Goal: Task Accomplishment & Management: Use online tool/utility

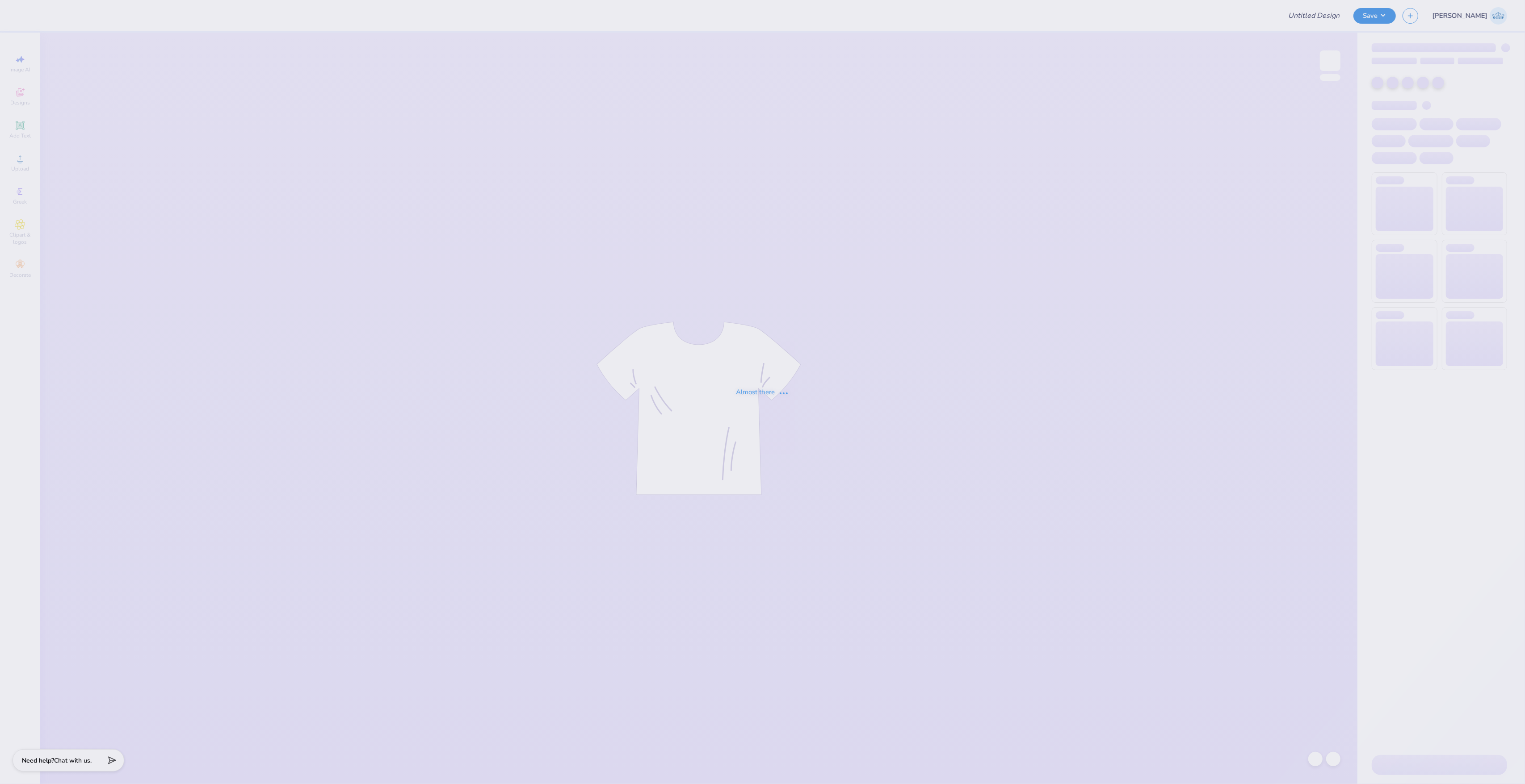
type input "Literacy Week Bear Crewneck 1"
type input "12"
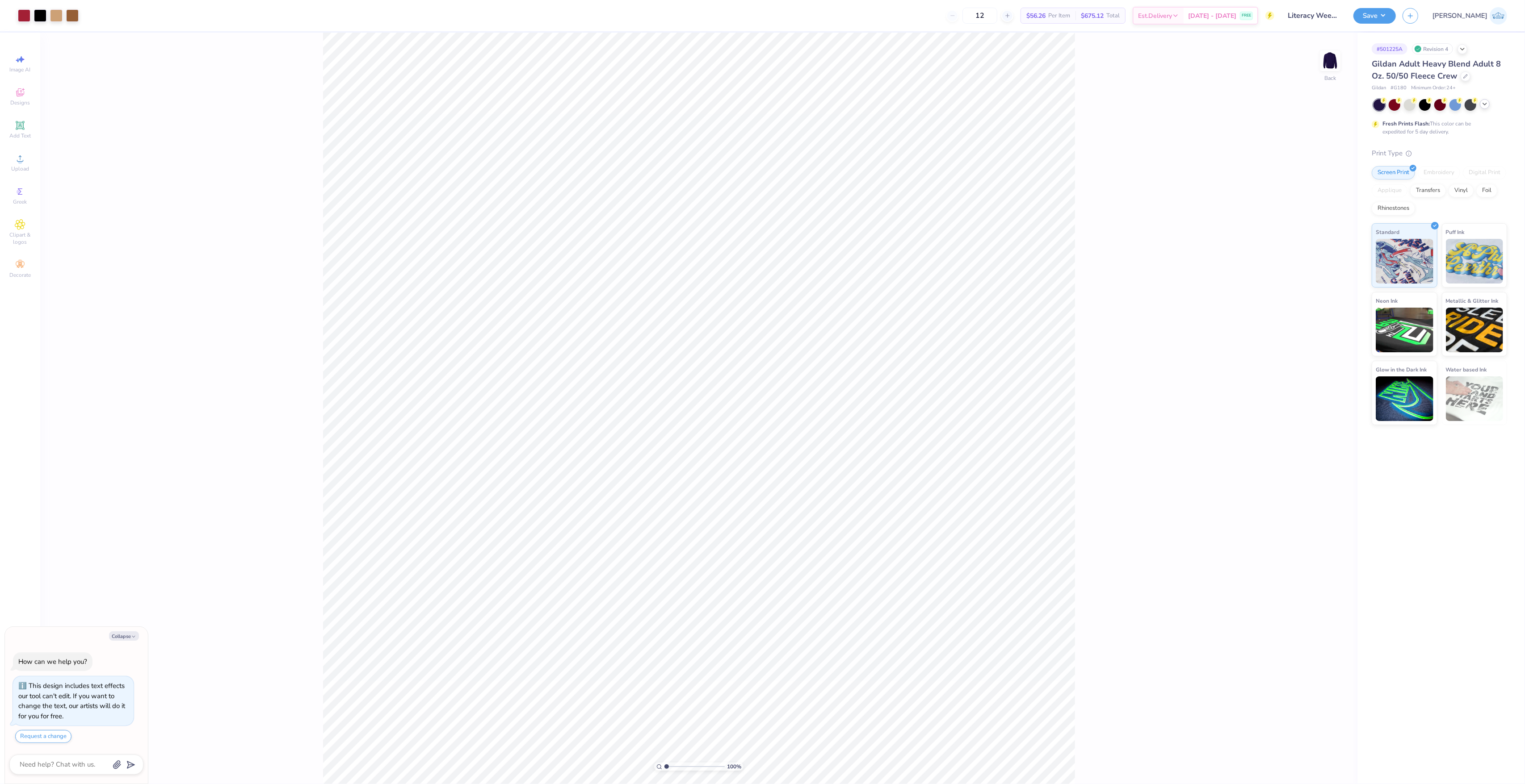
click at [1487, 107] on icon at bounding box center [1485, 104] width 7 height 7
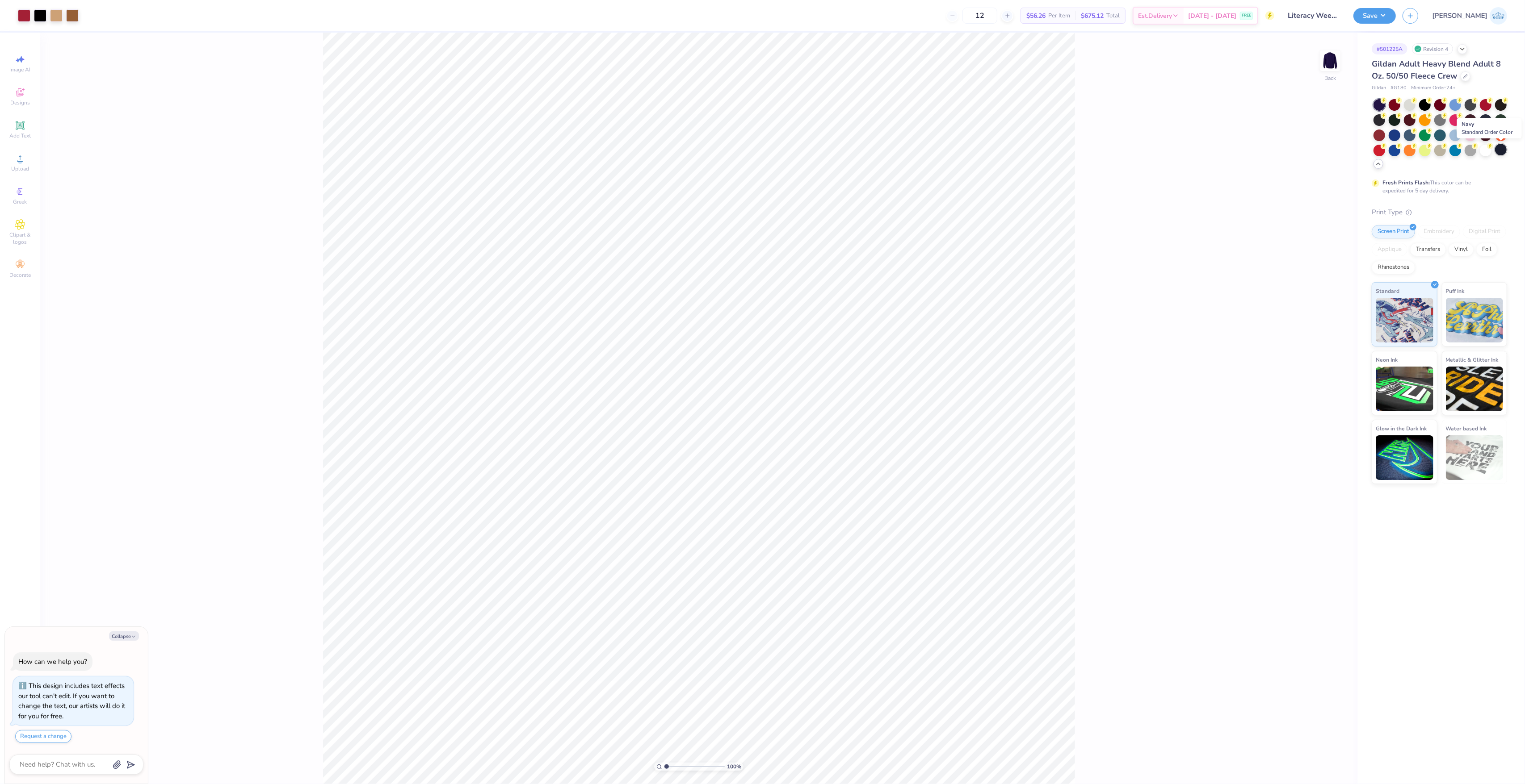
click at [1500, 154] on div at bounding box center [1501, 150] width 12 height 12
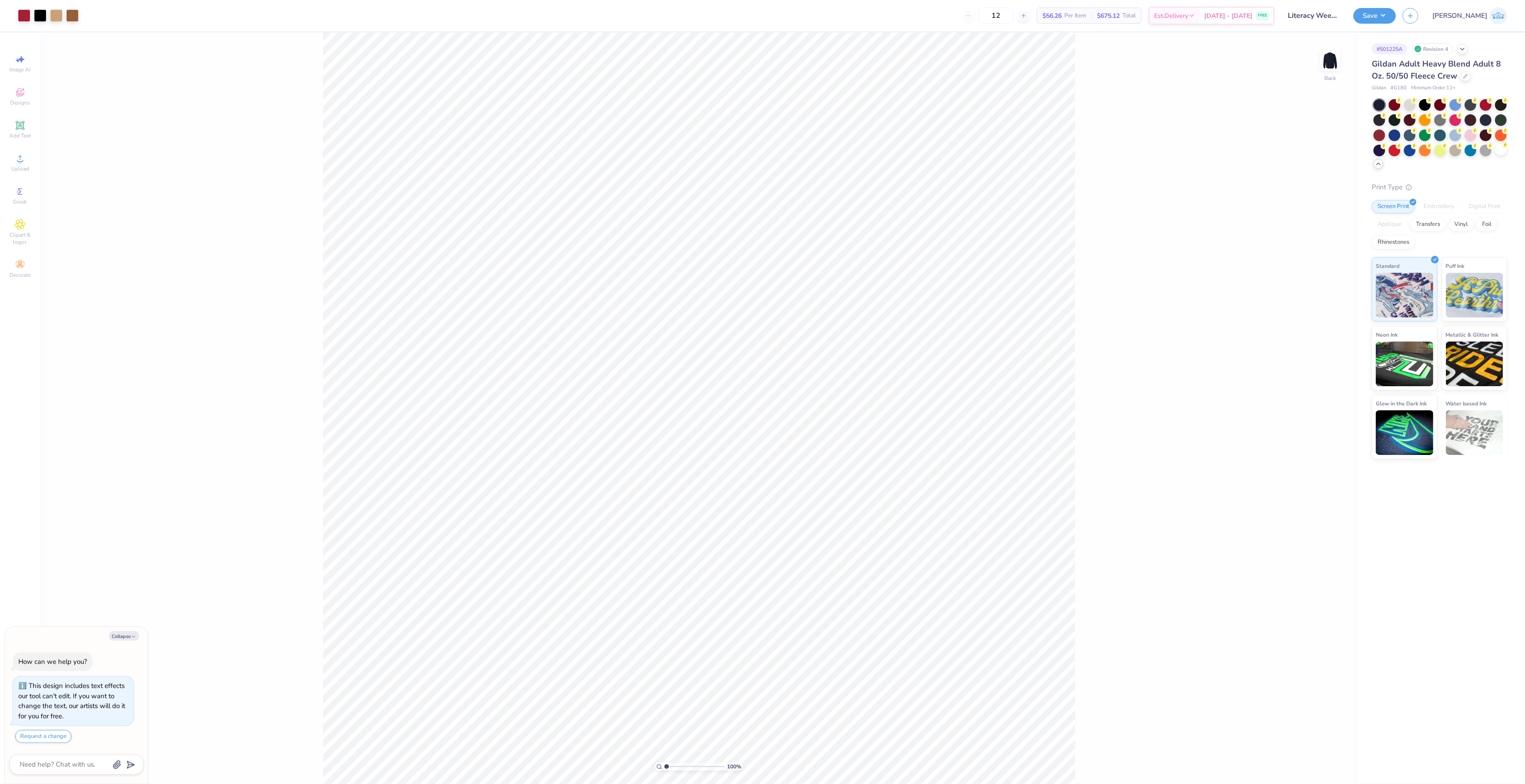
type textarea "x"
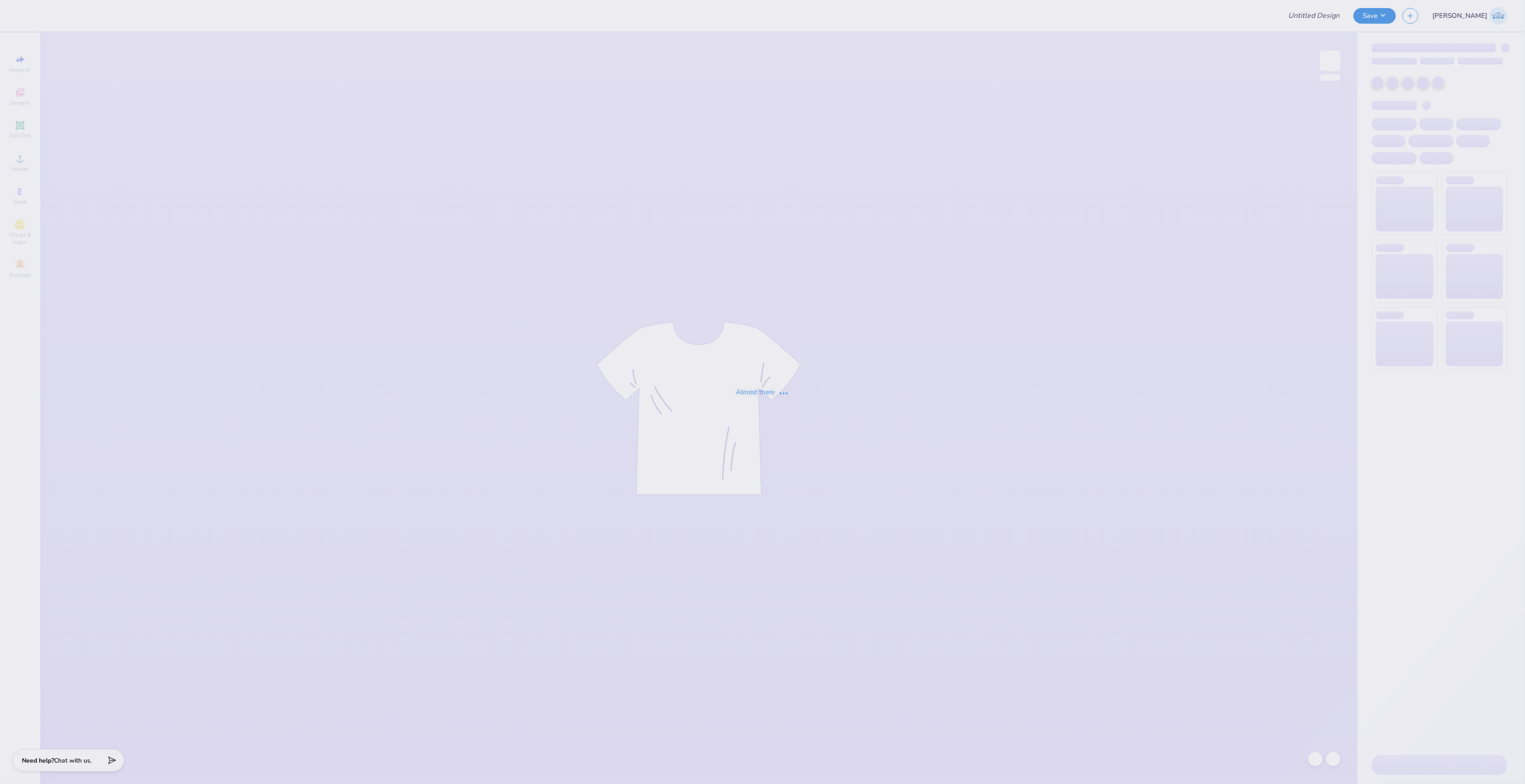
type input "Literacy Week Bear Crewneck 1"
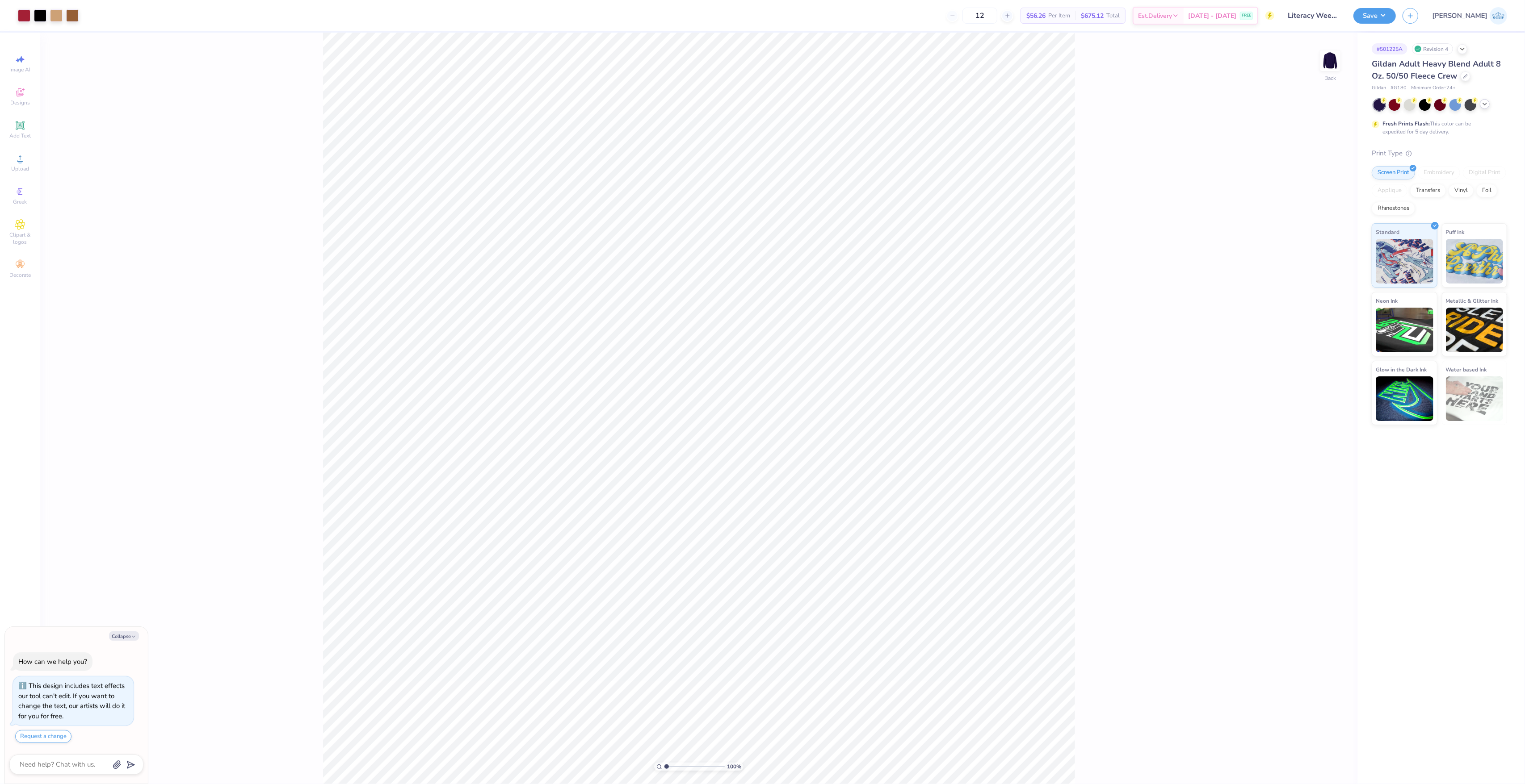
click at [1485, 107] on icon at bounding box center [1485, 104] width 7 height 7
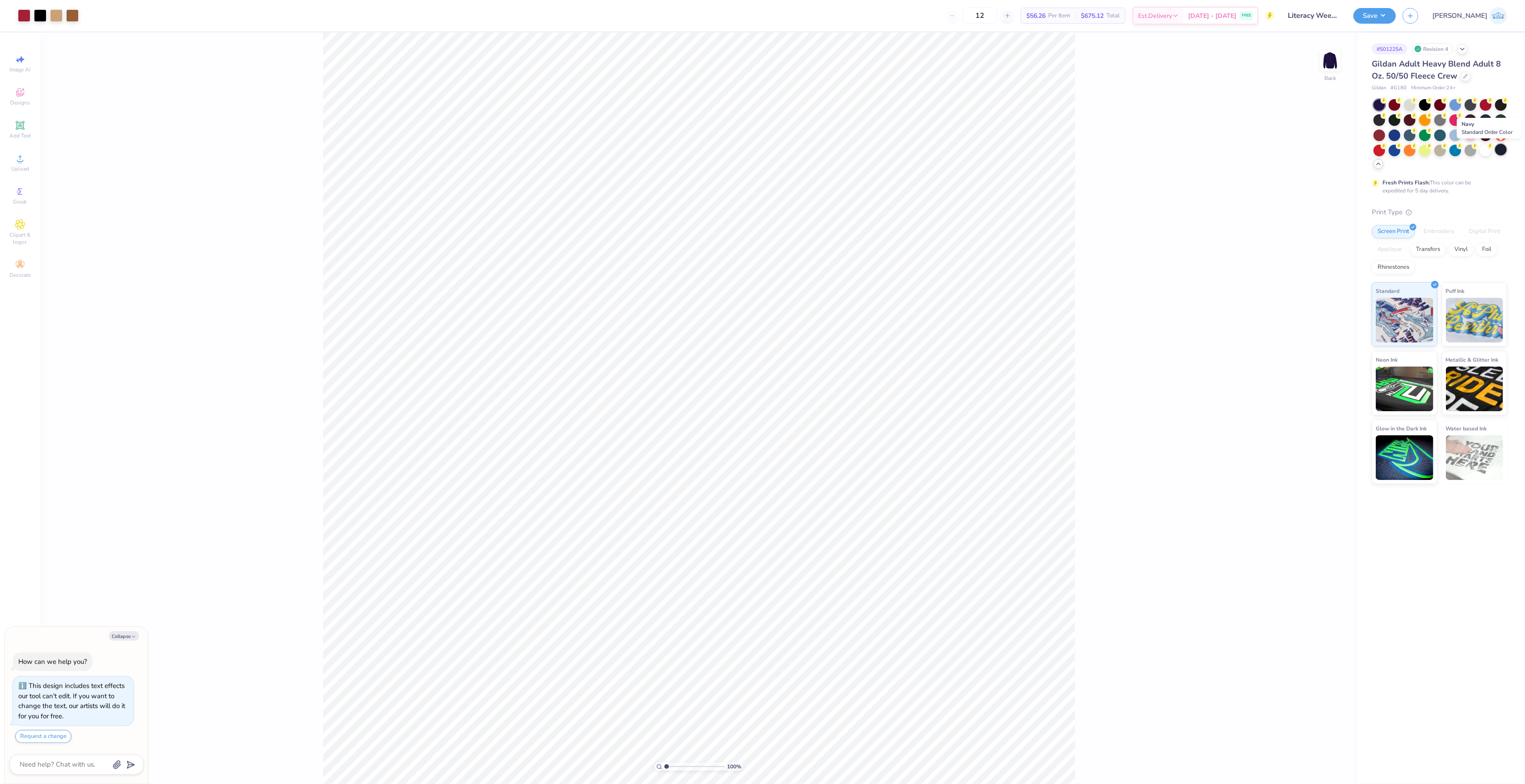
click at [1504, 149] on div at bounding box center [1501, 150] width 12 height 12
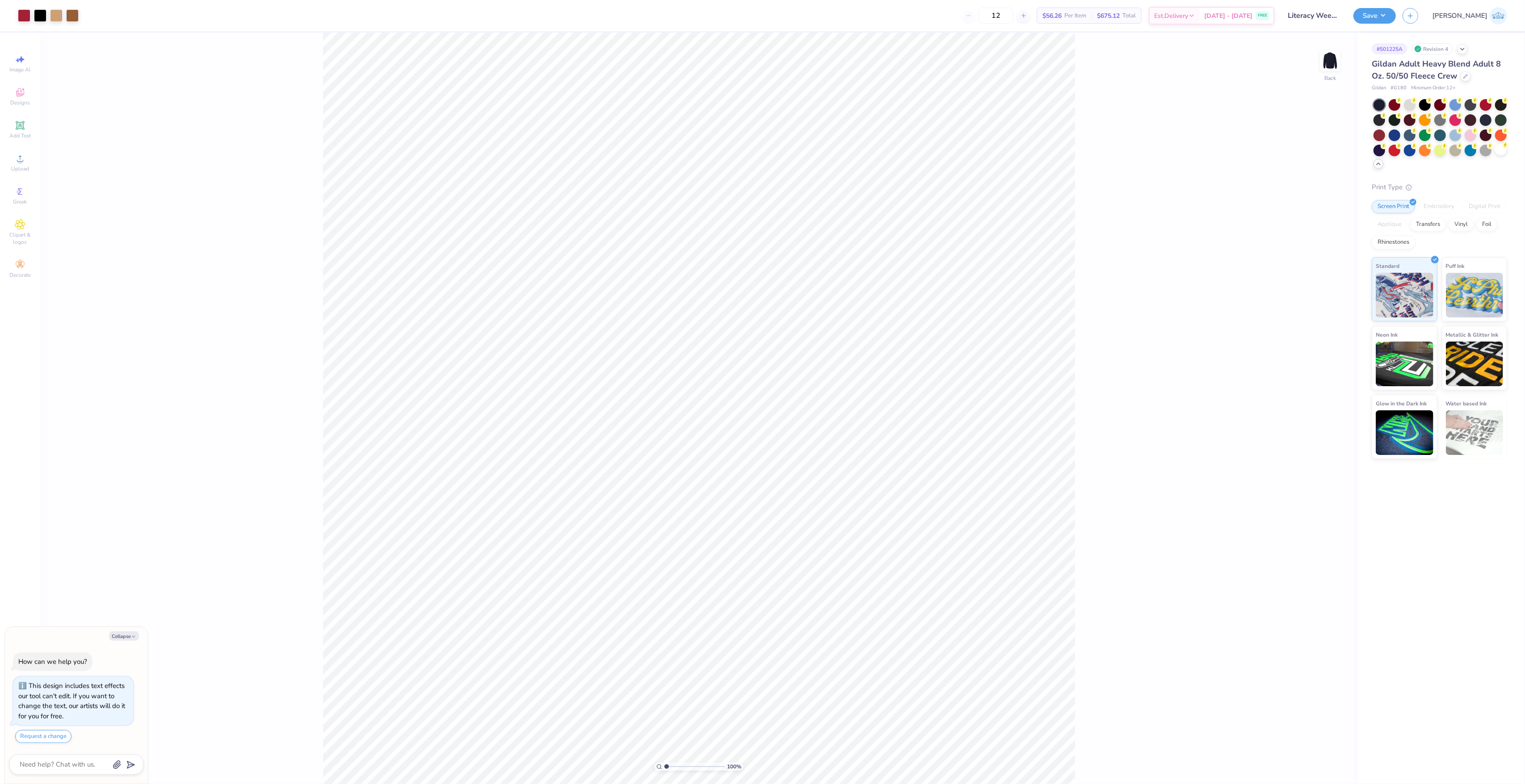
type textarea "x"
click at [1314, 378] on input "13.00" at bounding box center [1324, 381] width 32 height 12
type input "12"
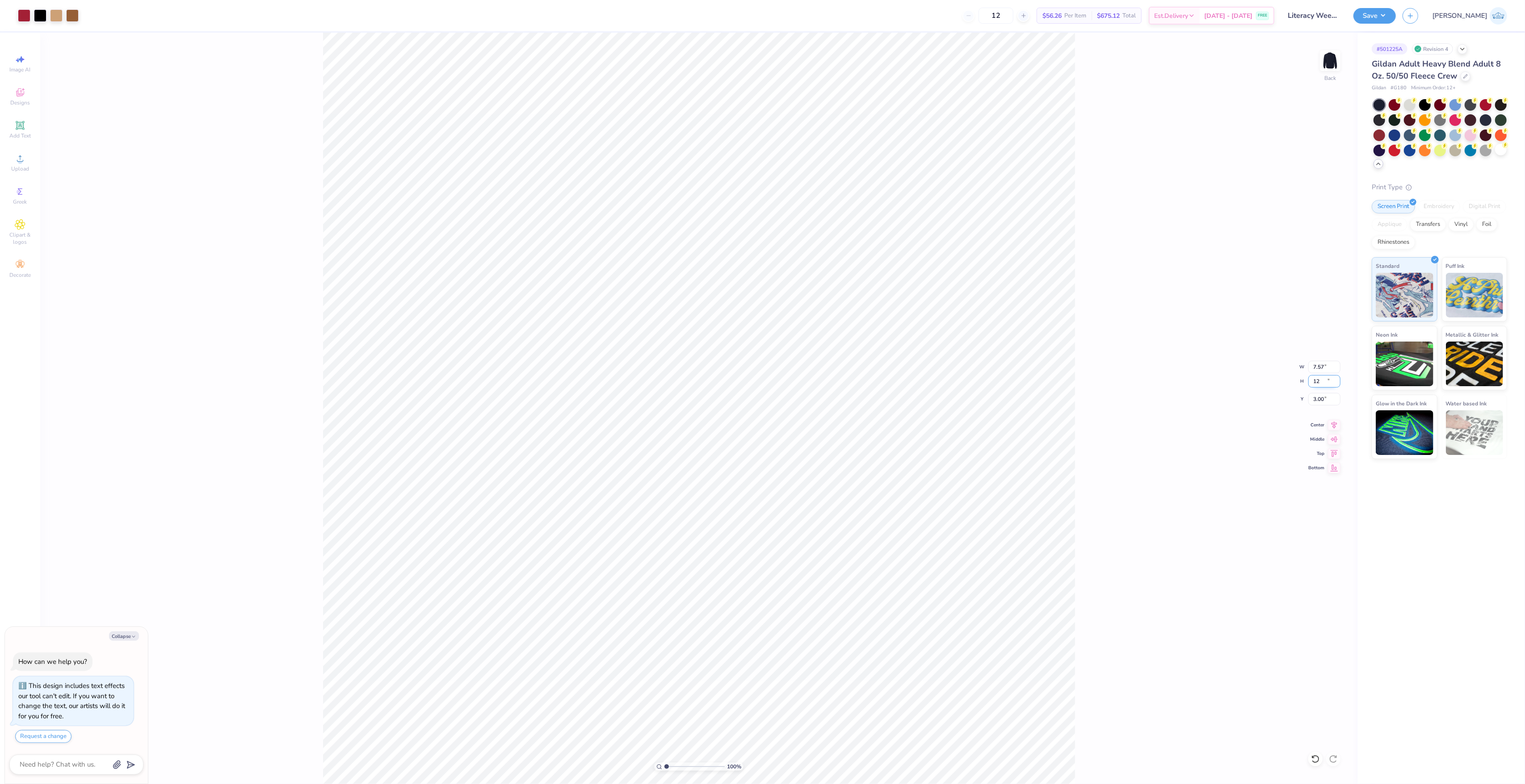
type textarea "x"
type input "6.99"
type input "12.00"
type input "3.50"
type textarea "x"
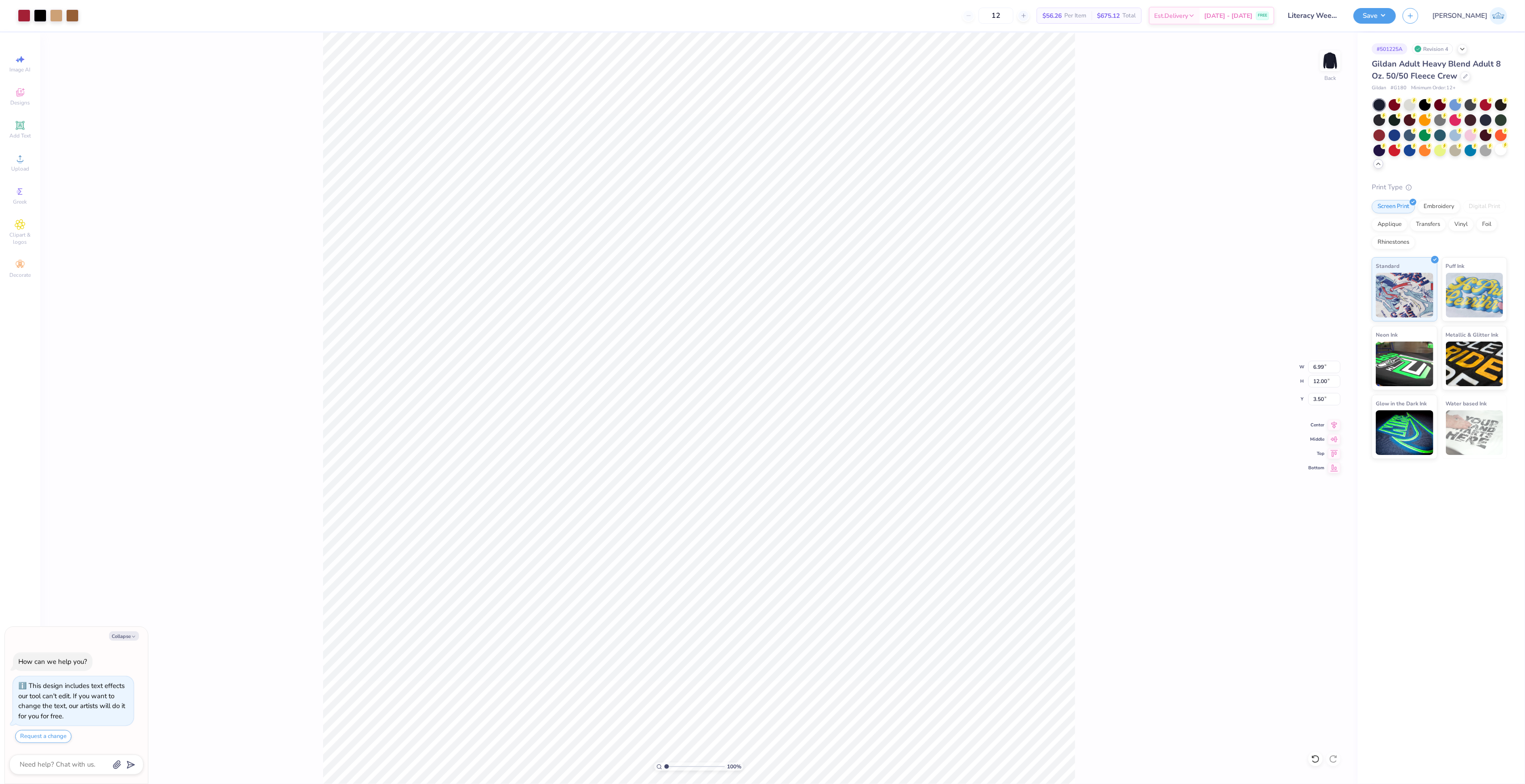
type input "1.77"
click at [33, 157] on div "Upload" at bounding box center [20, 163] width 31 height 27
click at [1314, 374] on div "100 % Back W 10.48 10.48 " H 18.00 18.00 " Y 2.88 2.88 " Center Middle Top Bott…" at bounding box center [699, 408] width 1317 height 751
click at [1314, 376] on div "100 % Back W 10.48 H 18.00 Y 2.88 Center Middle Top Bottom" at bounding box center [699, 408] width 1317 height 751
type textarea "x"
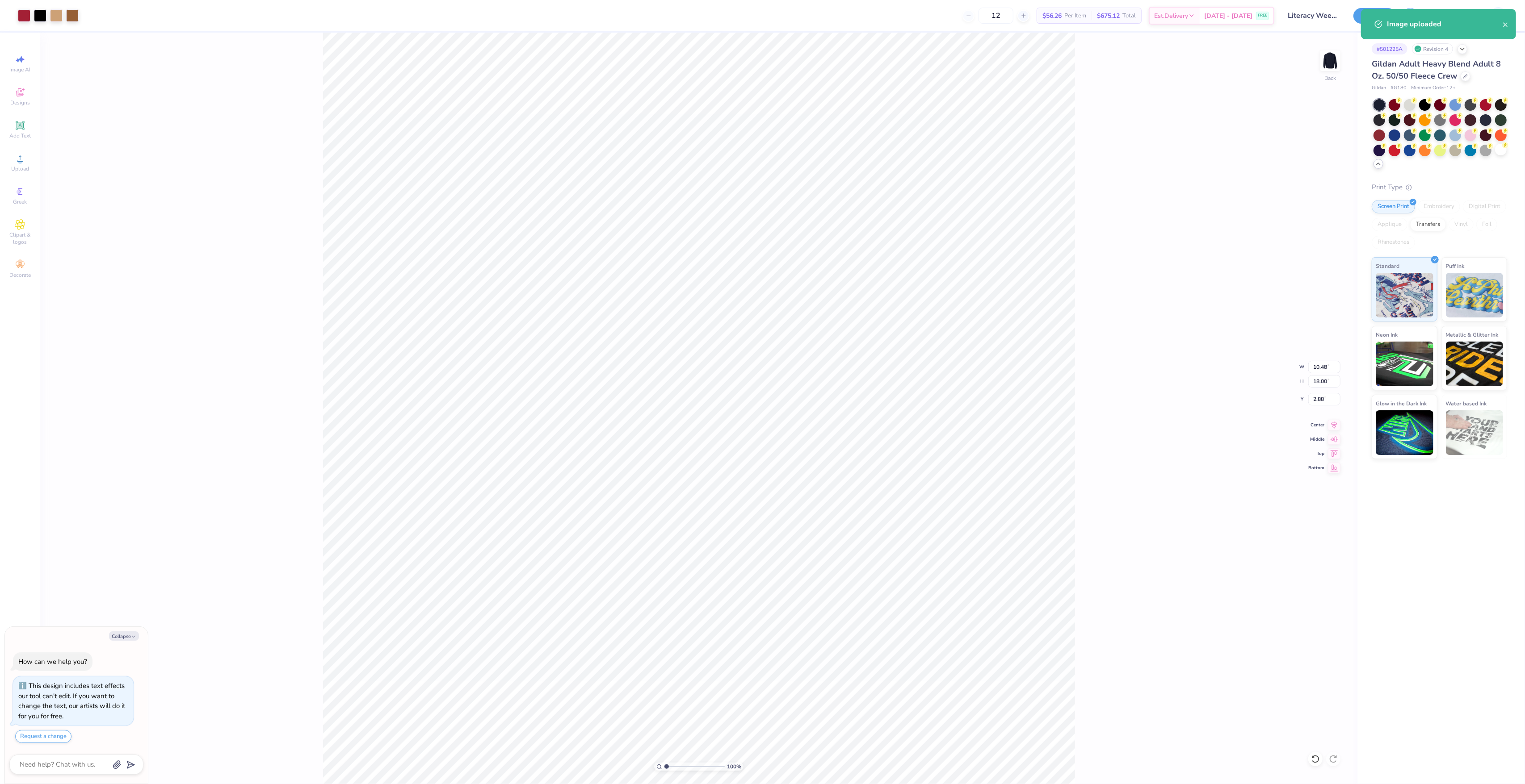
type input "3.13"
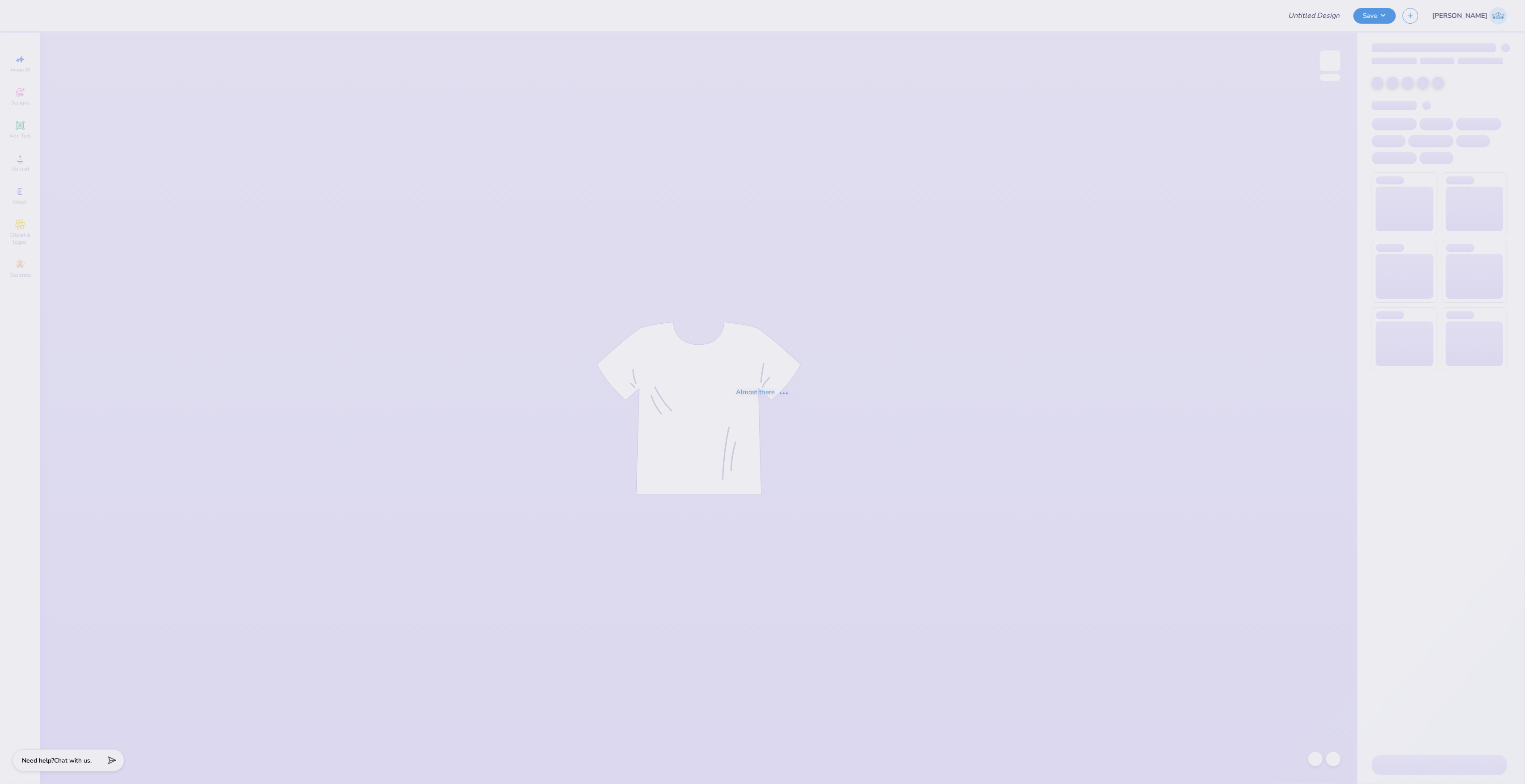
type input "Literacy Week Bear Crewneck 1"
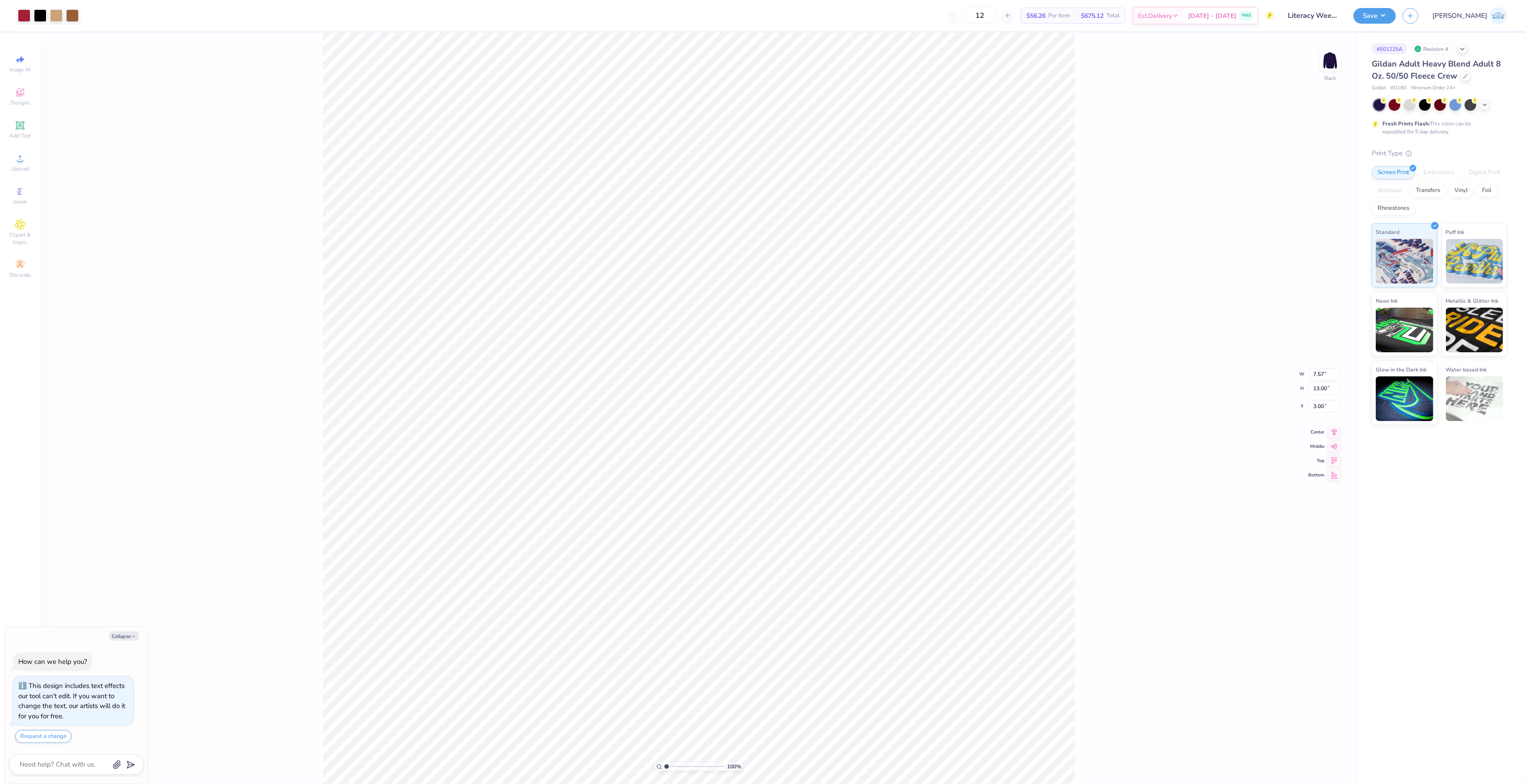
click at [1491, 101] on div at bounding box center [1440, 105] width 134 height 12
click at [1489, 102] on div at bounding box center [1440, 105] width 134 height 12
click at [1486, 108] on div at bounding box center [1485, 104] width 10 height 10
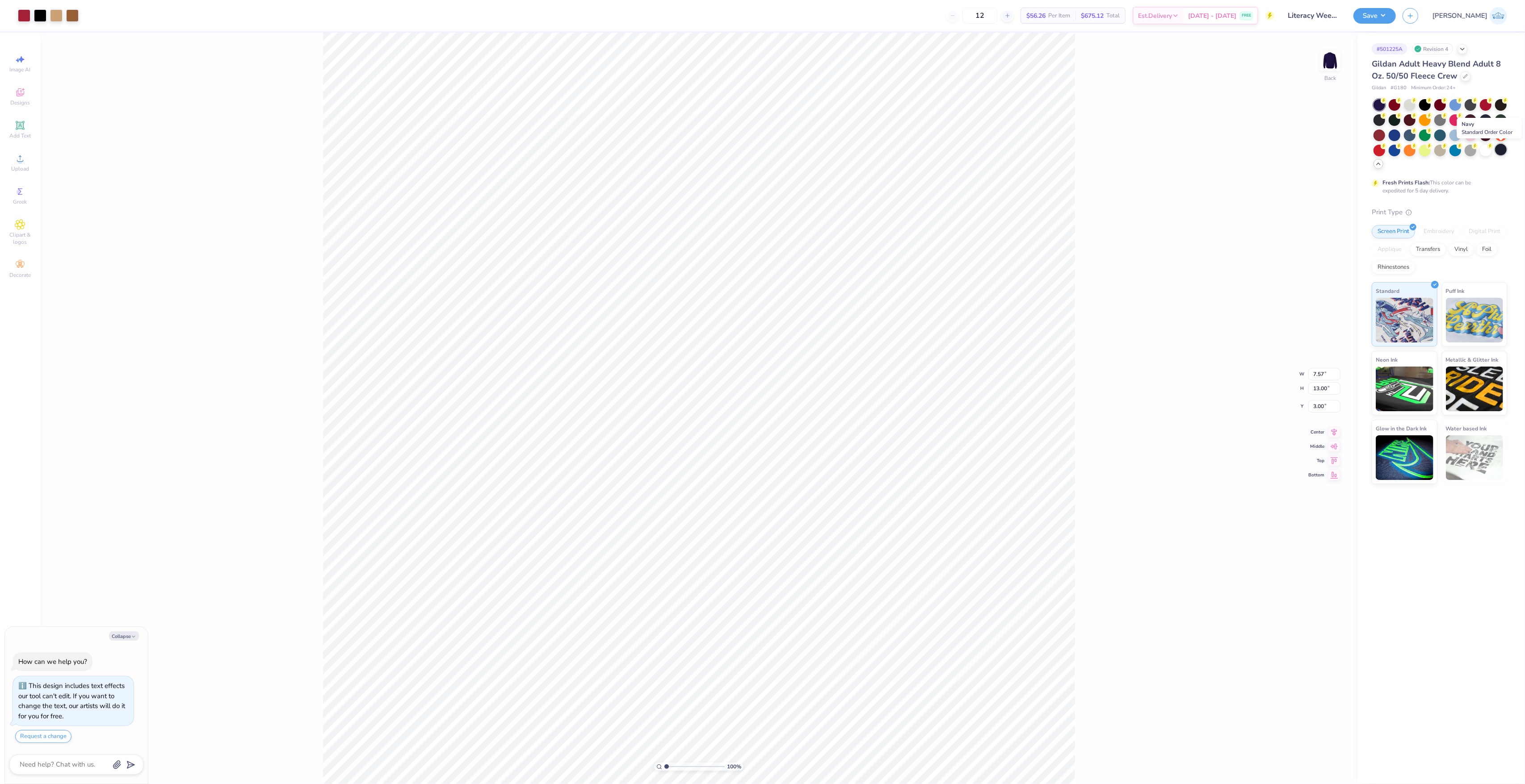
click at [1501, 149] on div at bounding box center [1501, 150] width 12 height 12
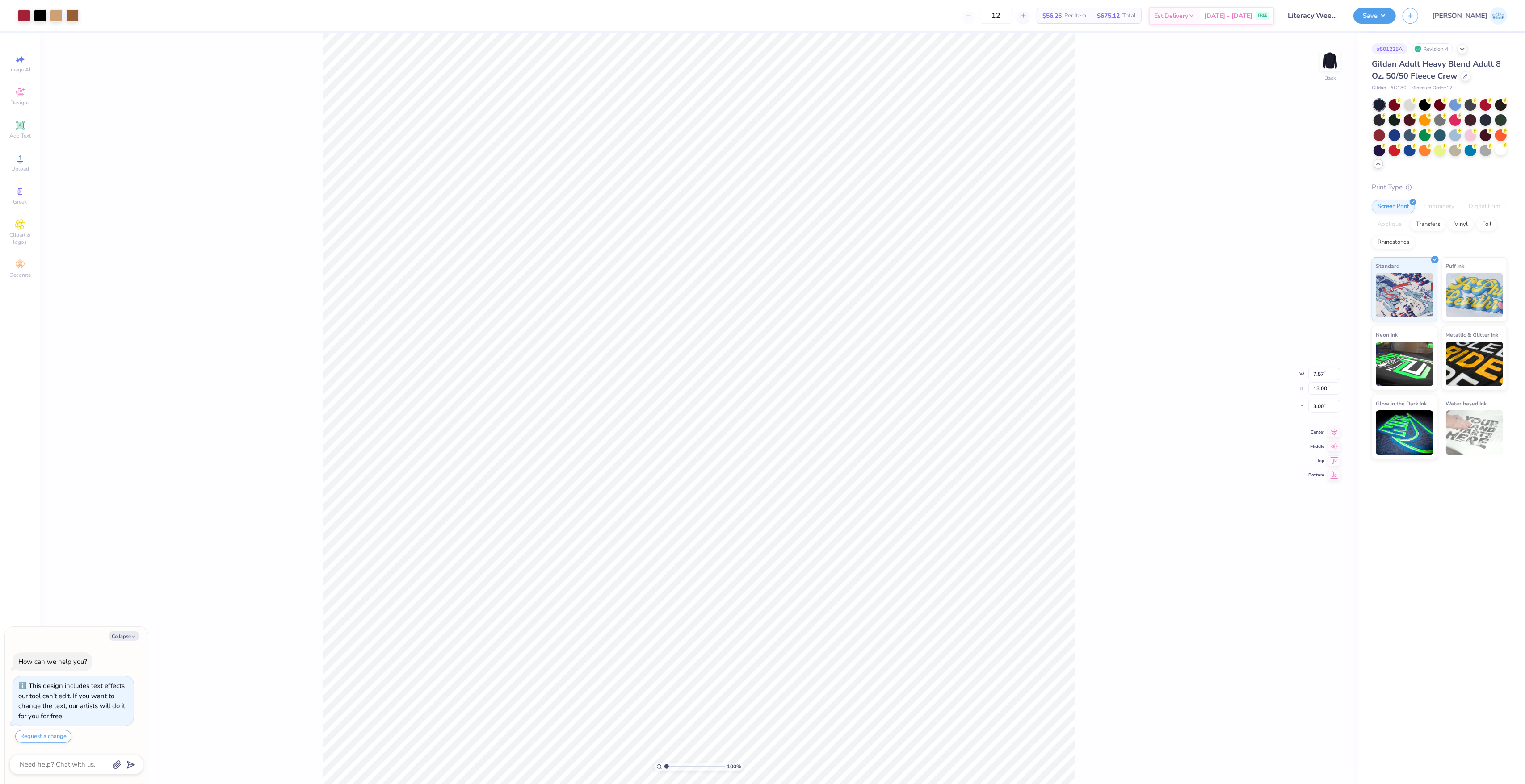
type textarea "x"
type input "4.05"
type input "6.96"
type textarea "x"
type input "3.58"
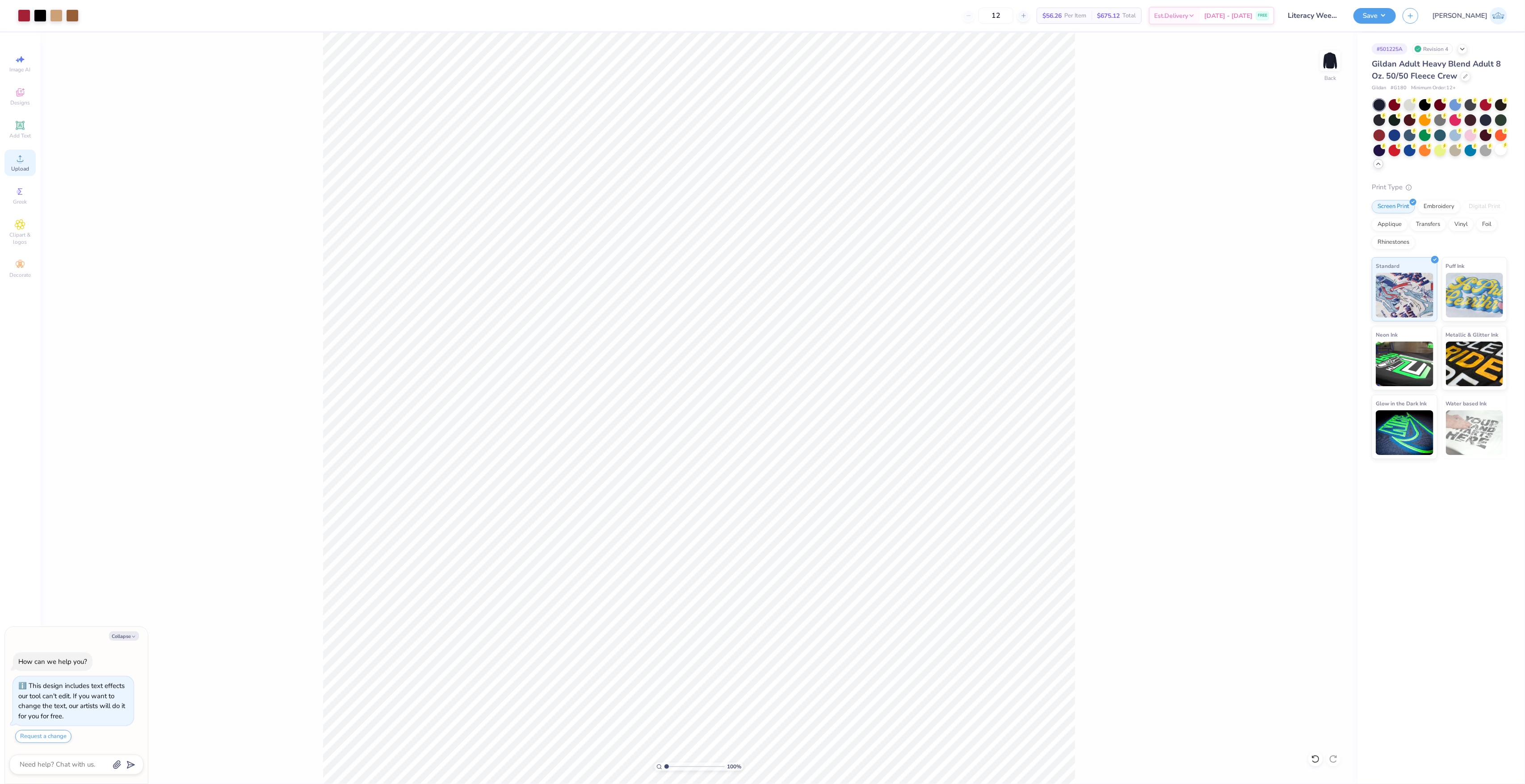
click at [17, 167] on span "Upload" at bounding box center [20, 169] width 18 height 7
type textarea "x"
type input "9.74"
type input "12.92"
type textarea "x"
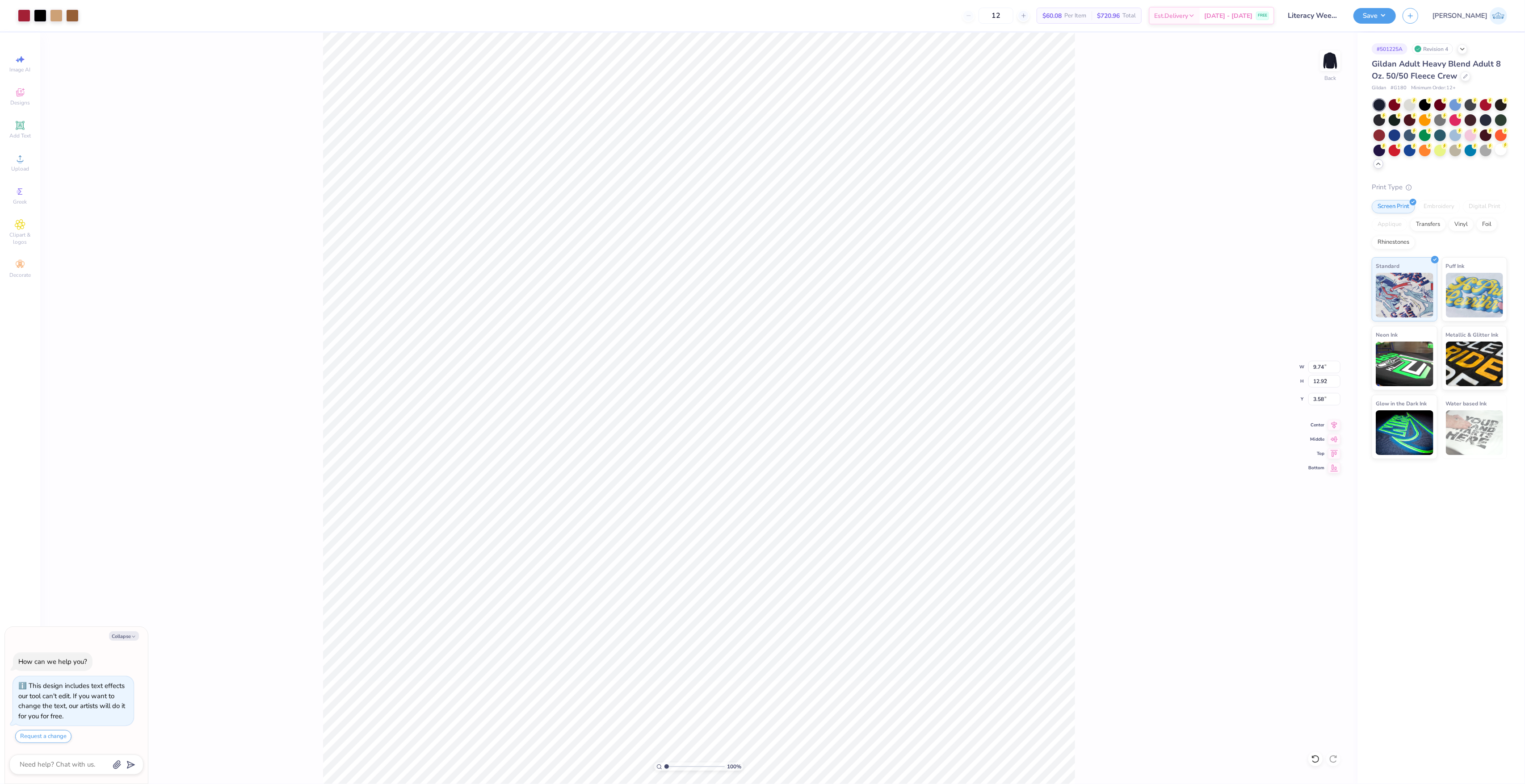
type input "4.05"
type input "6.96"
type input "3.58"
click at [1318, 384] on input "6.96" at bounding box center [1324, 381] width 32 height 12
type textarea "x"
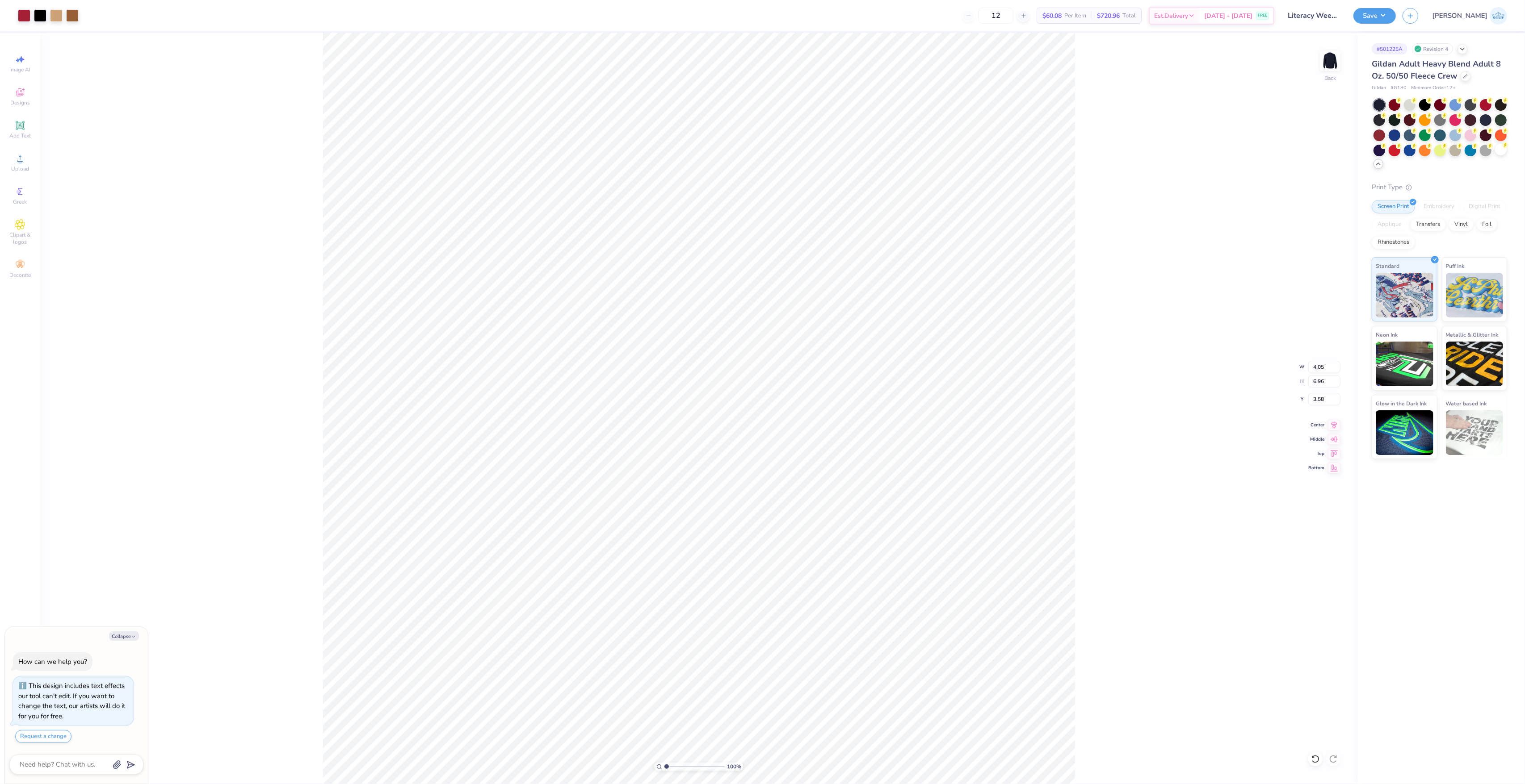
type input "9.74"
type input "12.92"
type input "5.14"
click at [1320, 378] on input "12.92" at bounding box center [1324, 381] width 32 height 12
paste input "6.96"
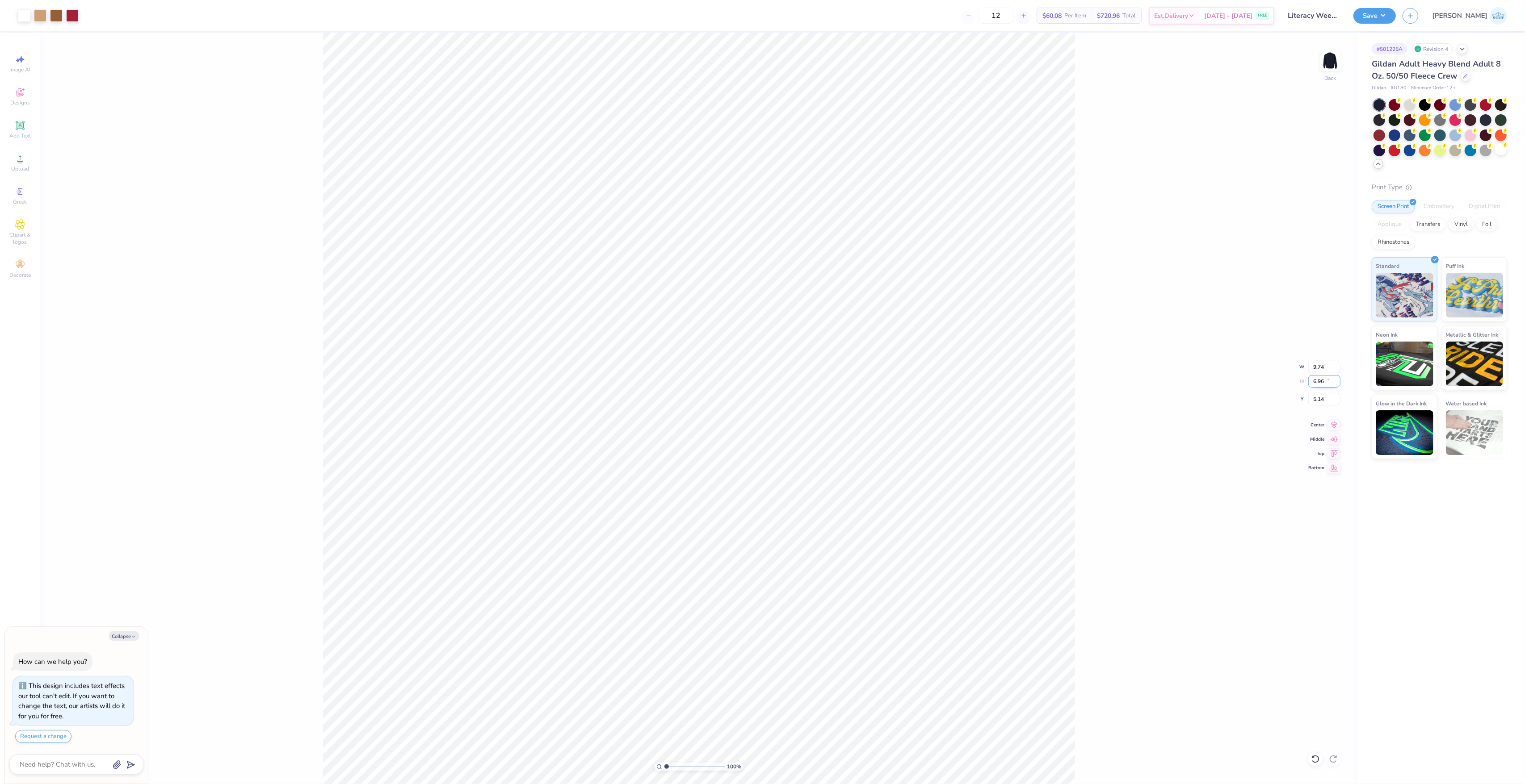
type input "6.96"
type textarea "x"
type input "5.25"
type input "8.12"
type textarea "x"
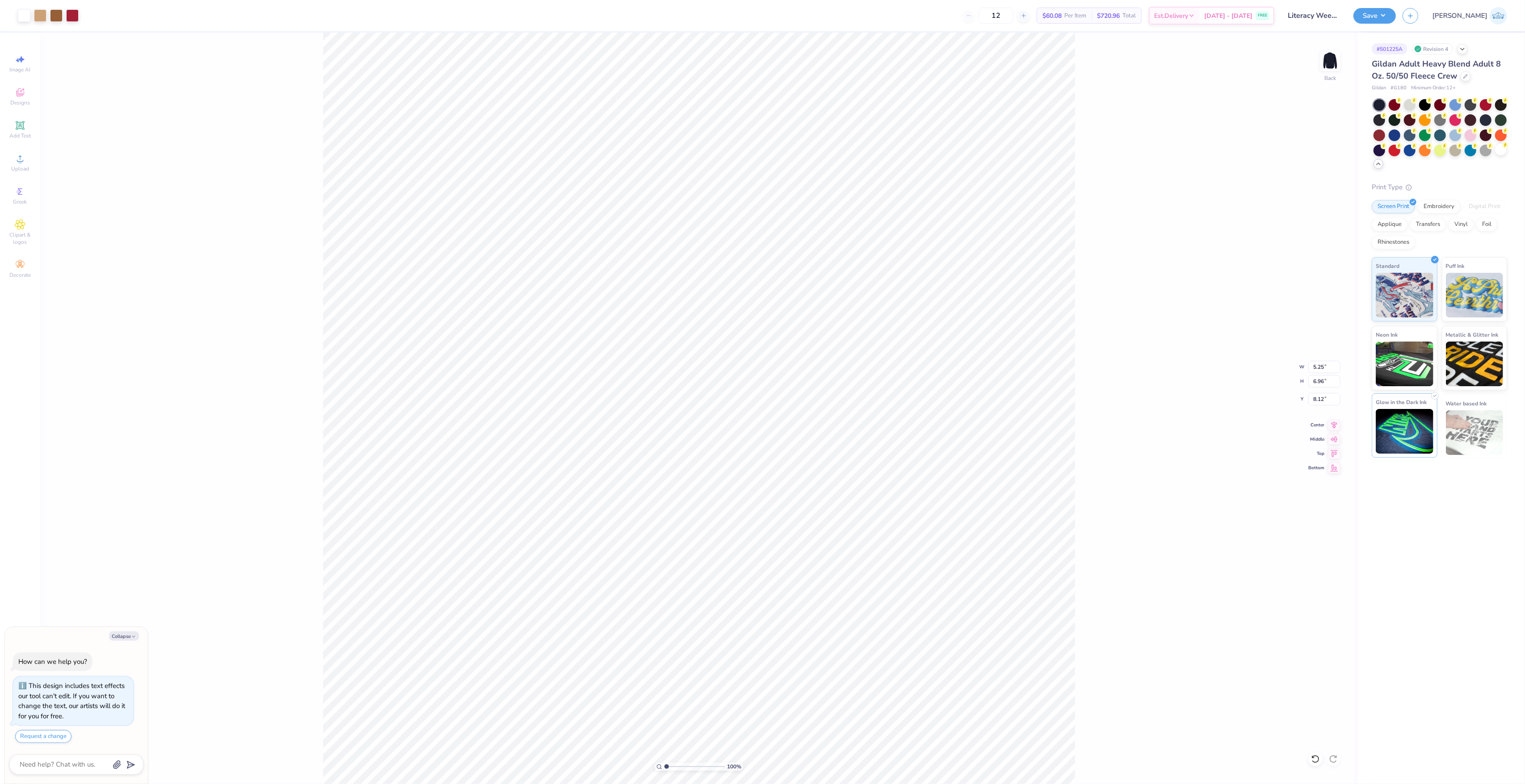
type input "12.05"
click at [1323, 419] on div "100 % Back W 5.25 5.25 " H 6.96 6.96 " Y 12.05 12.05 " Center Middle Top Bottom" at bounding box center [699, 408] width 1317 height 751
click at [1330, 426] on icon at bounding box center [1334, 424] width 12 height 11
type textarea "x"
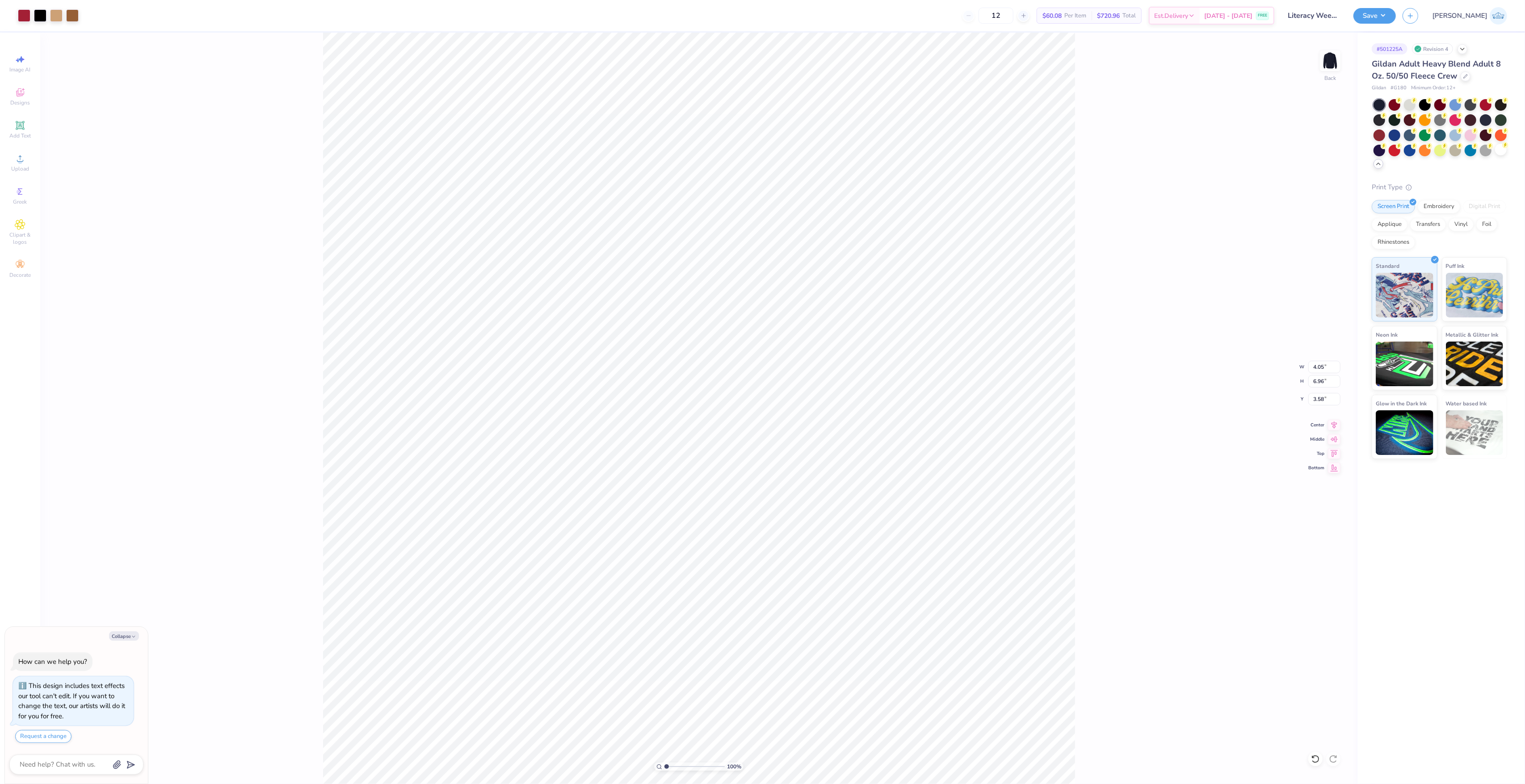
type input "5.25"
type input "12.15"
click at [1327, 431] on div "100 % Back W 5.25 5.25 " H 6.96 6.96 " Y 12.15 12.15 " Center Middle Top Bottom" at bounding box center [699, 408] width 1317 height 751
click at [1333, 422] on icon at bounding box center [1334, 424] width 6 height 8
type textarea "x"
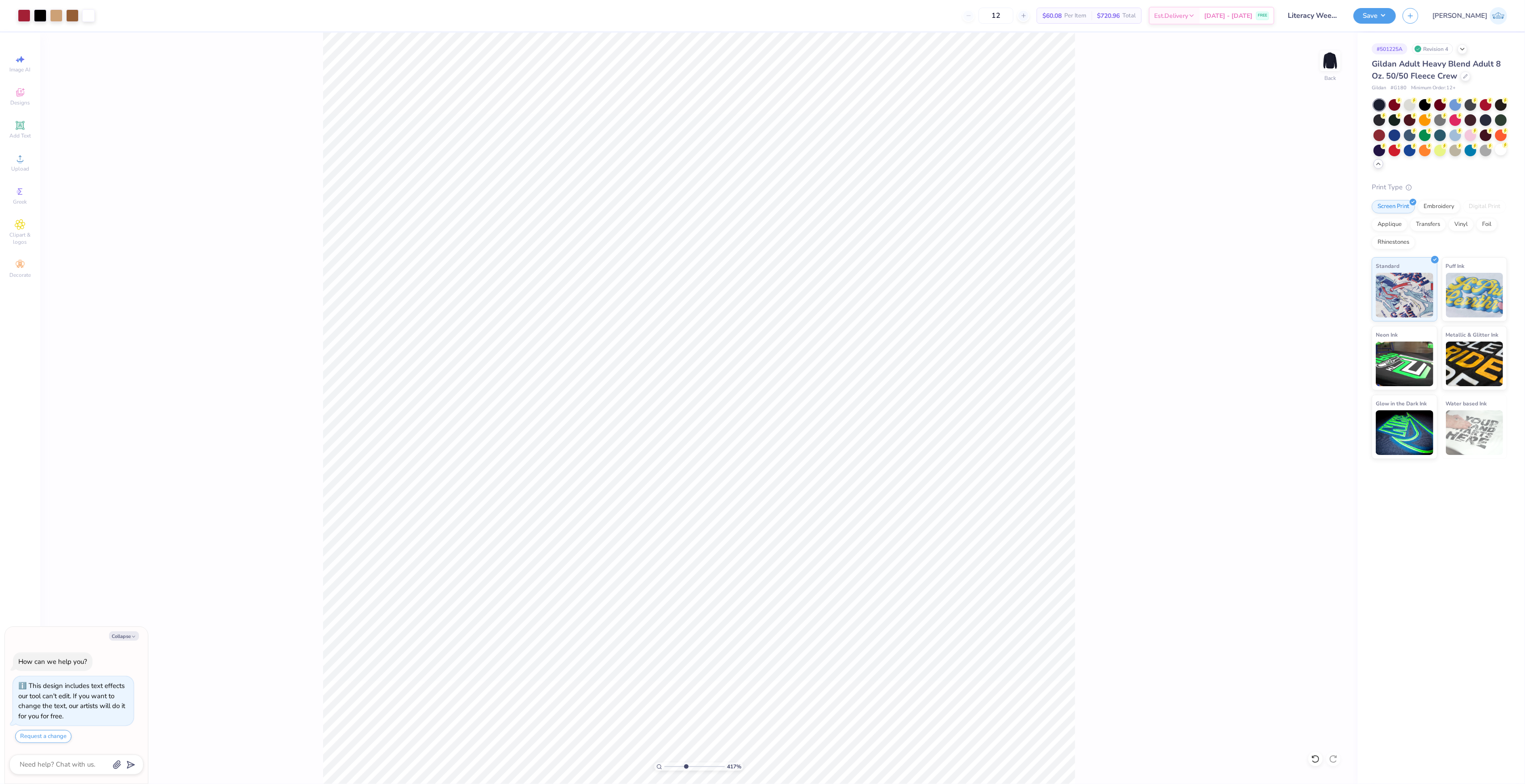
click at [686, 769] on input "range" at bounding box center [694, 767] width 60 height 8
drag, startPoint x: 684, startPoint y: 765, endPoint x: 625, endPoint y: 773, distance: 59.5
type input "1"
click at [664, 771] on input "range" at bounding box center [694, 767] width 60 height 8
type textarea "x"
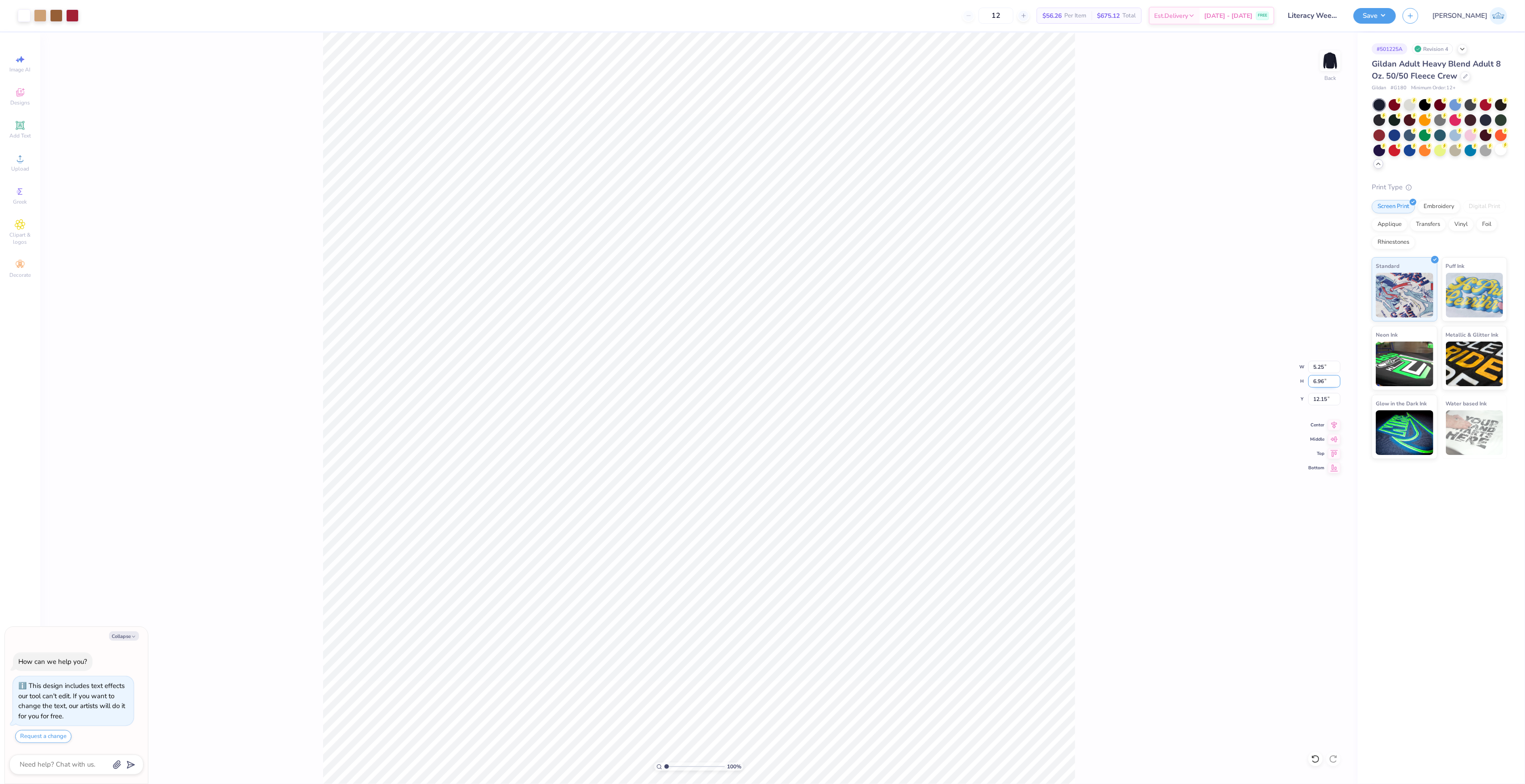
click at [1320, 375] on input "6.96" at bounding box center [1324, 381] width 32 height 12
type input "13"
click at [1322, 398] on input "12.15" at bounding box center [1324, 399] width 32 height 12
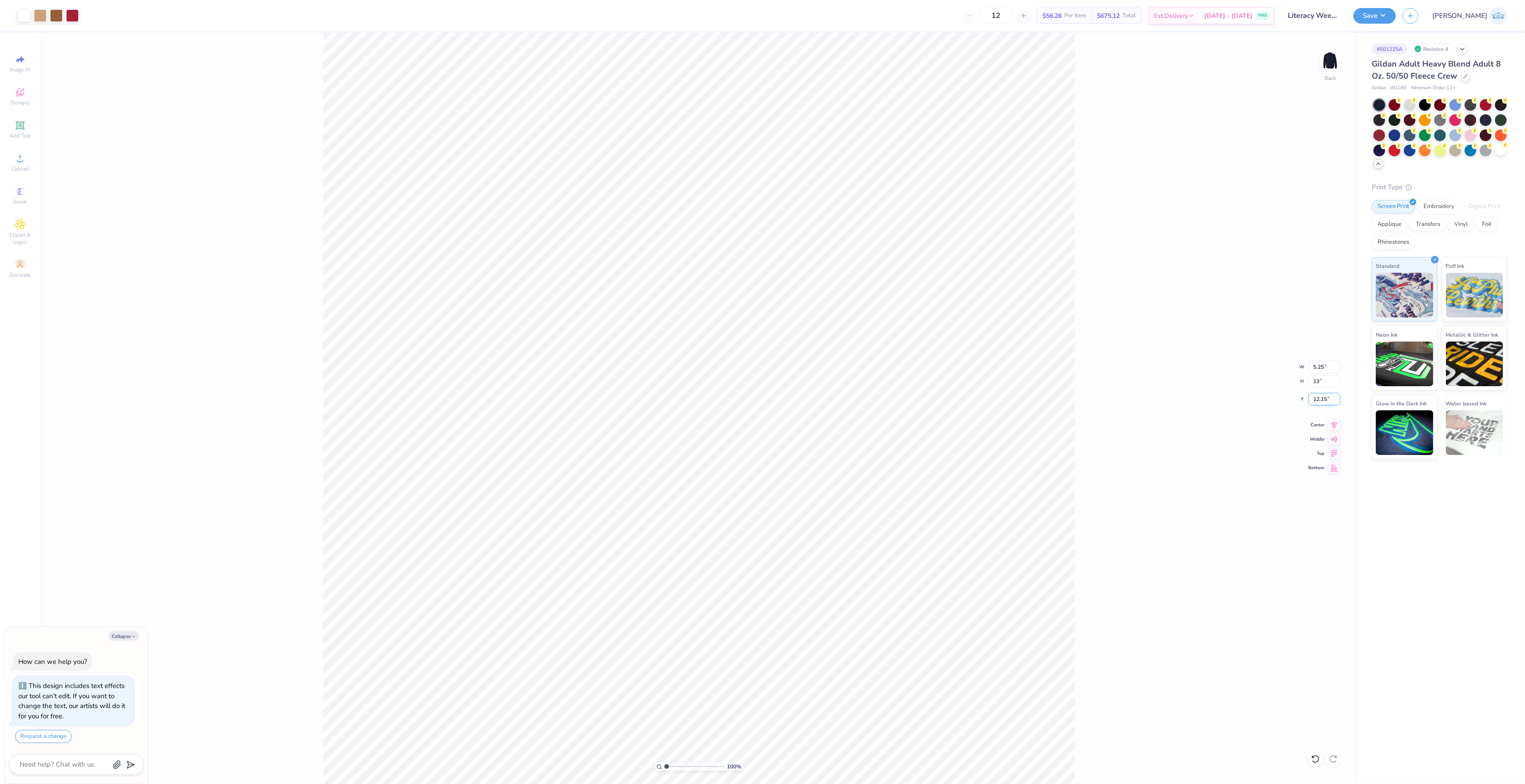
type textarea "x"
type input "9.80"
type input "13.00"
click at [1322, 398] on input "9.13" at bounding box center [1324, 399] width 32 height 12
type input "2"
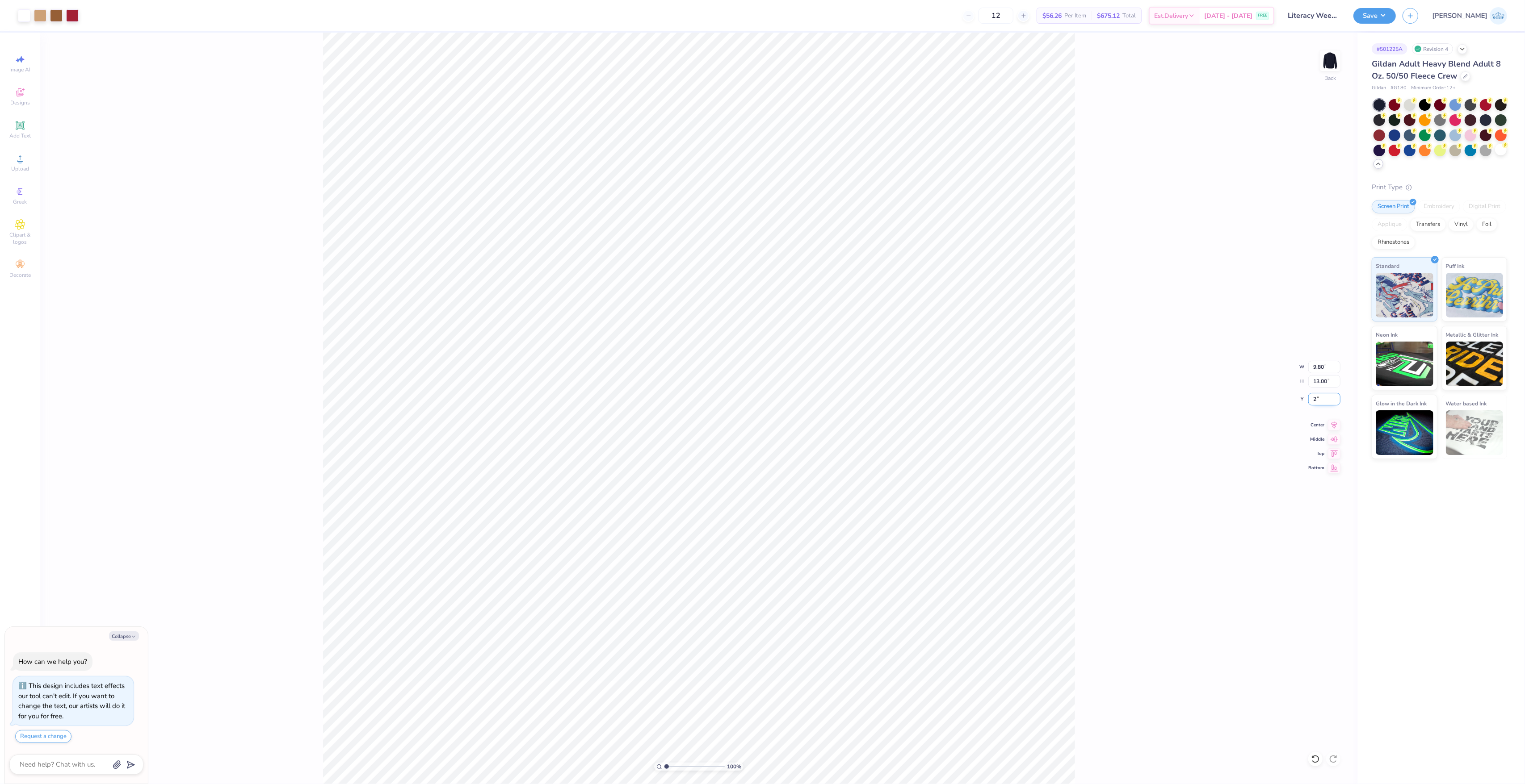
type textarea "x"
type input "2.00"
type textarea "x"
type input "1"
drag, startPoint x: 673, startPoint y: 764, endPoint x: 623, endPoint y: 785, distance: 54.2
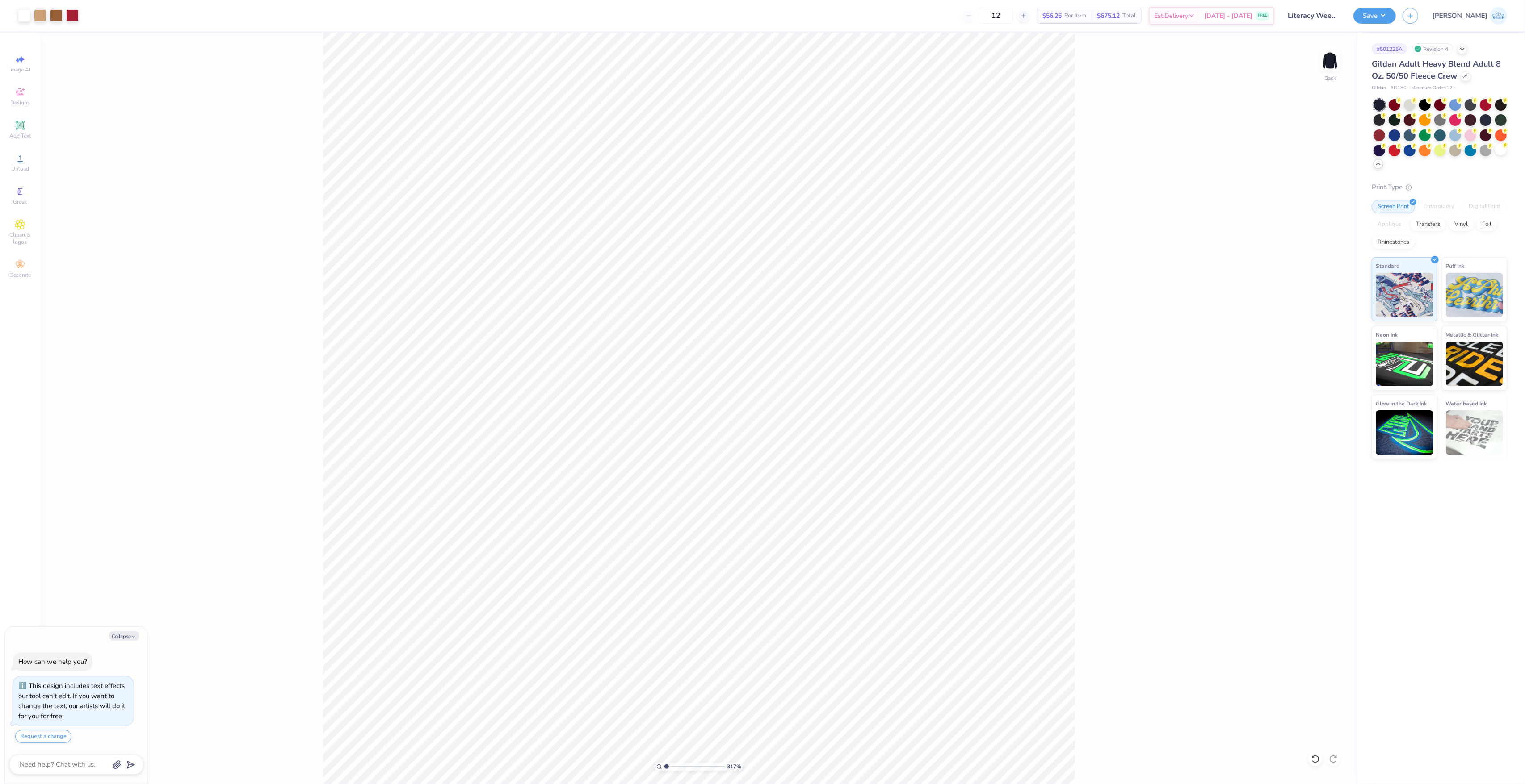
click at [664, 771] on input "range" at bounding box center [694, 767] width 60 height 8
type textarea "x"
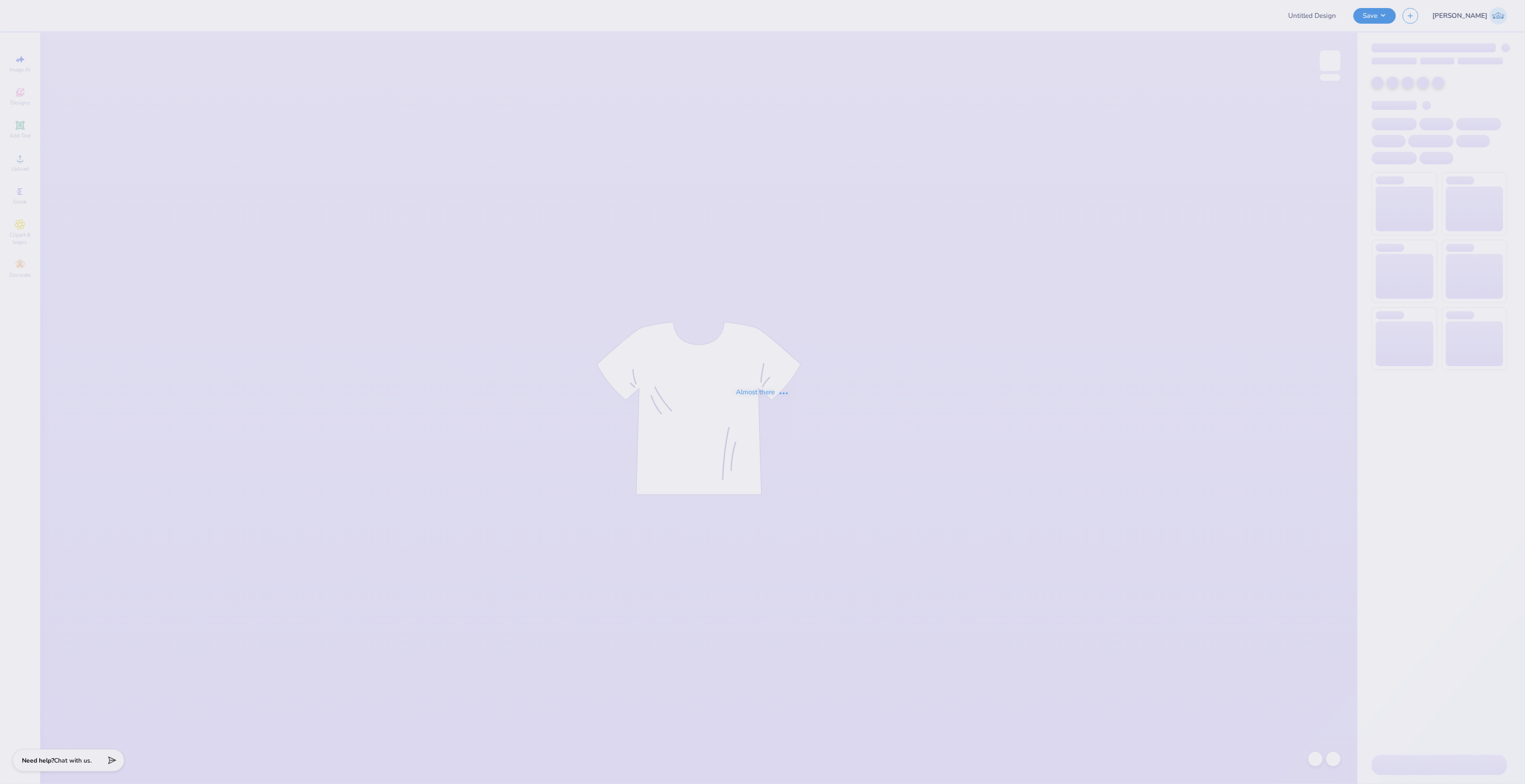
type input "Literacy Week Bear Crewneck 1"
type input "12"
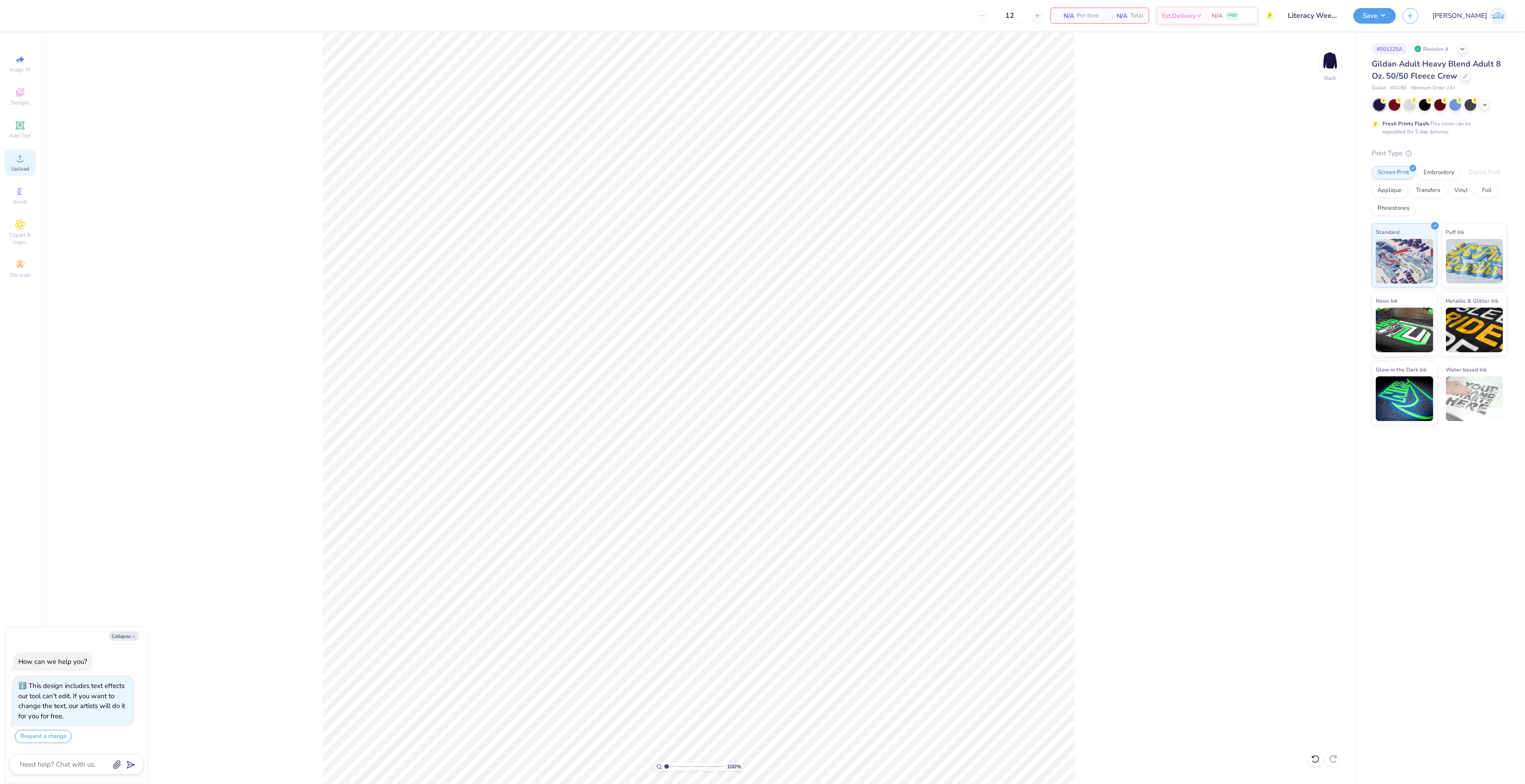
click at [28, 165] on span "Upload" at bounding box center [20, 169] width 18 height 7
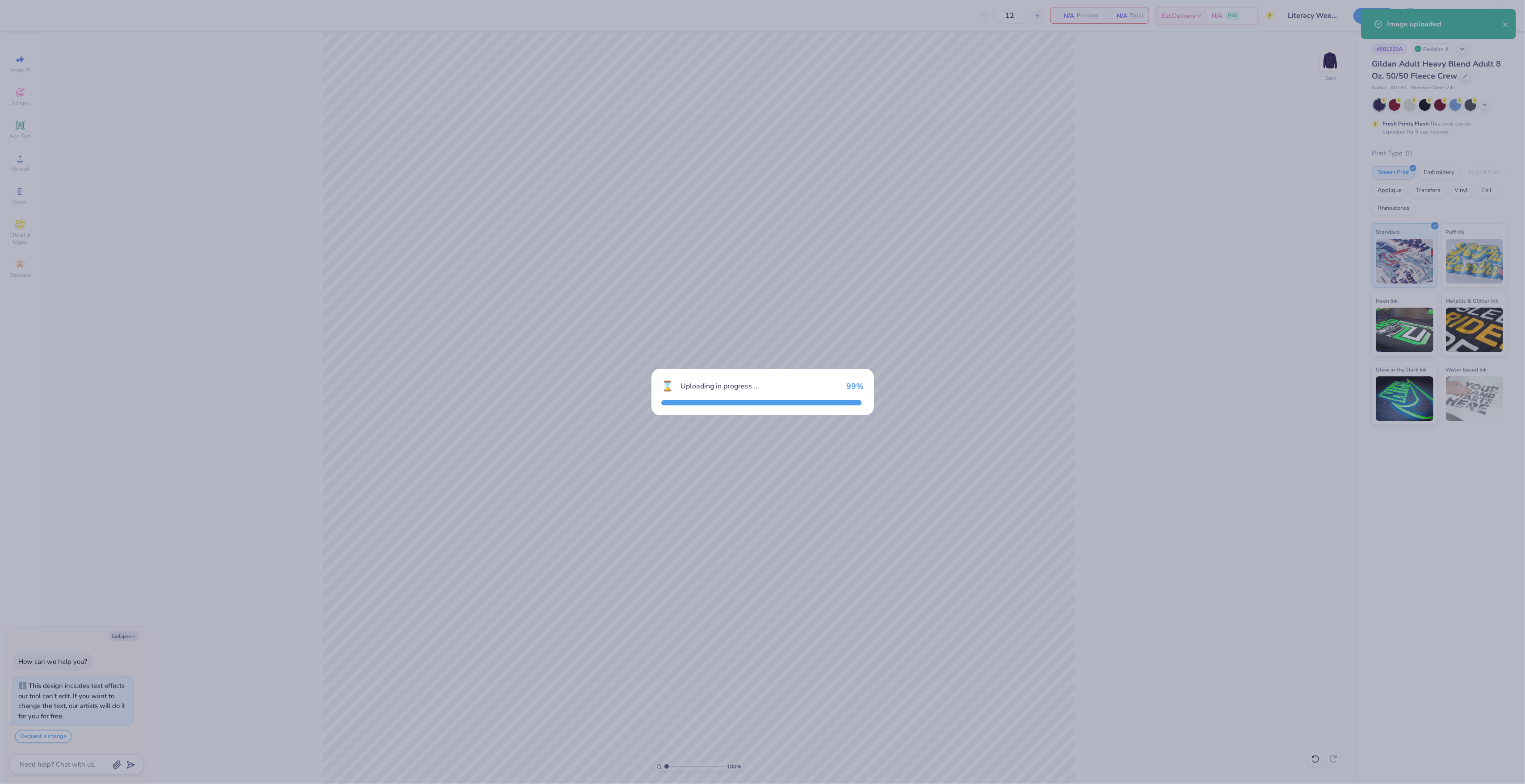
type textarea "x"
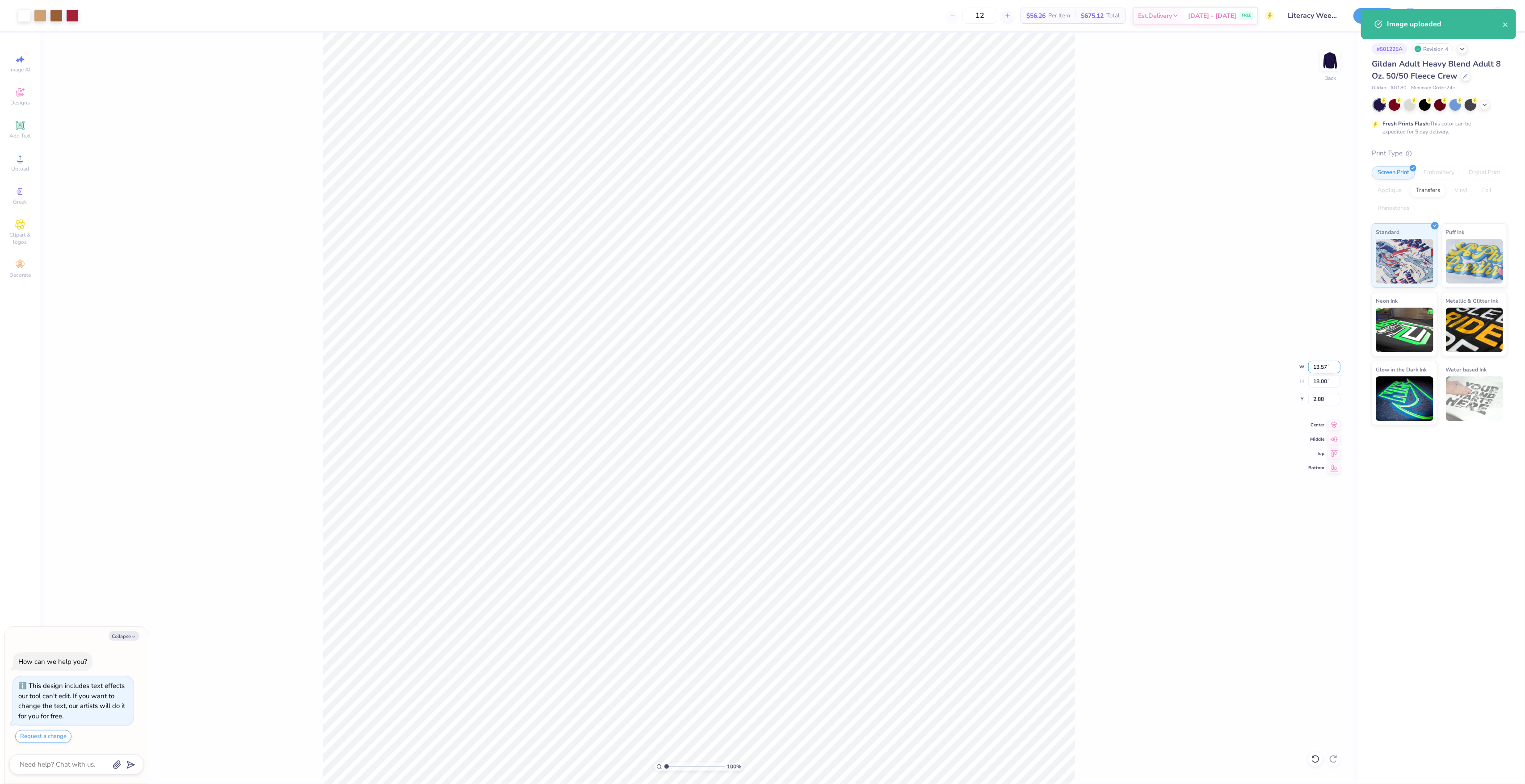
click at [1322, 363] on input "13.57" at bounding box center [1324, 367] width 32 height 12
click at [1323, 386] on input "18.00" at bounding box center [1324, 381] width 32 height 12
type input "1"
type input "3"
type input "13"
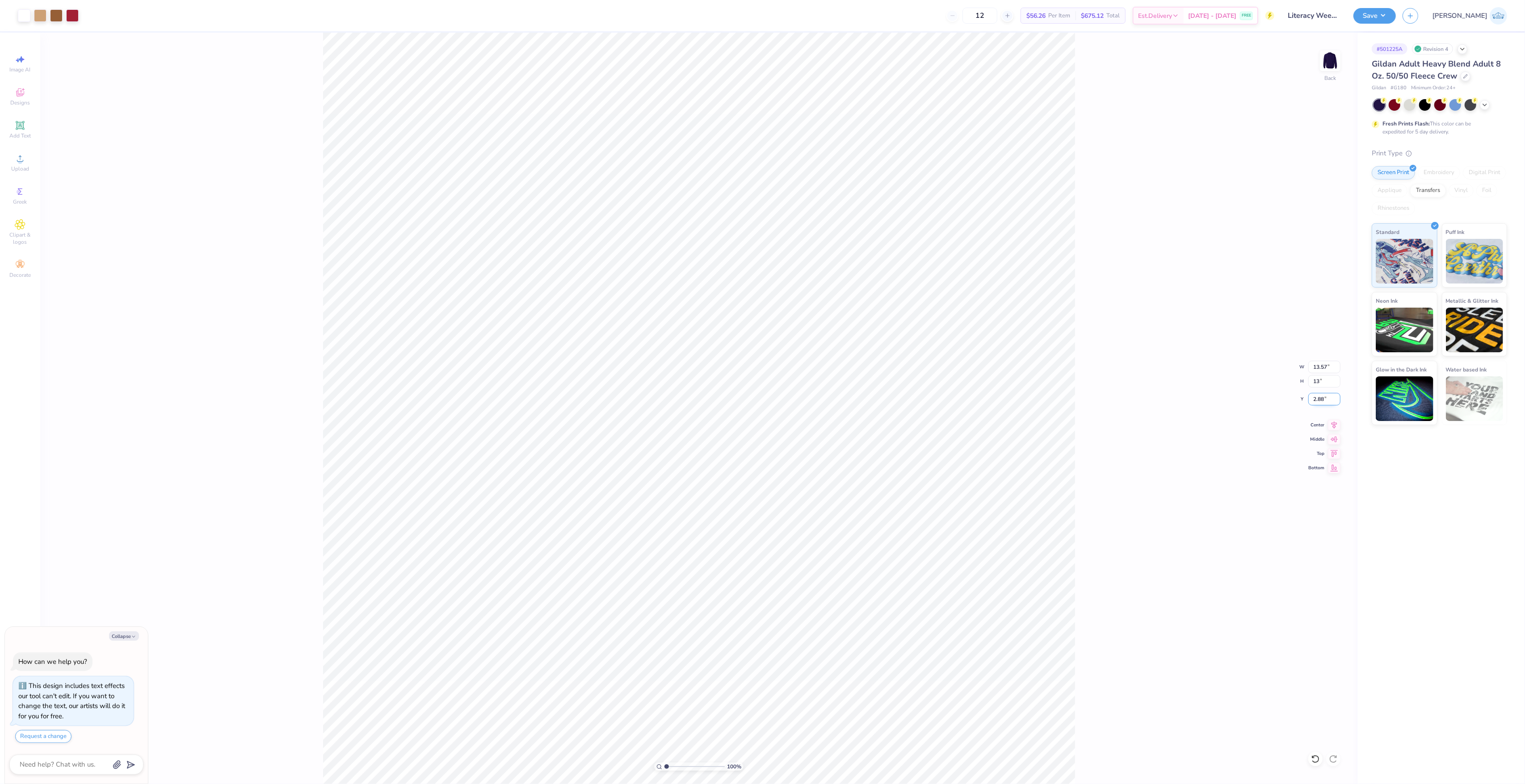
click at [1317, 403] on input "2.88" at bounding box center [1324, 399] width 32 height 12
type textarea "x"
type input "9.80"
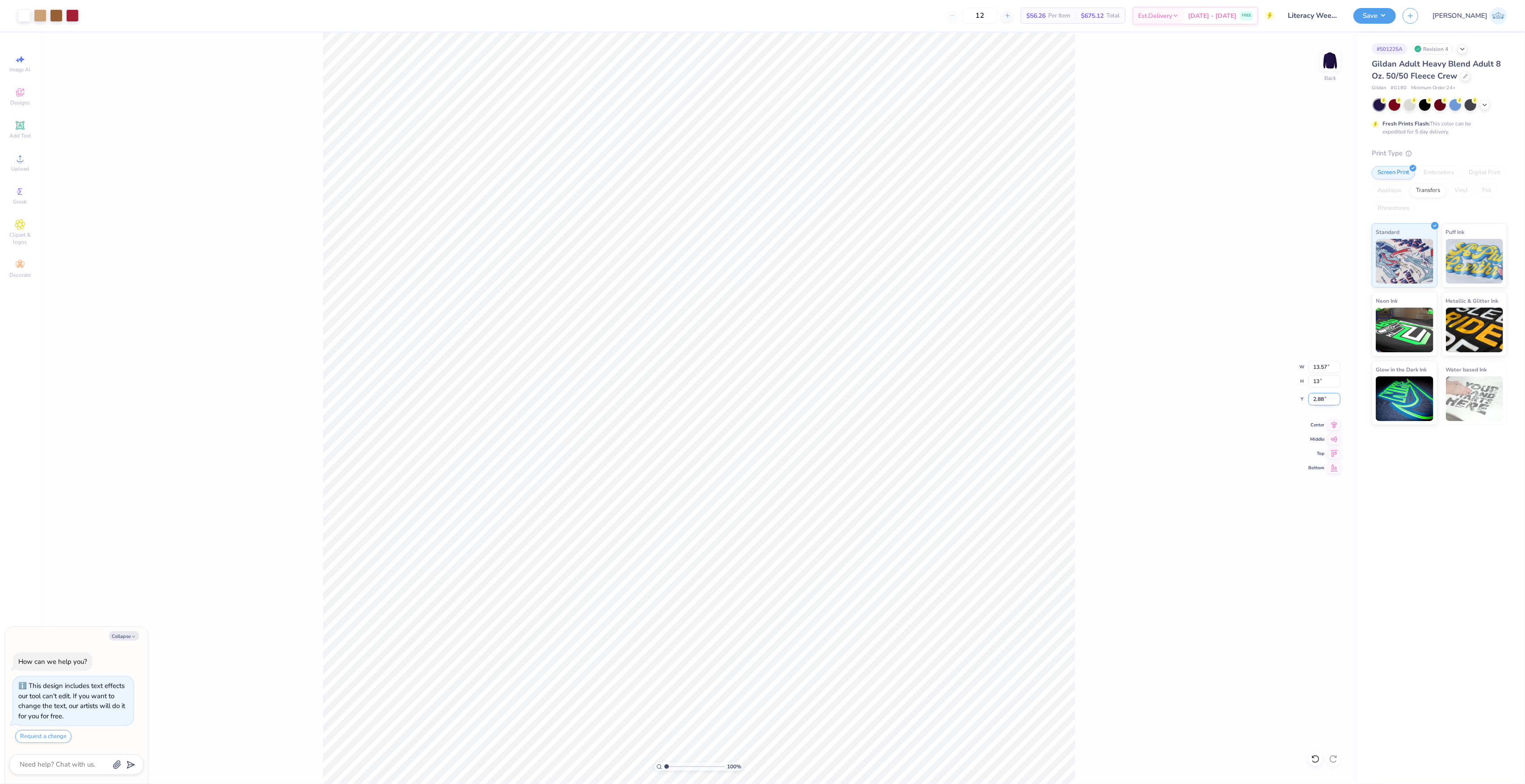
type input "13.00"
type input "3"
type textarea "x"
type input "3.00"
click at [1481, 104] on div at bounding box center [1485, 104] width 10 height 10
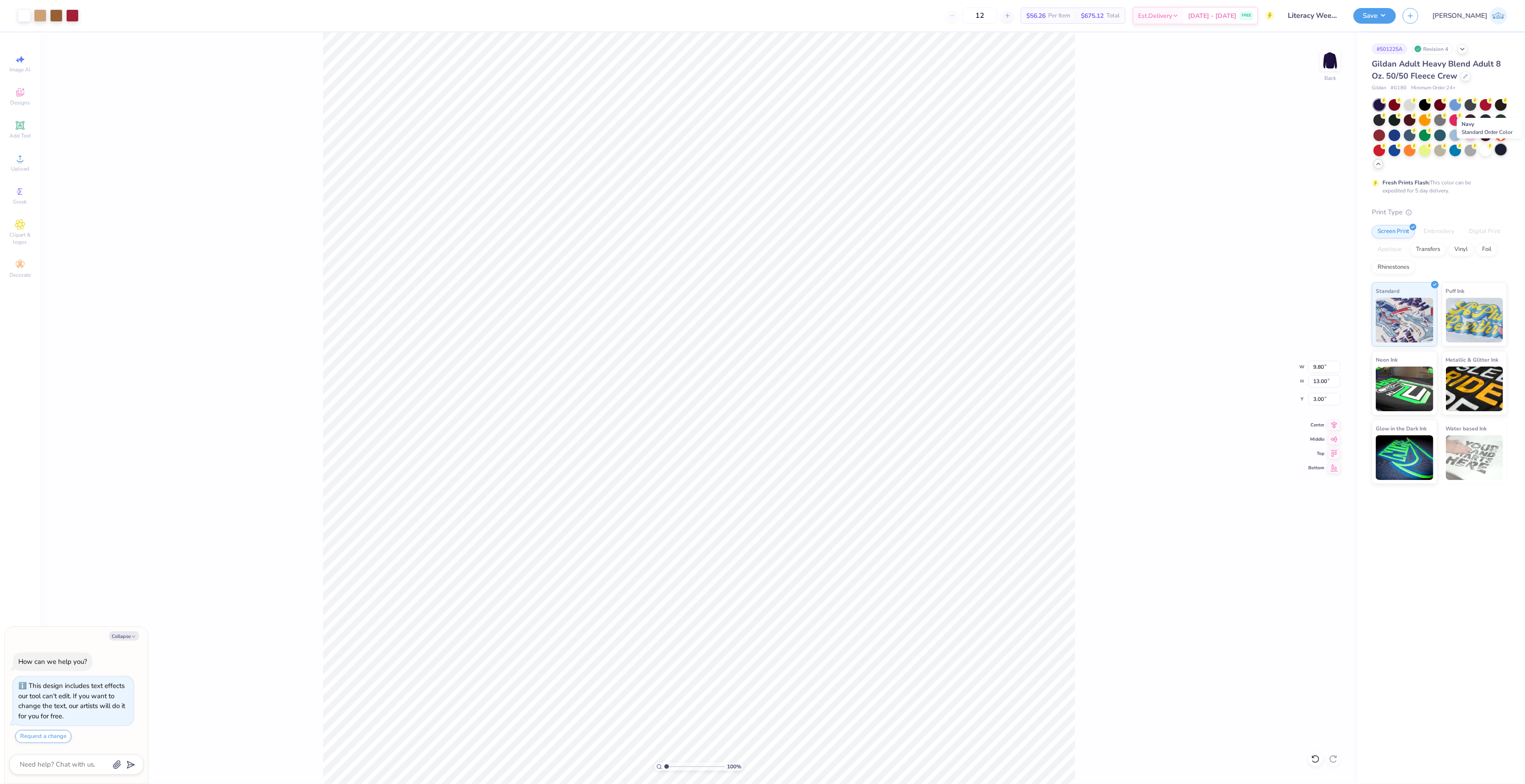
click at [1503, 154] on div at bounding box center [1501, 150] width 12 height 12
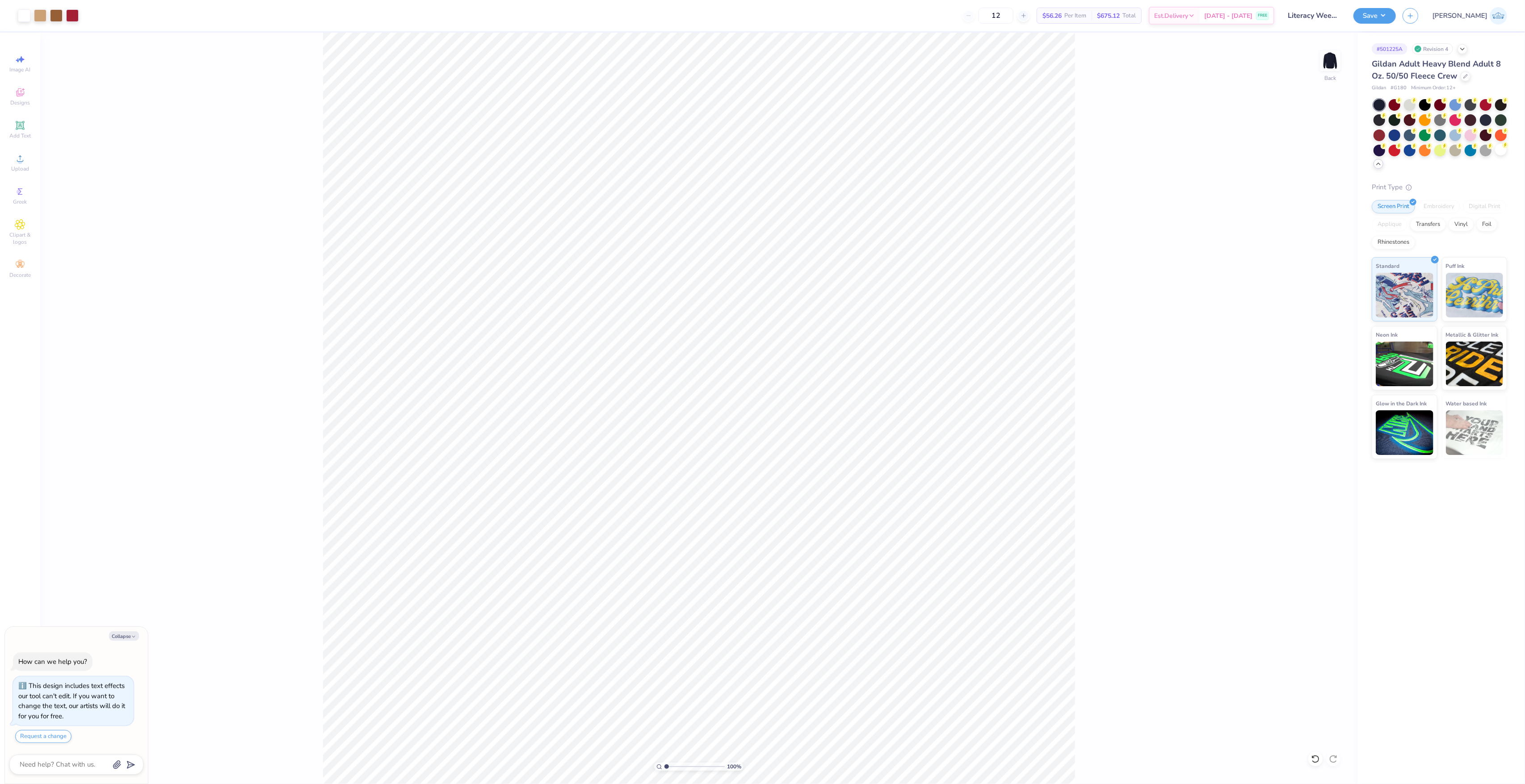
type textarea "x"
click at [675, 763] on input "range" at bounding box center [694, 767] width 60 height 8
drag, startPoint x: 633, startPoint y: 768, endPoint x: 623, endPoint y: 768, distance: 10.0
type input "1"
click at [664, 768] on input "range" at bounding box center [694, 767] width 60 height 8
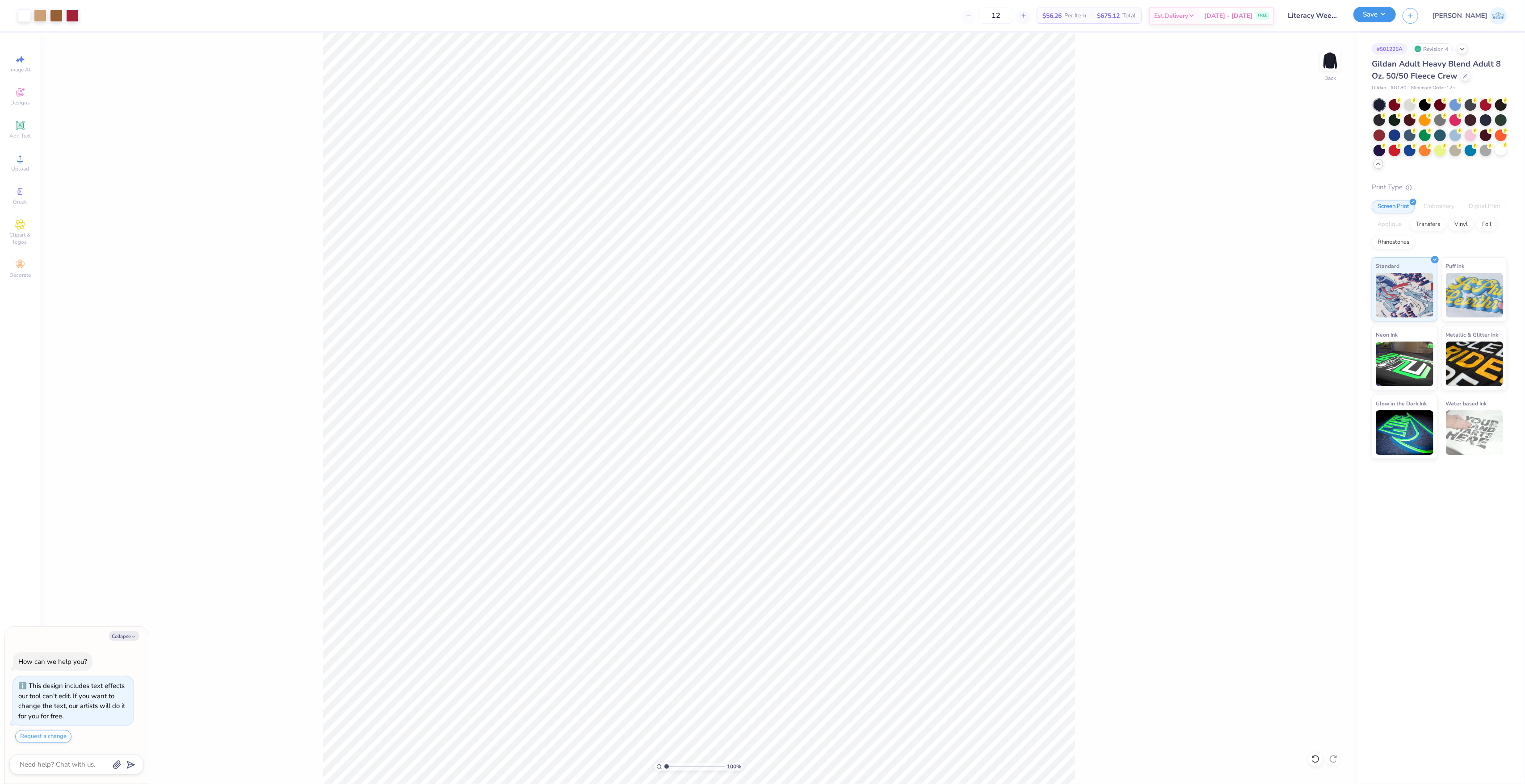
click at [1396, 8] on button "Save" at bounding box center [1375, 14] width 43 height 15
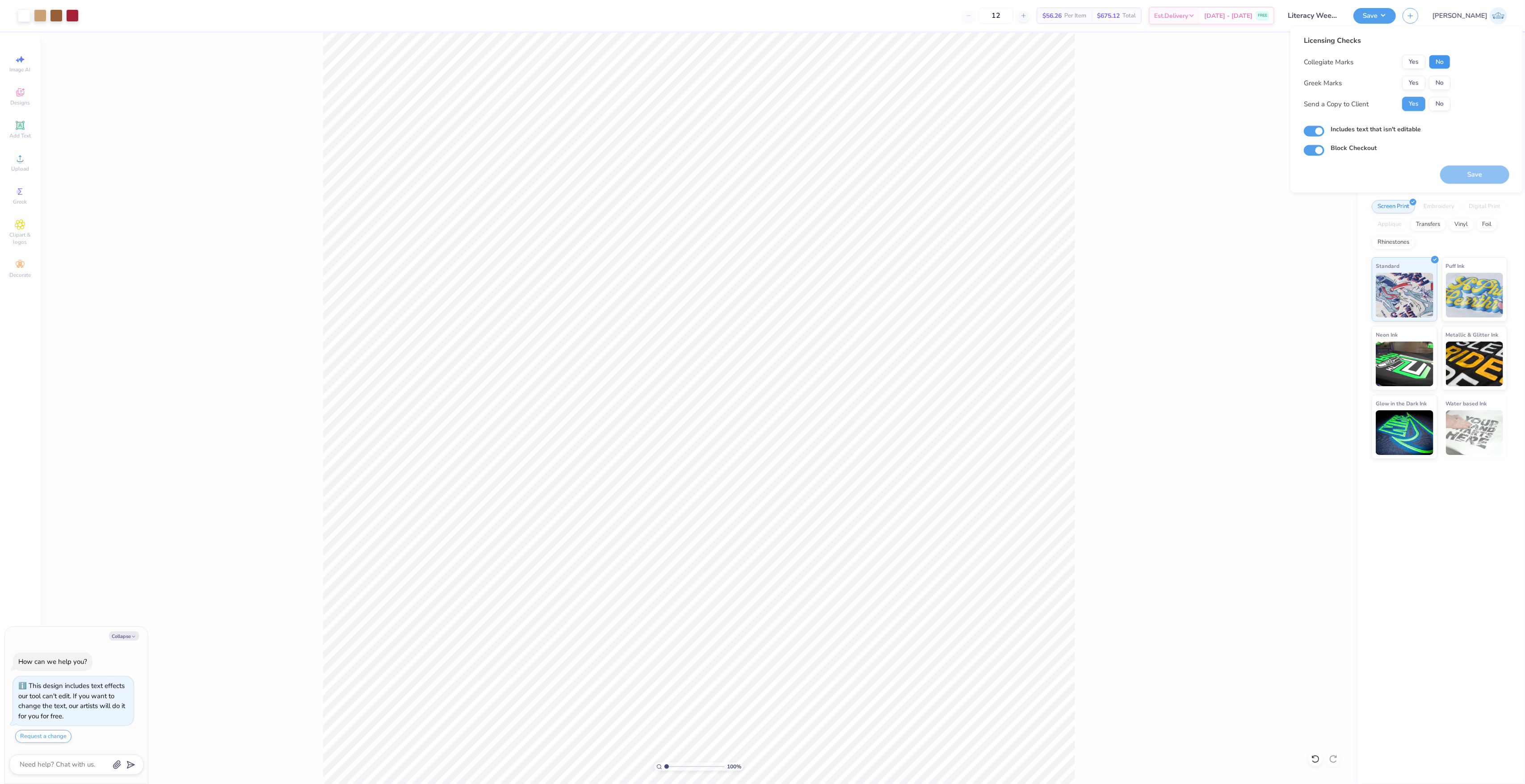
click at [1438, 61] on button "No" at bounding box center [1440, 62] width 21 height 14
click at [1415, 79] on button "Yes" at bounding box center [1413, 83] width 23 height 14
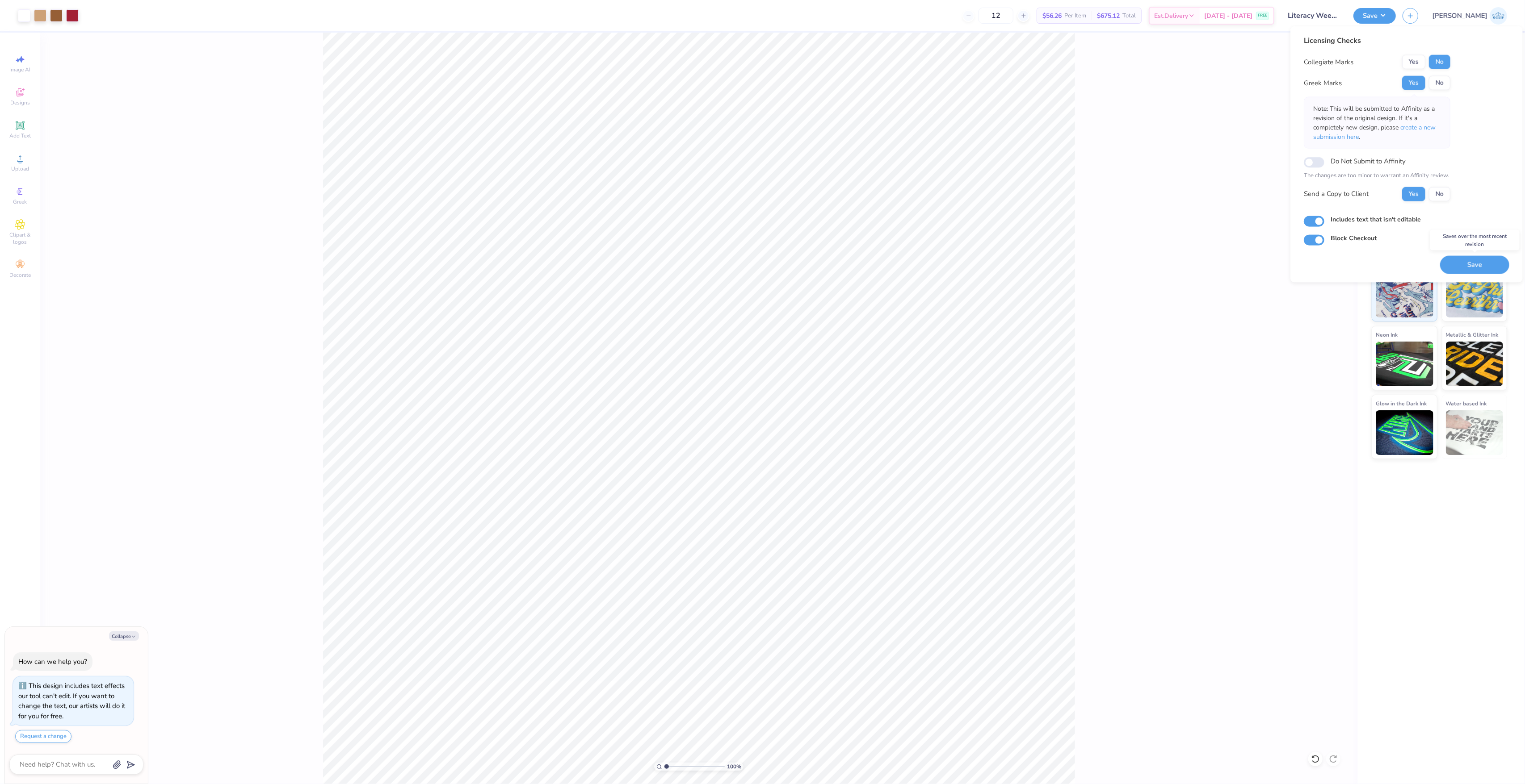
drag, startPoint x: 1457, startPoint y: 263, endPoint x: 1456, endPoint y: 268, distance: 5.1
click at [1458, 263] on button "Save" at bounding box center [1475, 264] width 69 height 18
type textarea "x"
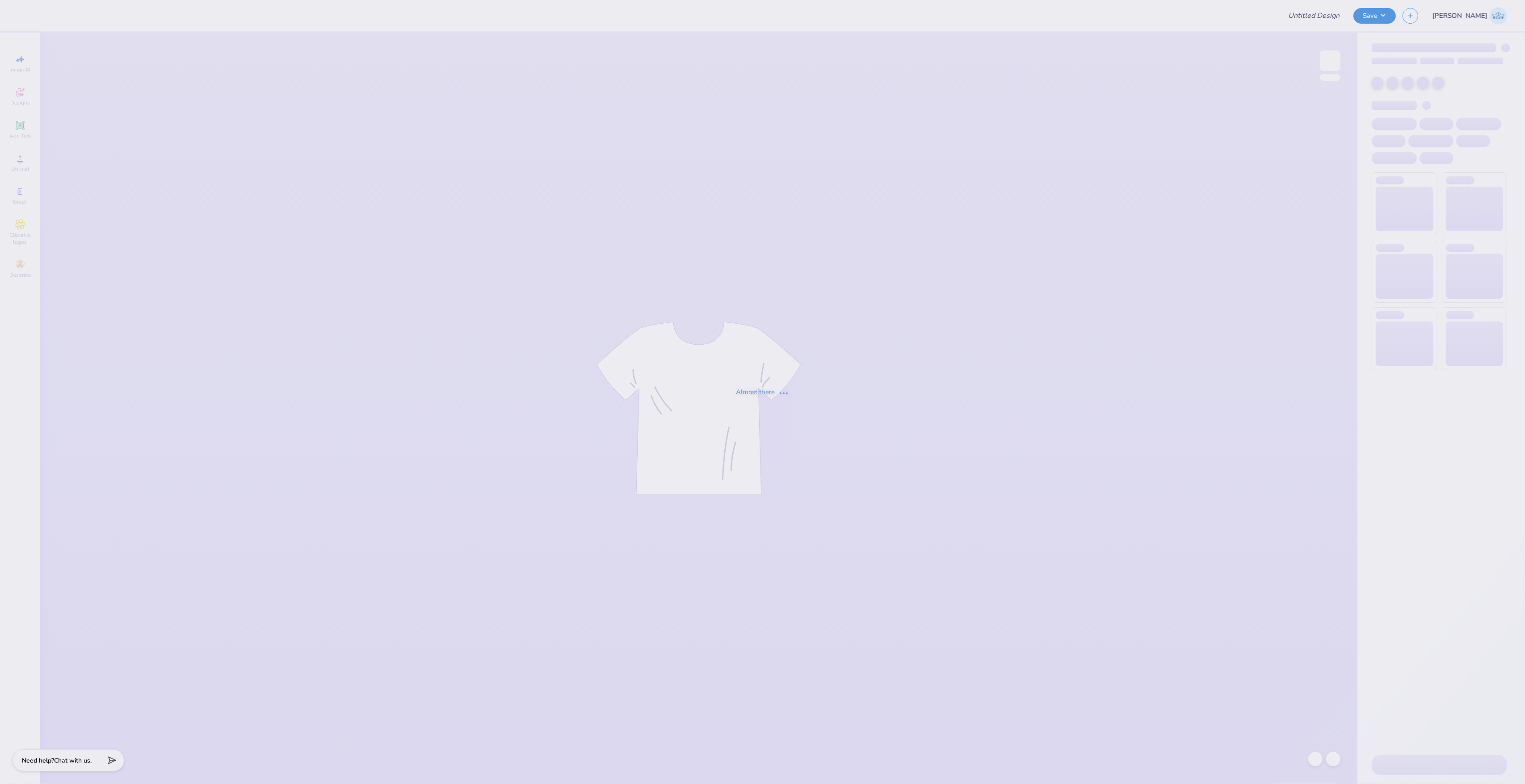
type input "Mock up"
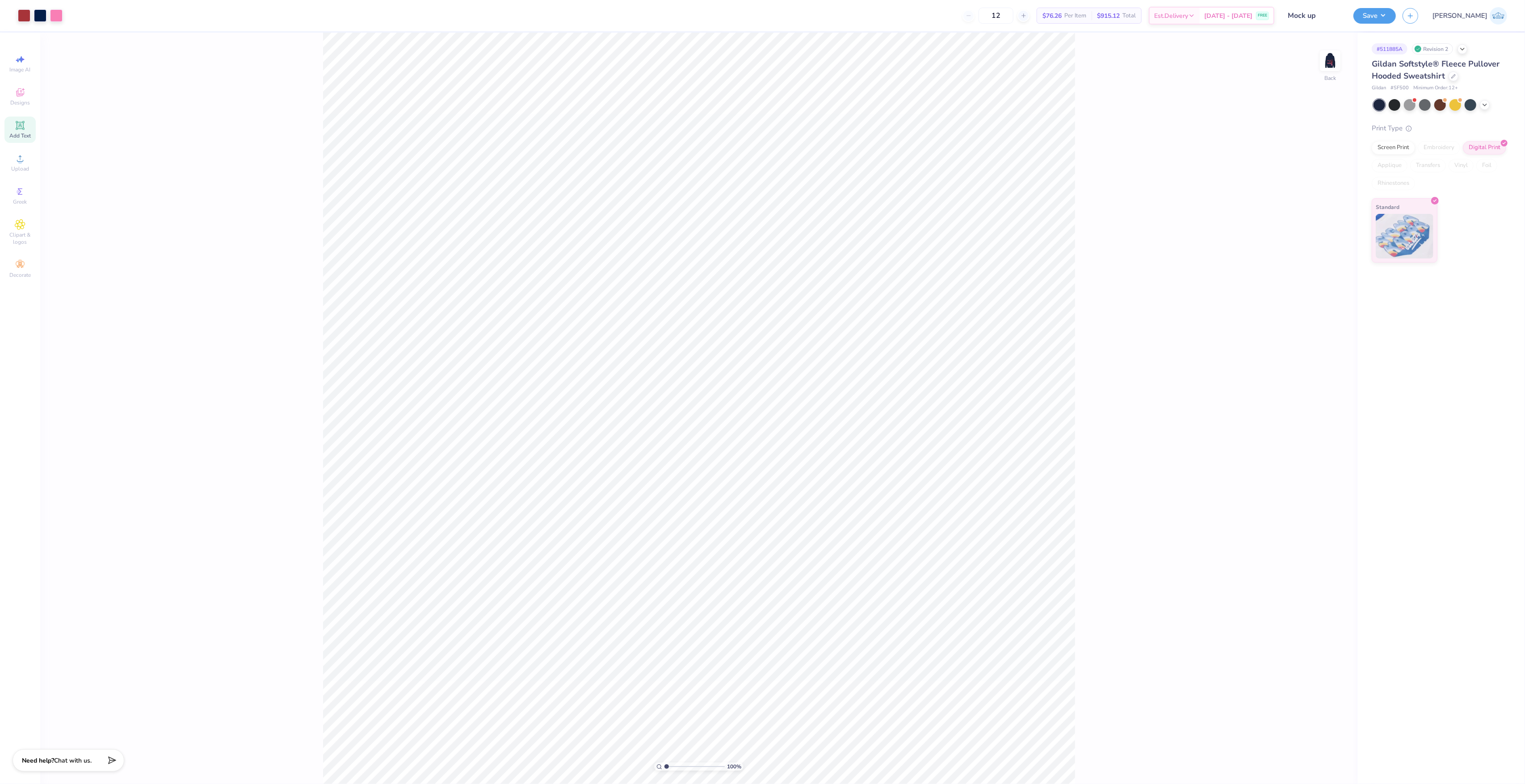
click at [28, 129] on div "Add Text" at bounding box center [20, 130] width 31 height 27
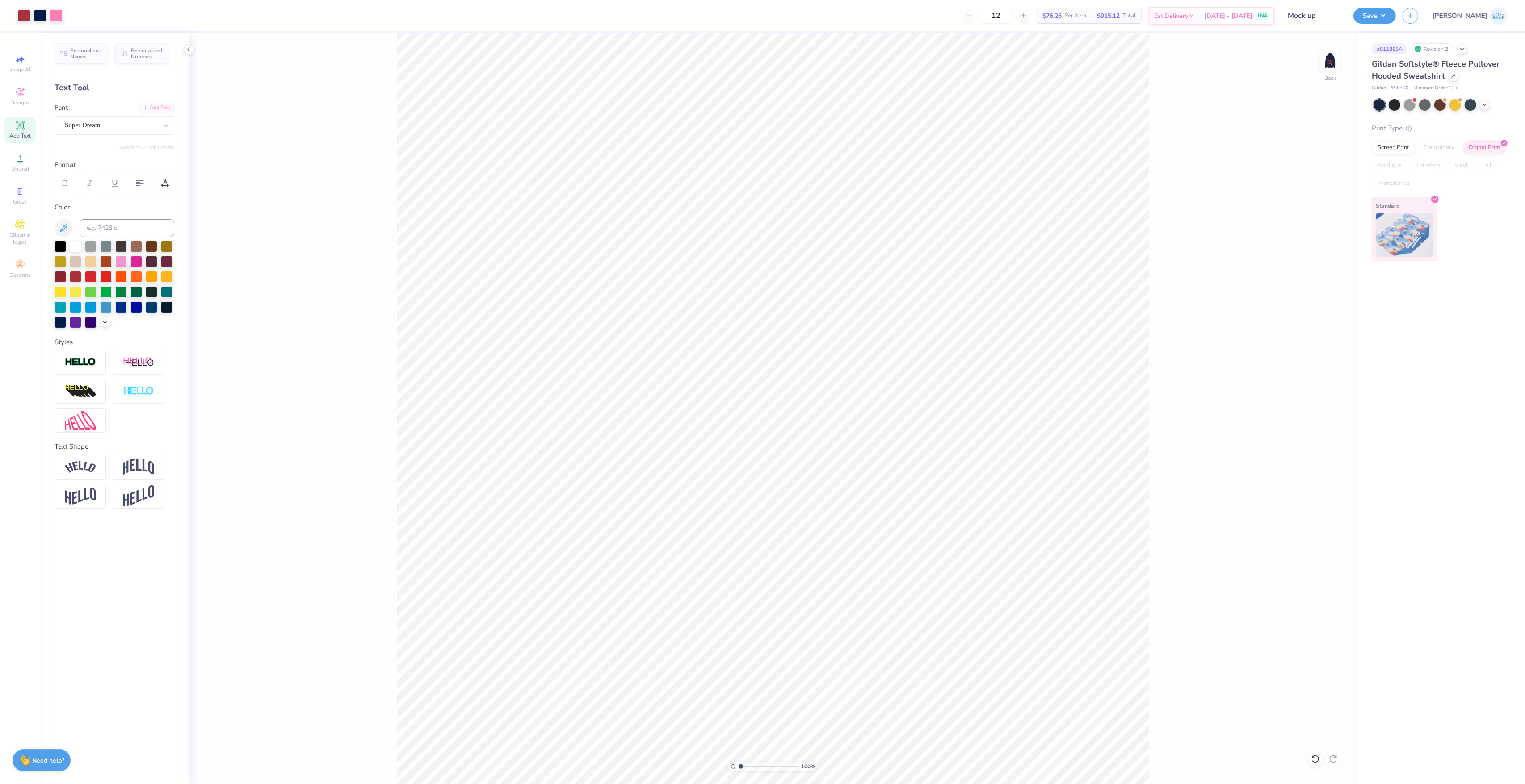
click at [1393, 249] on img at bounding box center [1404, 234] width 57 height 44
click at [799, 401] on li "Duplicate" at bounding box center [792, 401] width 70 height 17
click at [50, 15] on div at bounding box center [56, 14] width 12 height 12
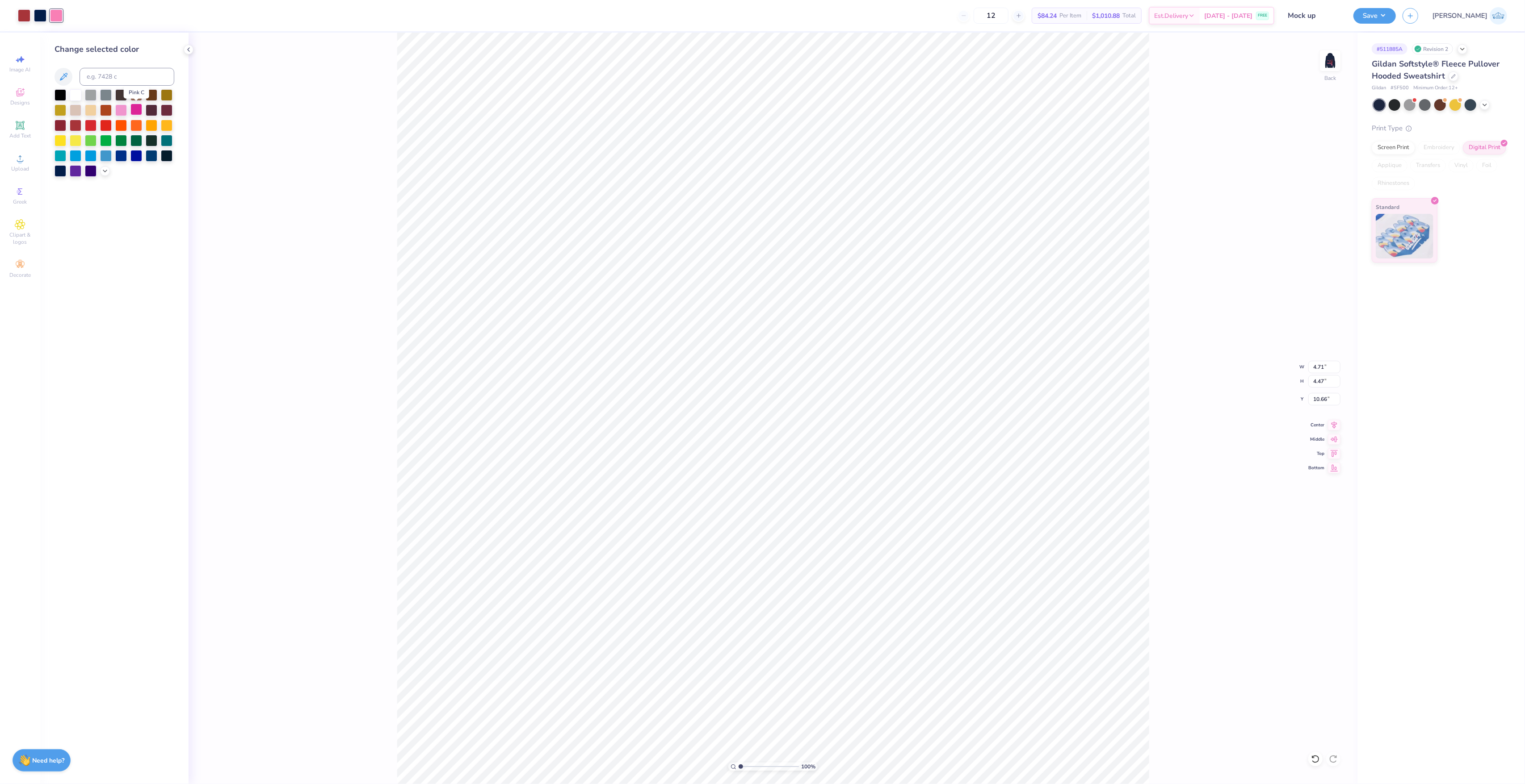
click at [140, 109] on div at bounding box center [136, 109] width 12 height 12
type input "3.78"
type input "4.97"
click at [44, 15] on div at bounding box center [40, 14] width 12 height 12
click at [93, 120] on div at bounding box center [91, 125] width 12 height 12
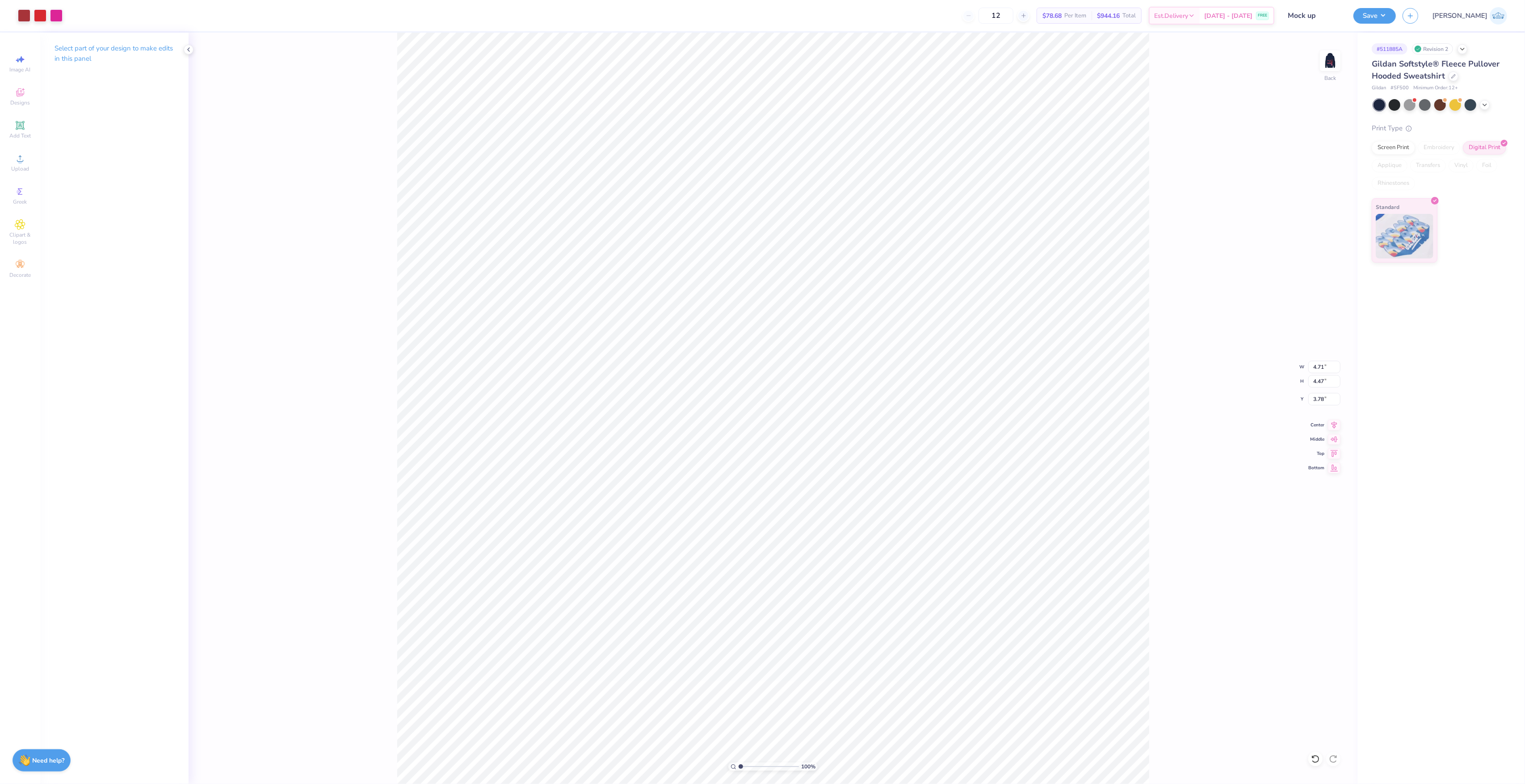
type input "3.00"
click at [19, 16] on div at bounding box center [24, 14] width 12 height 12
click at [150, 112] on div at bounding box center [152, 109] width 12 height 12
click at [1334, 75] on div "Back" at bounding box center [1330, 66] width 21 height 32
type input "2.33"
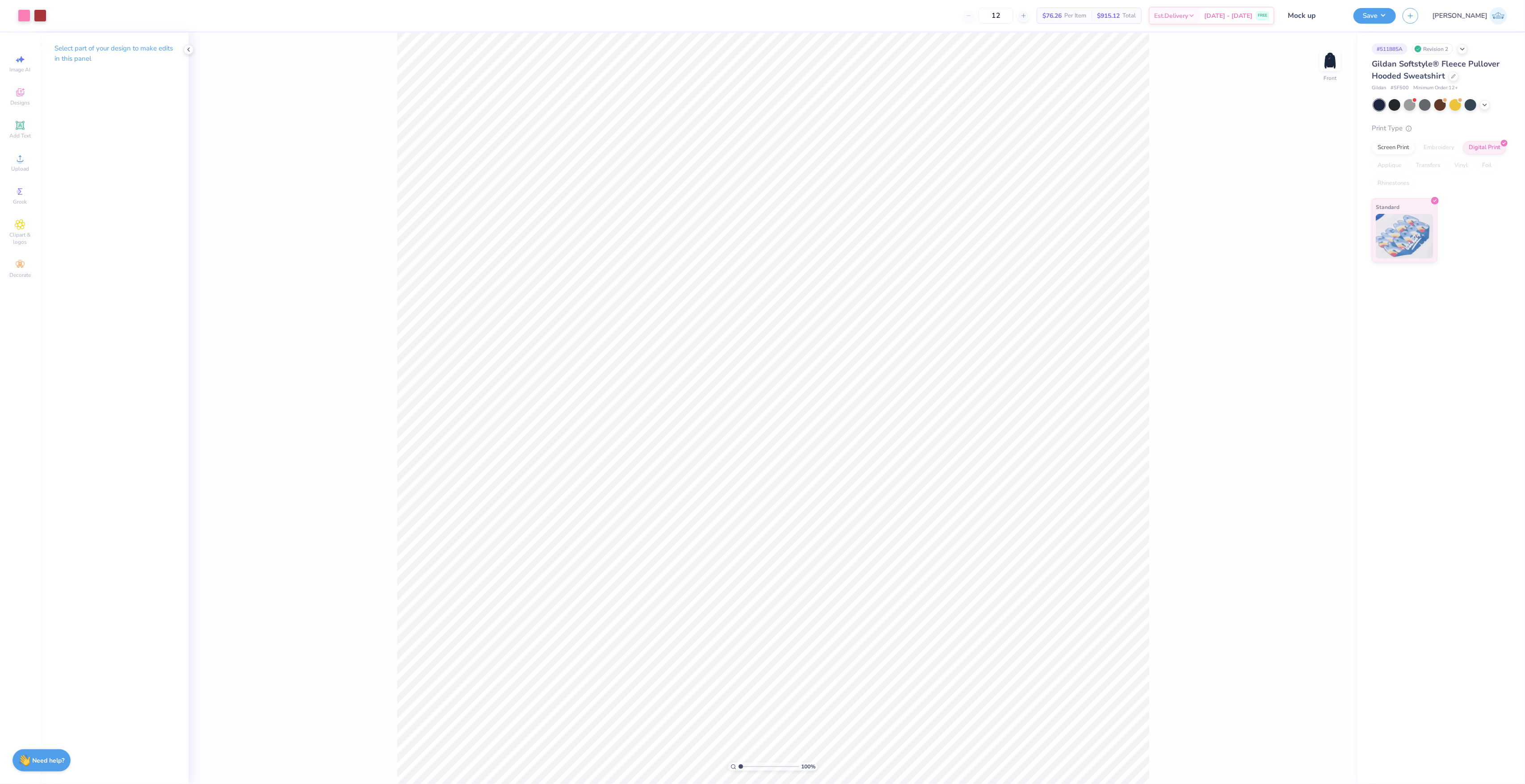
click at [749, 765] on input "range" at bounding box center [769, 767] width 60 height 8
type input "10.26"
type input "1.67"
type input "16.25"
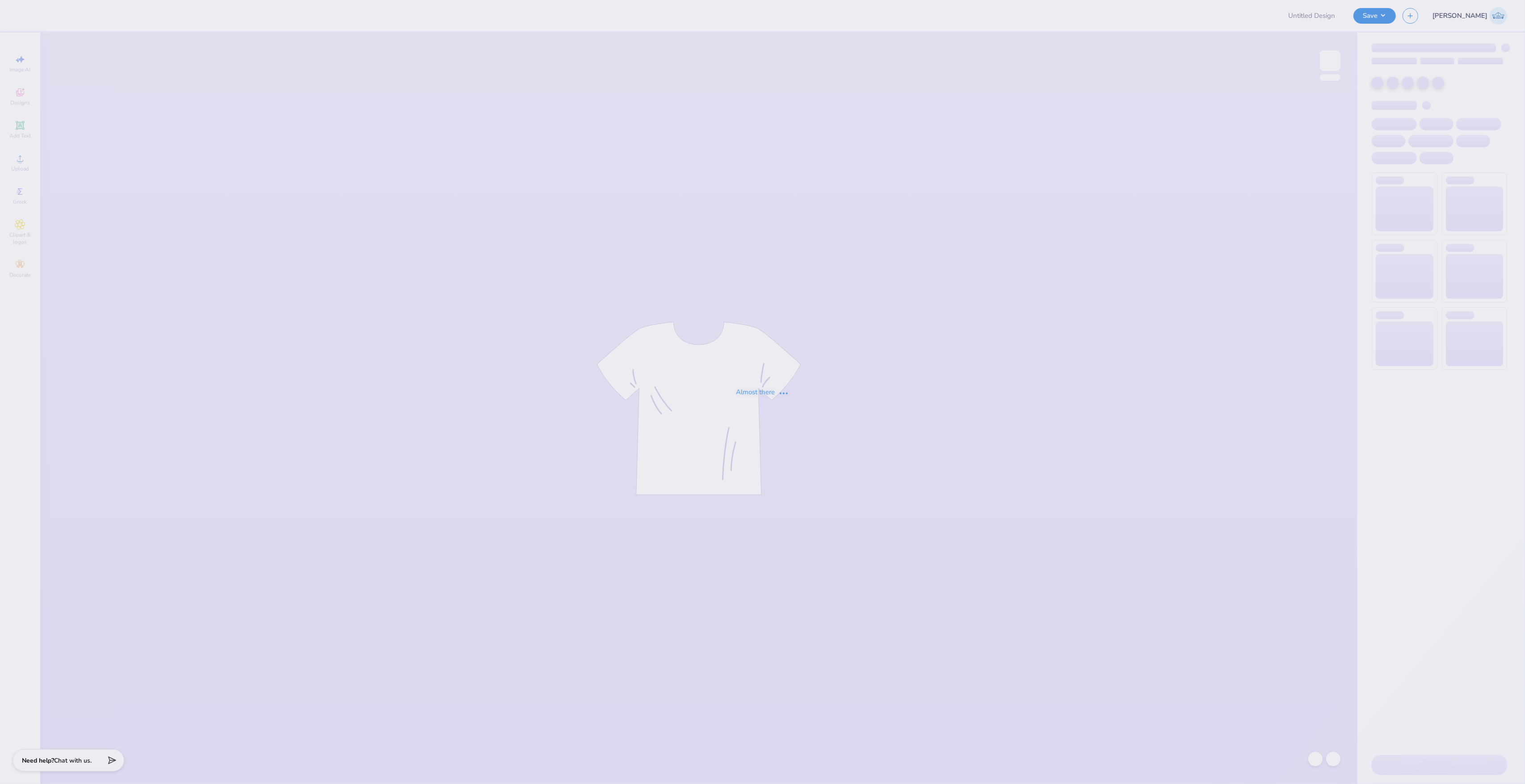
type input "Mock up"
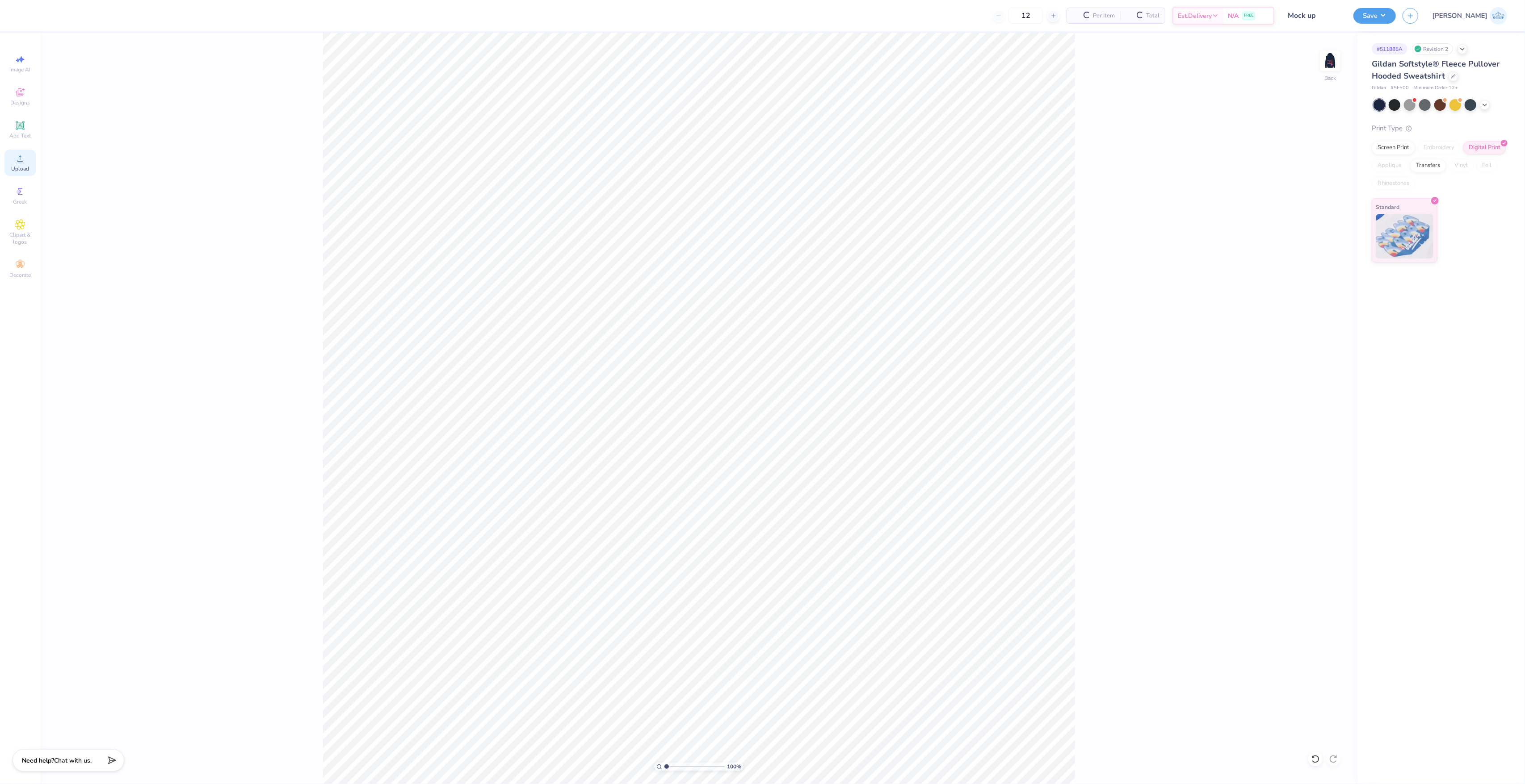
click at [18, 170] on span "Upload" at bounding box center [20, 169] width 18 height 7
click at [1315, 759] on icon at bounding box center [1315, 759] width 9 height 9
click at [21, 162] on circle at bounding box center [20, 162] width 5 height 5
click at [1311, 370] on input "15.00" at bounding box center [1324, 367] width 32 height 12
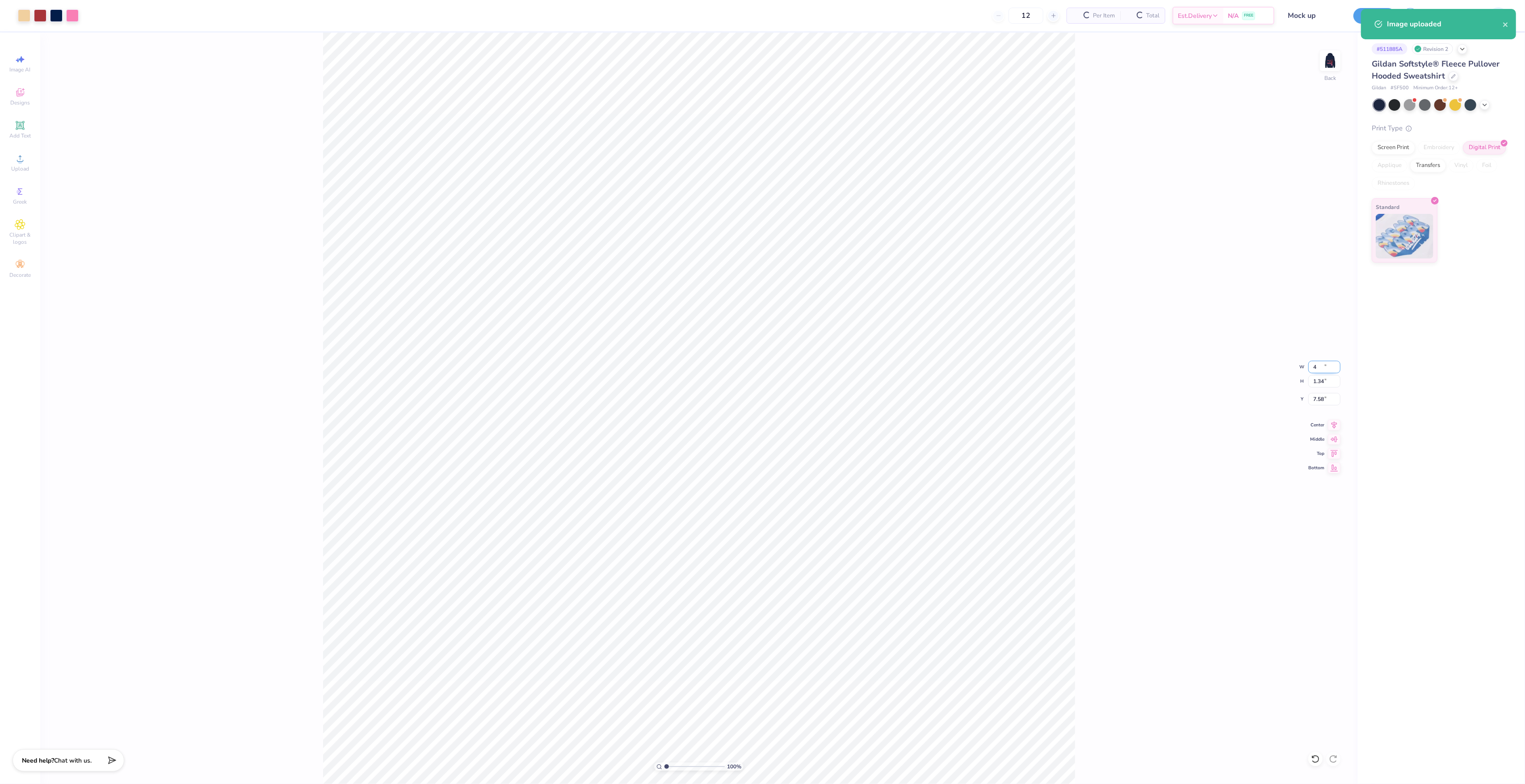
type input "4.00"
type input "1.34"
type input "7.58"
type input "3.00"
click at [1312, 407] on div "100 % Back W 4.00 4.00 " H 1.34 1.34 " Y 3.00 3.00 " Center Middle Top Bottom" at bounding box center [699, 408] width 1317 height 751
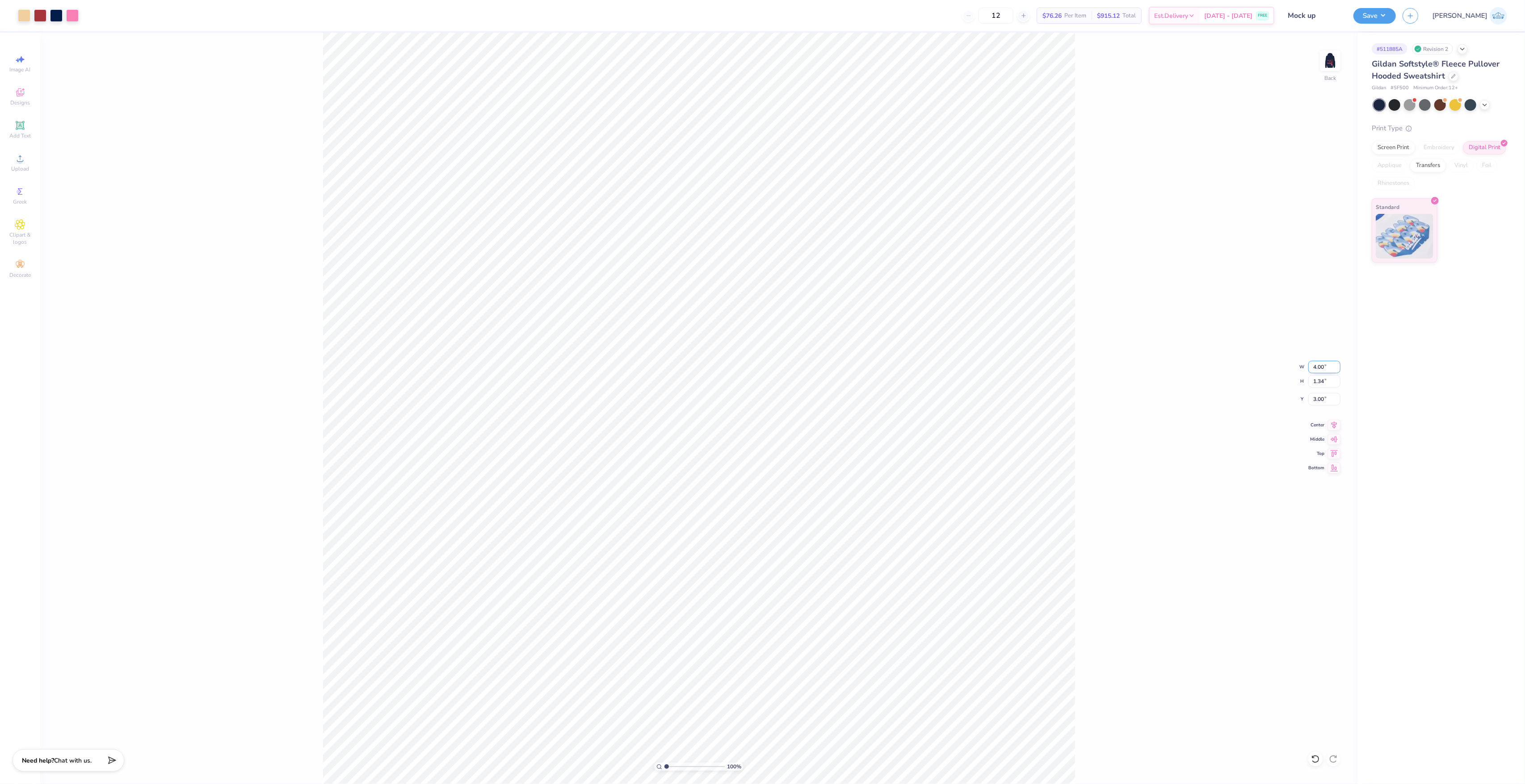
click at [1312, 370] on input "4.00" at bounding box center [1324, 367] width 32 height 12
type input "5.00"
type input "1.68"
type input "2.83"
click at [1321, 363] on input "5.00" at bounding box center [1324, 367] width 32 height 12
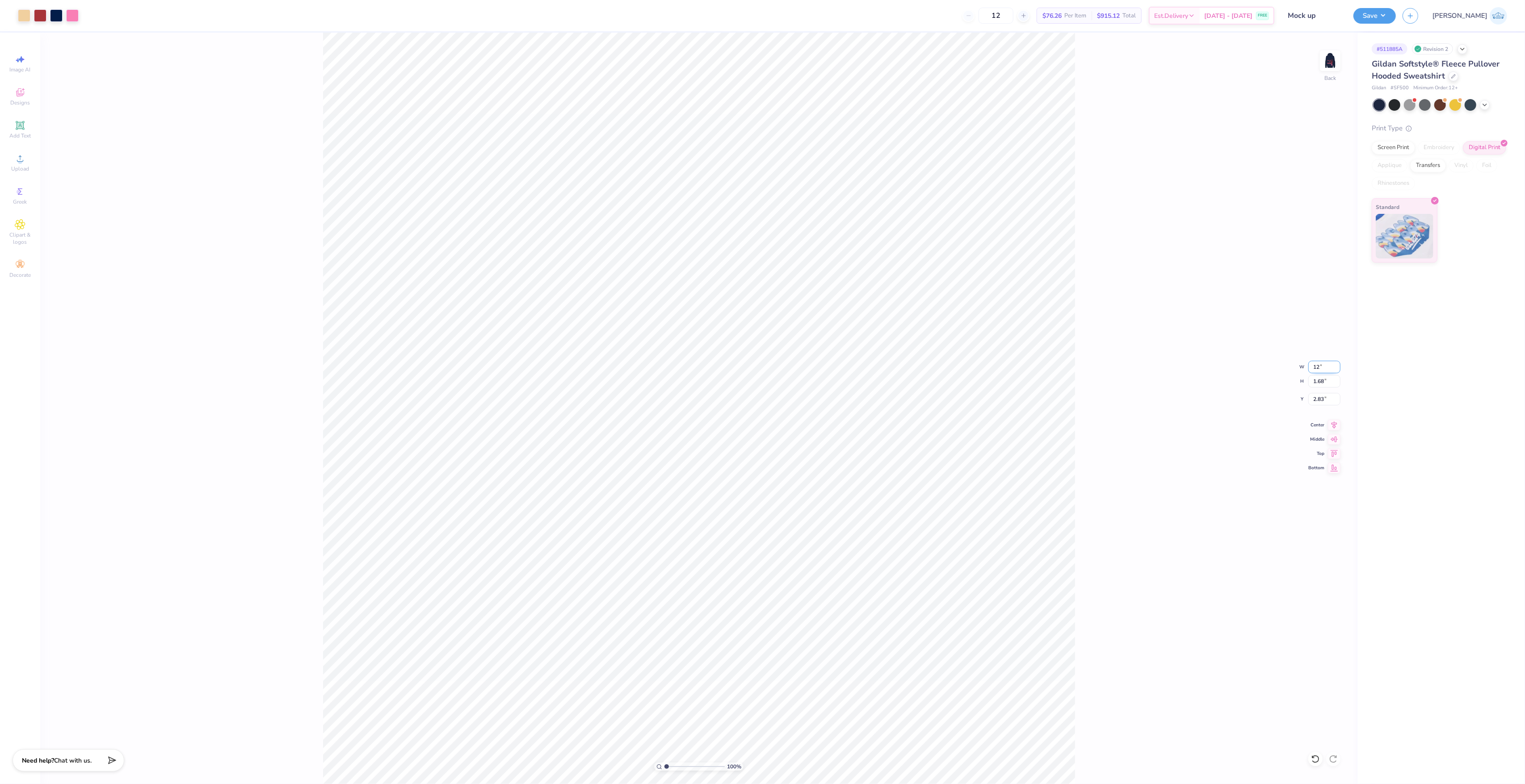
type input "12.00"
type input "4.02"
type input "1.66"
click at [1315, 756] on icon at bounding box center [1315, 759] width 9 height 9
type input "5.00"
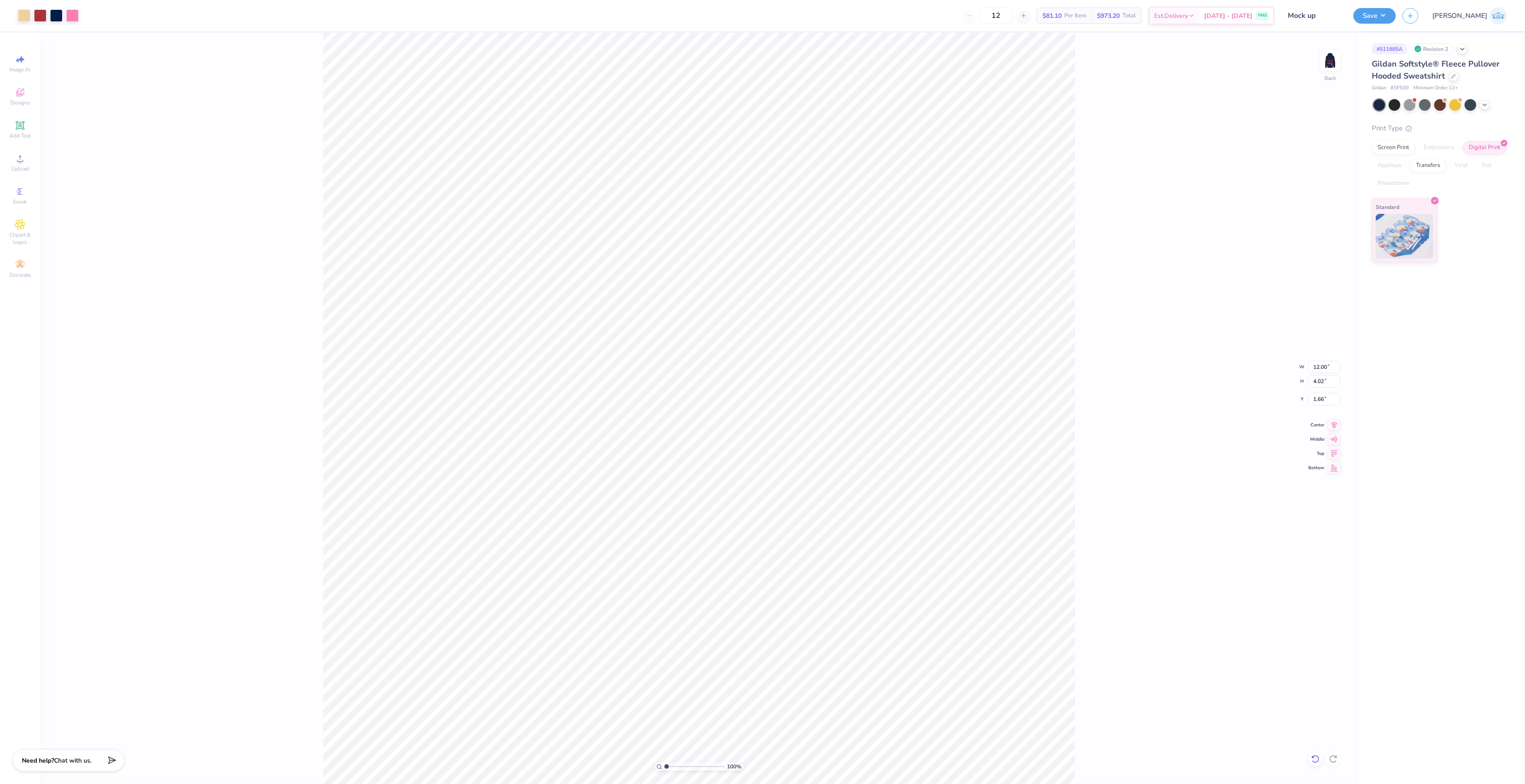
type input "1.68"
type input "2.83"
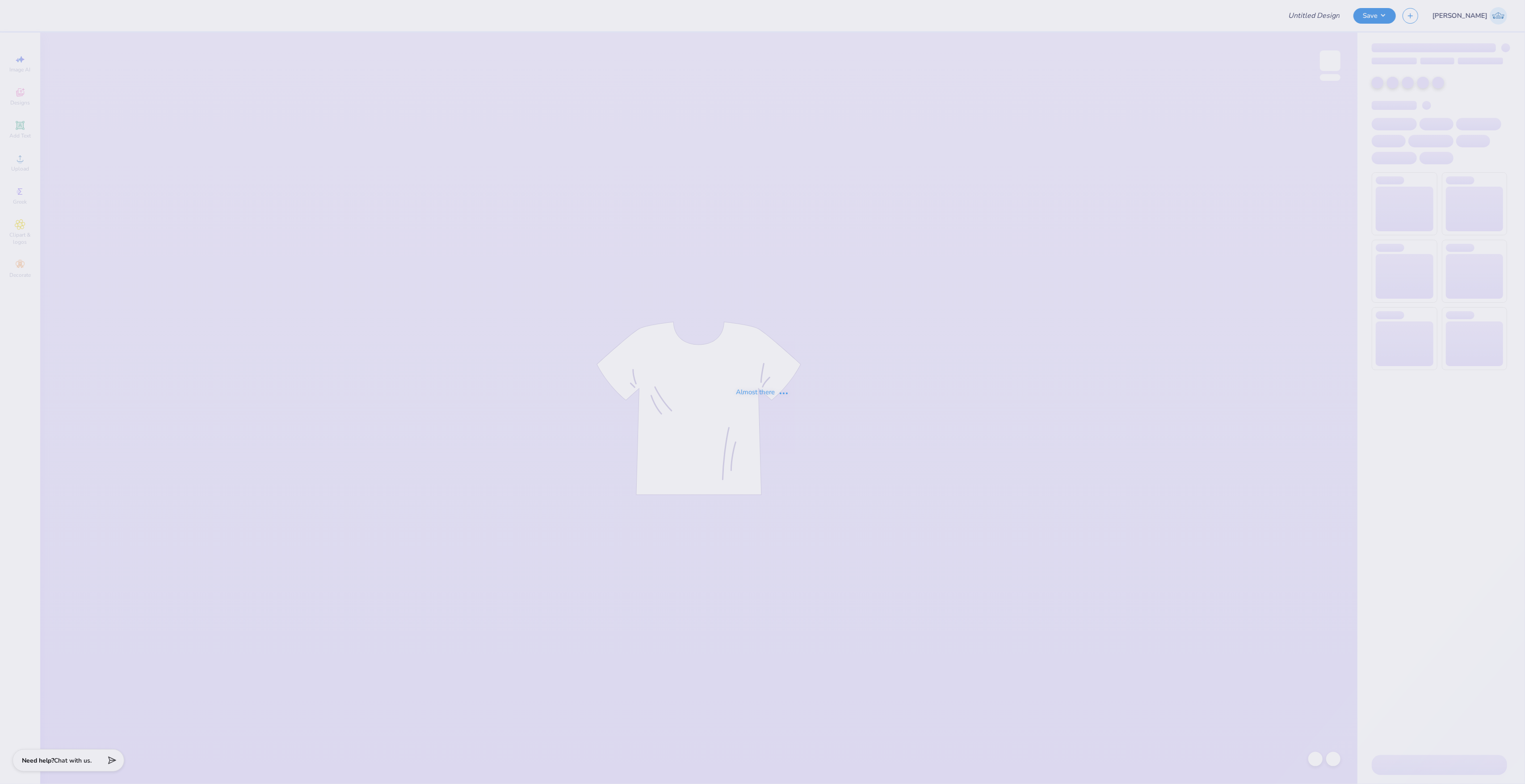
type input "Mock up"
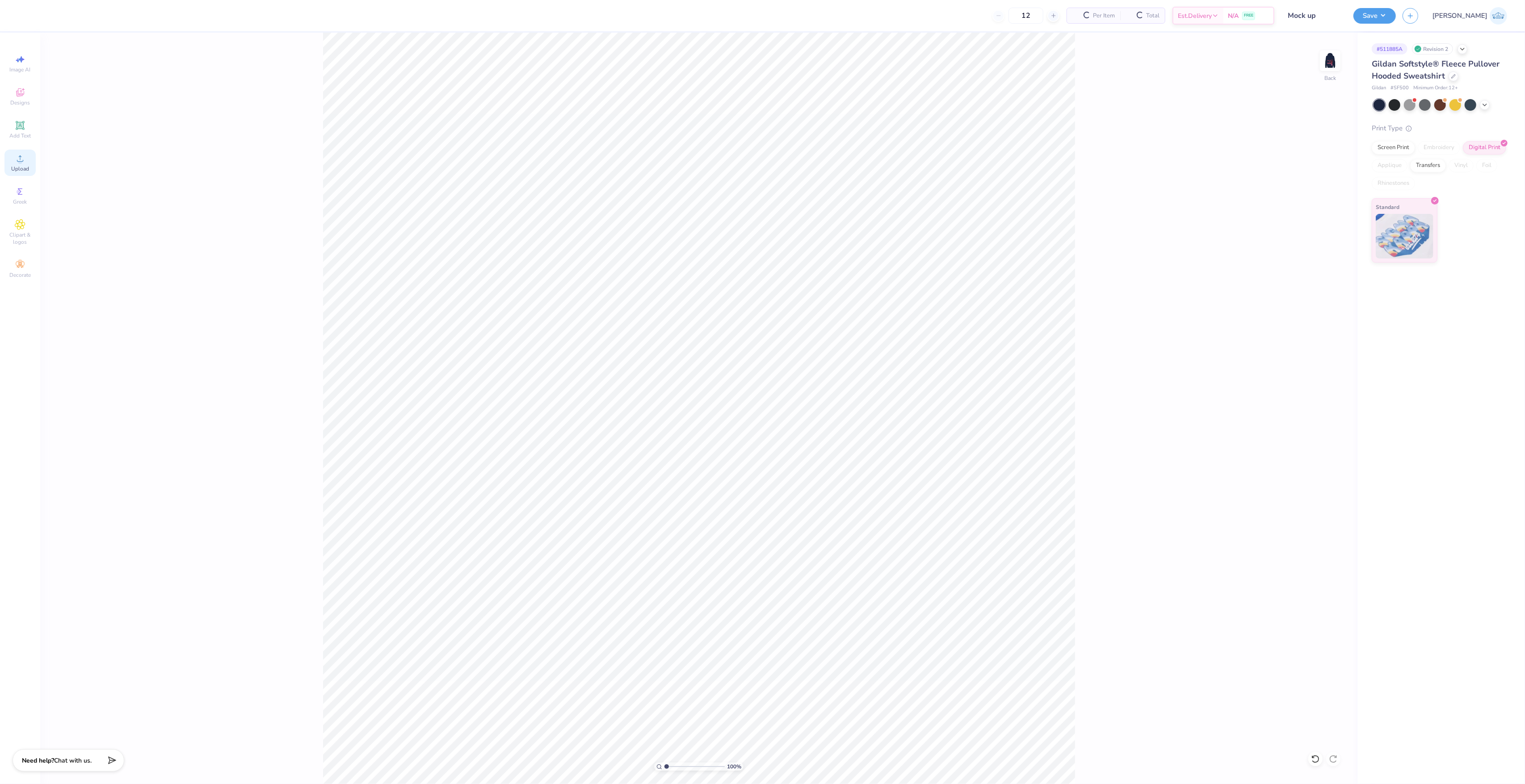
click at [18, 168] on span "Upload" at bounding box center [20, 169] width 18 height 7
click at [1320, 364] on input "15.00" at bounding box center [1324, 367] width 32 height 12
type input "4.00"
type input "1.34"
type input "7.58"
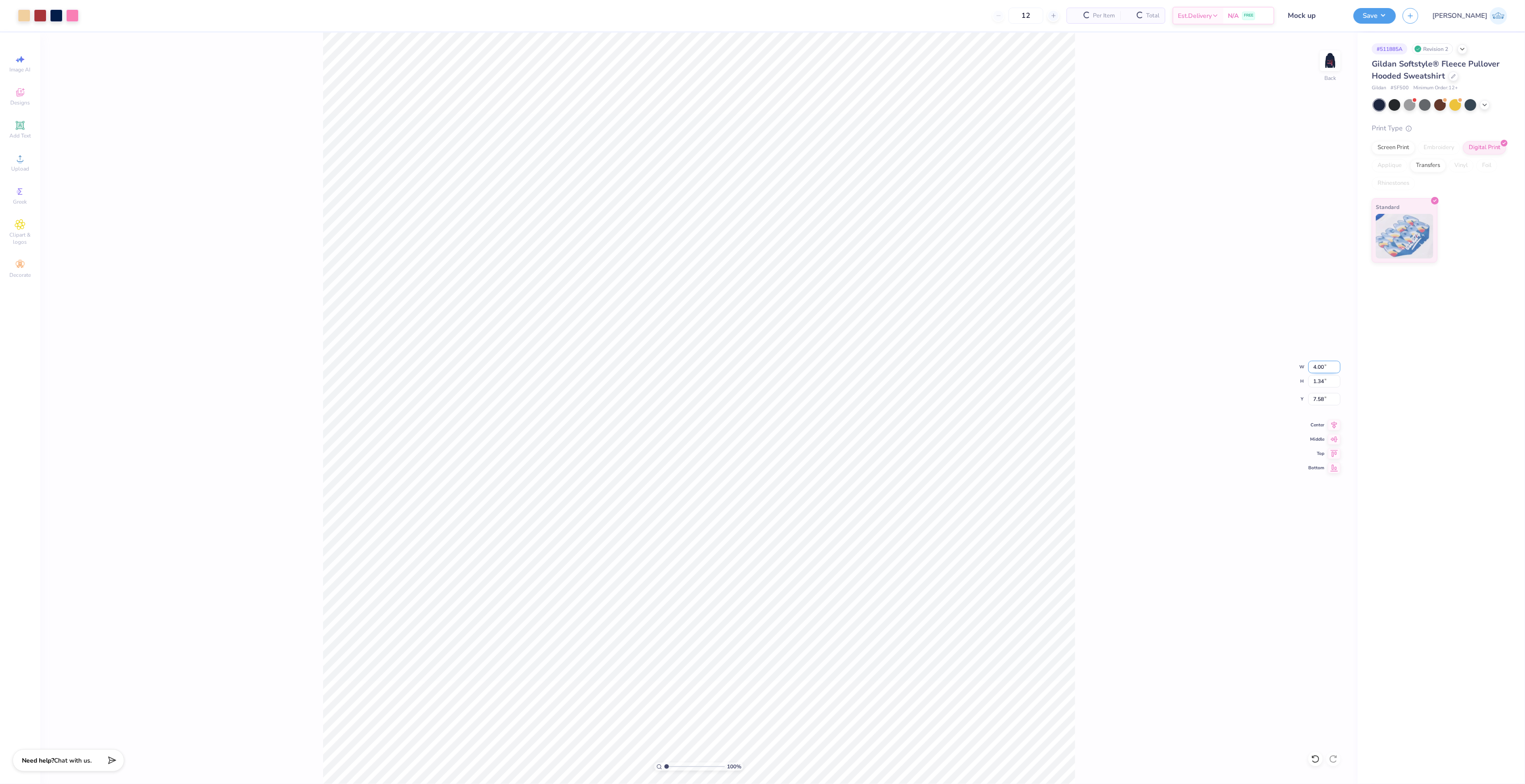
click at [1320, 364] on input "4.00" at bounding box center [1324, 367] width 32 height 12
click at [1321, 365] on input "4.00" at bounding box center [1324, 367] width 32 height 12
type input "4.70"
type input "1.58"
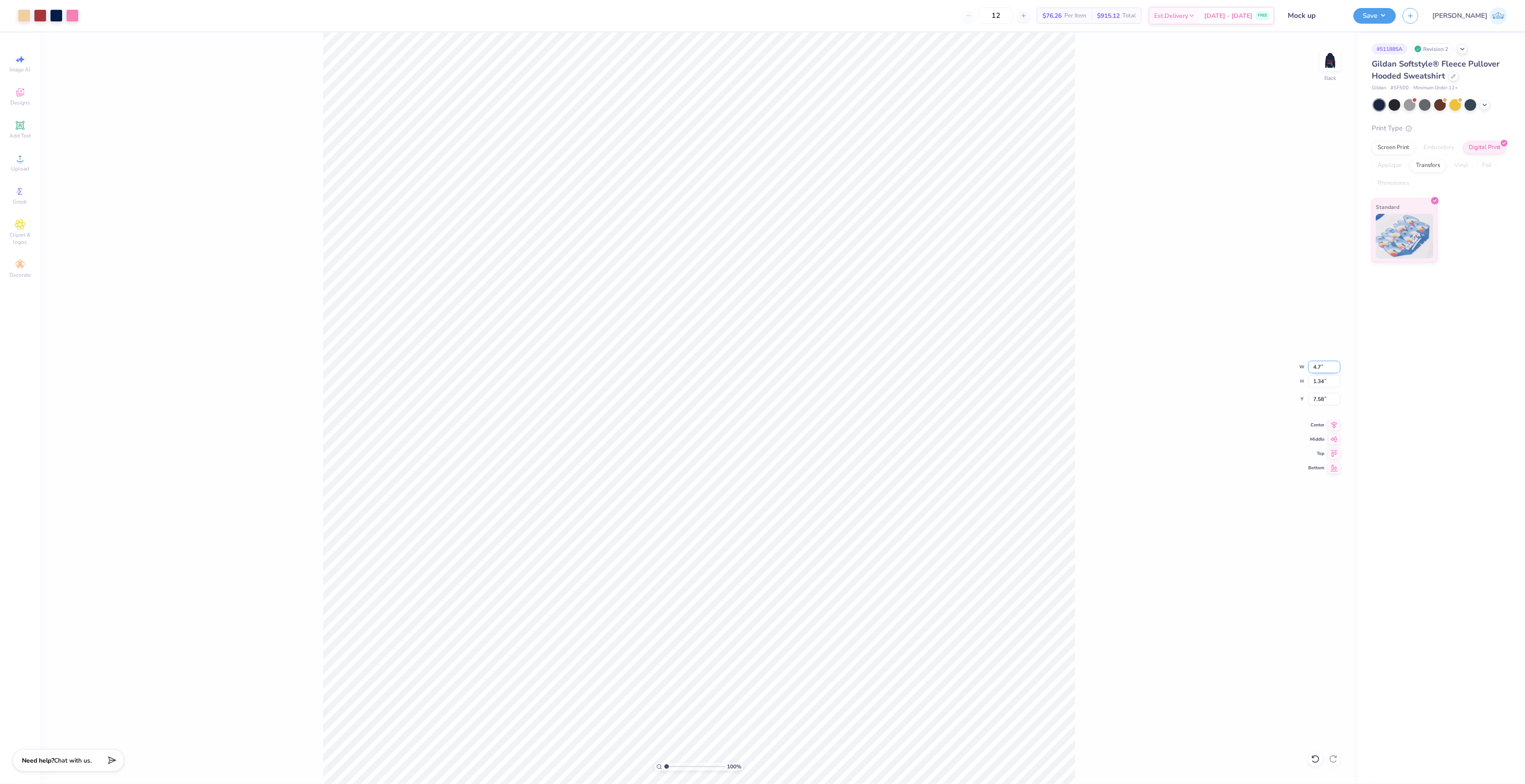
type input "7.46"
click at [1312, 762] on icon at bounding box center [1315, 759] width 9 height 9
type input "4.00"
type input "1.34"
click at [1311, 393] on input "3.37" at bounding box center [1324, 399] width 32 height 12
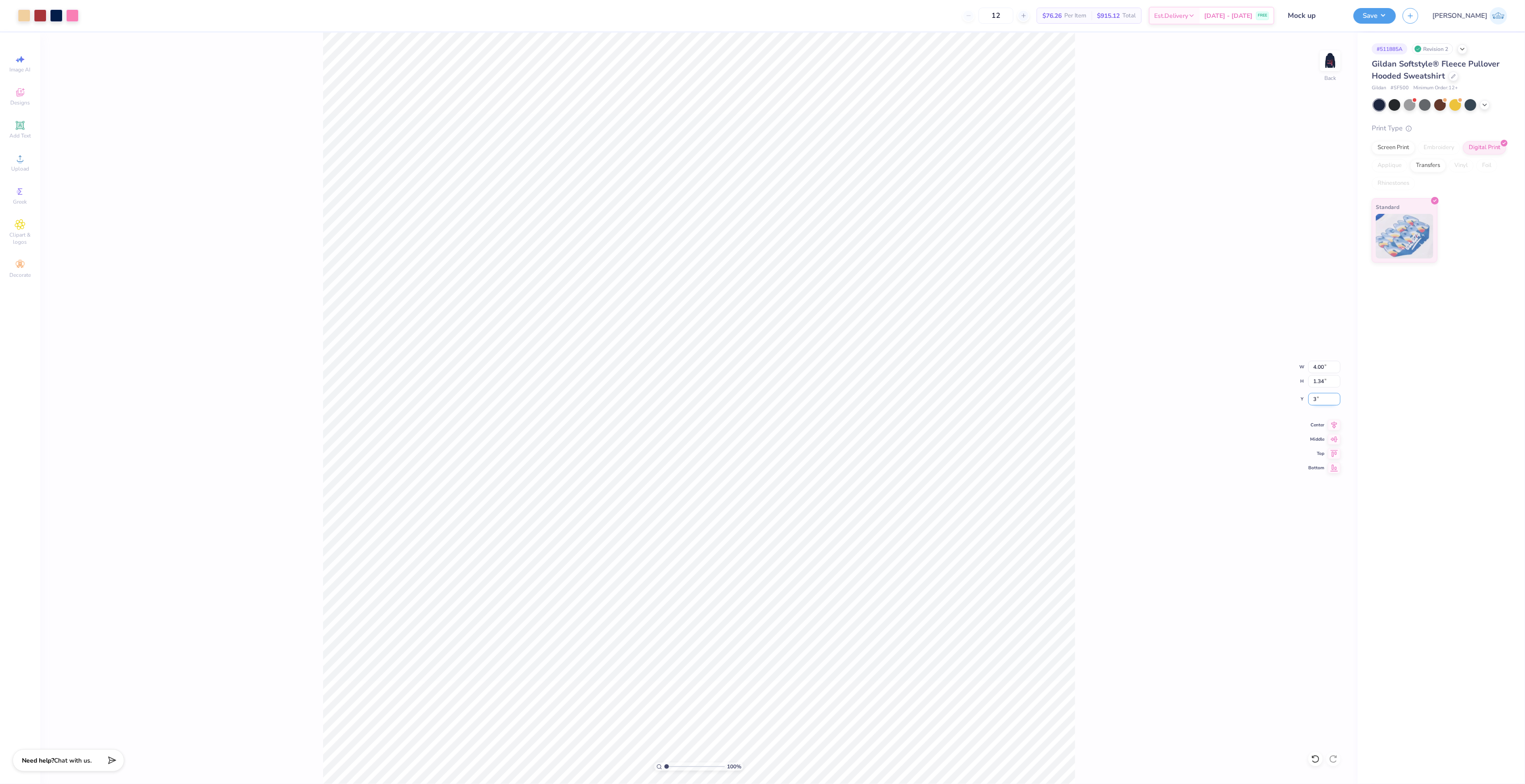
type input "3.00"
click at [1336, 68] on img at bounding box center [1330, 60] width 36 height 36
click at [24, 167] on span "Upload" at bounding box center [20, 169] width 18 height 7
click at [1318, 365] on input "15.00" at bounding box center [1324, 367] width 32 height 12
type input "12.50"
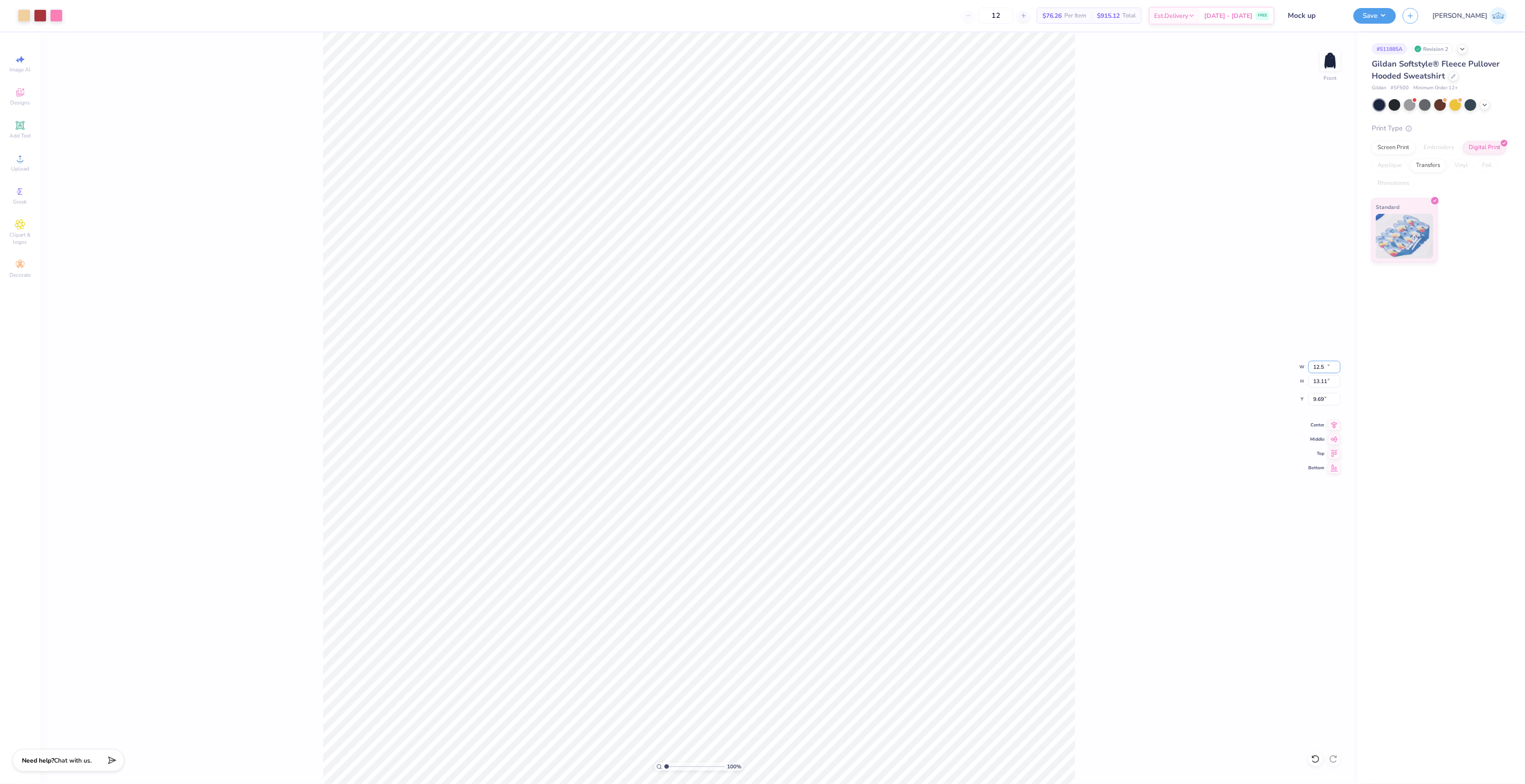
type input "13.11"
type input "6.19"
click at [1316, 363] on input "12.50" at bounding box center [1324, 367] width 32 height 12
type input "10.00"
type input "10.49"
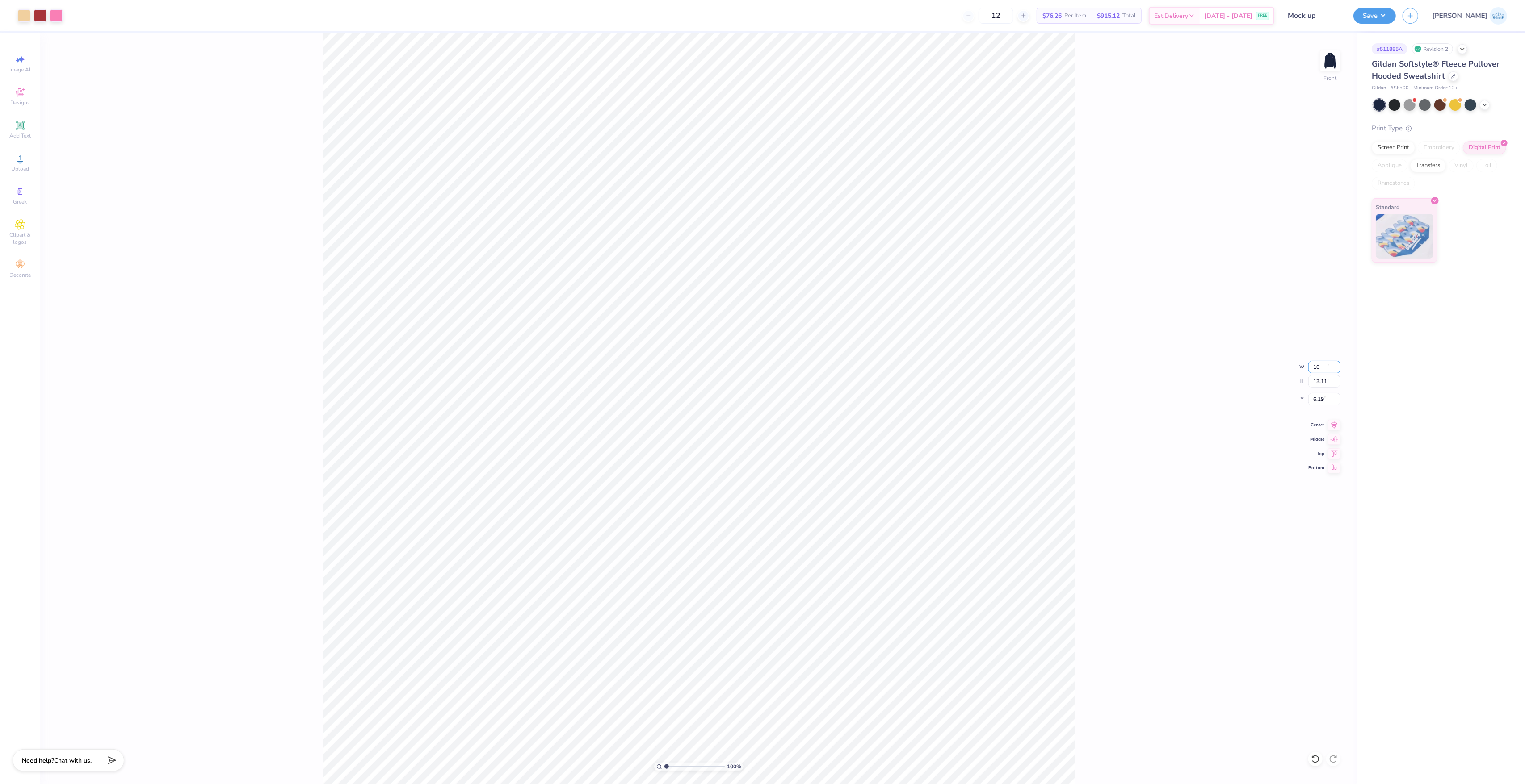
type input "7.50"
click at [1322, 370] on input "10.00" at bounding box center [1324, 367] width 32 height 12
type input "9.00"
type input "9.44"
type input "8.03"
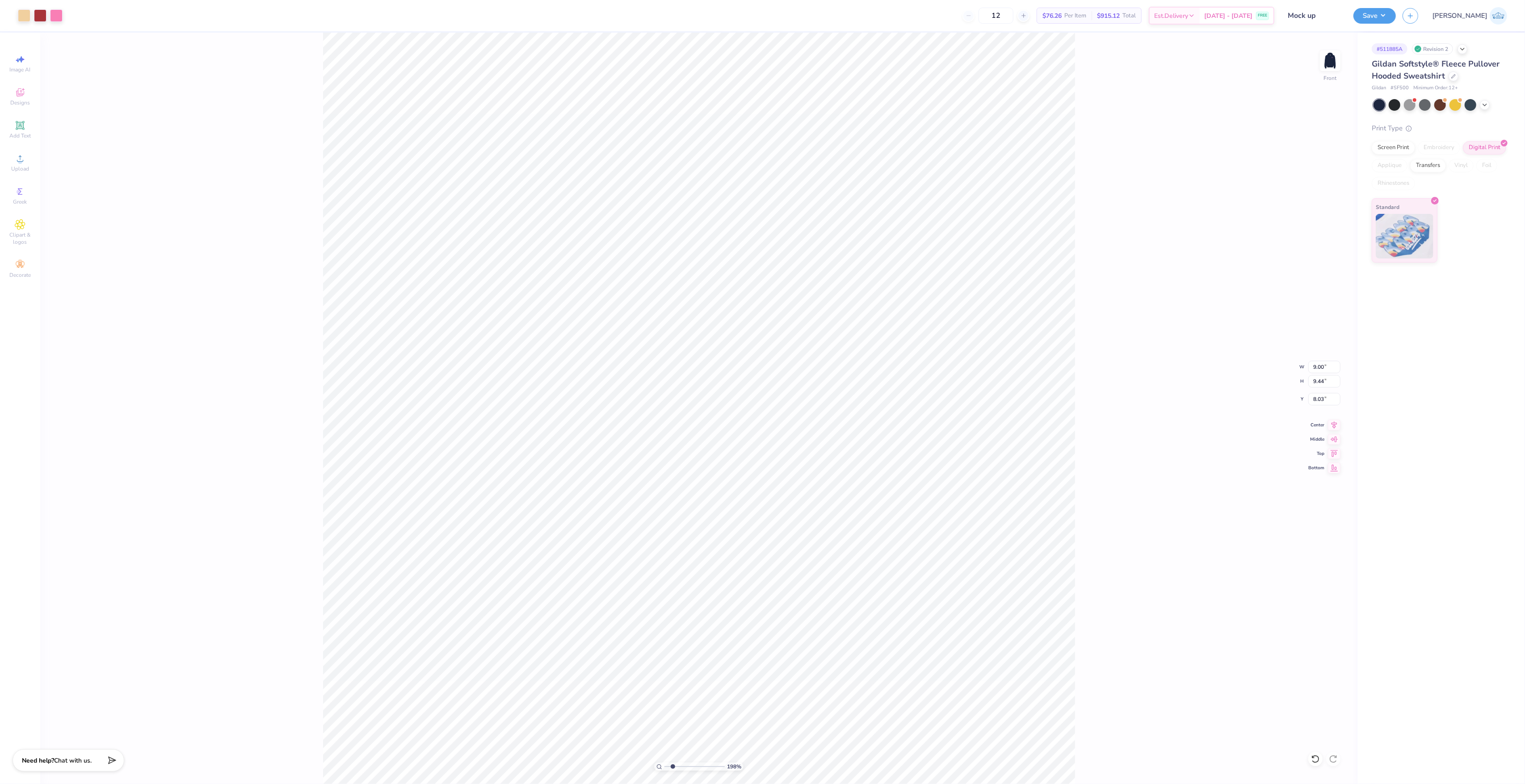
type input "1.98"
click at [673, 763] on input "range" at bounding box center [694, 767] width 60 height 8
type input "6.16"
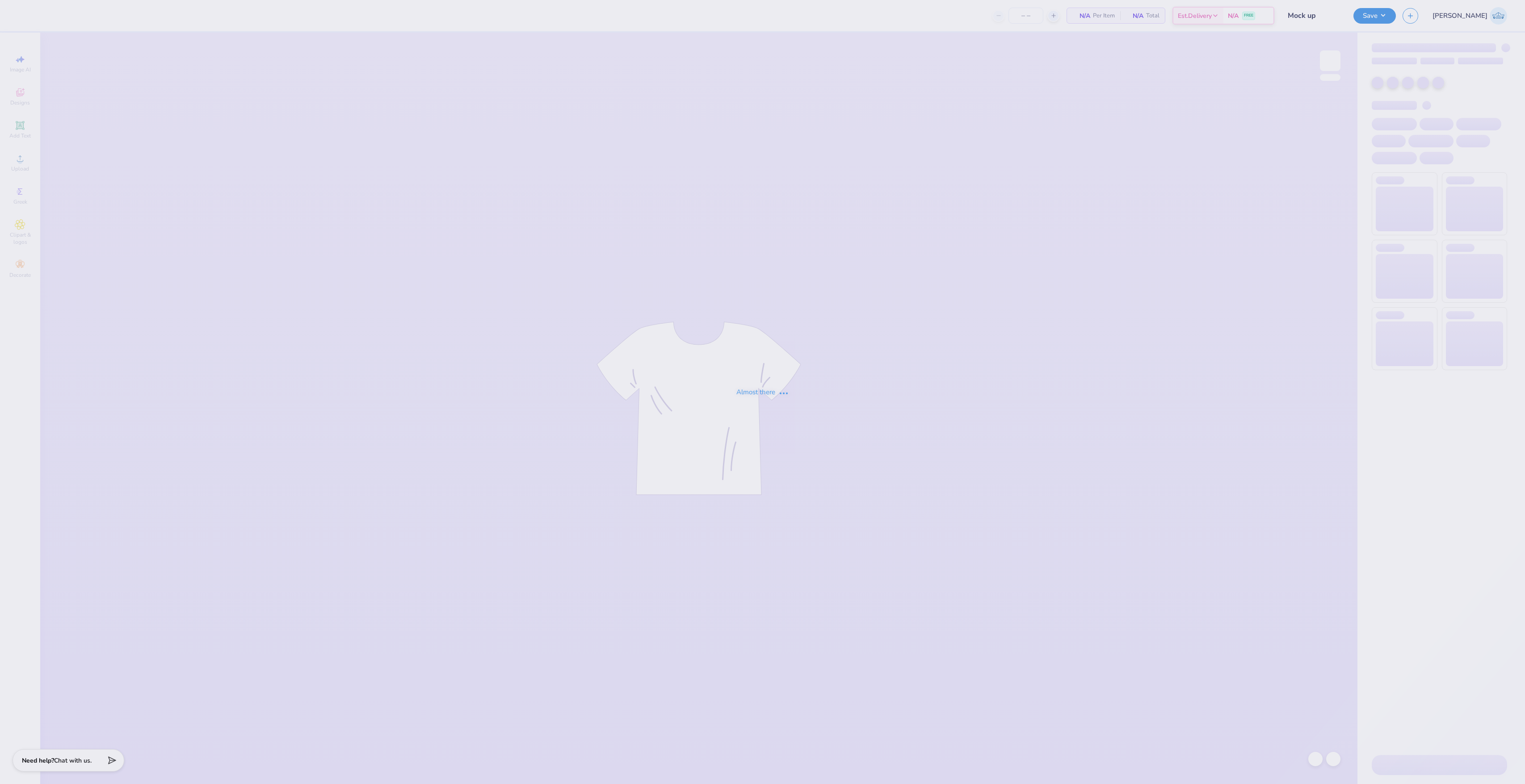
type input "12"
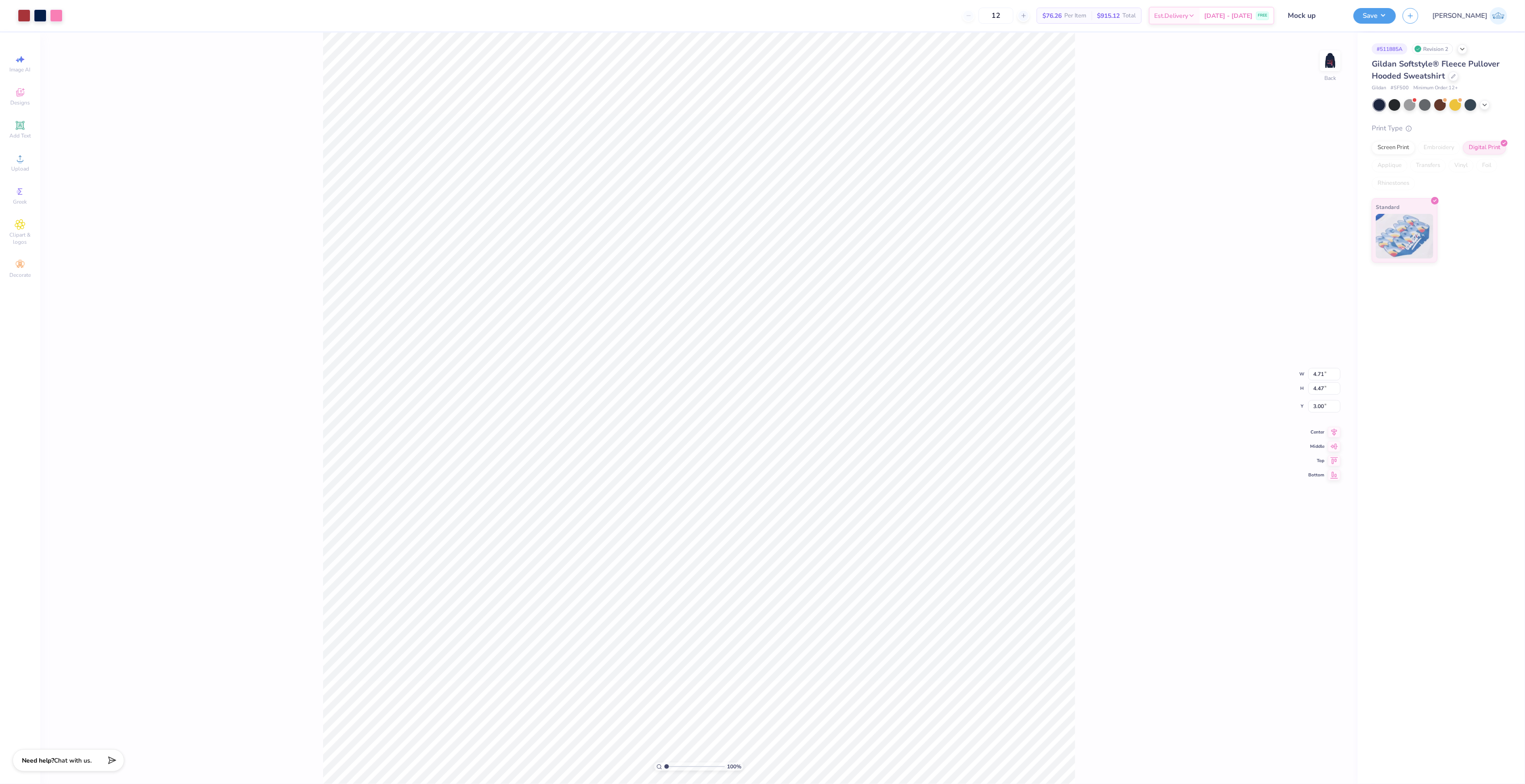
click at [1315, 58] on div "100 % Back W 4.71 4.71 " H 4.47 4.47 " Y 3.00 3.00 " Center Middle Top Bottom" at bounding box center [699, 408] width 1317 height 751
click at [1326, 61] on img at bounding box center [1330, 60] width 36 height 36
click at [14, 156] on div "Upload" at bounding box center [20, 163] width 31 height 27
click at [1321, 369] on input "15.00" at bounding box center [1324, 367] width 32 height 12
type input "12.50"
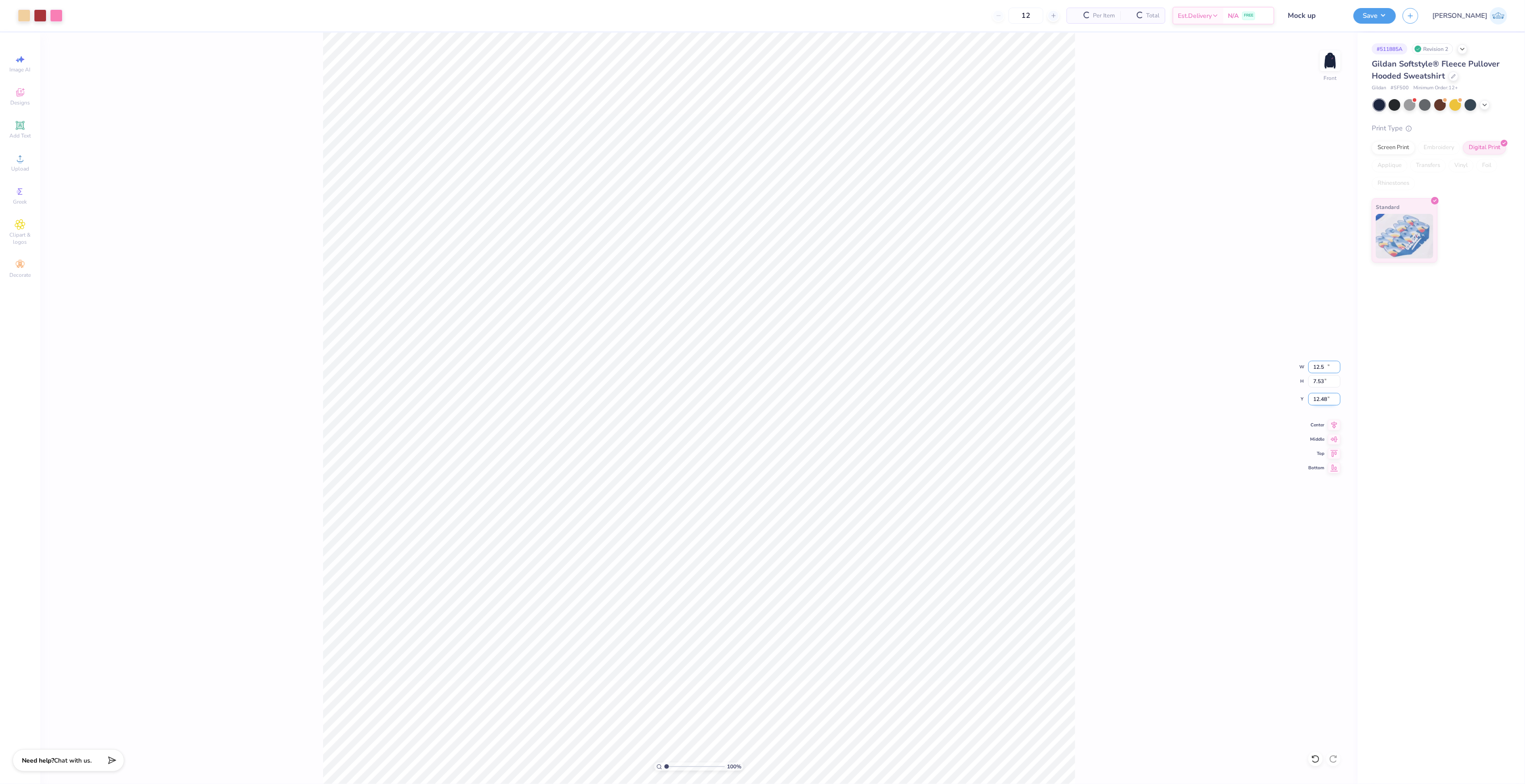
type input "7.53"
click at [1318, 400] on input "12.48" at bounding box center [1324, 399] width 32 height 12
type input "9.02"
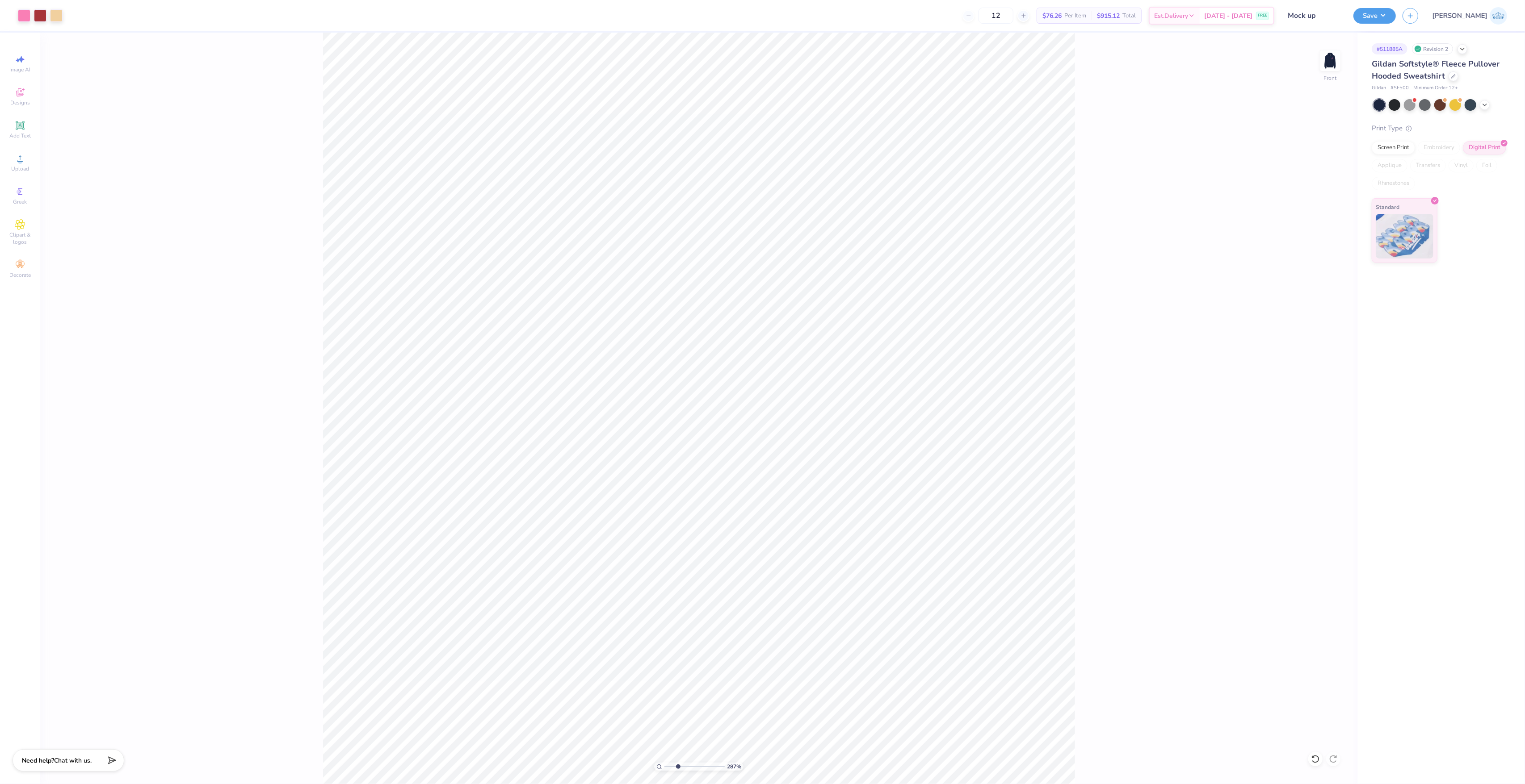
type input "2.87"
click at [678, 769] on input "range" at bounding box center [694, 767] width 60 height 8
click at [1339, 428] on icon at bounding box center [1334, 424] width 12 height 11
type input "8.80"
click at [1336, 424] on icon at bounding box center [1334, 424] width 12 height 11
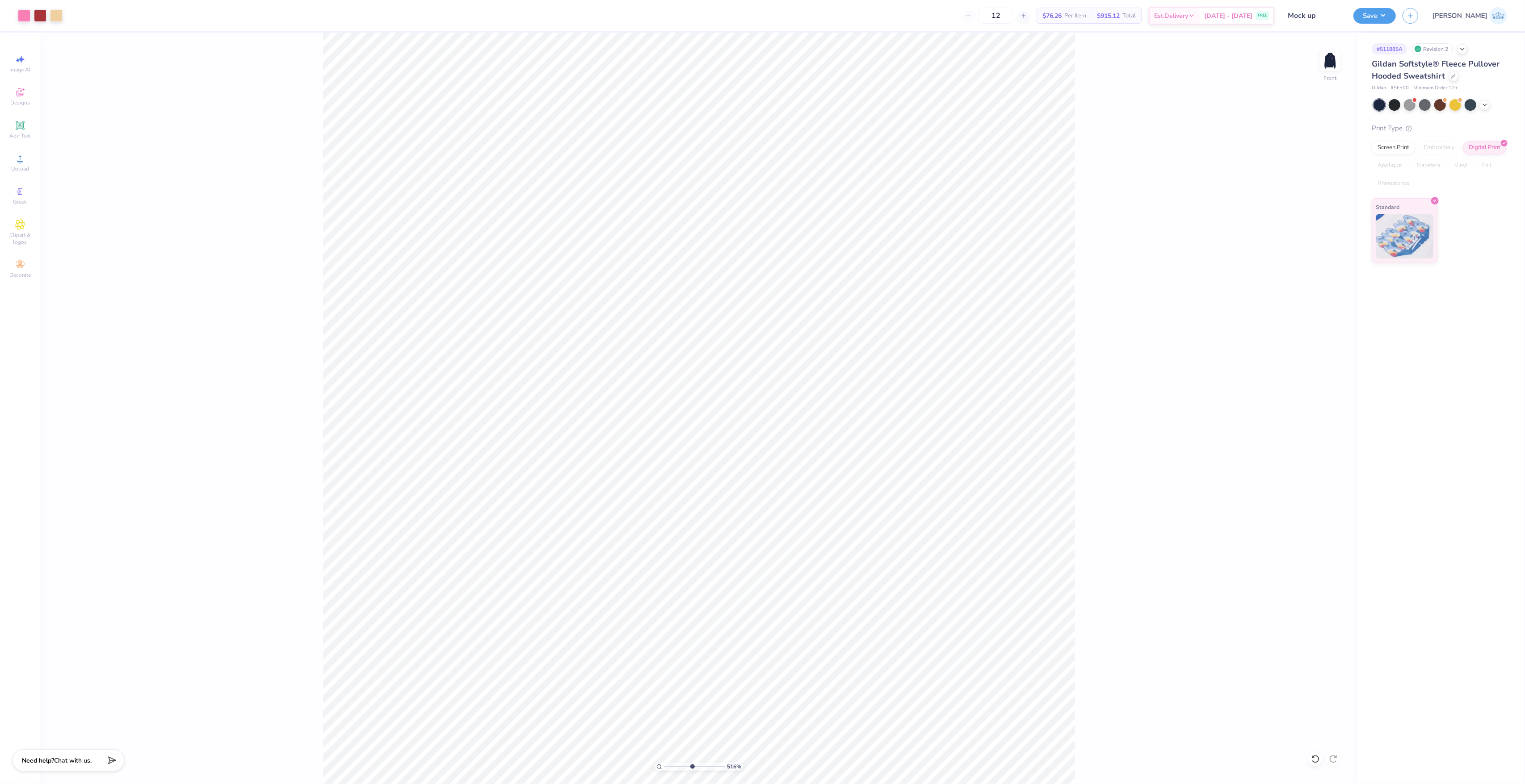
drag, startPoint x: 677, startPoint y: 769, endPoint x: 691, endPoint y: 772, distance: 14.3
click at [691, 771] on input "range" at bounding box center [694, 767] width 60 height 8
drag, startPoint x: 695, startPoint y: 764, endPoint x: 628, endPoint y: 771, distance: 67.4
type input "1"
click at [664, 771] on input "range" at bounding box center [694, 767] width 60 height 8
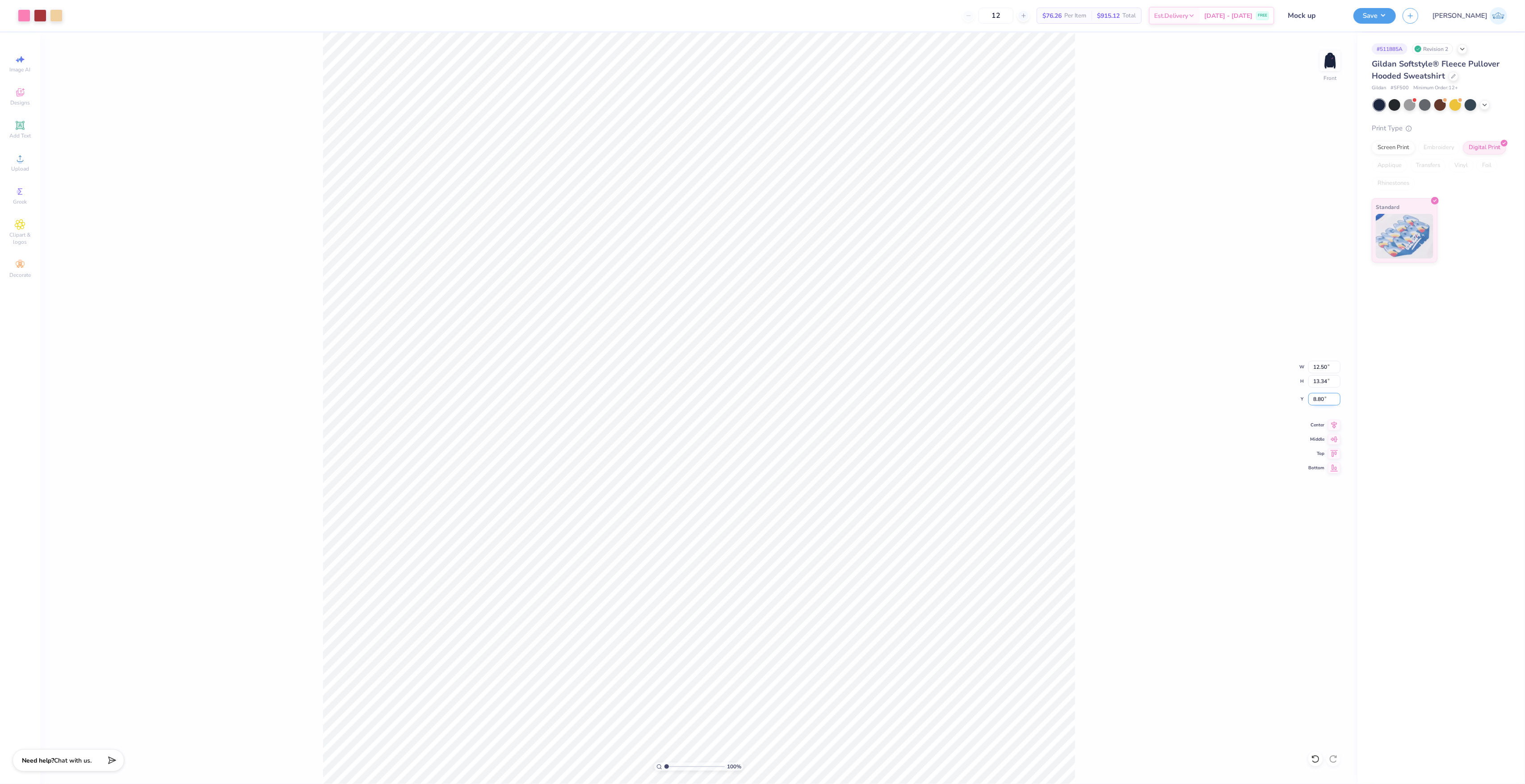
click at [1324, 396] on input "8.80" at bounding box center [1324, 399] width 32 height 12
type input "66"
click at [1328, 60] on img at bounding box center [1330, 60] width 36 height 36
click at [31, 165] on div "Upload" at bounding box center [20, 163] width 31 height 27
click at [1311, 370] on input "15.00" at bounding box center [1324, 367] width 32 height 12
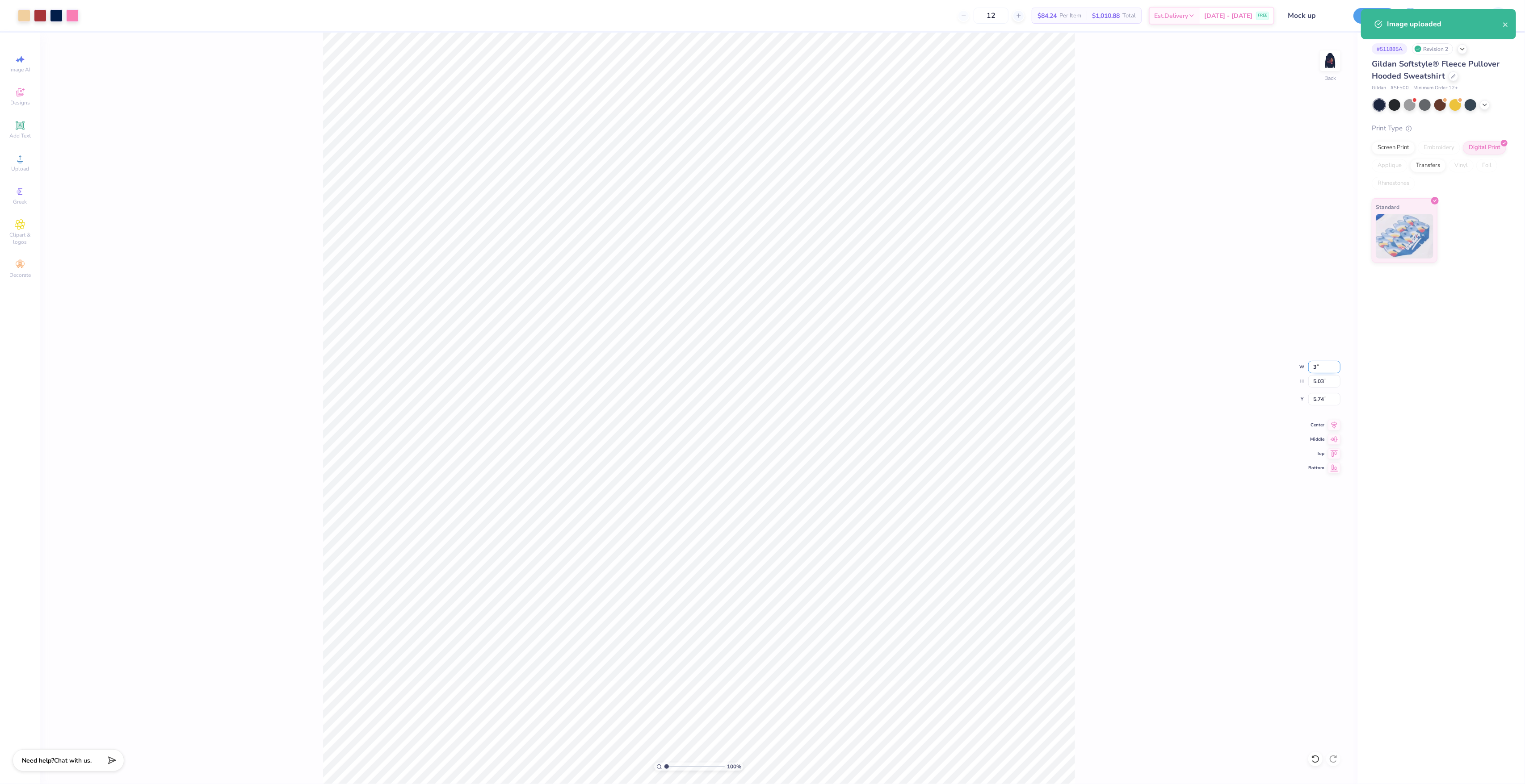
type input "3.00"
type input "1.01"
type input "7.75"
click at [1312, 370] on input "3.00" at bounding box center [1324, 367] width 32 height 12
type input "3.50"
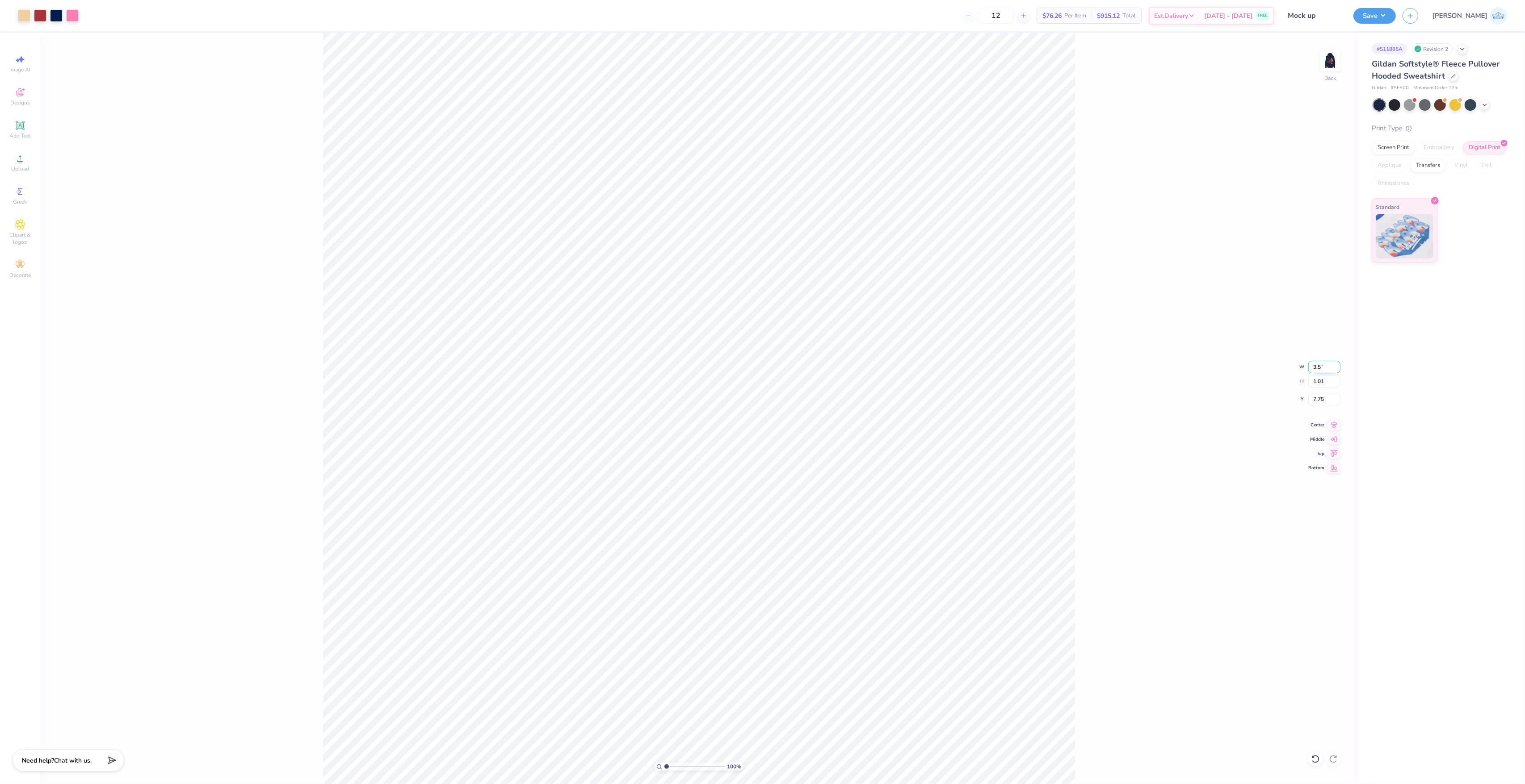
type input "1.17"
type input "7.66"
click at [1312, 370] on input "3.50" at bounding box center [1324, 367] width 32 height 12
type input "15.00"
type input "5.03"
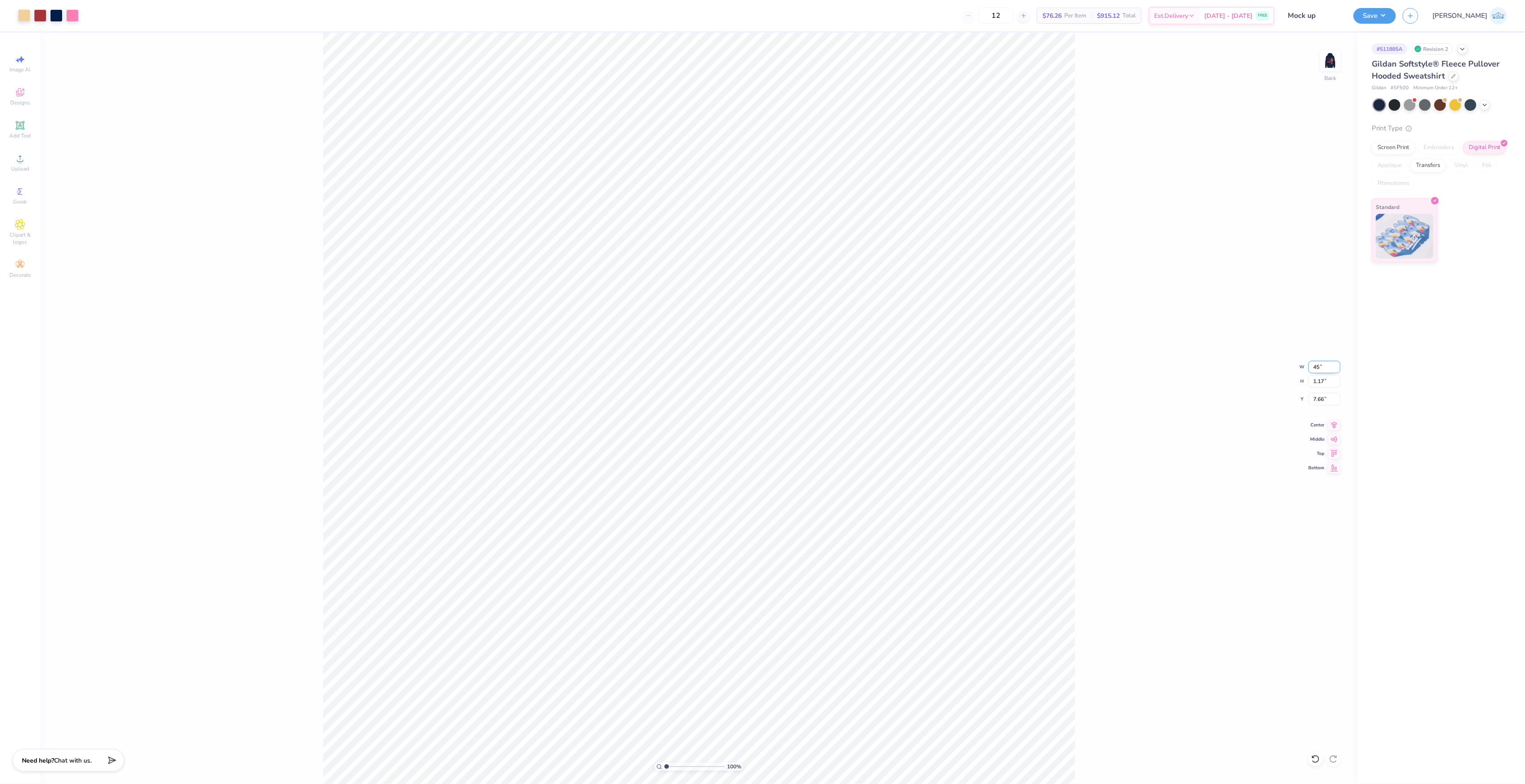
type input "5.74"
click at [1309, 375] on input "5.03" at bounding box center [1324, 381] width 32 height 12
click at [1324, 364] on input "15.00" at bounding box center [1324, 367] width 32 height 12
type input "4.00"
type input "1.34"
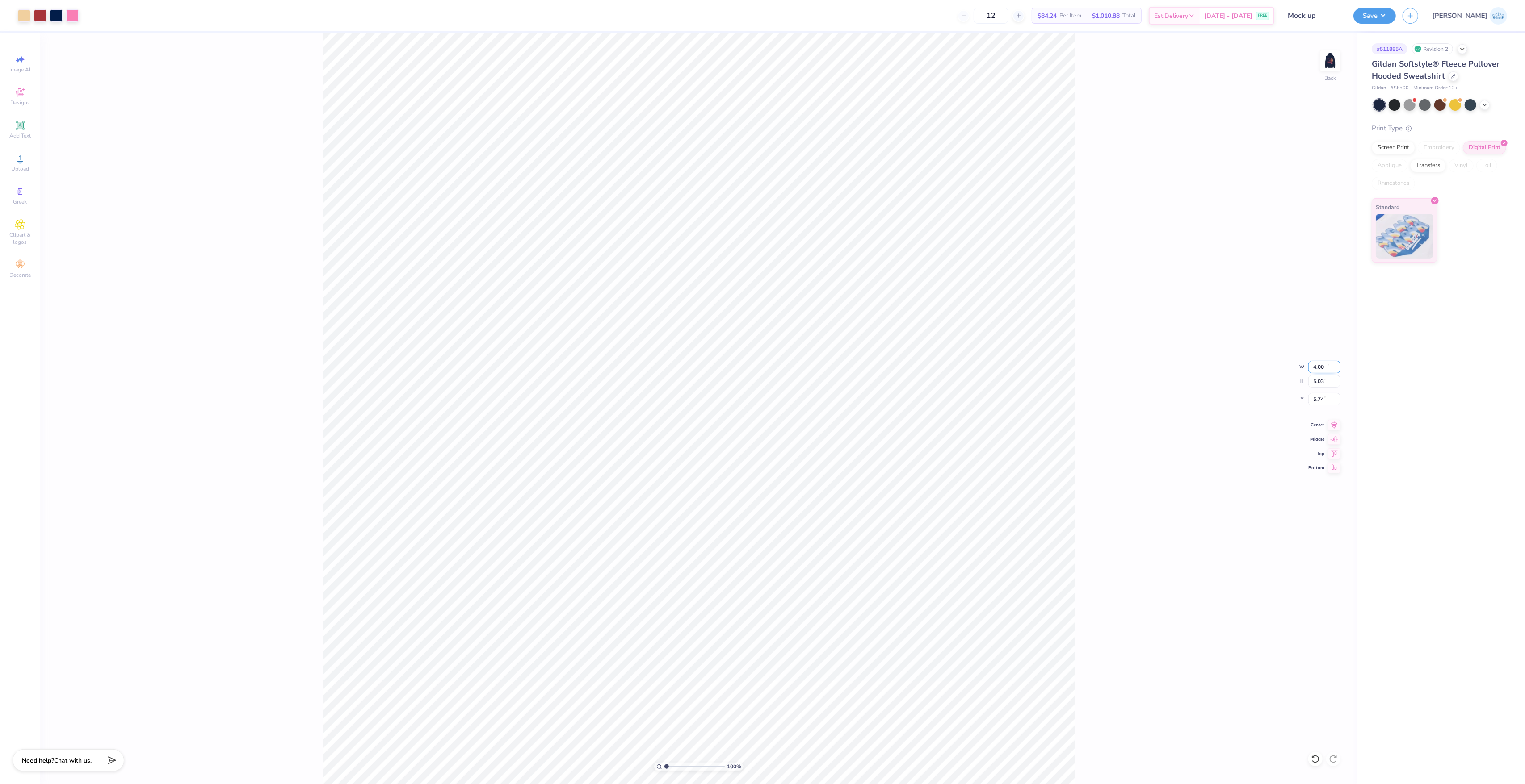
type input "7.58"
type input "3.00"
click at [1317, 402] on input "3.00" at bounding box center [1324, 399] width 32 height 12
click at [1484, 143] on div "Digital Print" at bounding box center [1484, 146] width 43 height 14
click at [1396, 15] on button "Save" at bounding box center [1375, 14] width 43 height 15
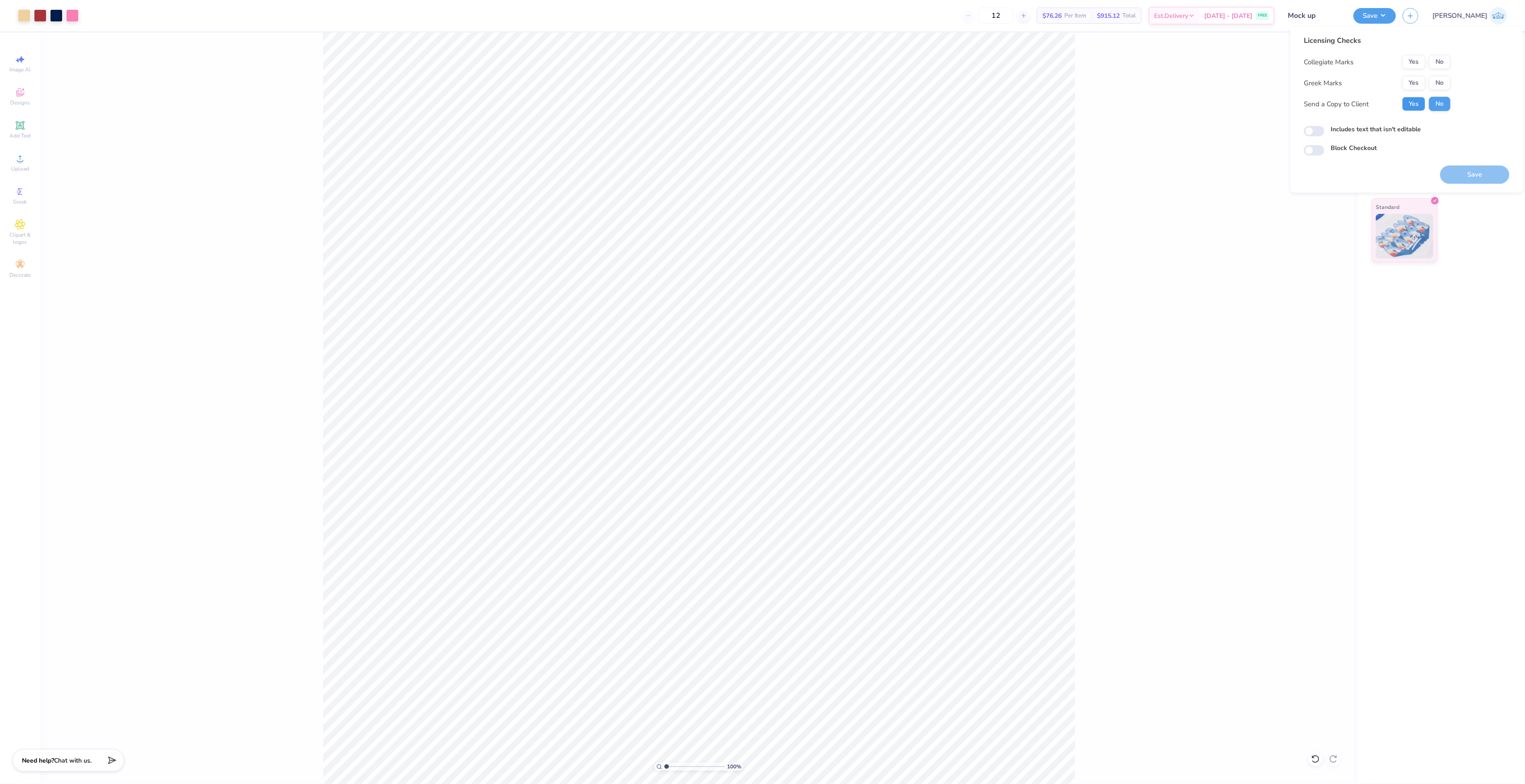
click at [1420, 104] on button "Yes" at bounding box center [1413, 104] width 23 height 14
click at [1447, 55] on button "No" at bounding box center [1440, 62] width 21 height 14
click at [1414, 77] on button "Yes" at bounding box center [1413, 83] width 23 height 14
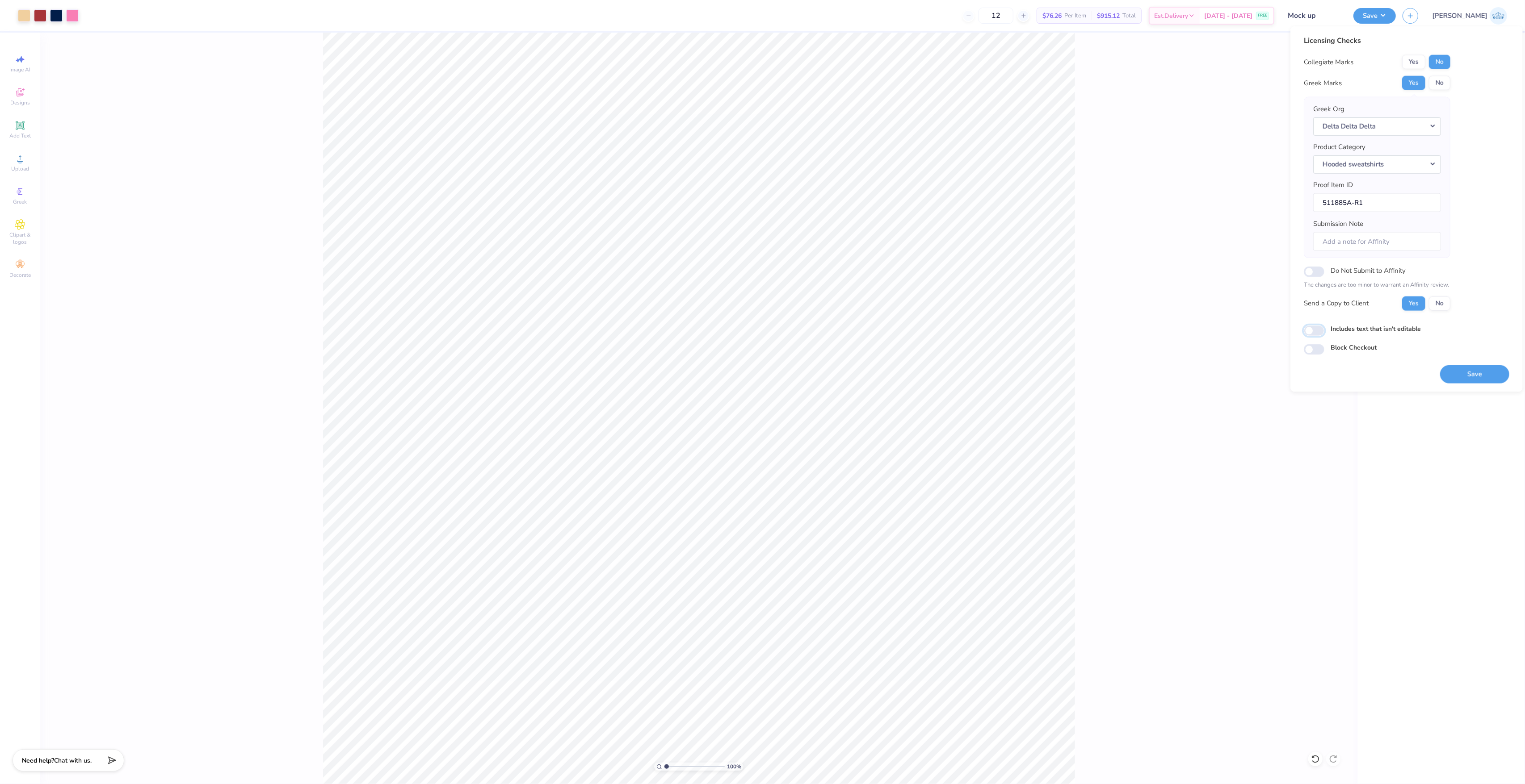
click at [1317, 335] on input "Includes text that isn't editable" at bounding box center [1314, 330] width 21 height 11
checkbox input "true"
click at [1453, 374] on button "Save" at bounding box center [1475, 374] width 69 height 18
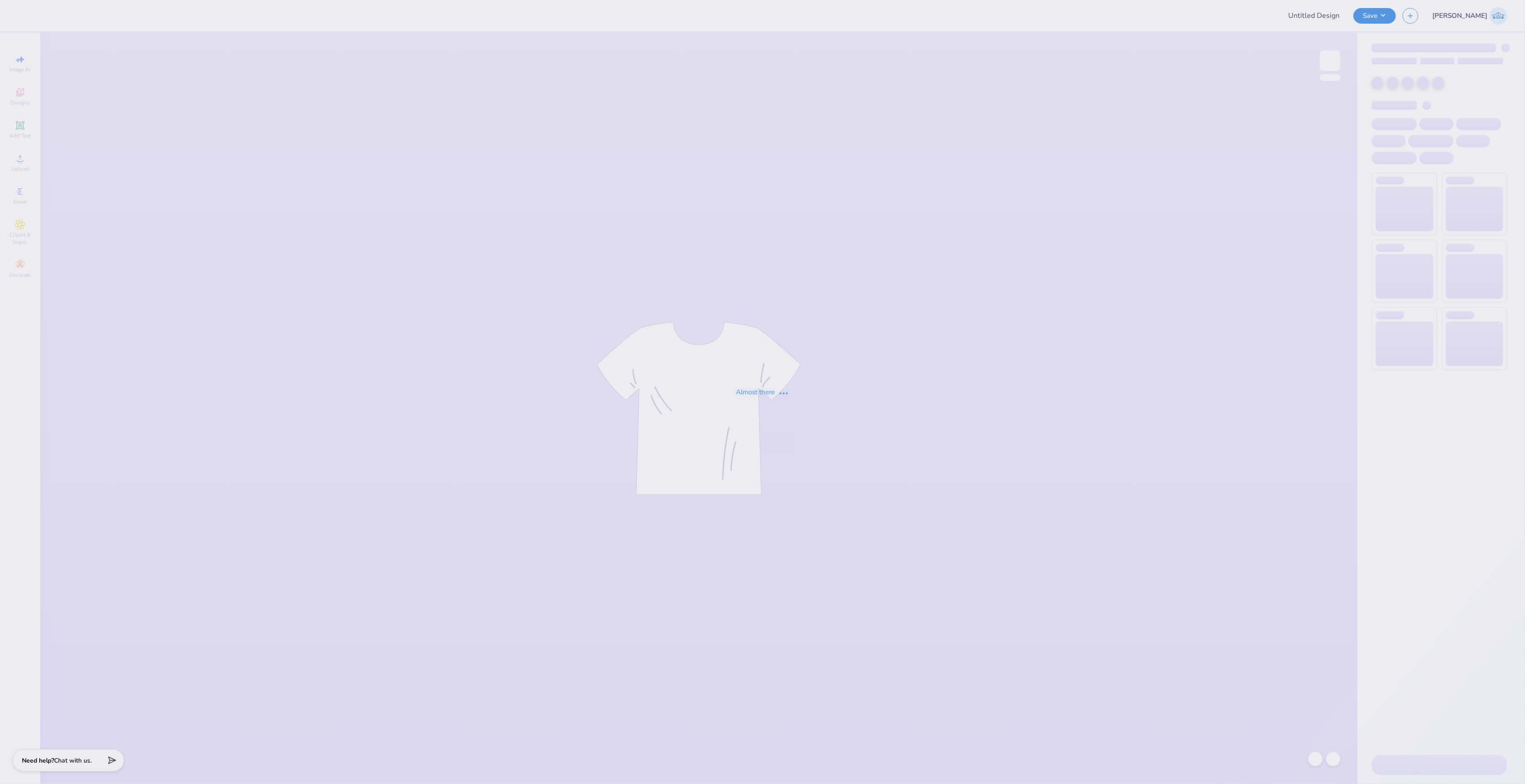
type input "Mock up"
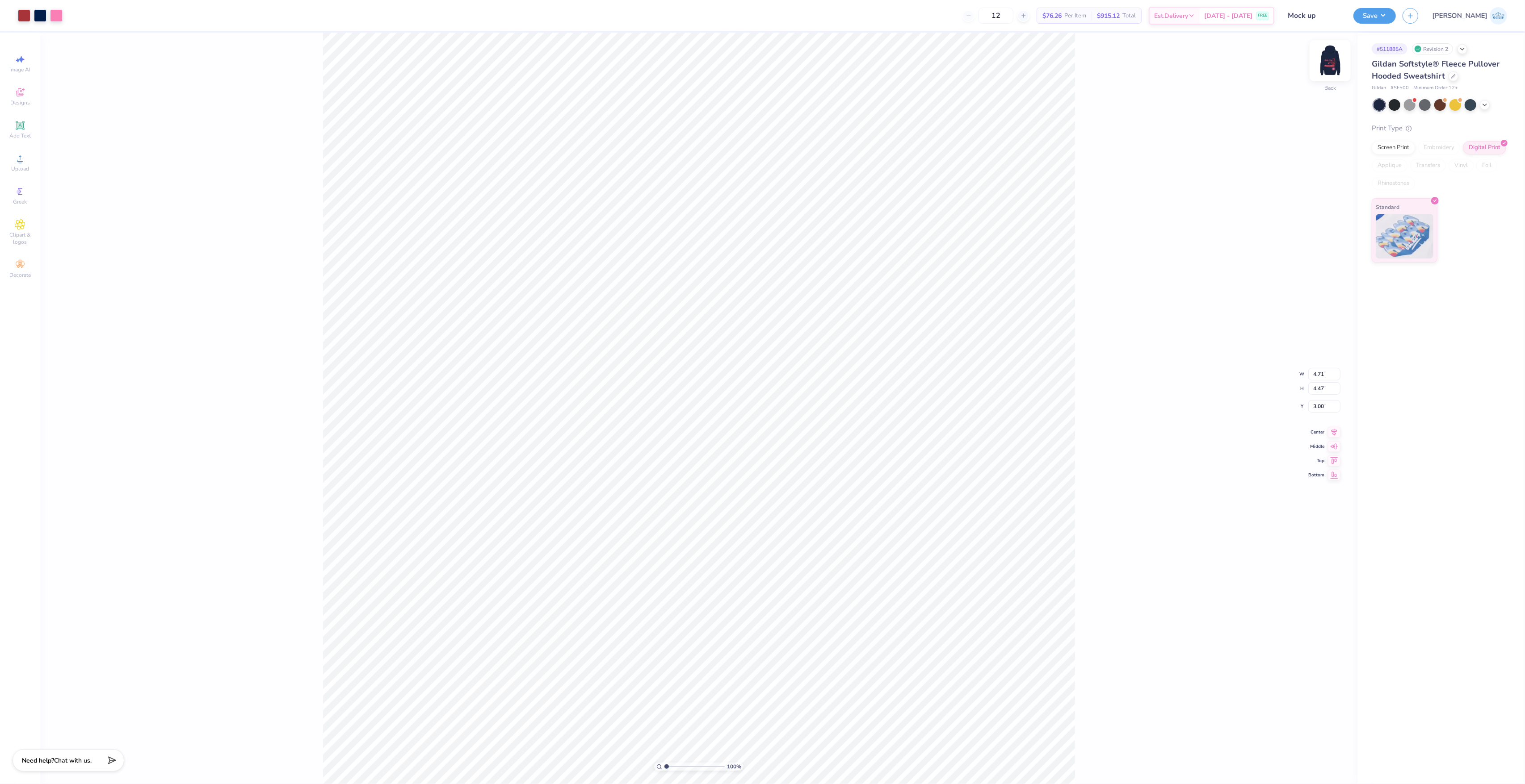
click at [1330, 63] on img at bounding box center [1330, 60] width 36 height 36
click at [16, 157] on icon at bounding box center [20, 159] width 11 height 11
click at [1312, 367] on input "15.00" at bounding box center [1324, 367] width 32 height 12
type input "12.50"
type input "7.53"
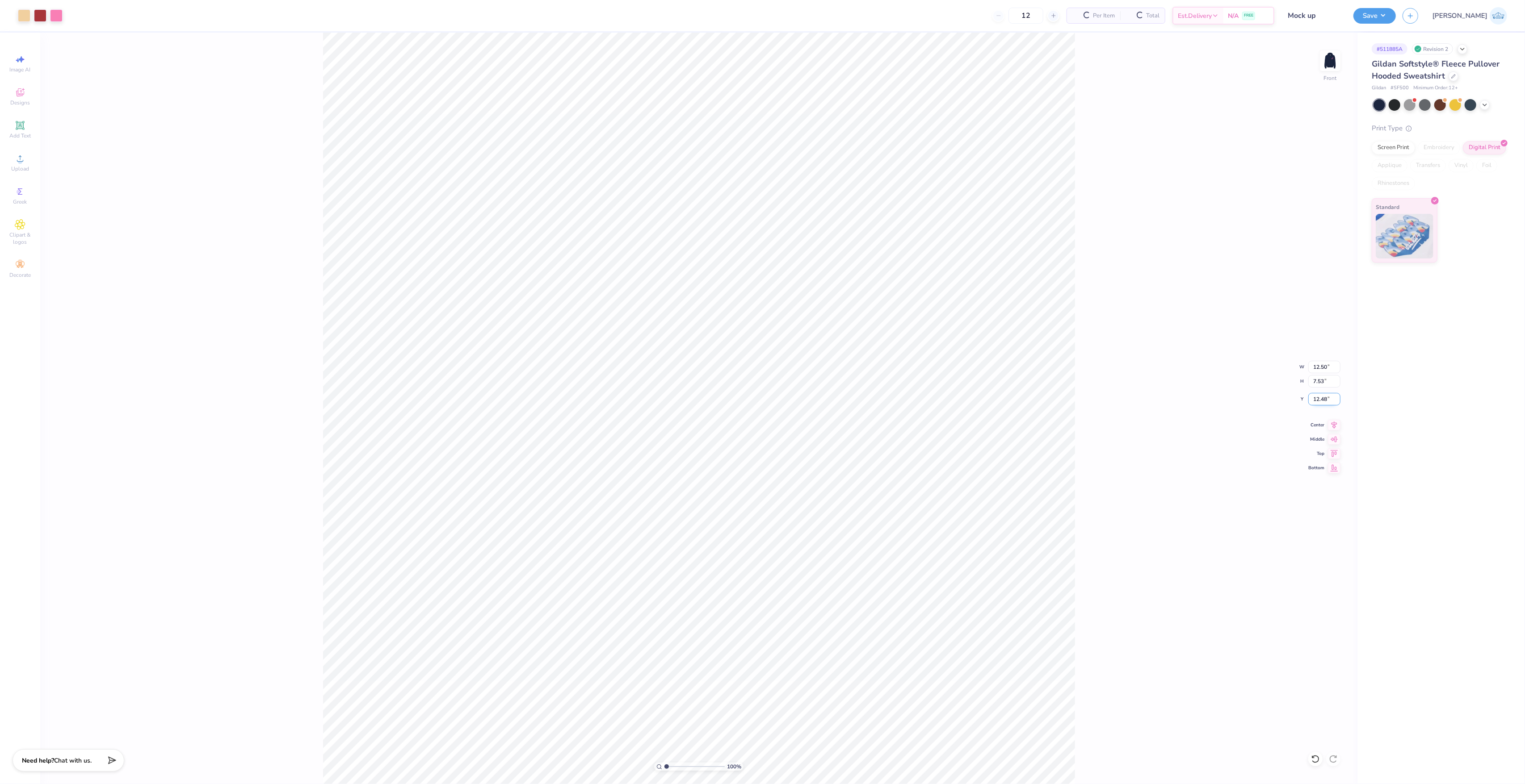
click at [1321, 401] on input "12.48" at bounding box center [1324, 399] width 32 height 12
type input "9.10"
drag, startPoint x: 664, startPoint y: 763, endPoint x: 674, endPoint y: 765, distance: 10.2
type input "2.18"
click at [674, 765] on input "range" at bounding box center [694, 767] width 60 height 8
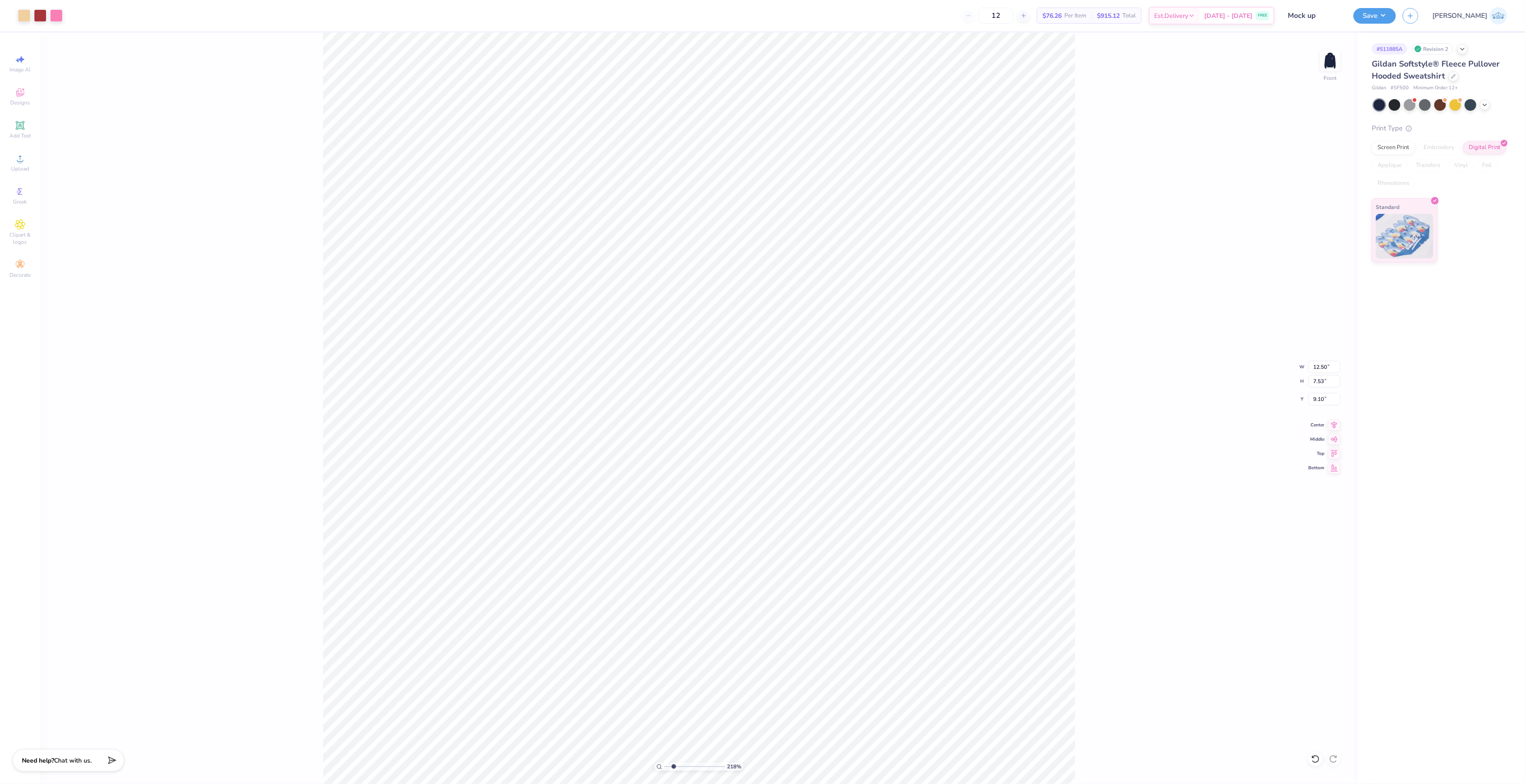
click at [1331, 426] on icon at bounding box center [1334, 425] width 12 height 11
type input "8.84"
drag, startPoint x: 672, startPoint y: 767, endPoint x: 606, endPoint y: 773, distance: 66.3
type input "1"
click at [664, 771] on input "range" at bounding box center [694, 767] width 60 height 8
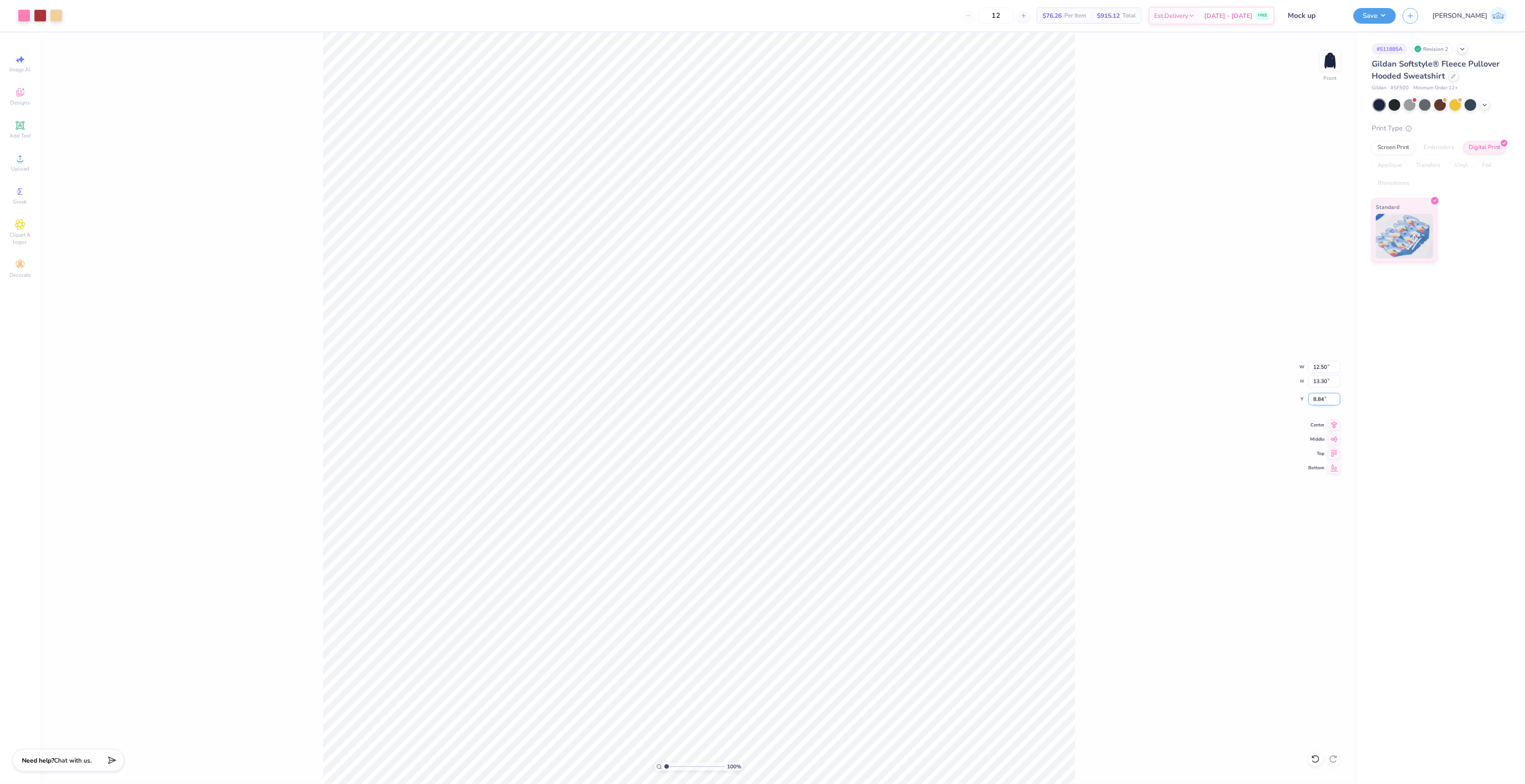
click at [1322, 405] on input "8.84" at bounding box center [1324, 399] width 32 height 12
click at [1320, 398] on input "13.20" at bounding box center [1324, 399] width 32 height 12
type input "66"
click at [1320, 402] on input "13.20" at bounding box center [1324, 399] width 32 height 12
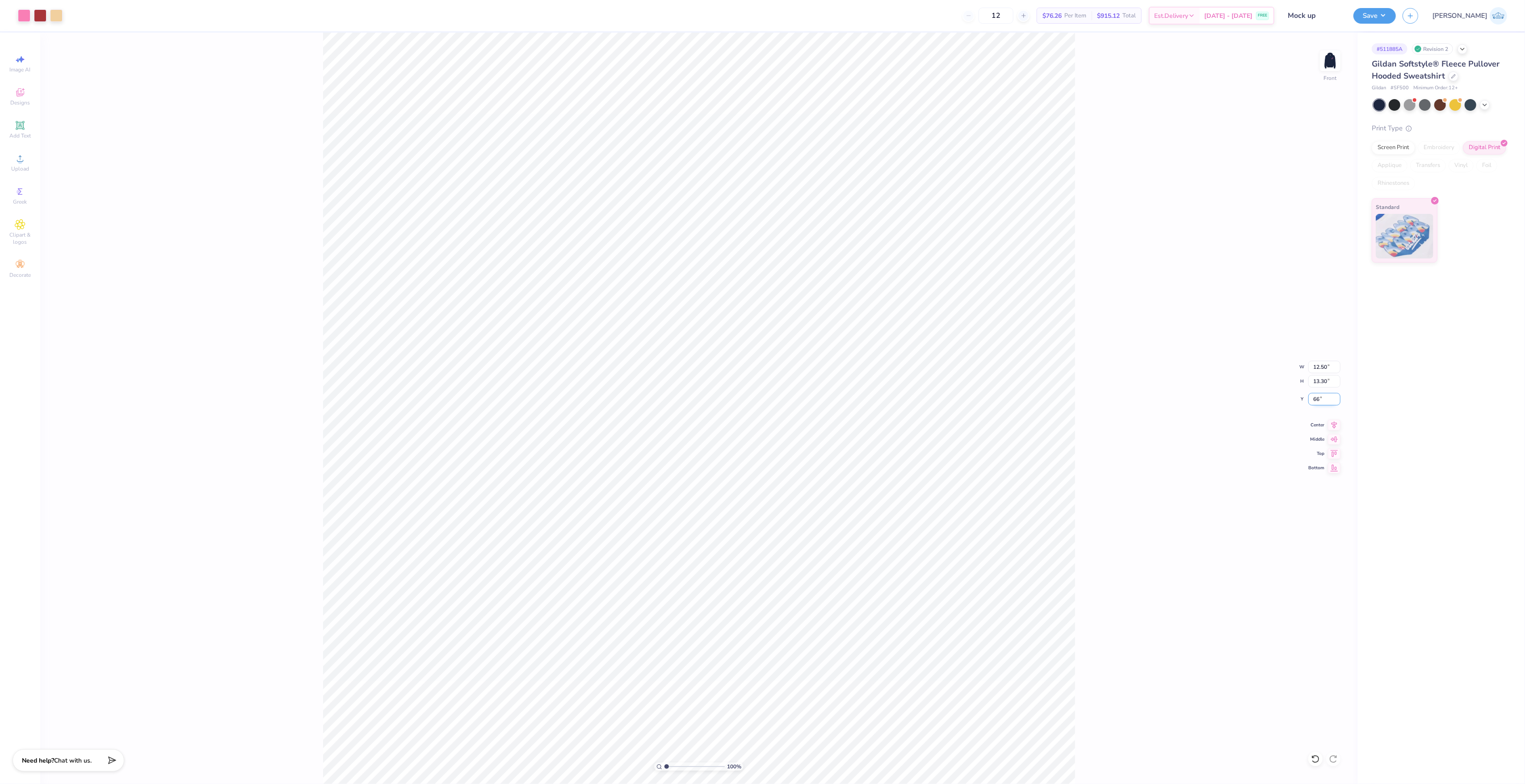
click at [1318, 398] on input "66" at bounding box center [1324, 399] width 32 height 12
click at [1321, 398] on input "66" at bounding box center [1324, 399] width 32 height 12
type input "6.00"
click at [1338, 63] on img at bounding box center [1330, 60] width 36 height 36
click at [19, 176] on div "Image AI Designs Add Text Upload Greek Clipart & logos Decorate" at bounding box center [20, 166] width 31 height 232
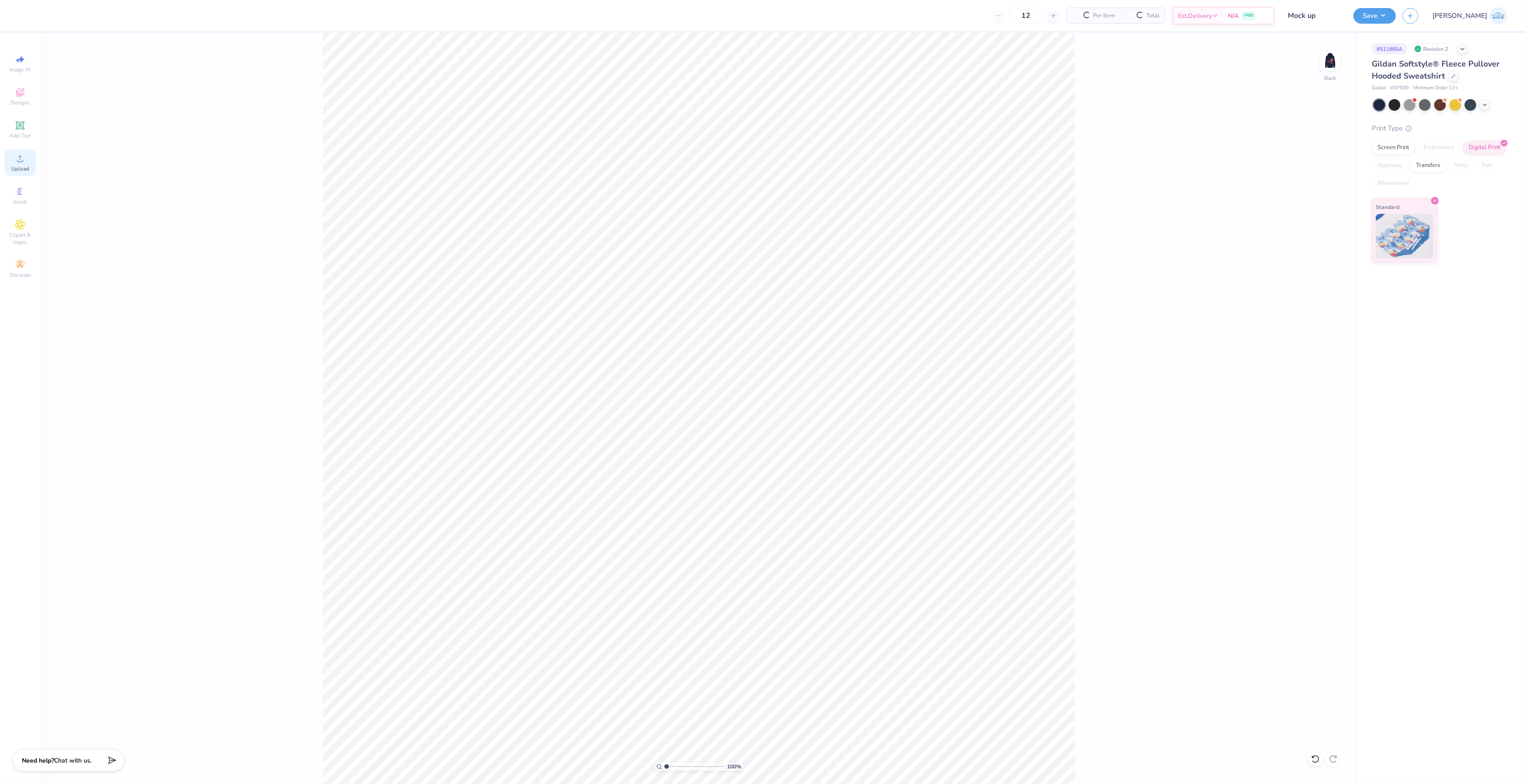
click at [18, 161] on circle at bounding box center [20, 162] width 5 height 5
click at [1314, 368] on input "15.00" at bounding box center [1324, 367] width 32 height 12
type input "4.00"
type input "1.34"
type input "7.58"
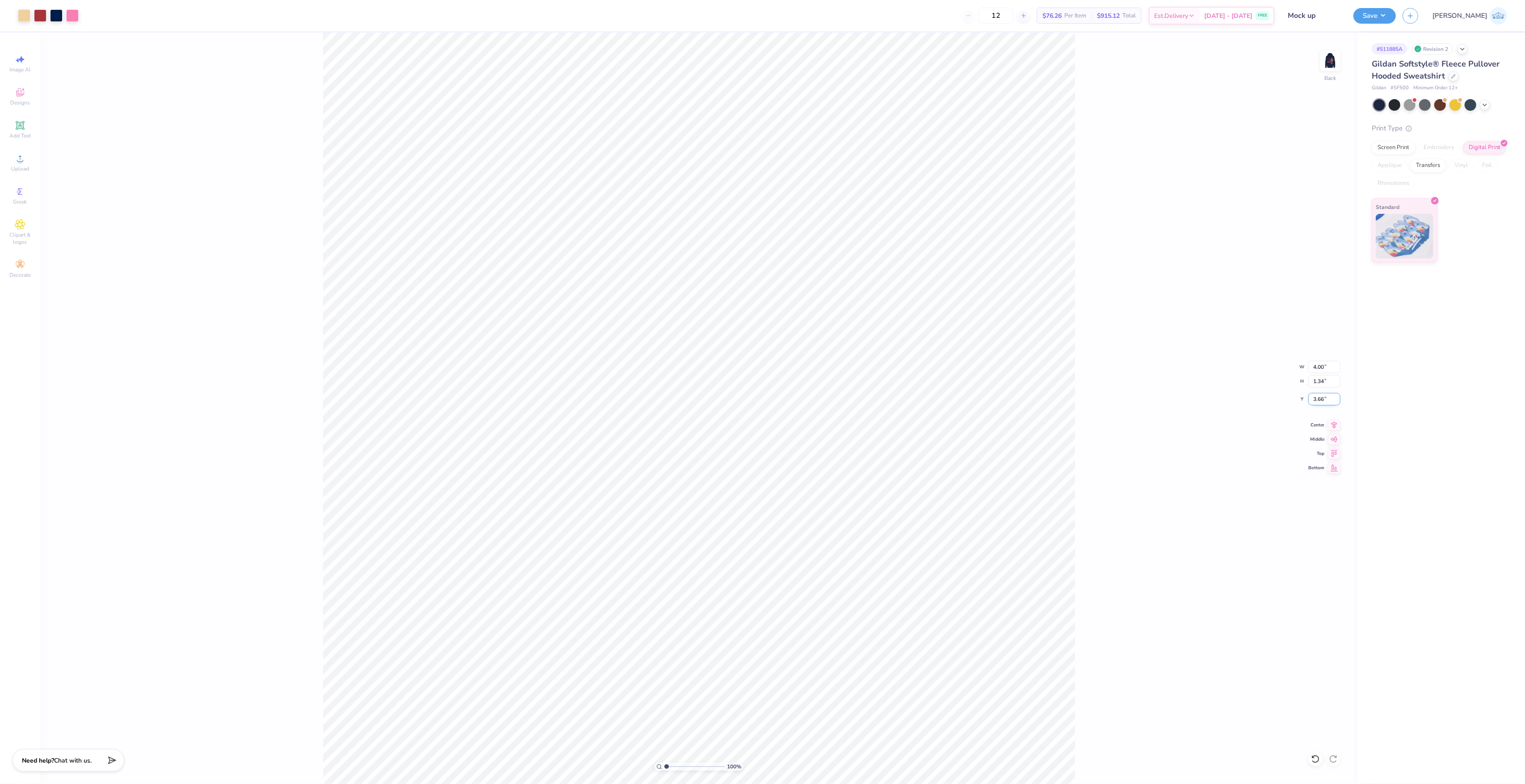
click at [1317, 399] on input "3.66" at bounding box center [1324, 399] width 32 height 12
type input "3.00"
click at [1339, 60] on img at bounding box center [1330, 60] width 36 height 36
click at [1324, 54] on img at bounding box center [1330, 60] width 36 height 36
click at [1396, 16] on button "Save" at bounding box center [1375, 14] width 43 height 15
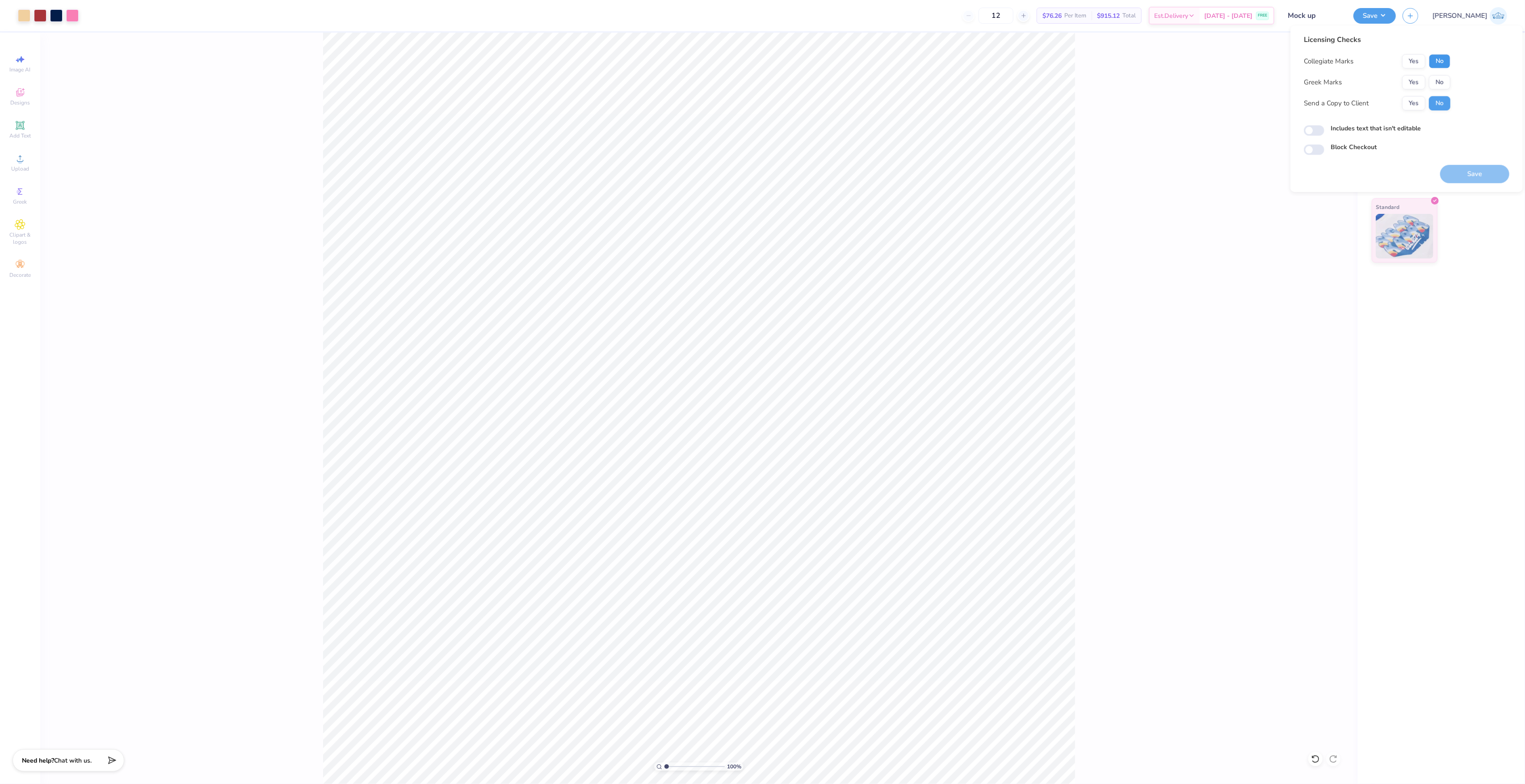
click at [1442, 64] on button "No" at bounding box center [1440, 61] width 21 height 14
click at [1422, 81] on button "Yes" at bounding box center [1413, 82] width 23 height 14
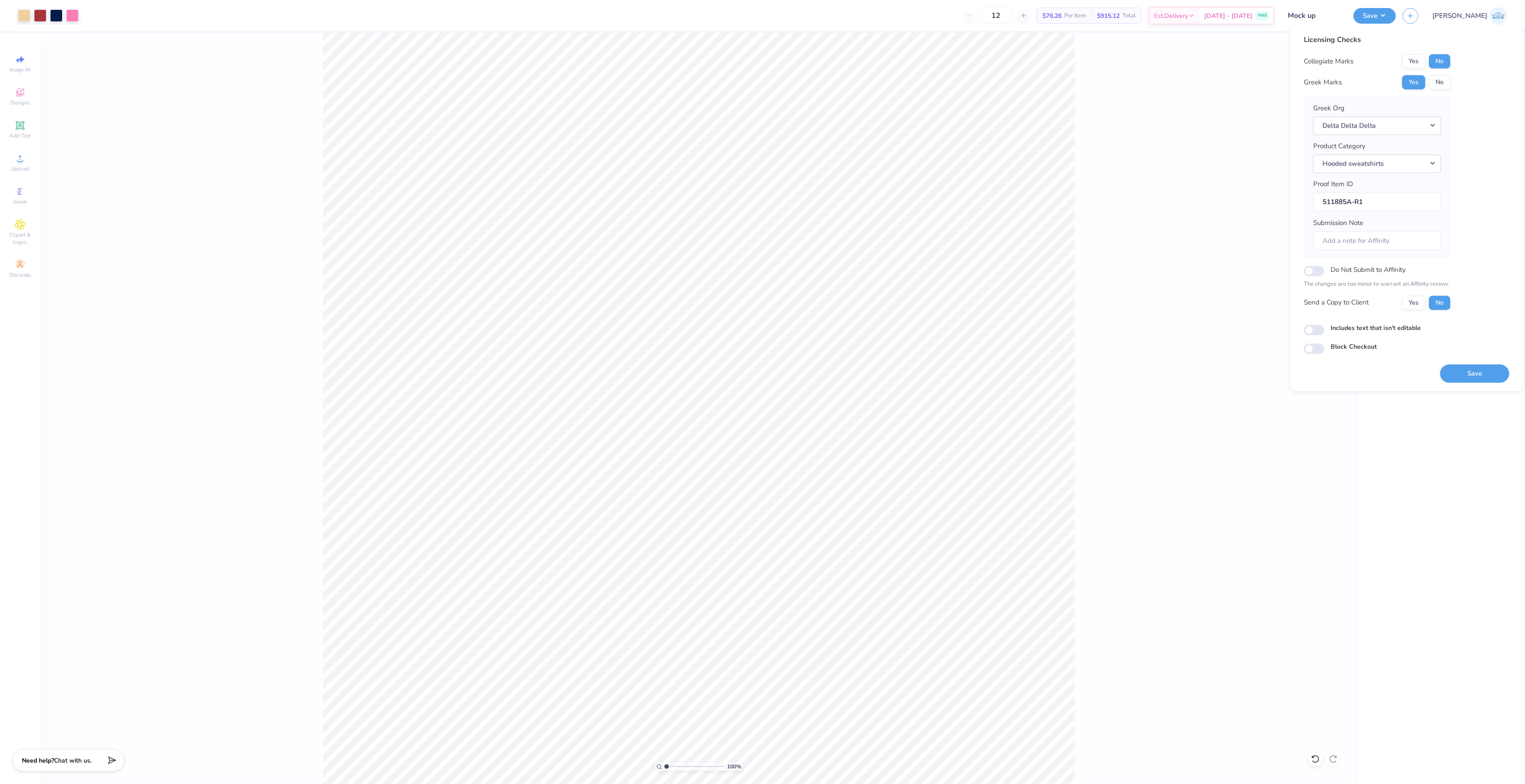
click at [1424, 294] on div "Collegiate Marks Yes No Greek Marks Yes No Greek Org Delta Delta Delta Product …" at bounding box center [1377, 182] width 147 height 256
click at [1423, 298] on button "Yes" at bounding box center [1413, 303] width 23 height 14
click at [1304, 335] on div "Includes text that isn't editable" at bounding box center [1406, 329] width 205 height 12
click at [1315, 335] on input "Includes text that isn't editable" at bounding box center [1314, 330] width 21 height 11
checkbox input "true"
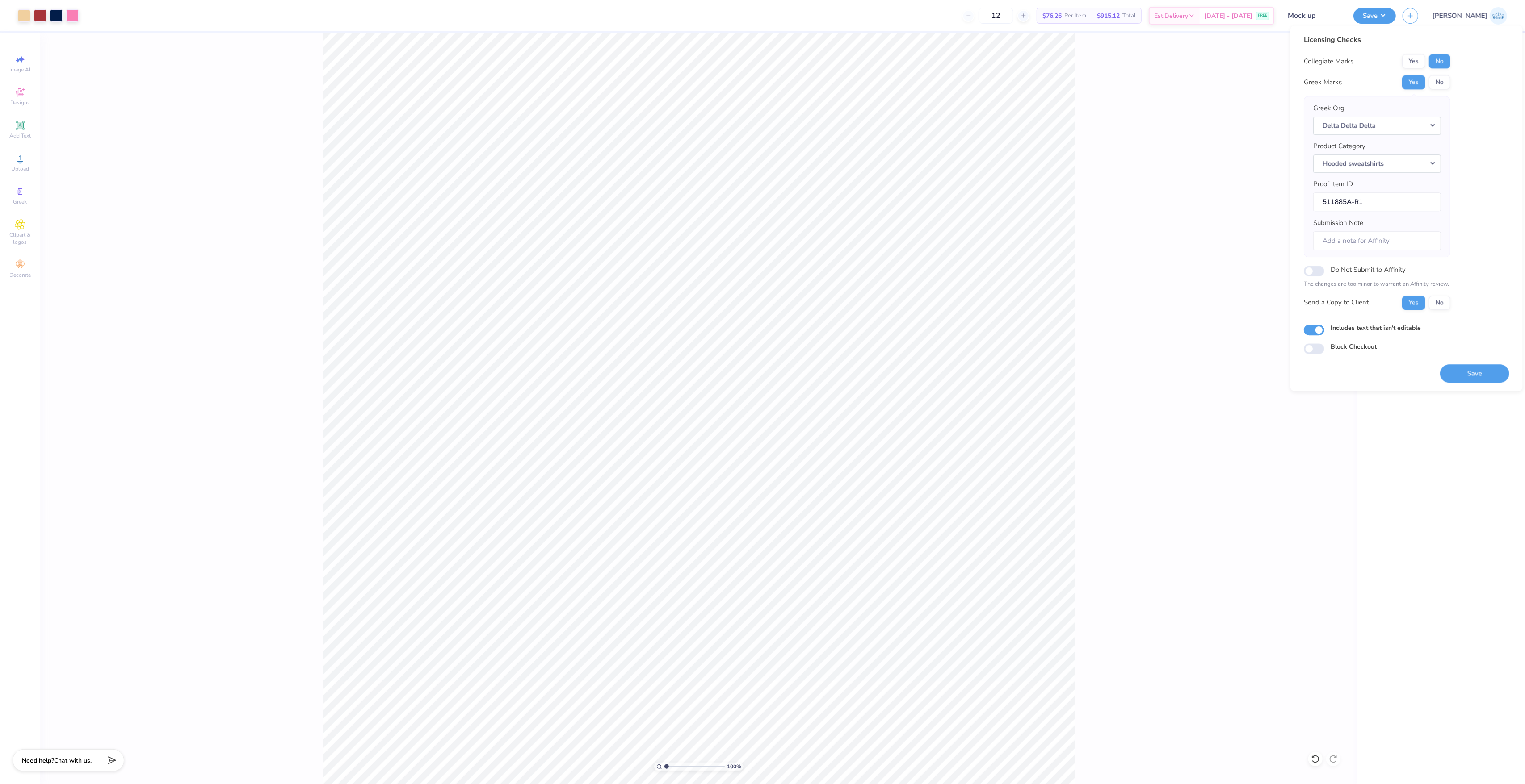
click at [1475, 383] on div "Save" at bounding box center [1475, 373] width 69 height 18
click at [1473, 374] on button "Save" at bounding box center [1475, 373] width 69 height 18
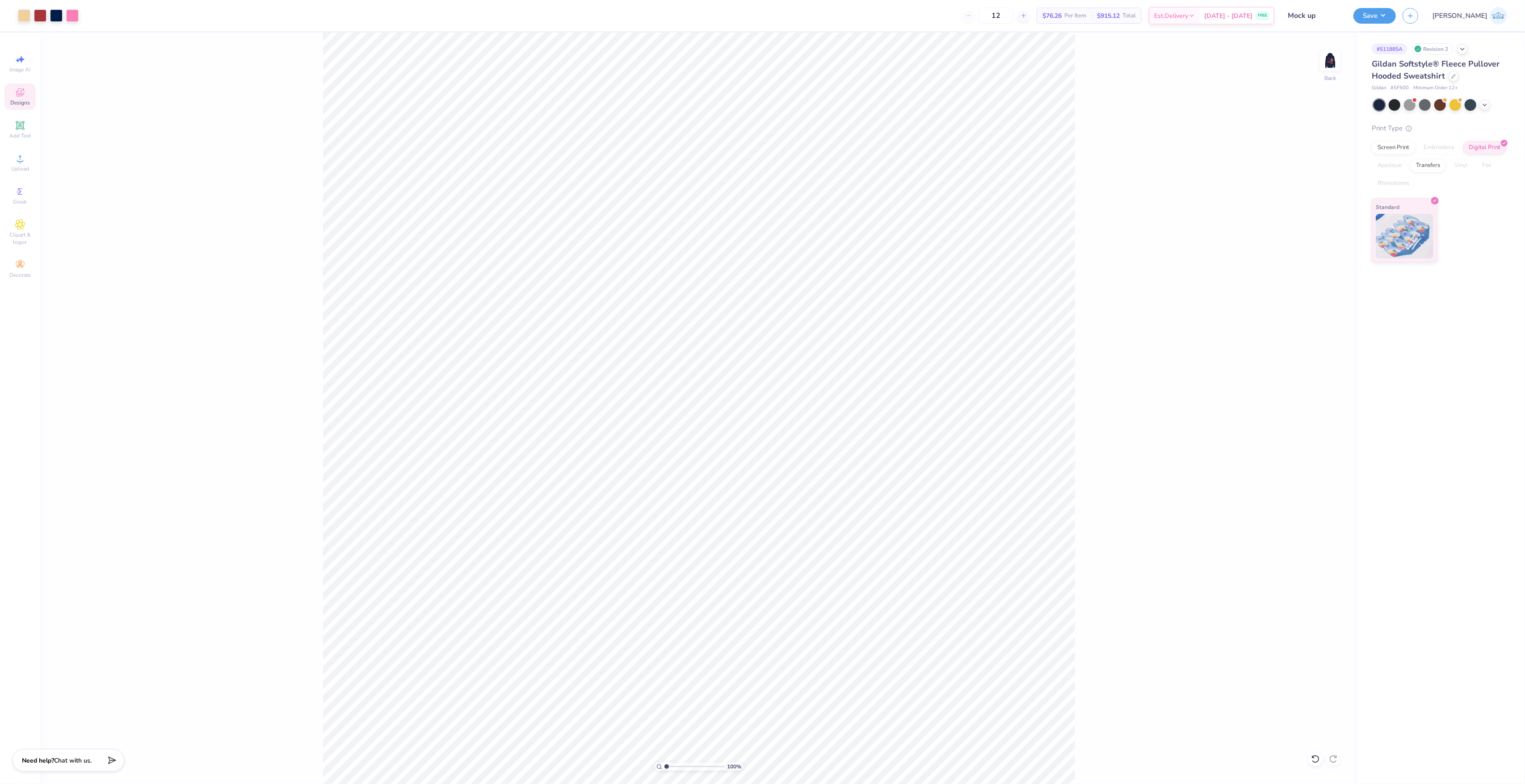
click at [25, 101] on span "Designs" at bounding box center [20, 103] width 20 height 7
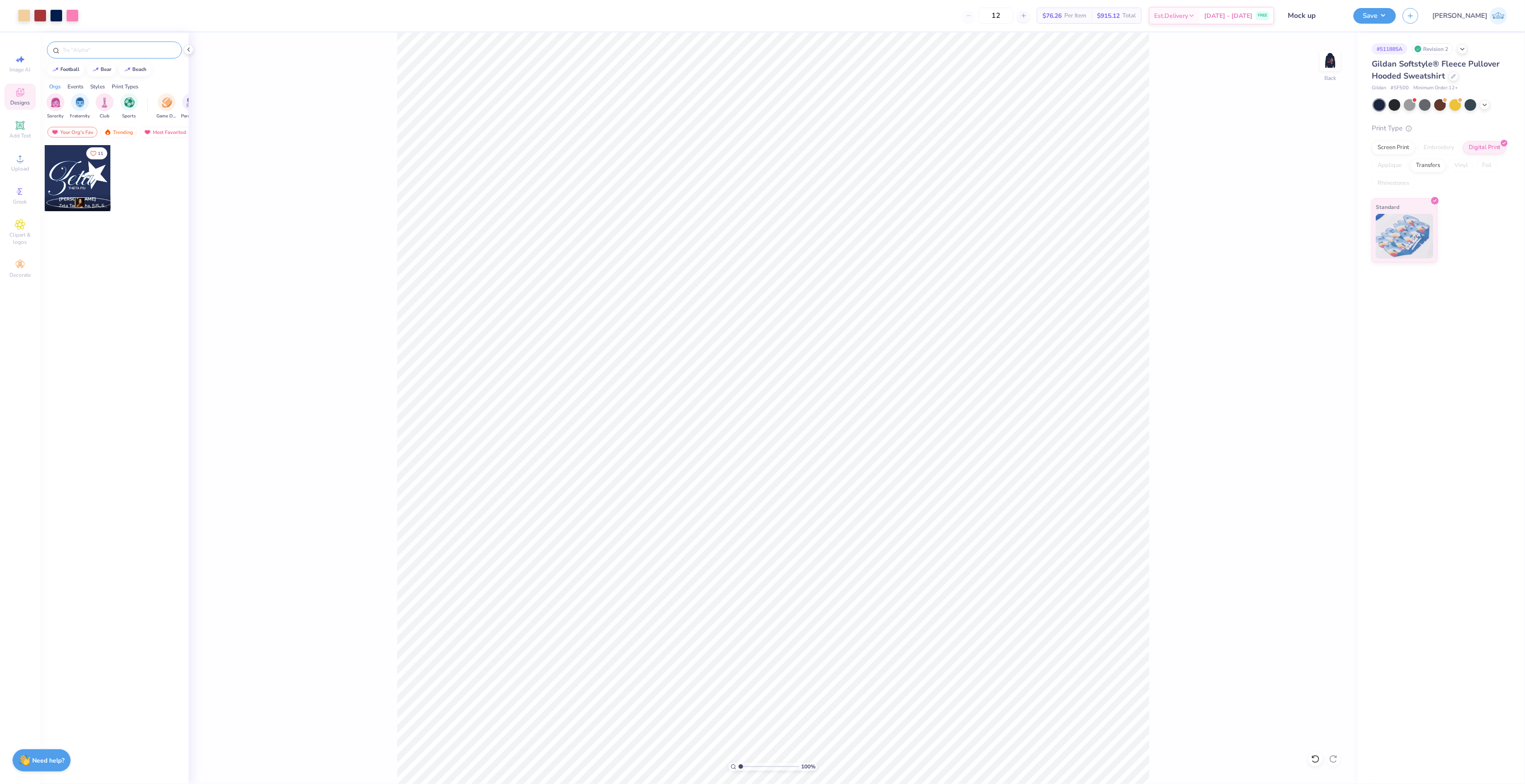
click at [165, 49] on input "text" at bounding box center [118, 50] width 114 height 9
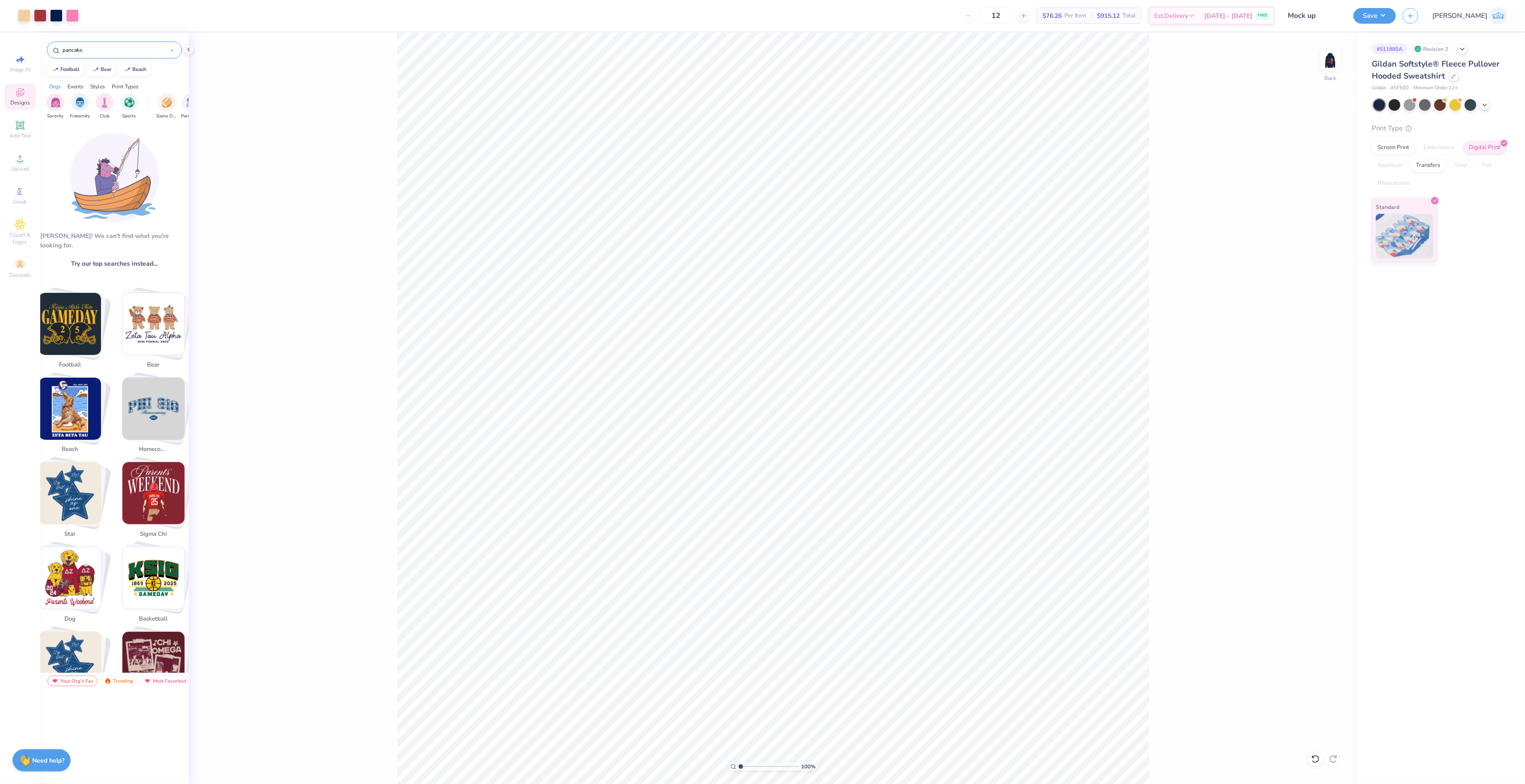
click at [124, 246] on div "Aw fish! We can't find what you're looking for. Try our top searches instead… s…" at bounding box center [114, 399] width 149 height 549
click at [126, 249] on div "Aw fish! We can't find what you're looking for. Try our top searches instead… s…" at bounding box center [114, 399] width 149 height 549
click at [127, 259] on span "Try our top searches instead…" at bounding box center [114, 264] width 86 height 9
click at [128, 259] on span "Try our top searches instead…" at bounding box center [114, 264] width 86 height 9
click at [111, 72] on button "bear" at bounding box center [101, 69] width 28 height 14
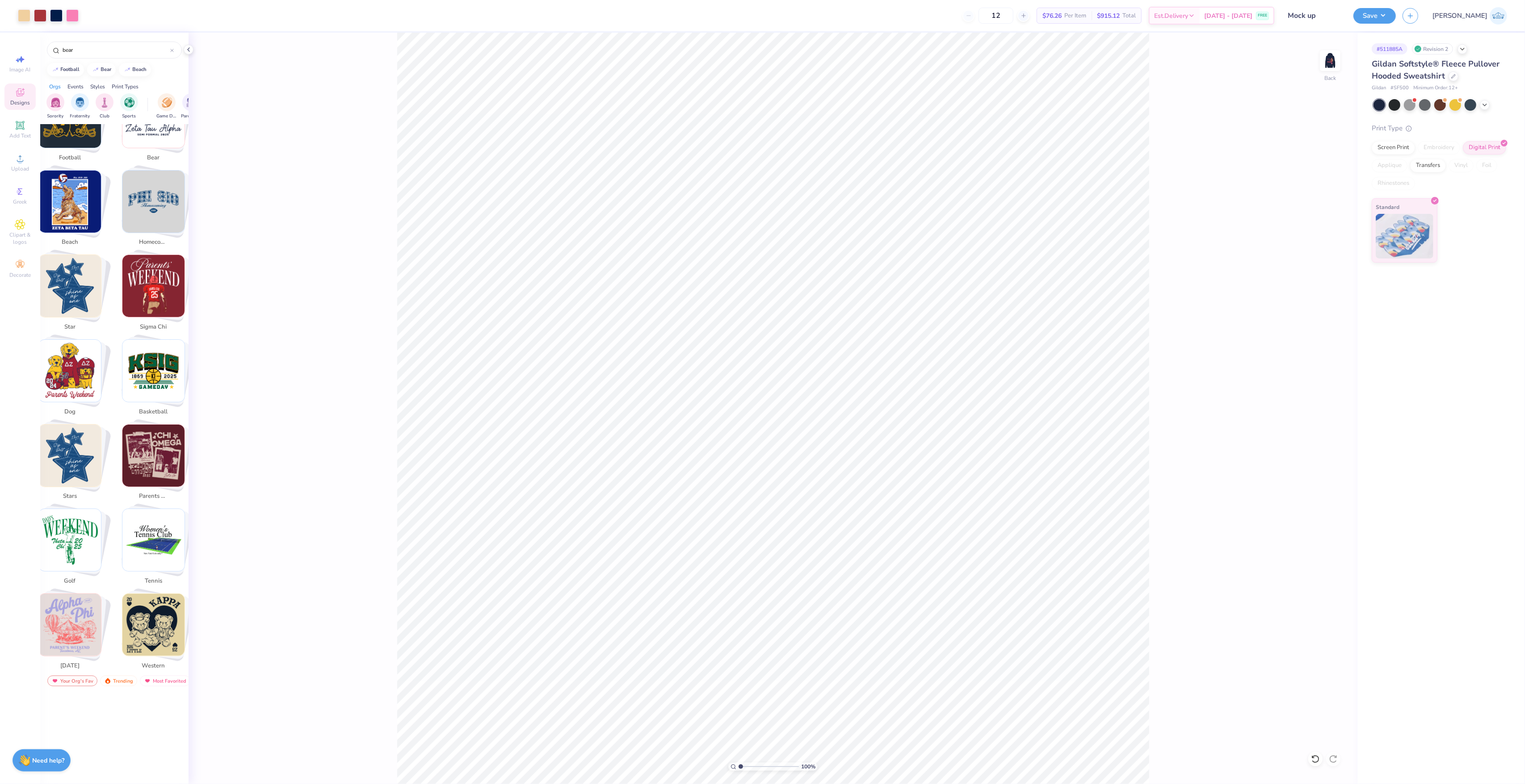
scroll to position [238, 0]
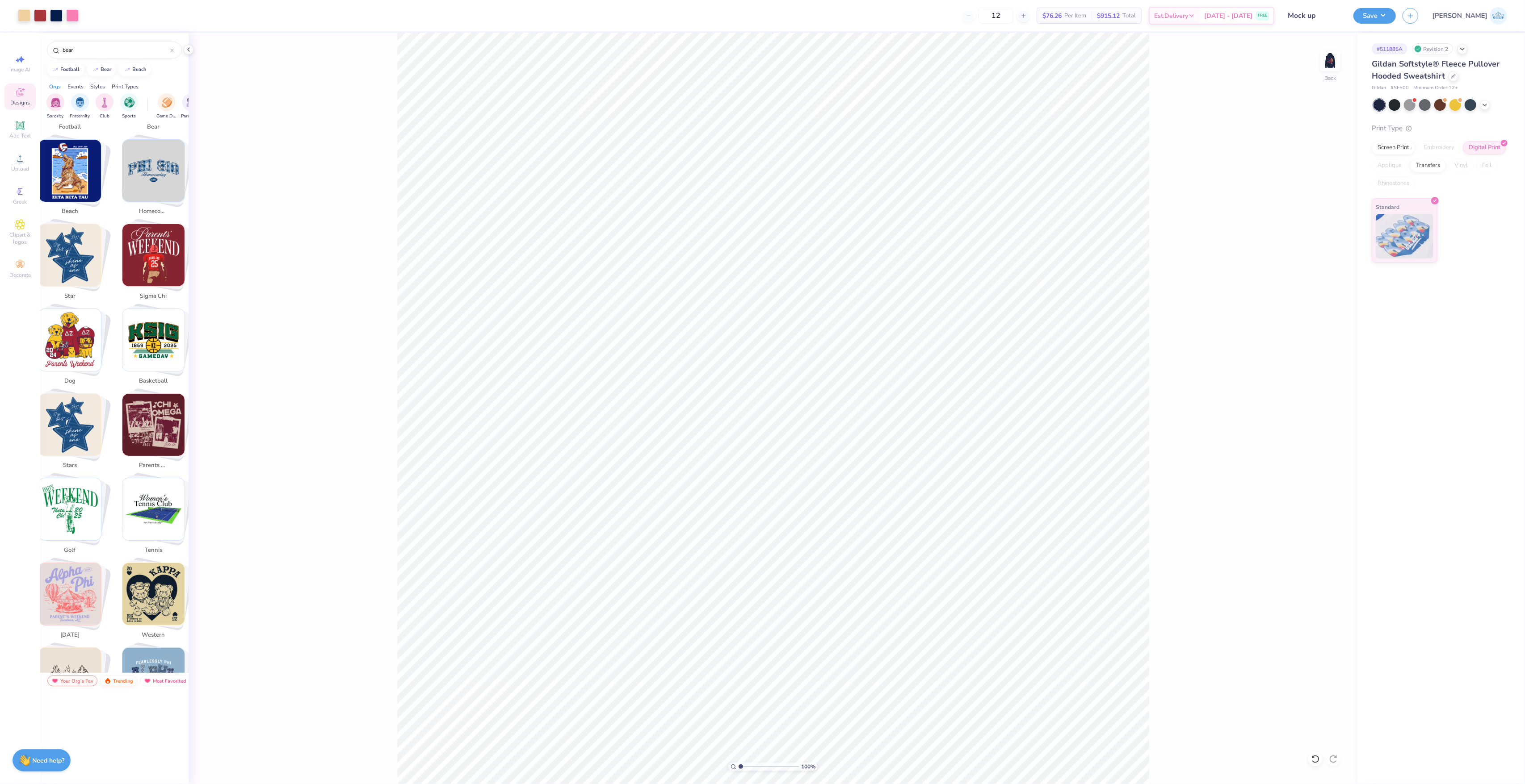
click at [127, 680] on div "Trending" at bounding box center [118, 681] width 37 height 11
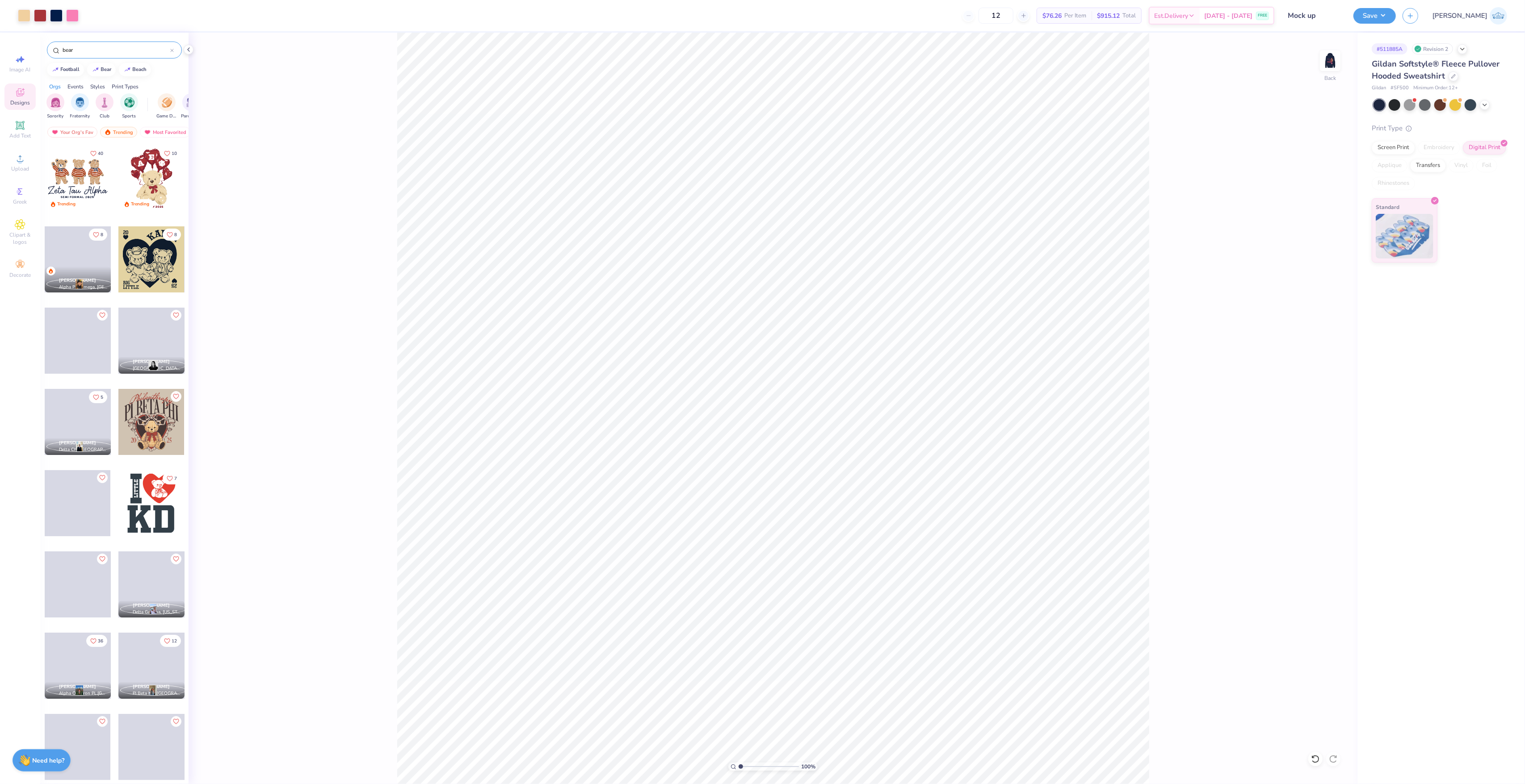
click at [101, 54] on div "bear" at bounding box center [114, 50] width 135 height 17
click at [100, 50] on input "bear" at bounding box center [115, 50] width 108 height 9
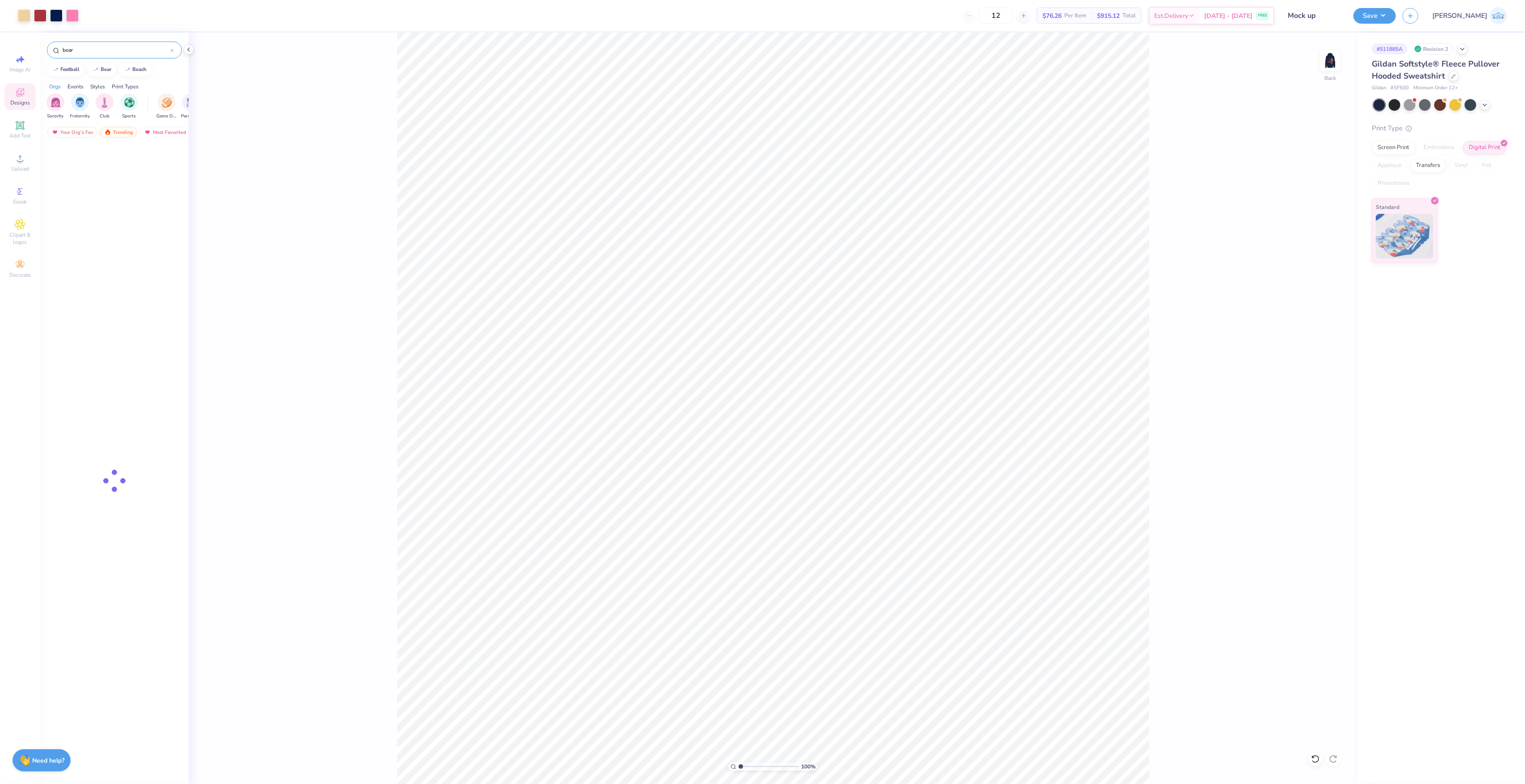
click at [99, 47] on input "bear" at bounding box center [115, 50] width 108 height 9
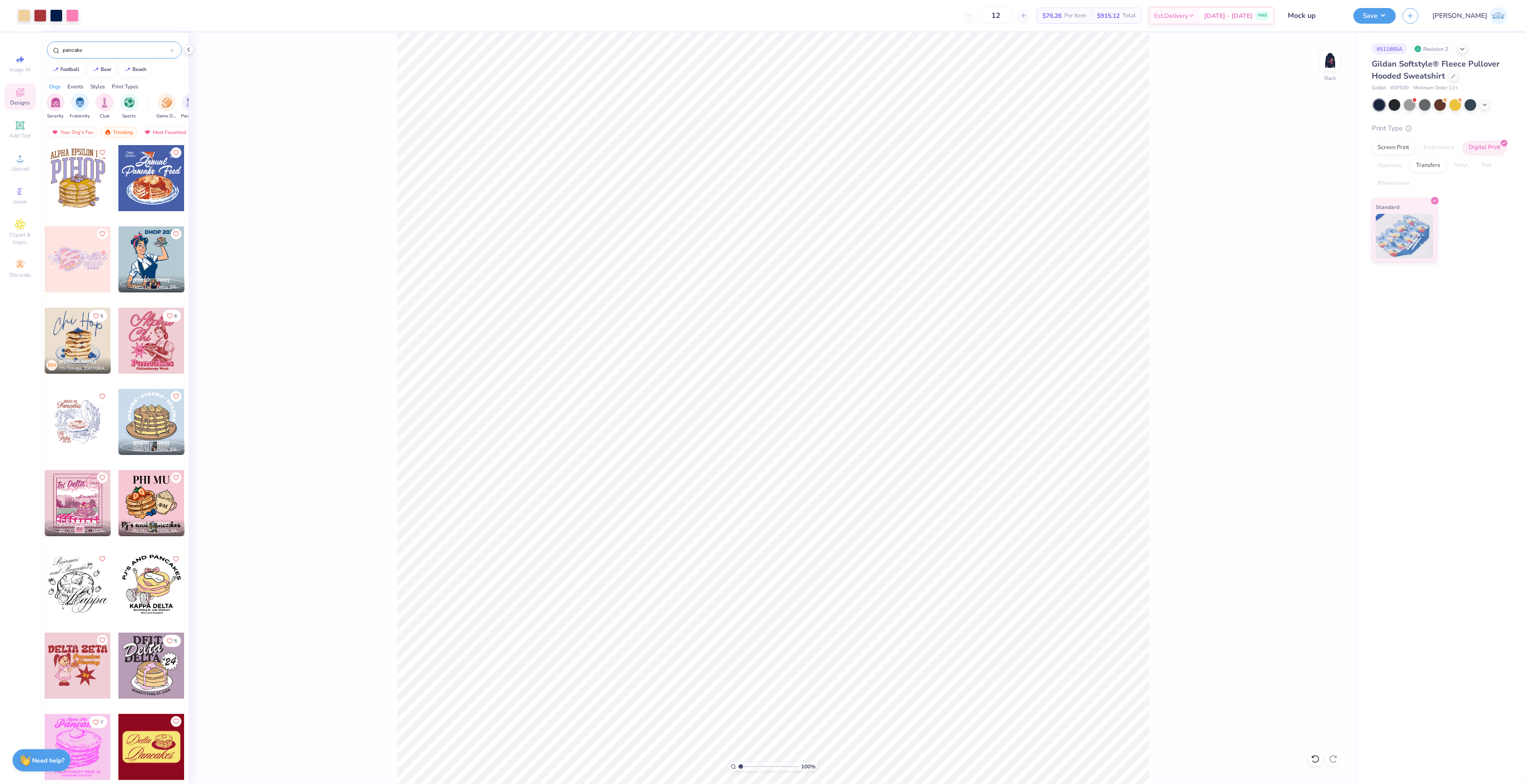
type input "pancake"
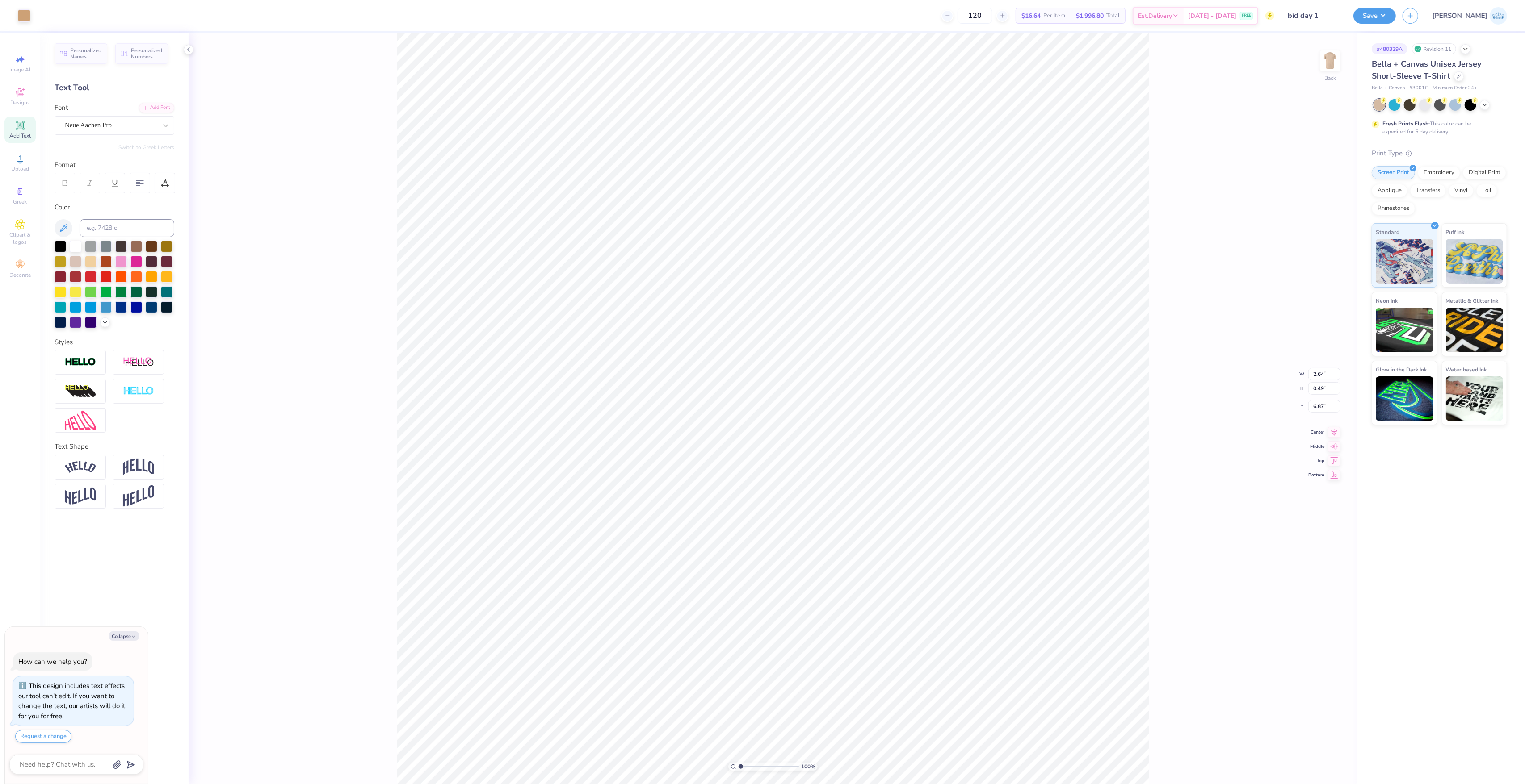
type textarea "x"
click at [742, 770] on div "100 %" at bounding box center [773, 408] width 752 height 751
click at [747, 763] on input "range" at bounding box center [769, 767] width 60 height 8
click at [742, 769] on input "range" at bounding box center [769, 767] width 60 height 8
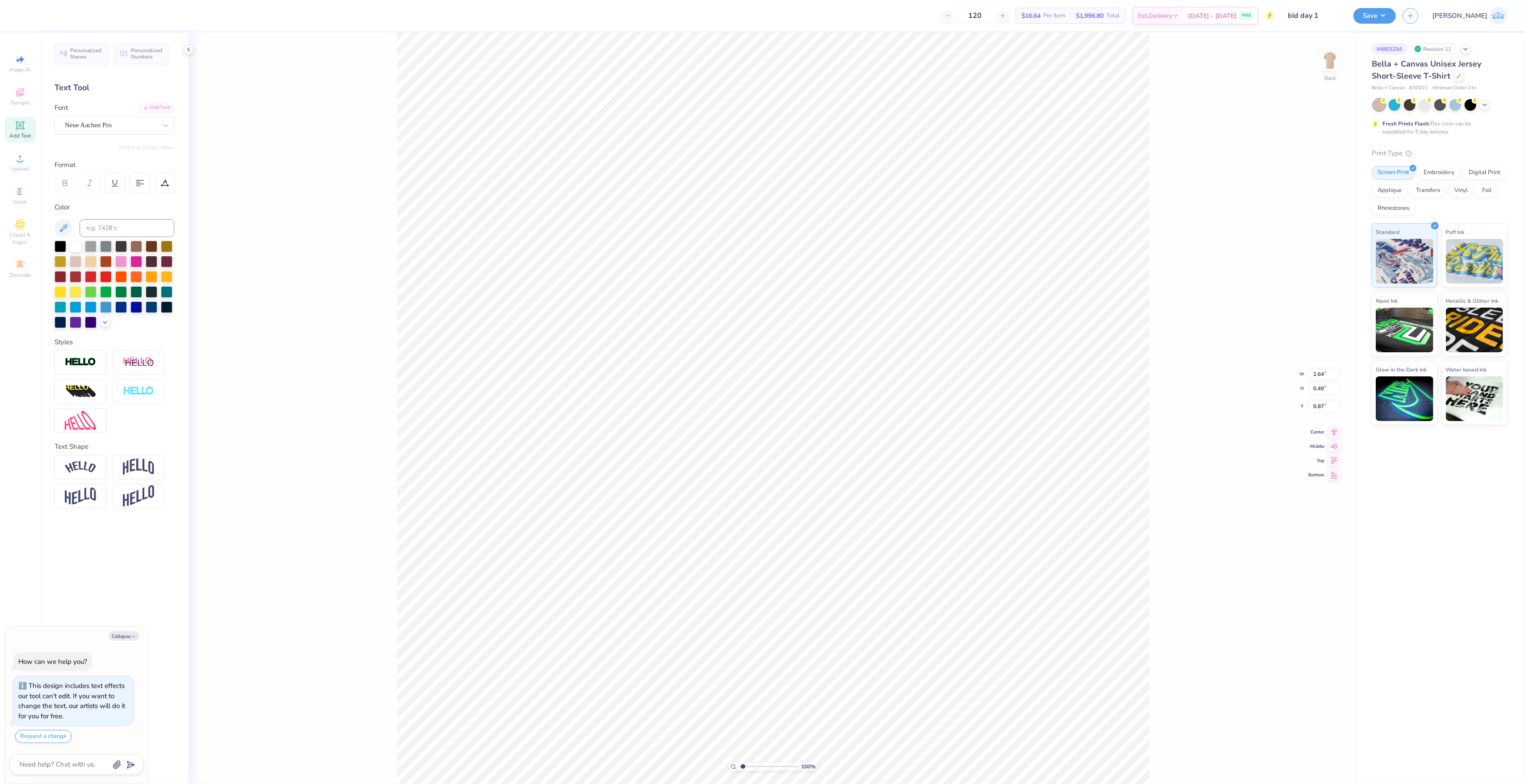
type input "1.83"
click at [746, 763] on input "range" at bounding box center [769, 767] width 60 height 8
type textarea "x"
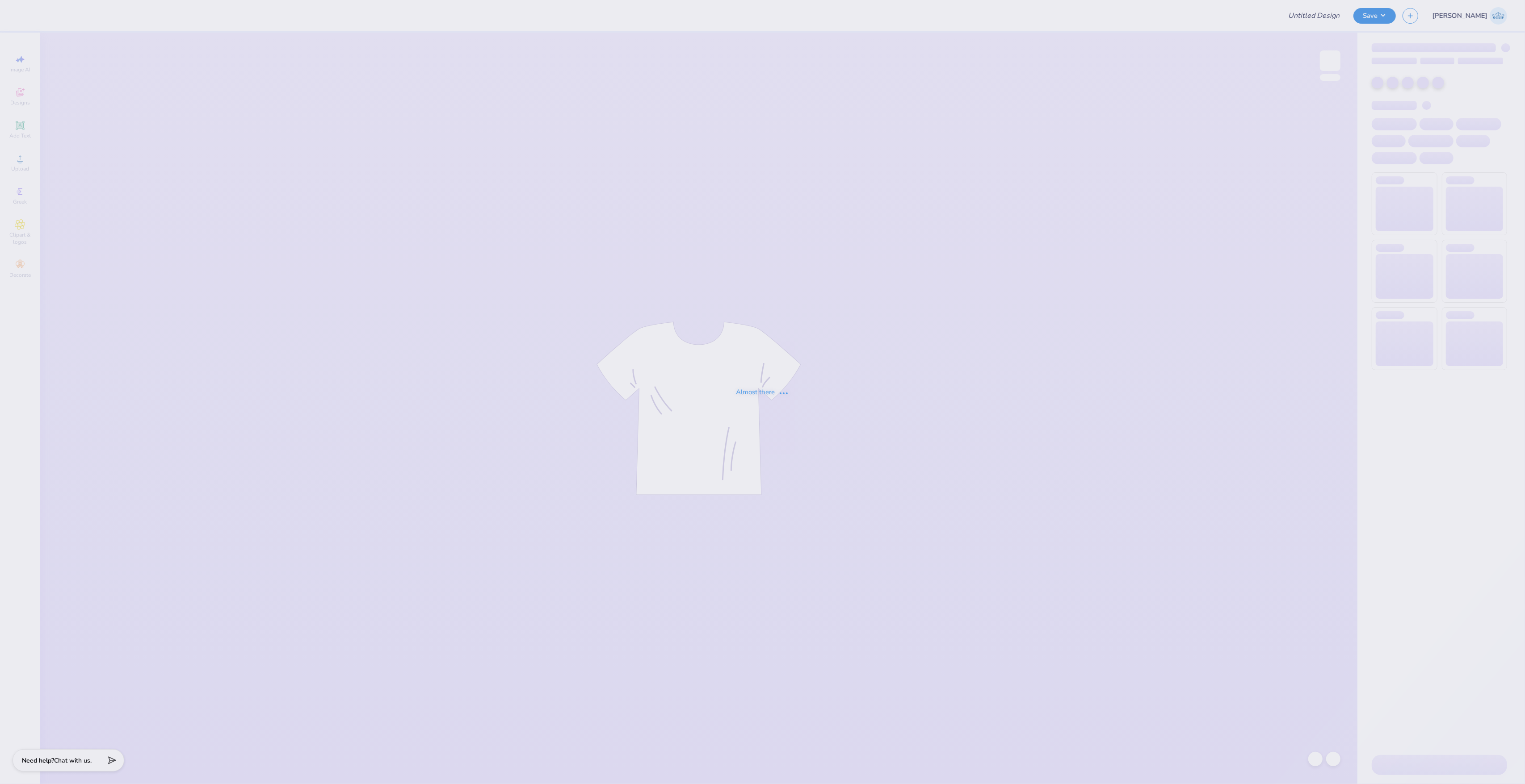
type input "bid day 1"
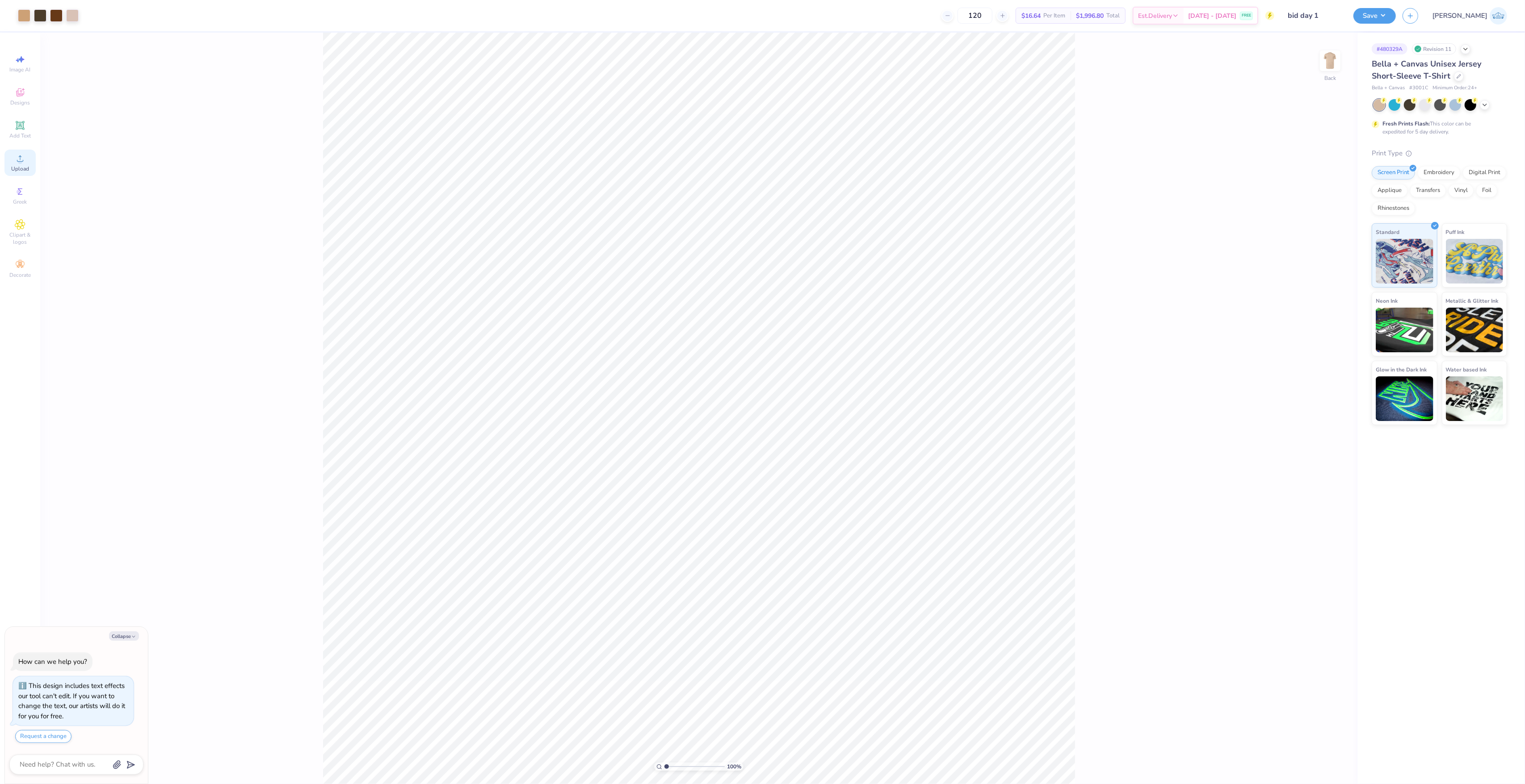
click at [27, 162] on div "Upload" at bounding box center [20, 163] width 31 height 27
click at [1321, 370] on input "10.19" at bounding box center [1324, 367] width 32 height 12
type textarea "x"
type input "13.76"
type input "4.92"
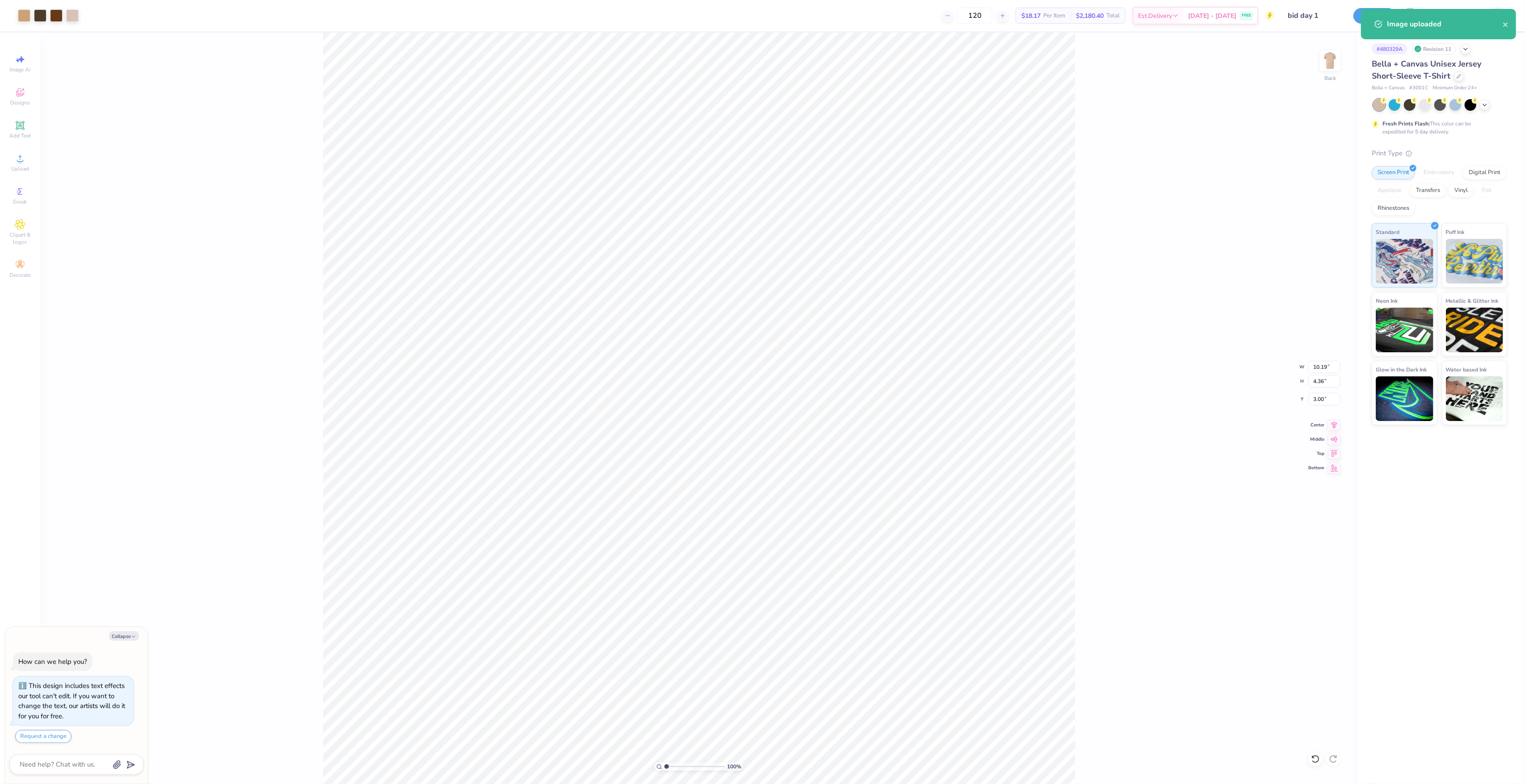
type input "10.28"
type textarea "x"
click at [1312, 368] on input "14.19" at bounding box center [1324, 367] width 32 height 12
paste input "0"
type input "10.19"
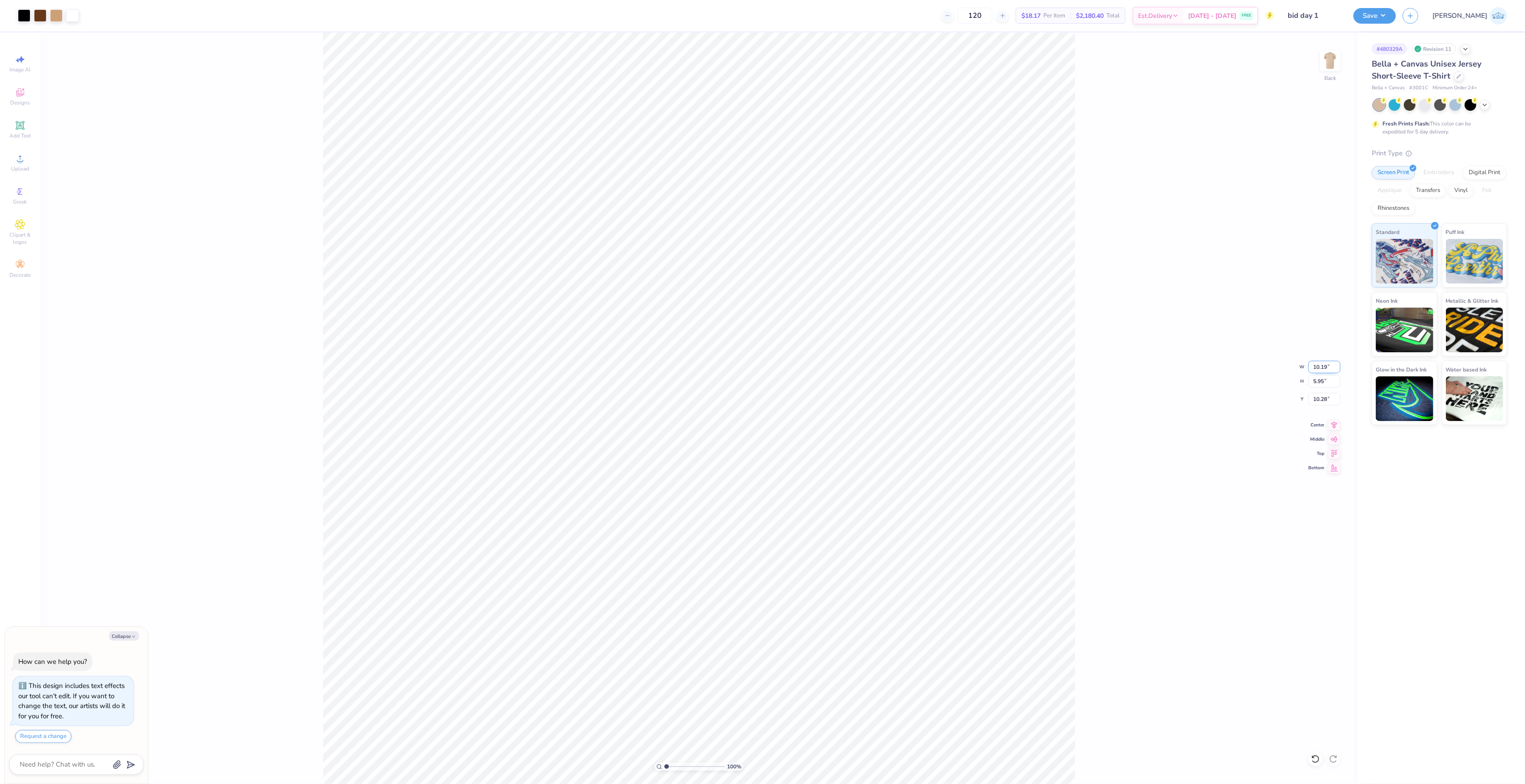
type textarea "x"
type input "4.28"
type input "11.12"
type textarea "x"
type input "2.91"
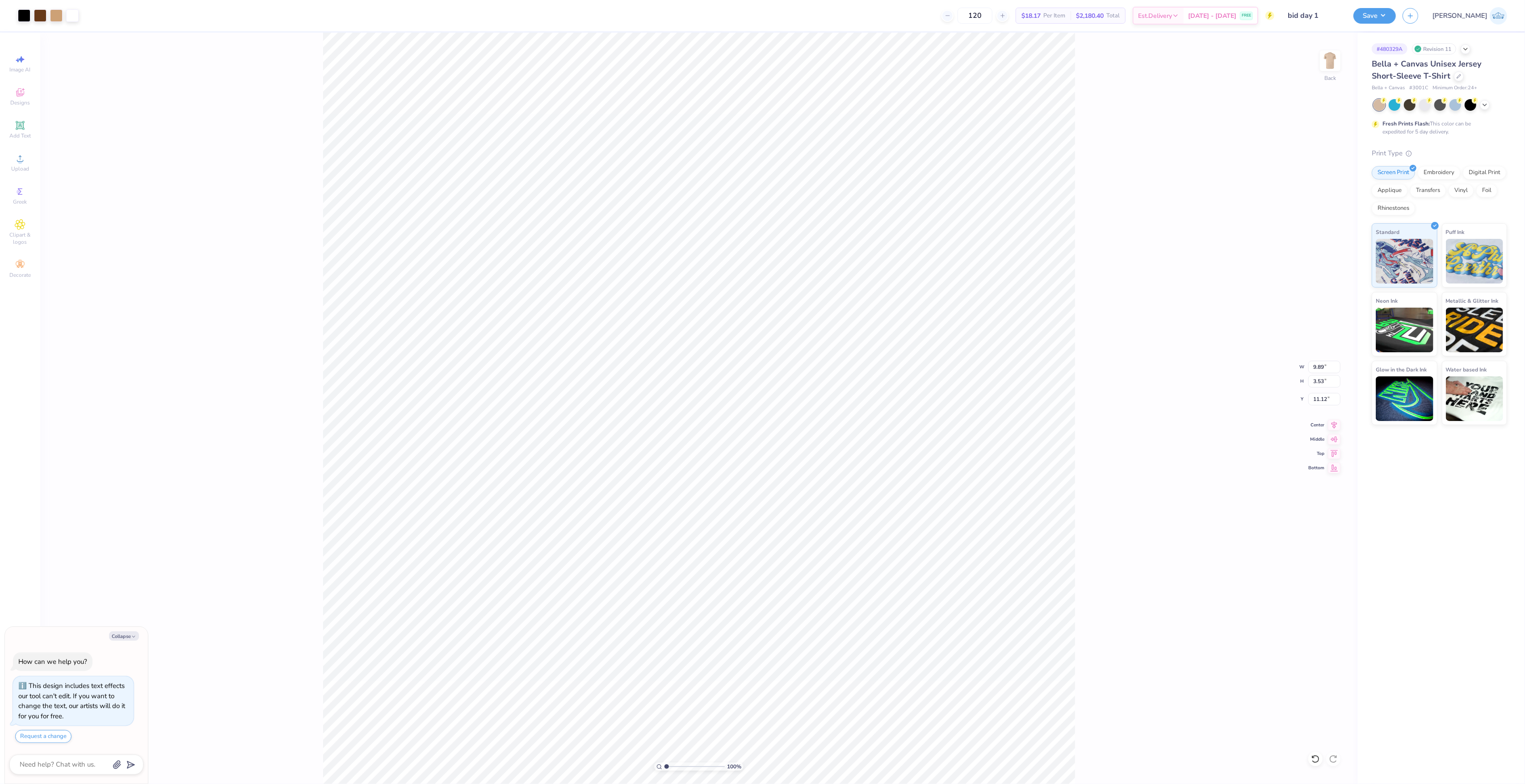
type input "0.52"
type input "14.87"
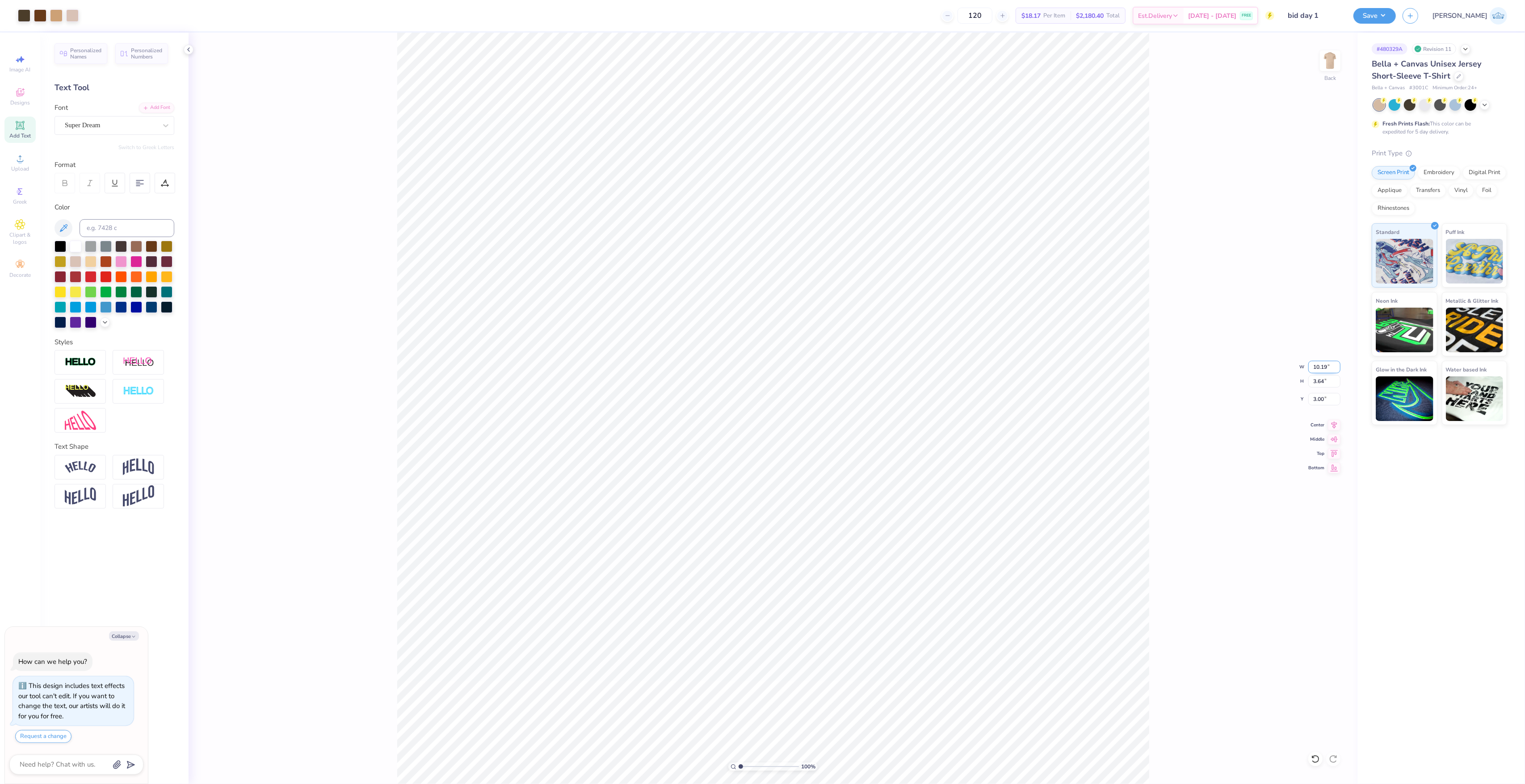
click at [1318, 363] on input "10.19" at bounding box center [1324, 367] width 32 height 12
type textarea "x"
click at [1314, 369] on input "9.89" at bounding box center [1324, 367] width 32 height 12
paste input "10.1"
type input "10.19"
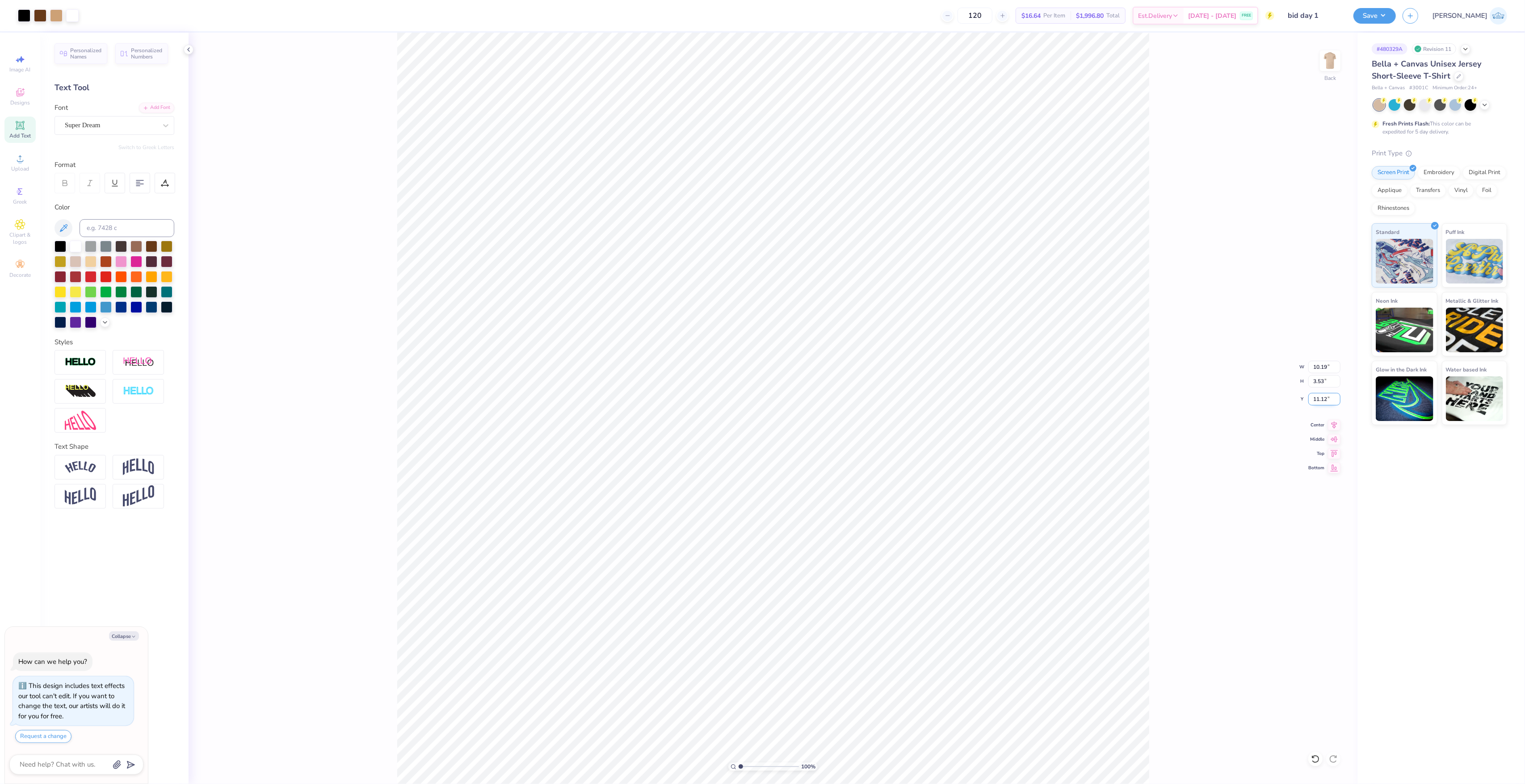
click at [1317, 395] on input "11.12" at bounding box center [1324, 399] width 32 height 12
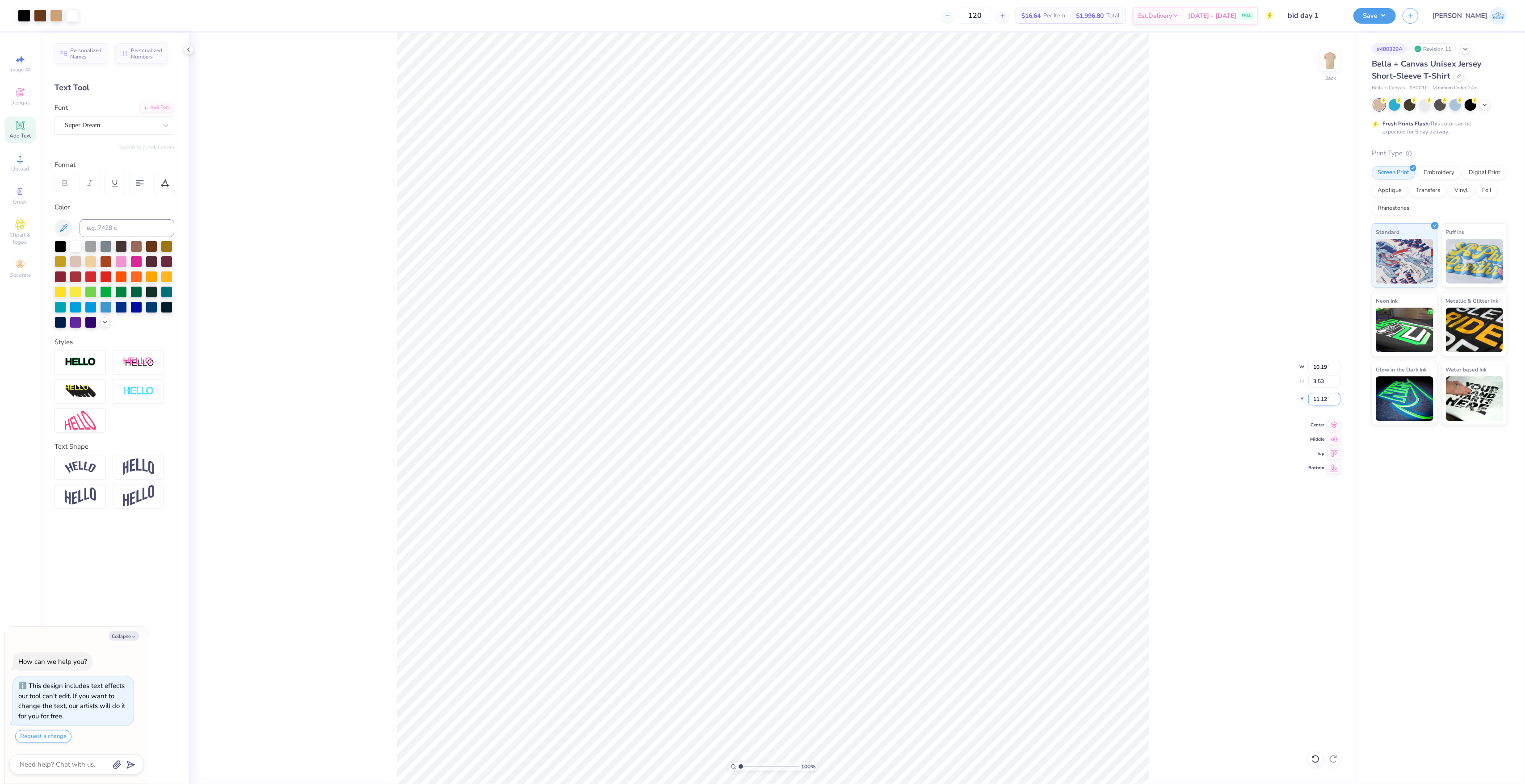
click at [1317, 395] on input "11.12" at bounding box center [1324, 399] width 32 height 12
type textarea "x"
type input "3.64"
click at [1317, 395] on input "11.06" at bounding box center [1324, 399] width 32 height 12
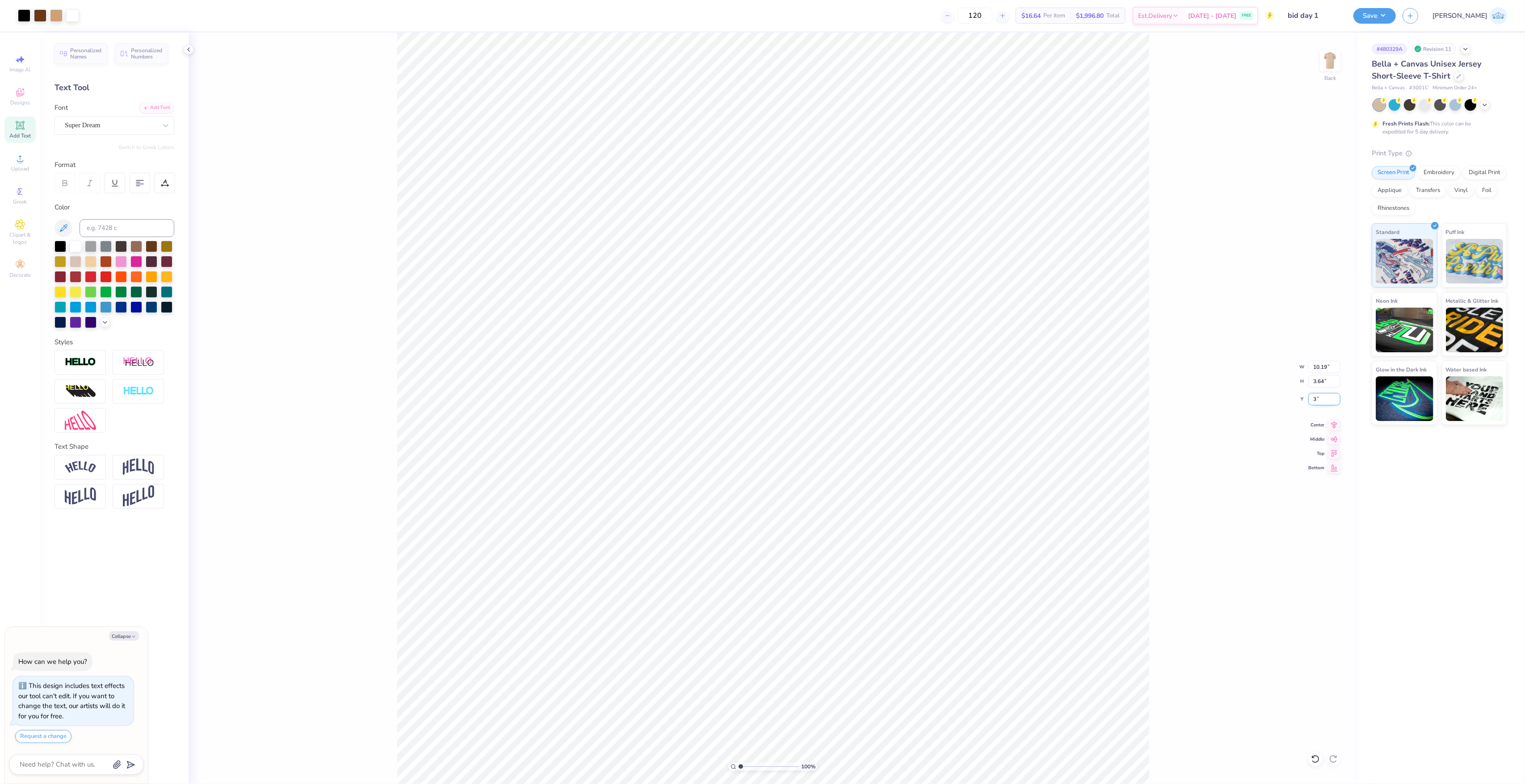
type input "3"
type textarea "x"
type input "3.00"
click at [59, 249] on div at bounding box center [60, 246] width 12 height 12
type textarea "x"
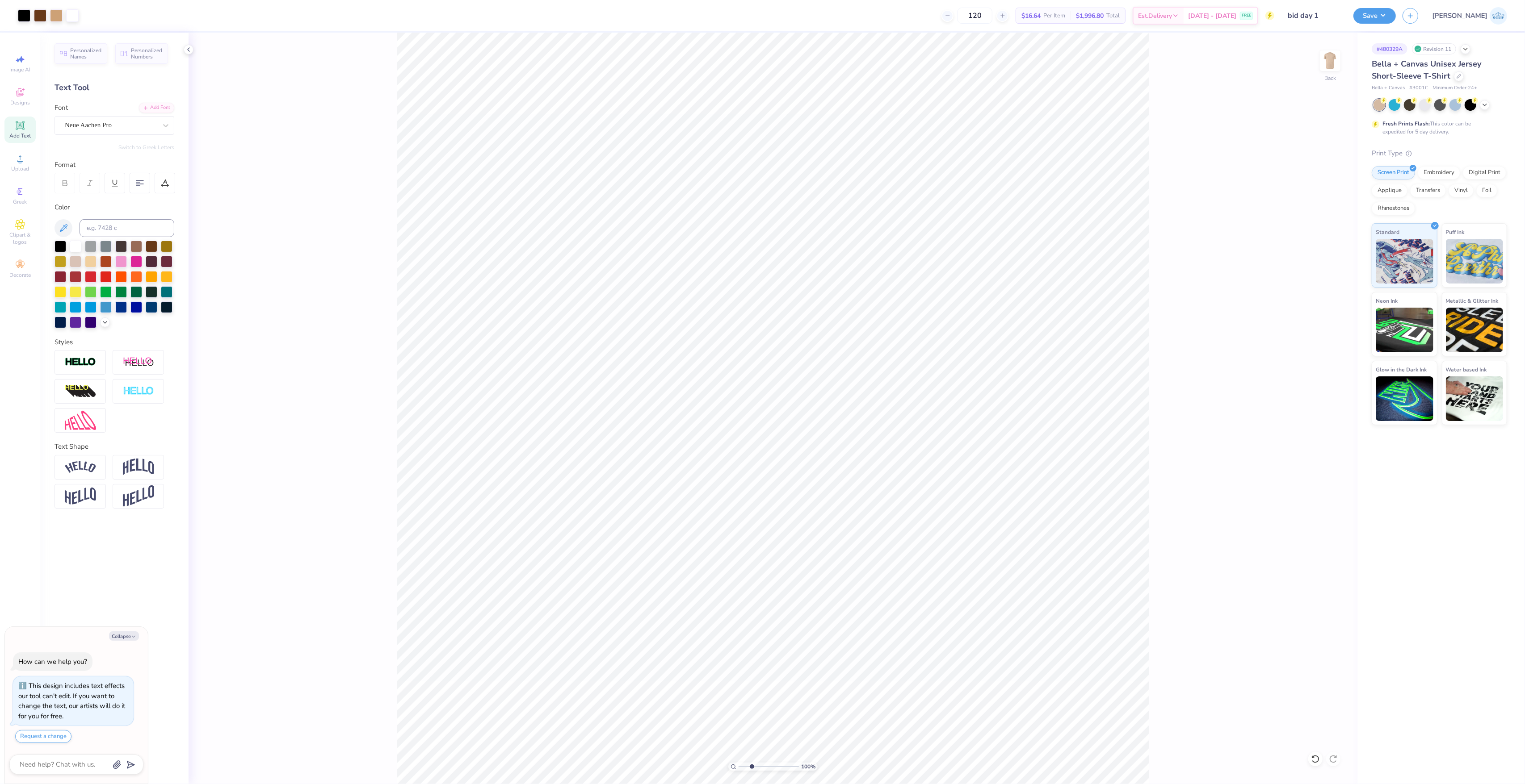
click at [752, 766] on input "range" at bounding box center [769, 767] width 60 height 8
drag, startPoint x: 752, startPoint y: 766, endPoint x: 746, endPoint y: 762, distance: 7.2
type input "1.93"
click at [746, 763] on input "range" at bounding box center [769, 767] width 60 height 8
type textarea "x"
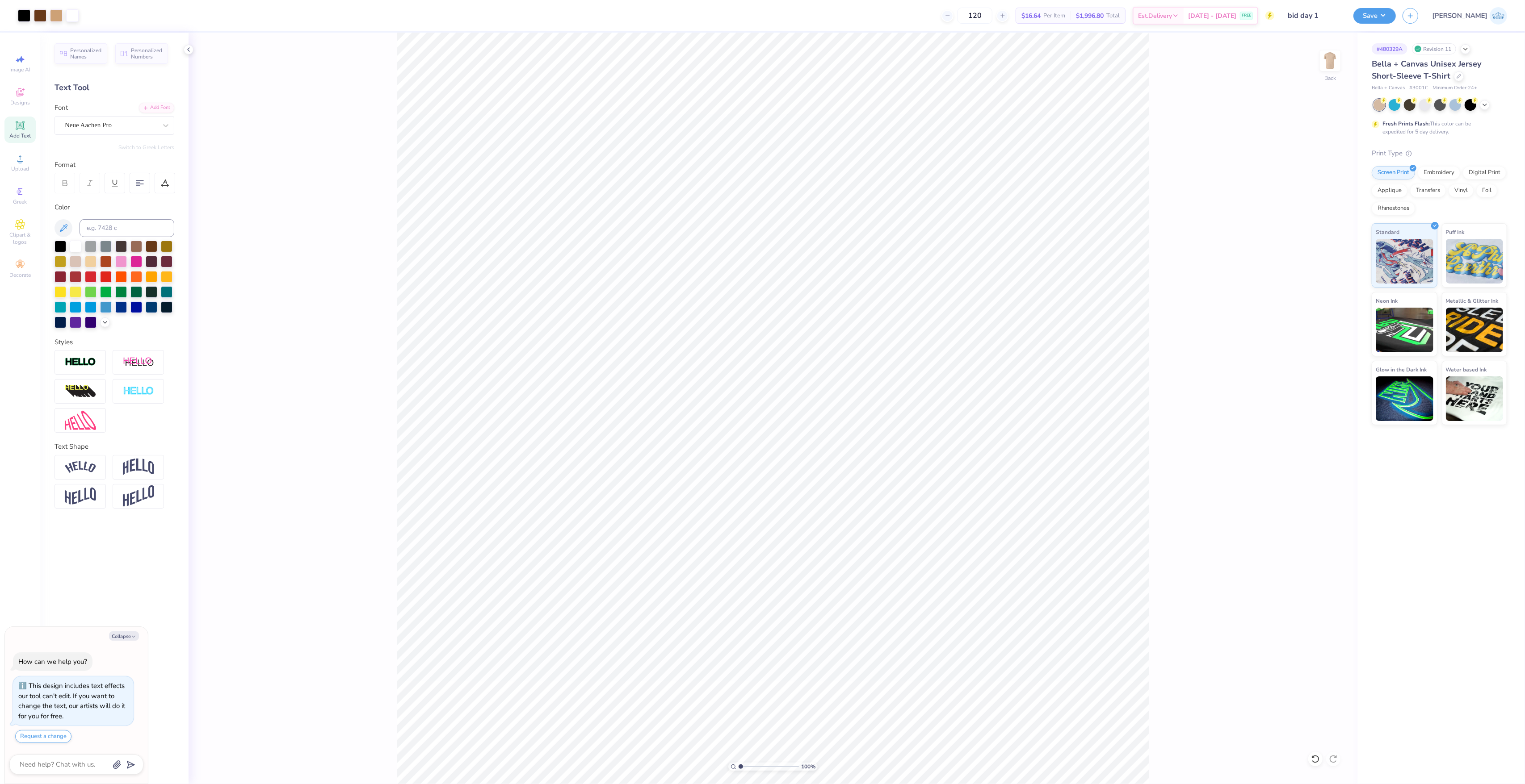
drag, startPoint x: 710, startPoint y: 770, endPoint x: 699, endPoint y: 769, distance: 11.0
type input "1"
click at [739, 769] on input "range" at bounding box center [769, 767] width 60 height 8
click at [1330, 424] on icon at bounding box center [1334, 424] width 12 height 11
type textarea "x"
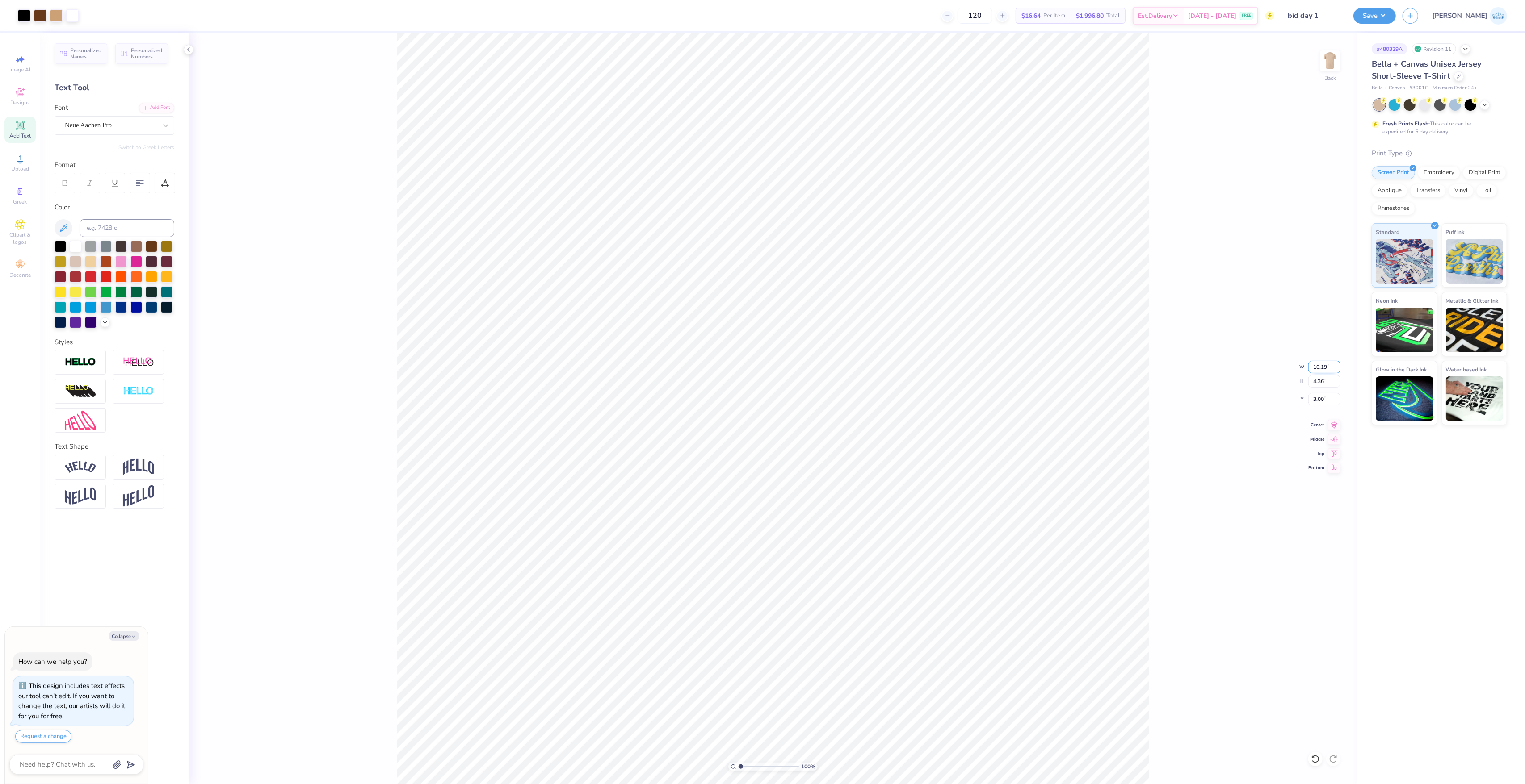
click at [1325, 369] on input "10.19" at bounding box center [1324, 367] width 32 height 12
type input "10"
type textarea "x"
type input "10.00"
type input "4.28"
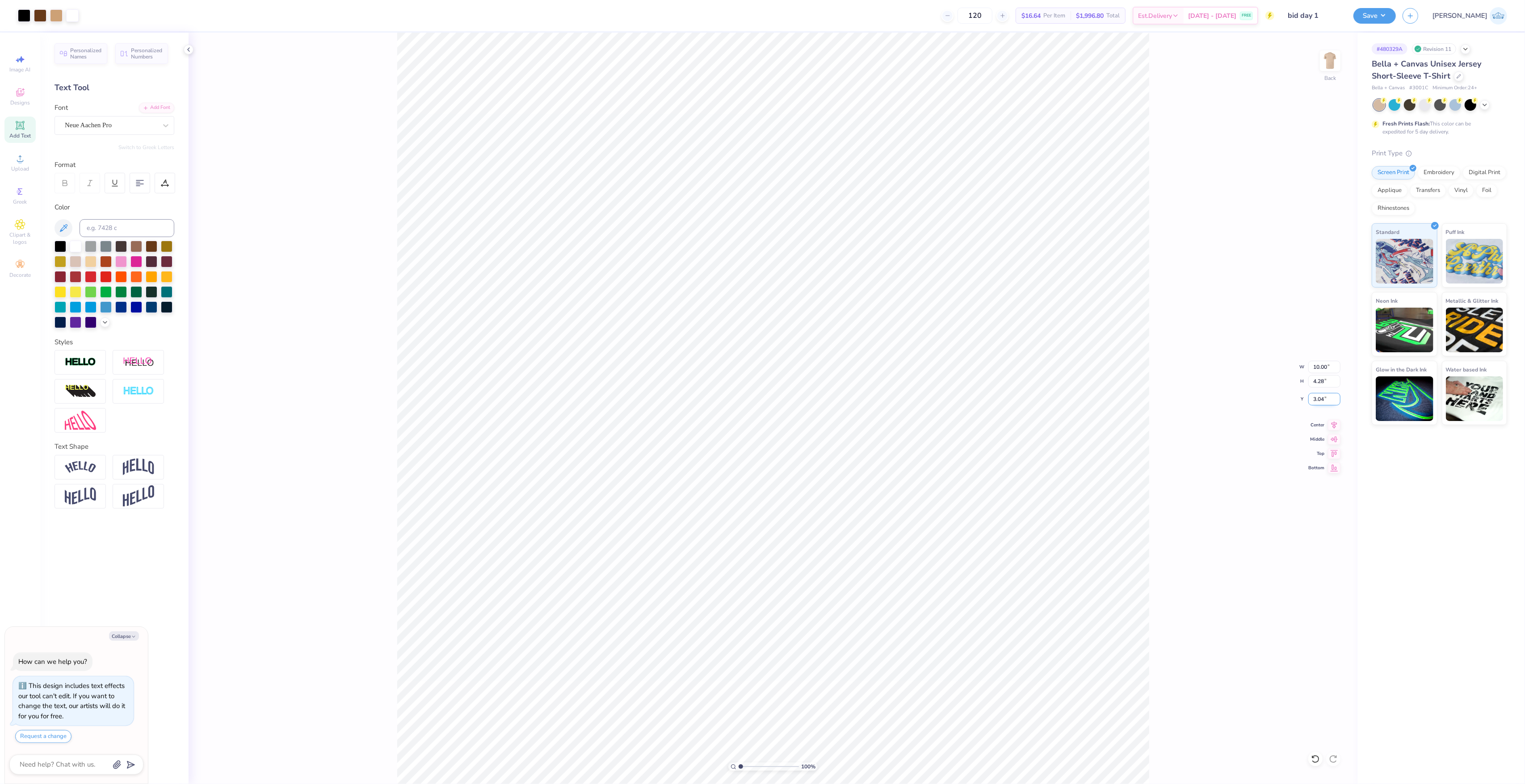
click at [1320, 396] on input "3.04" at bounding box center [1324, 399] width 32 height 12
type input "3"
type textarea "x"
type input "3.00"
click at [1396, 22] on div "Save" at bounding box center [1375, 16] width 43 height 15
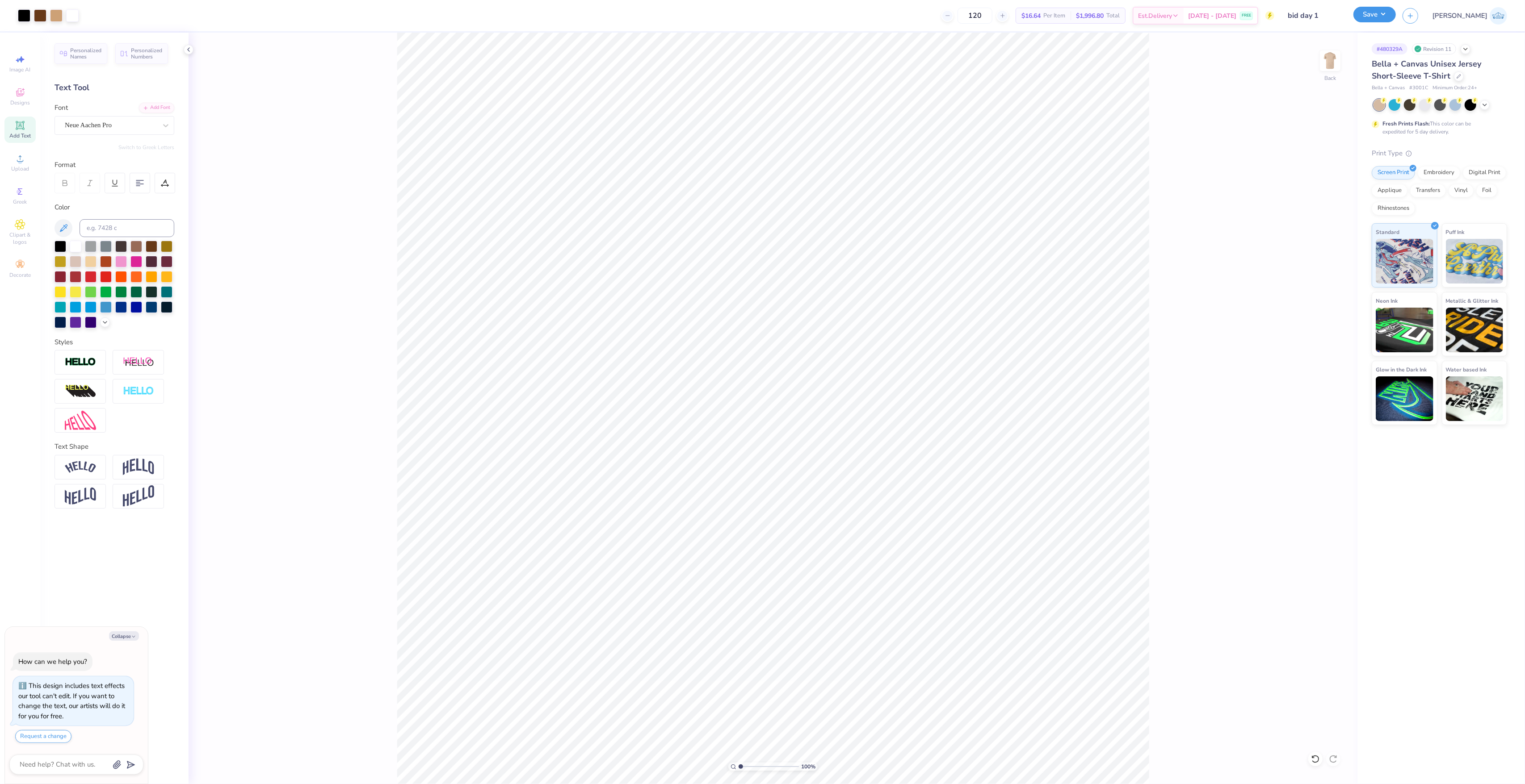
click at [1396, 21] on button "Save" at bounding box center [1375, 14] width 43 height 15
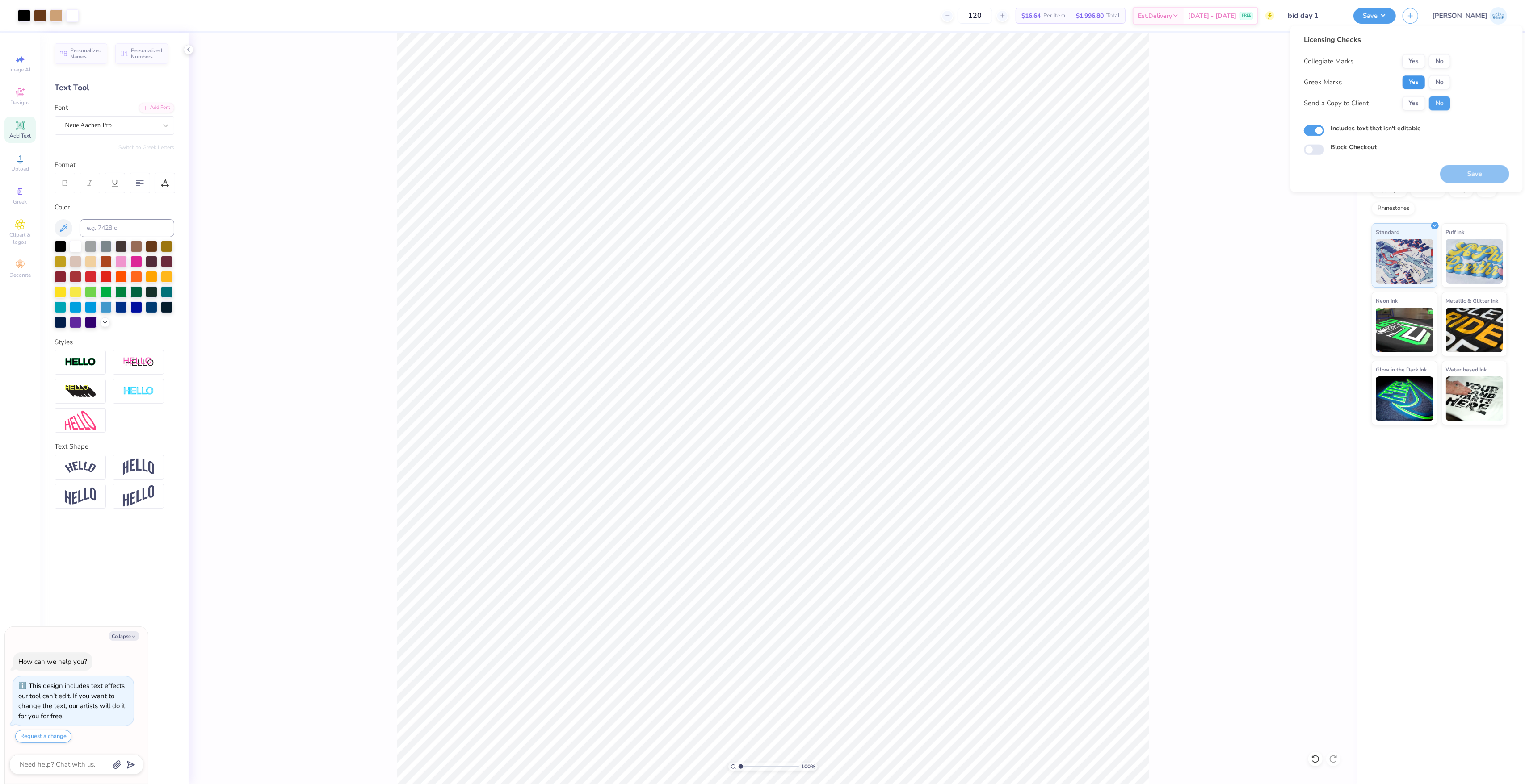
click at [1414, 85] on button "Yes" at bounding box center [1413, 82] width 23 height 14
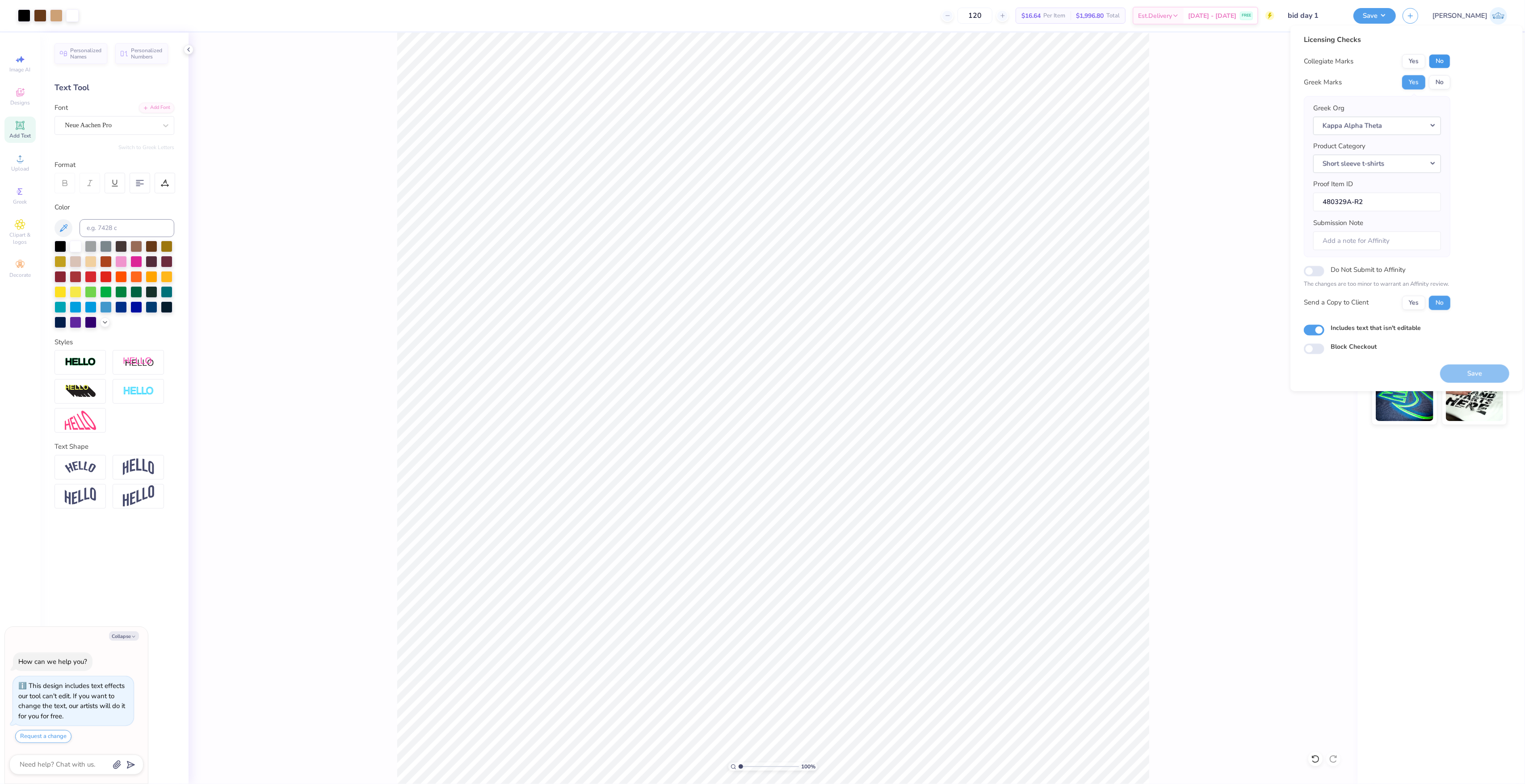
click at [1442, 65] on button "No" at bounding box center [1440, 61] width 21 height 14
click at [1413, 304] on button "Yes" at bounding box center [1413, 303] width 23 height 14
click at [1463, 372] on button "Save" at bounding box center [1475, 373] width 69 height 18
type textarea "x"
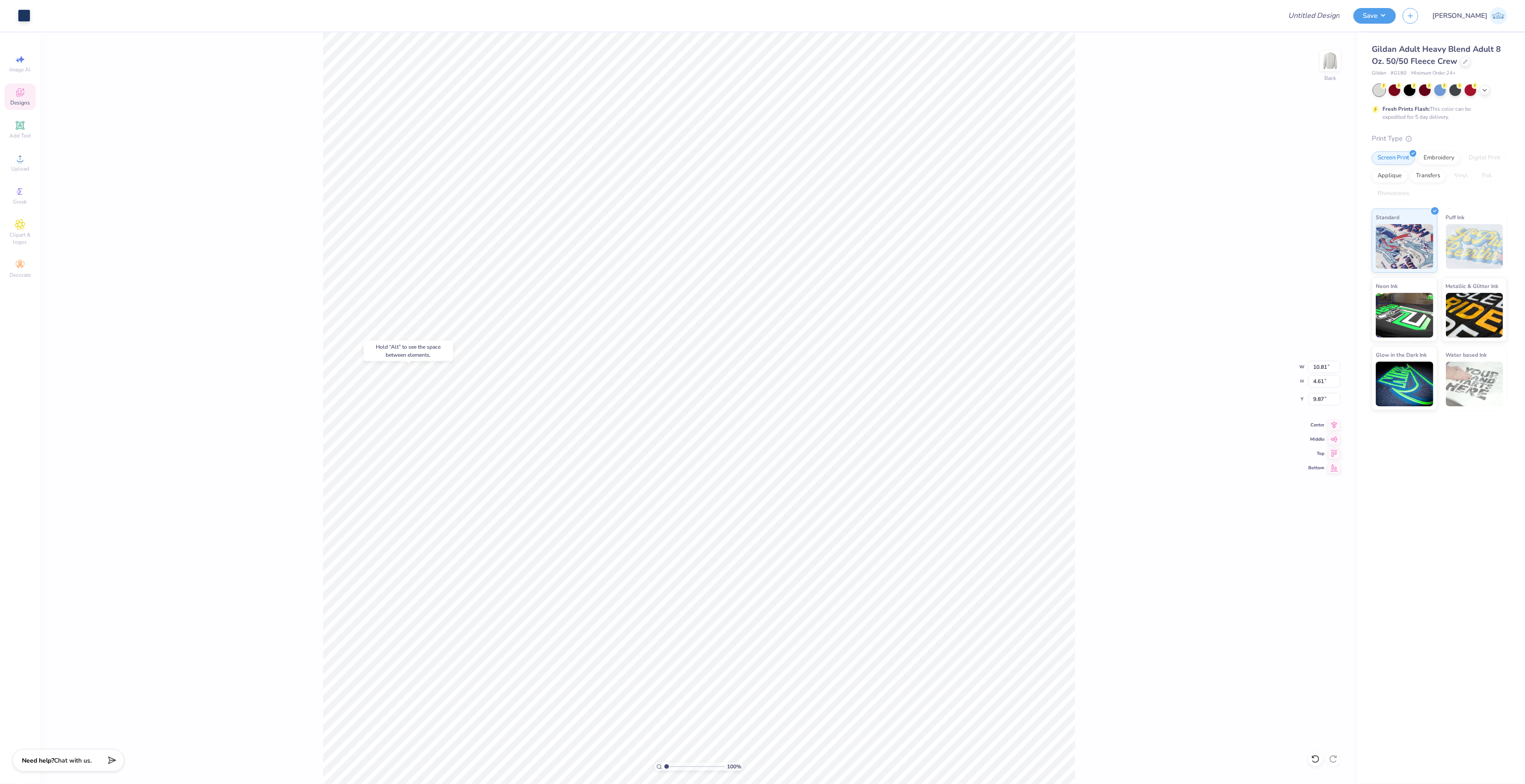
type input "9.87"
type input "14.85"
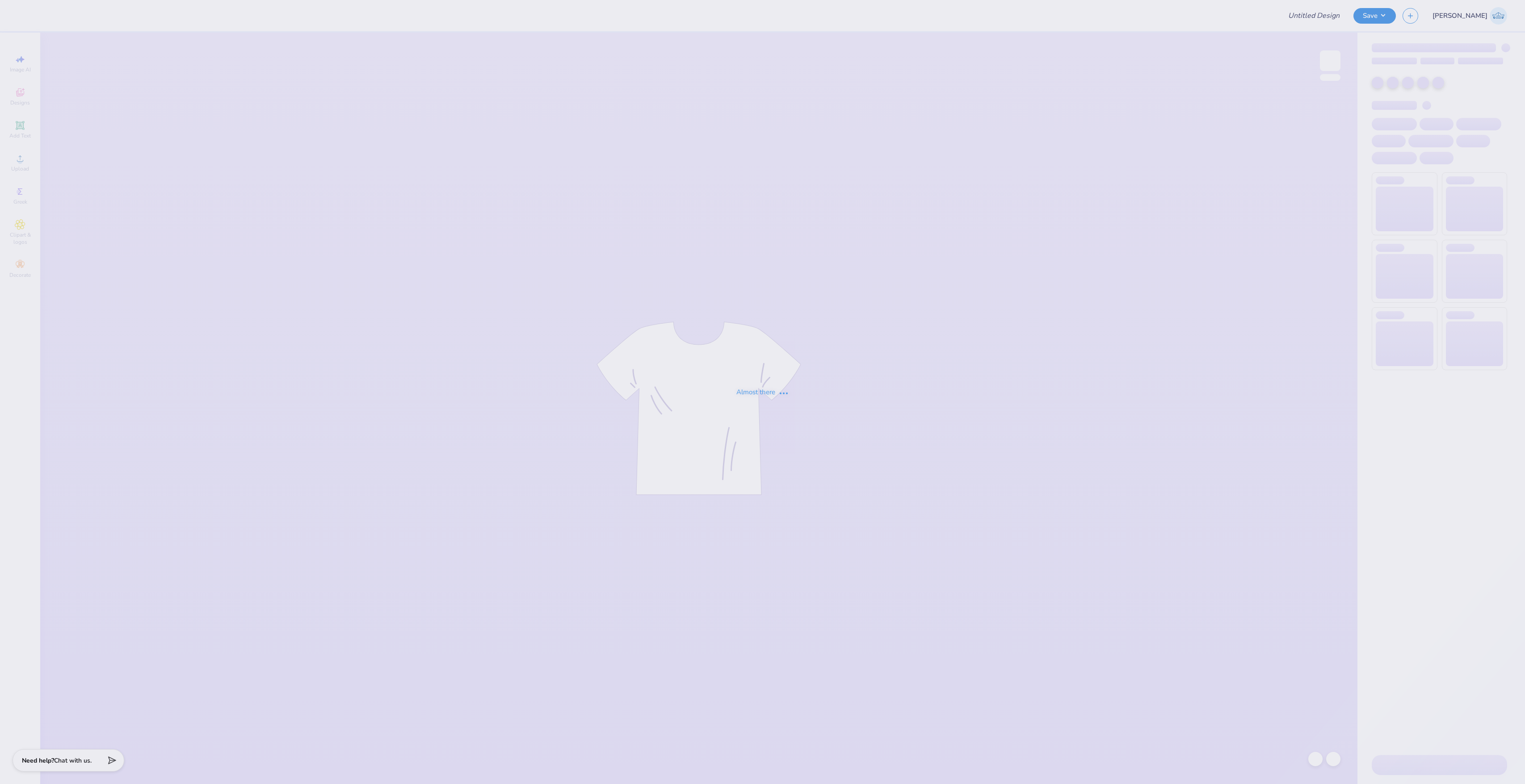
type input "DG BTS/Fall PR"
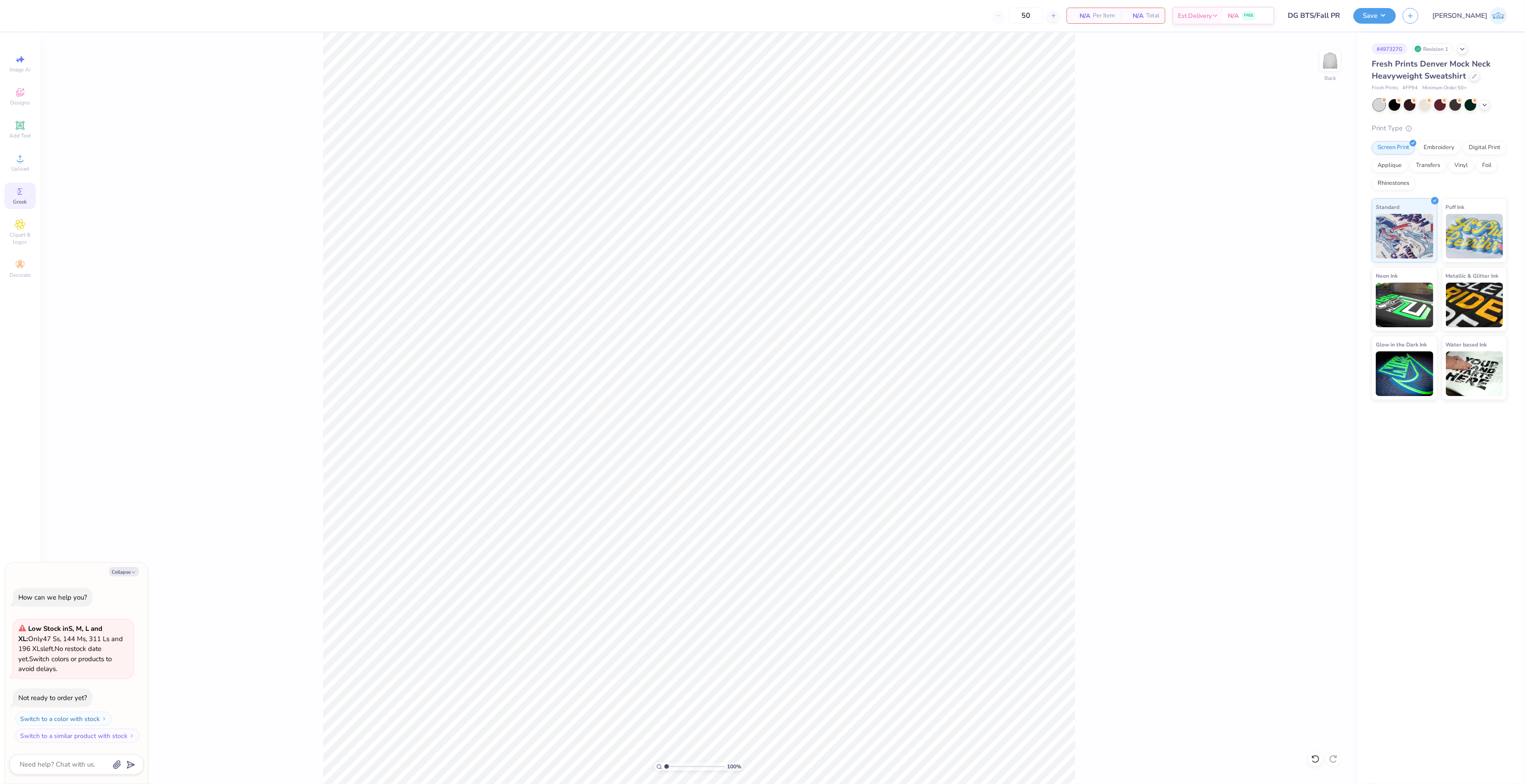
click at [22, 192] on icon at bounding box center [20, 192] width 11 height 11
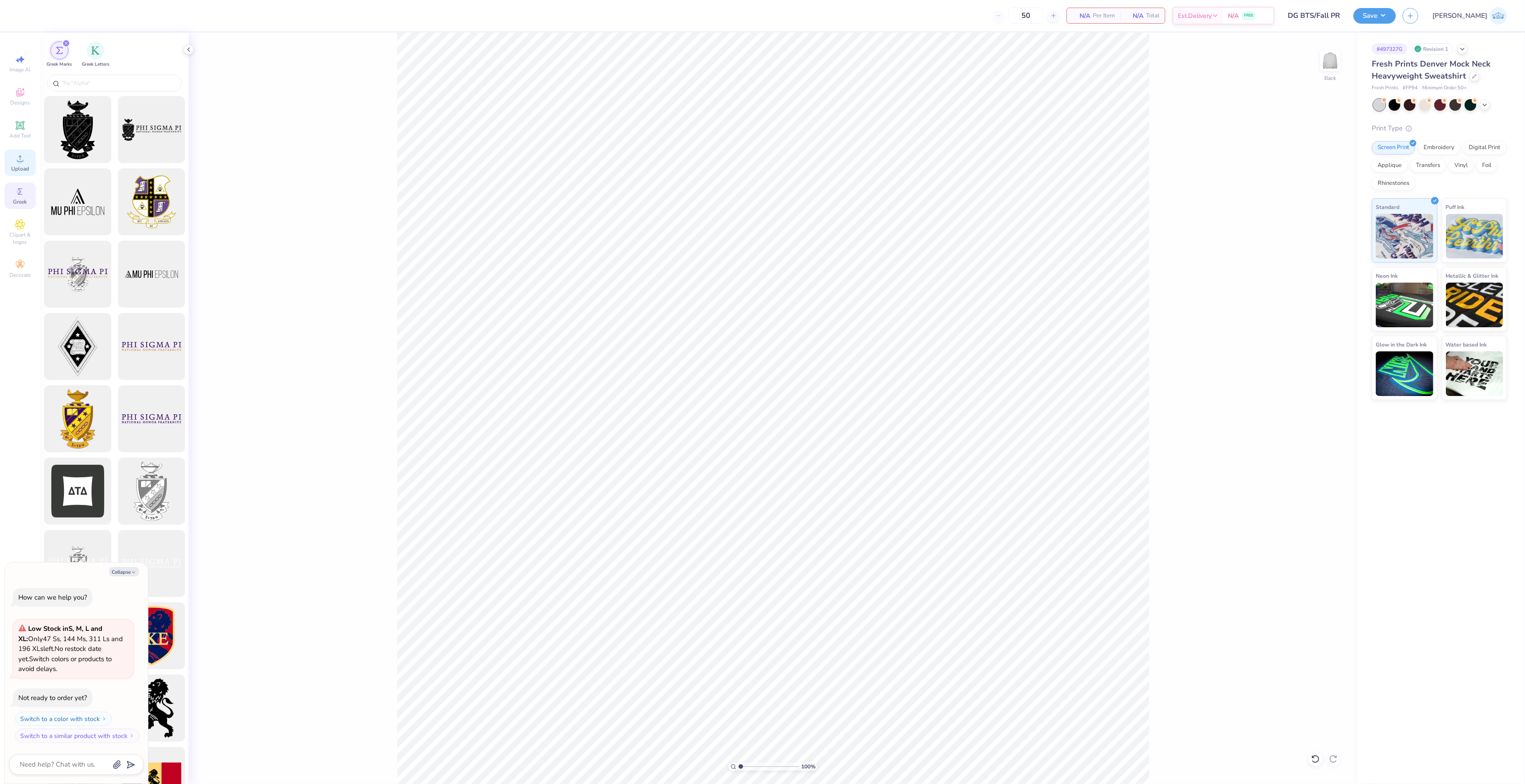
drag, startPoint x: 39, startPoint y: 161, endPoint x: 31, endPoint y: 159, distance: 8.2
click at [38, 161] on div "Image AI Designs Add Text Upload Greek Clipart & logos Decorate" at bounding box center [20, 408] width 40 height 751
click at [27, 158] on div "Upload" at bounding box center [20, 163] width 31 height 27
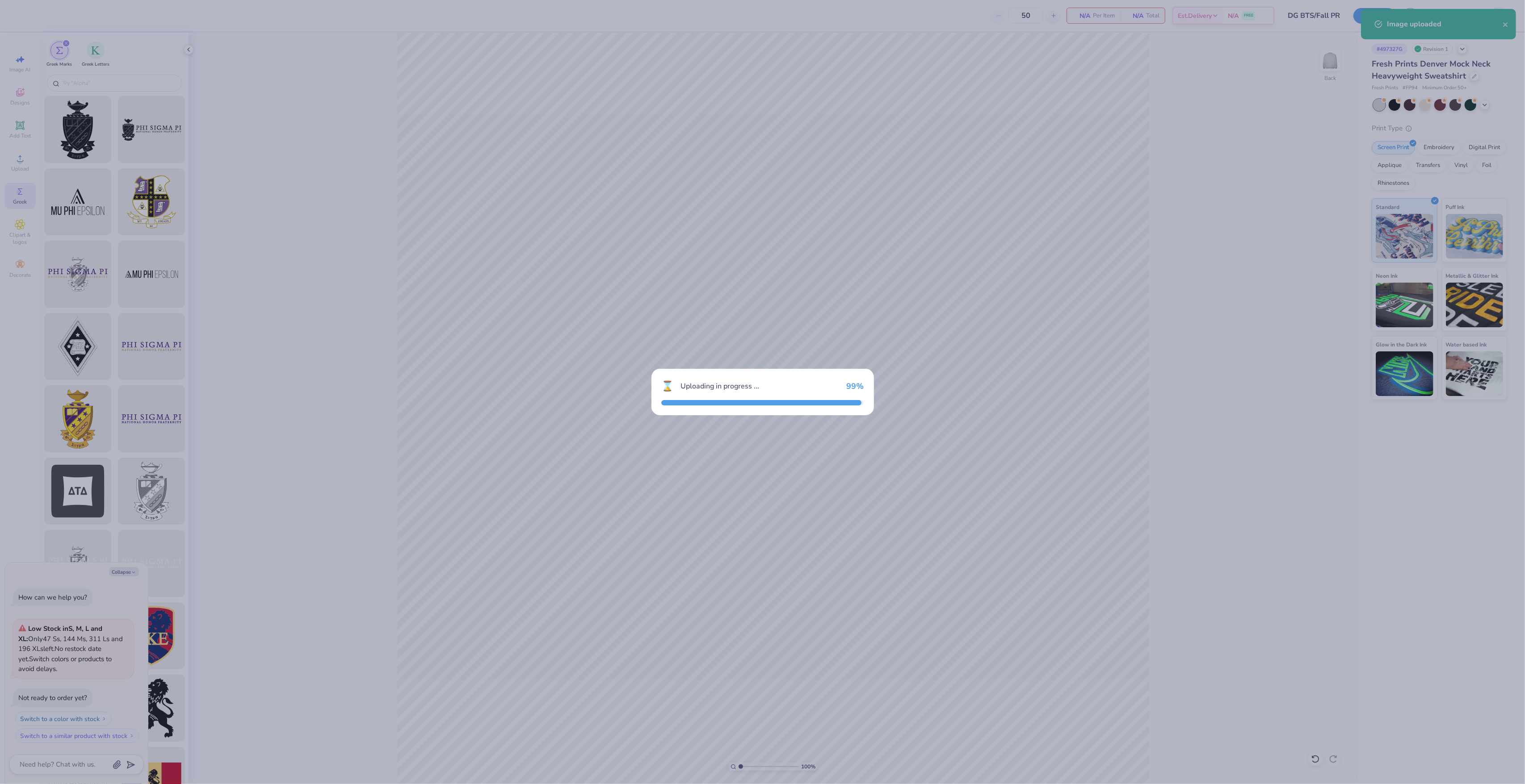
type textarea "x"
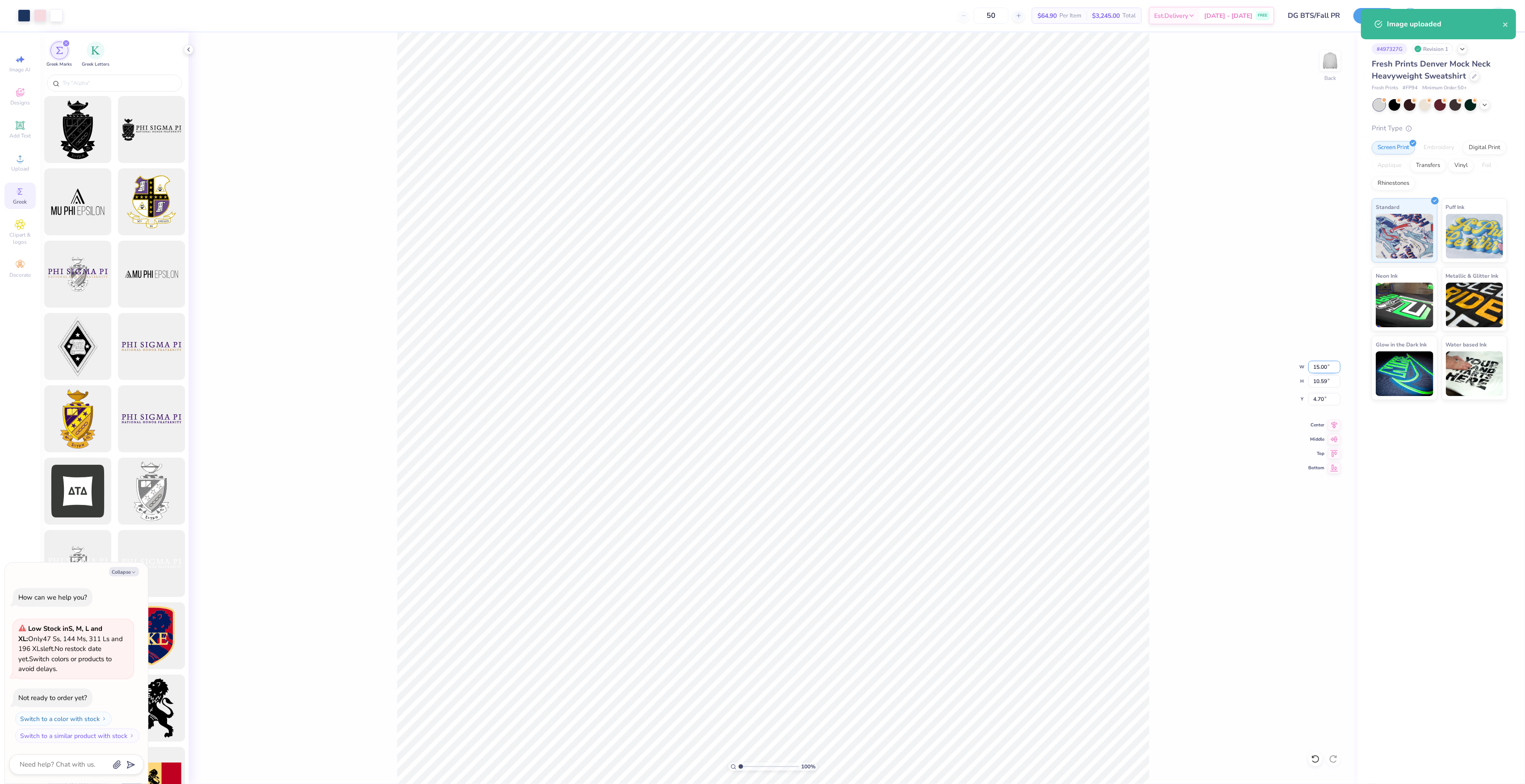
click at [1319, 365] on input "15.00" at bounding box center [1324, 367] width 32 height 12
type input "1.5"
type textarea "x"
type input "1.50"
type input "1.06"
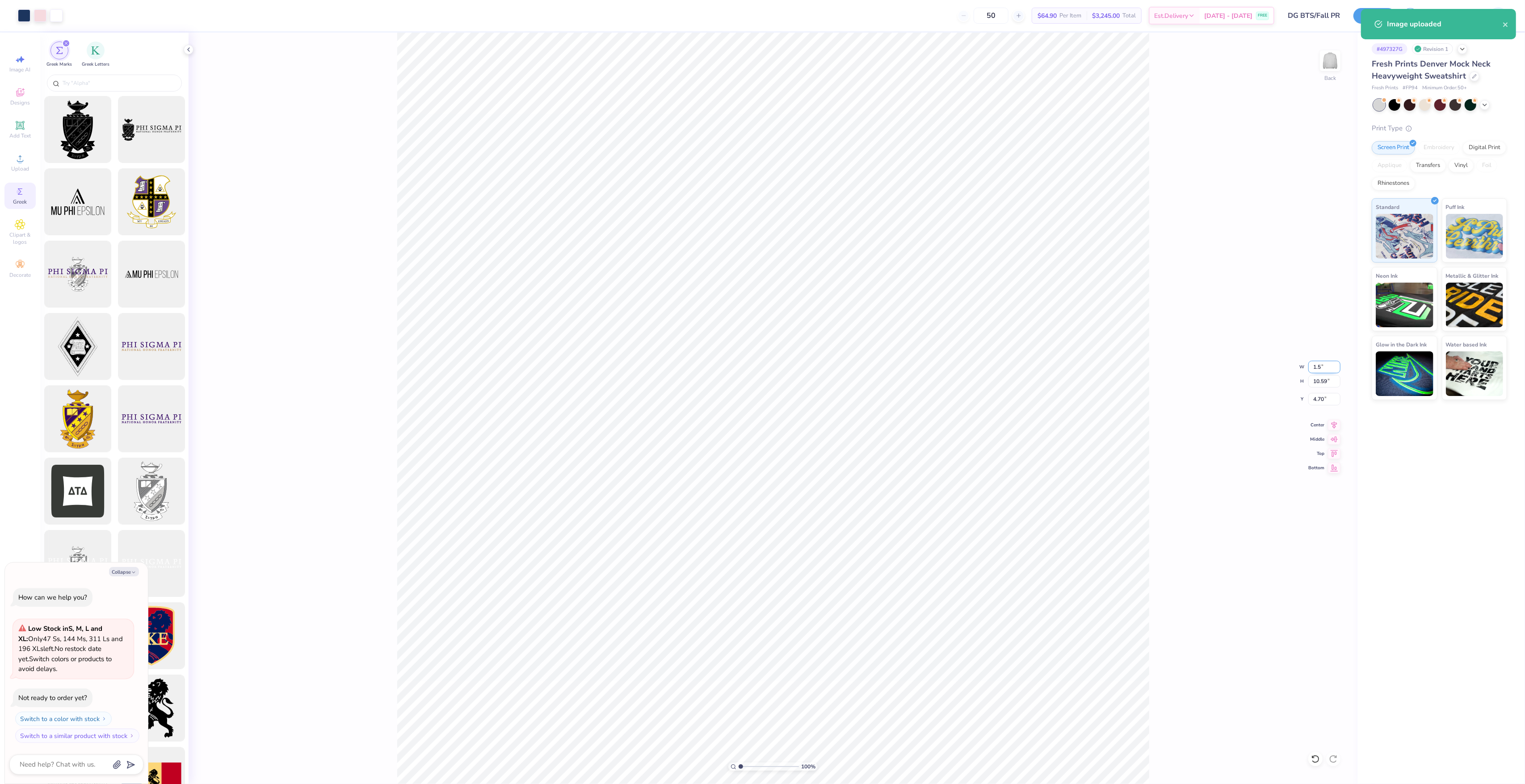
type input "9.47"
type input "10.5"
type textarea "x"
type input "10.50"
type input "7.42"
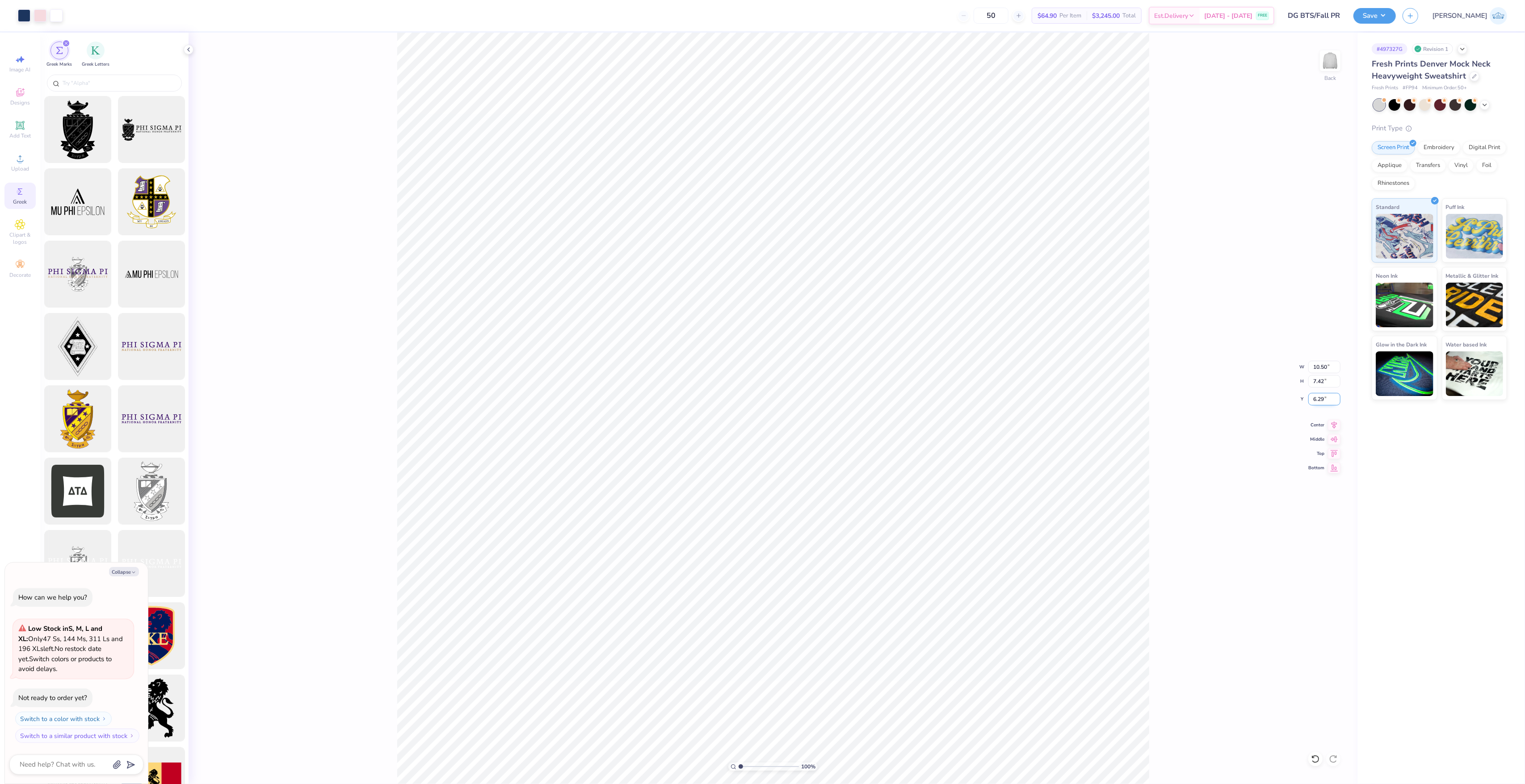
click at [1318, 405] on input "6.29" at bounding box center [1324, 399] width 32 height 12
type input "3.00"
click at [1396, 17] on button "Save" at bounding box center [1375, 14] width 43 height 15
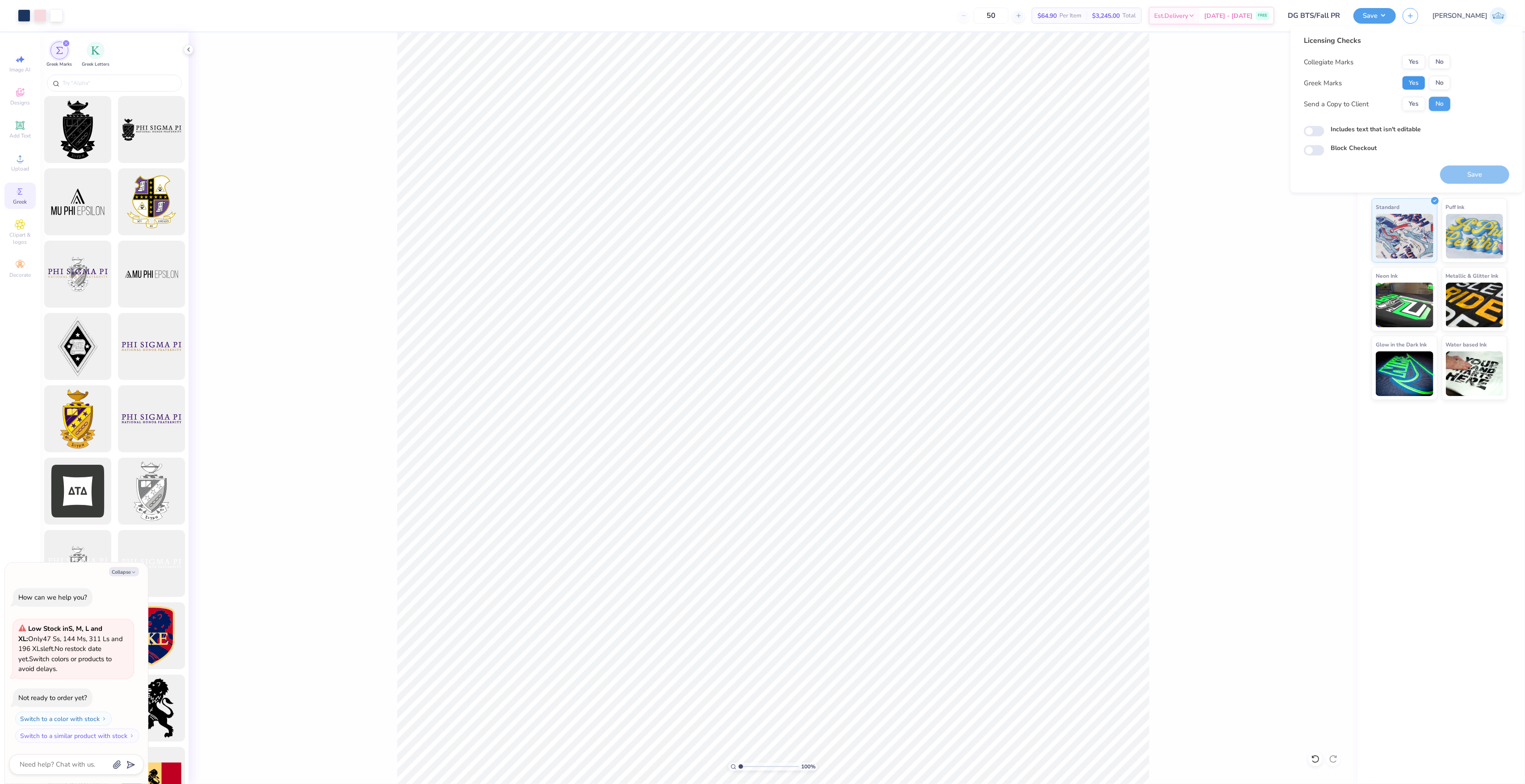
click at [1415, 84] on button "Yes" at bounding box center [1413, 83] width 23 height 14
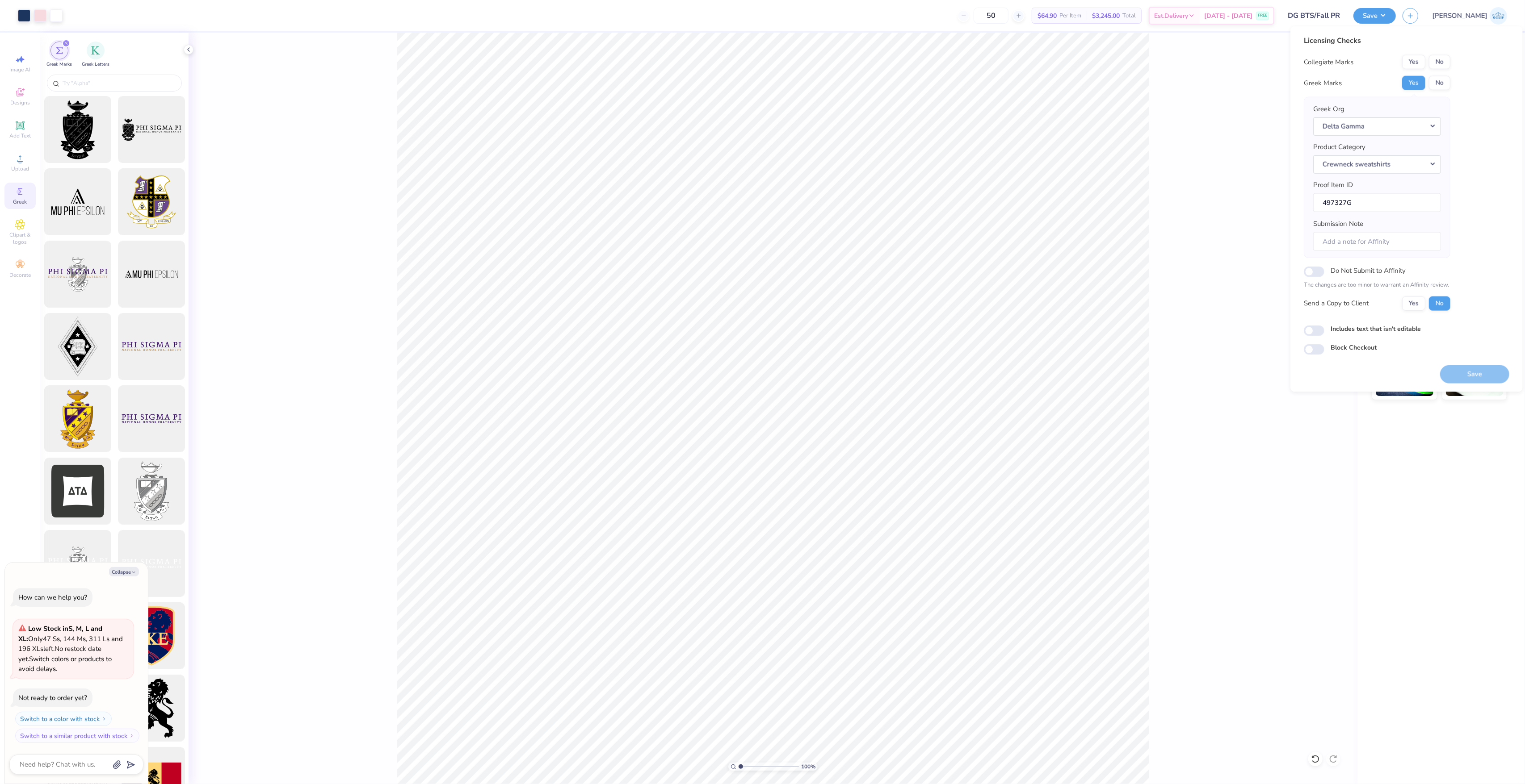
click at [1446, 63] on button "No" at bounding box center [1440, 62] width 21 height 14
click at [1413, 299] on button "Yes" at bounding box center [1413, 303] width 23 height 14
type textarea "x"
click at [1317, 331] on input "Includes text that isn't editable" at bounding box center [1314, 330] width 21 height 11
checkbox input "true"
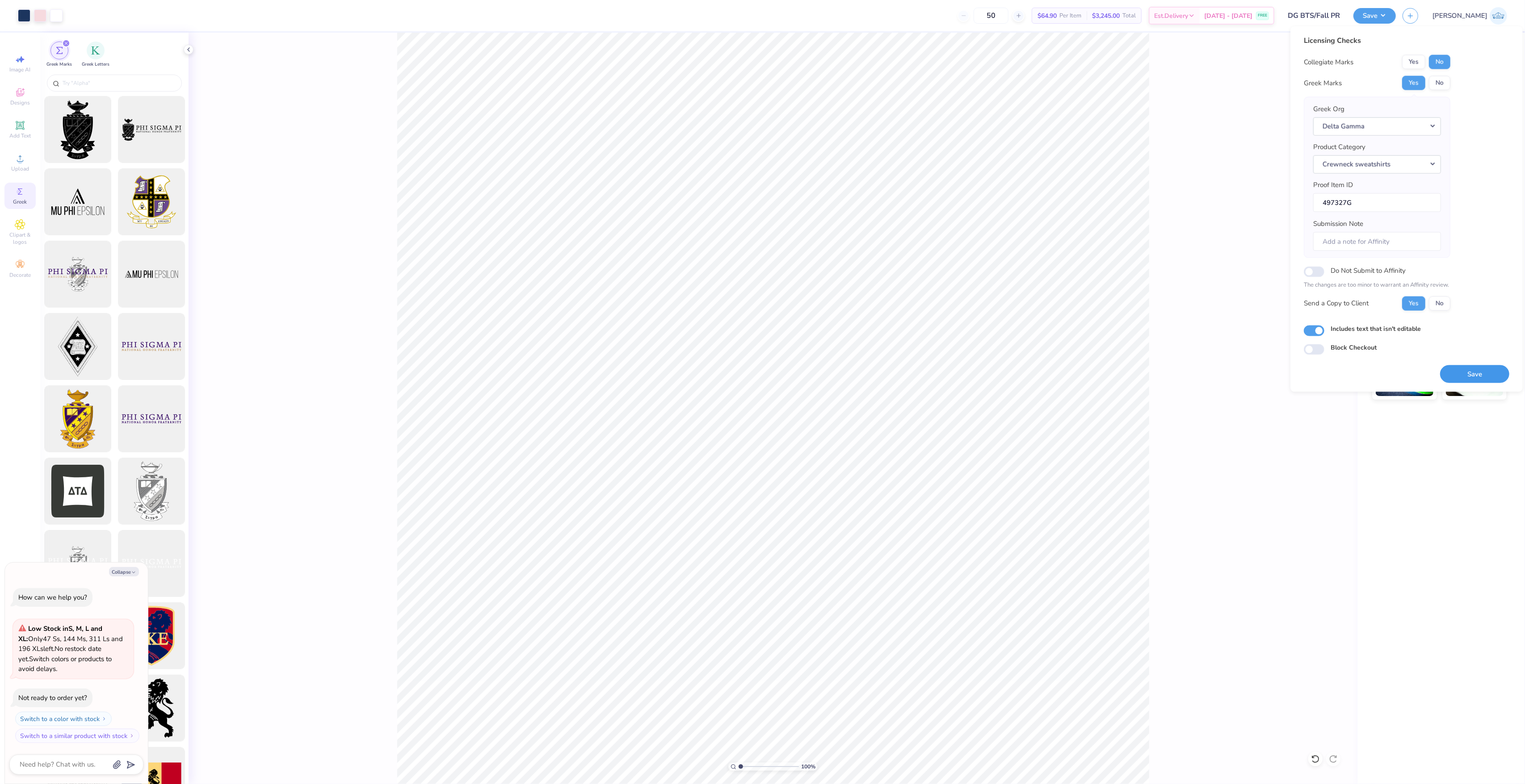
click at [1466, 382] on button "Save" at bounding box center [1475, 374] width 69 height 18
type textarea "x"
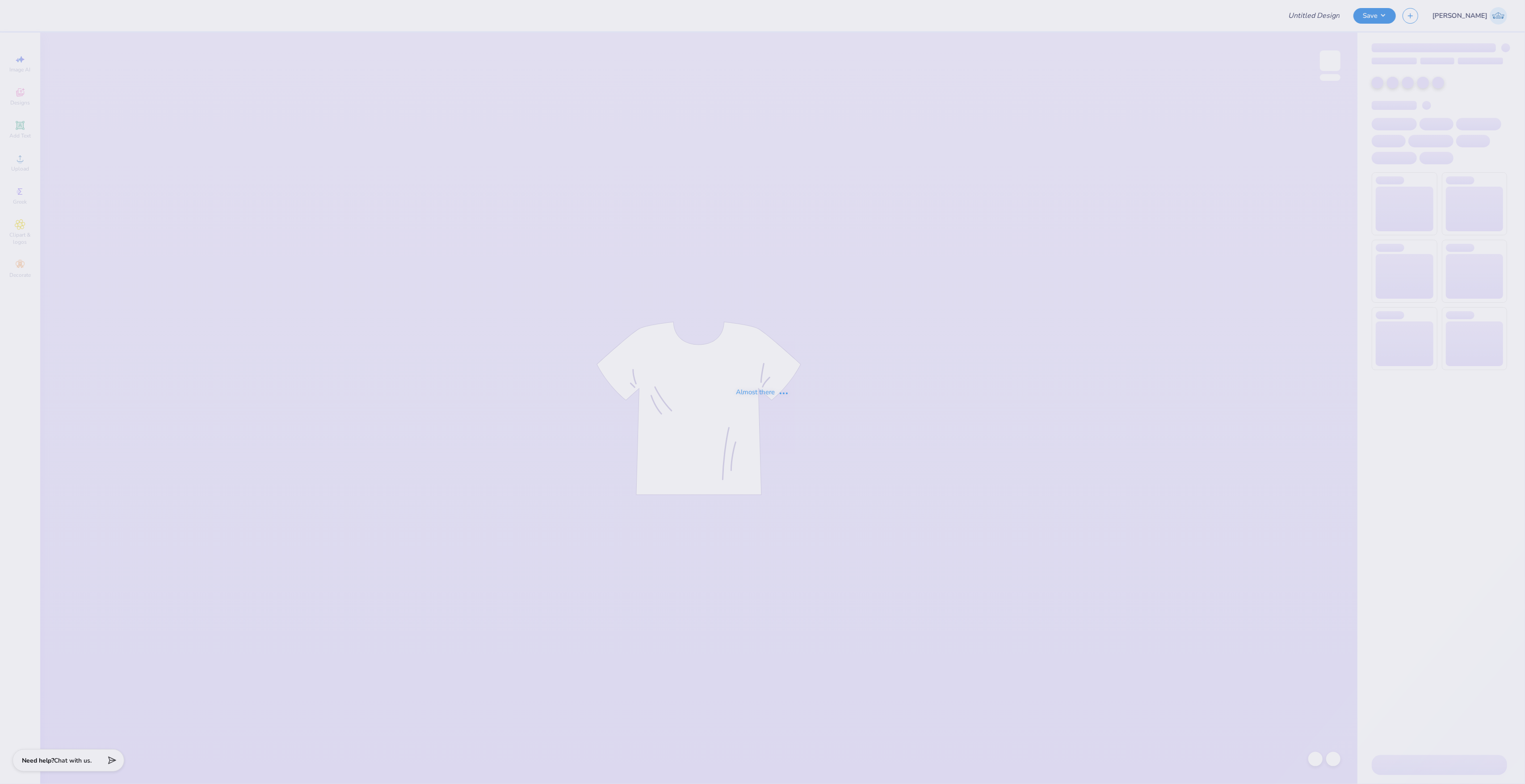
type input "DG PR Tank Top"
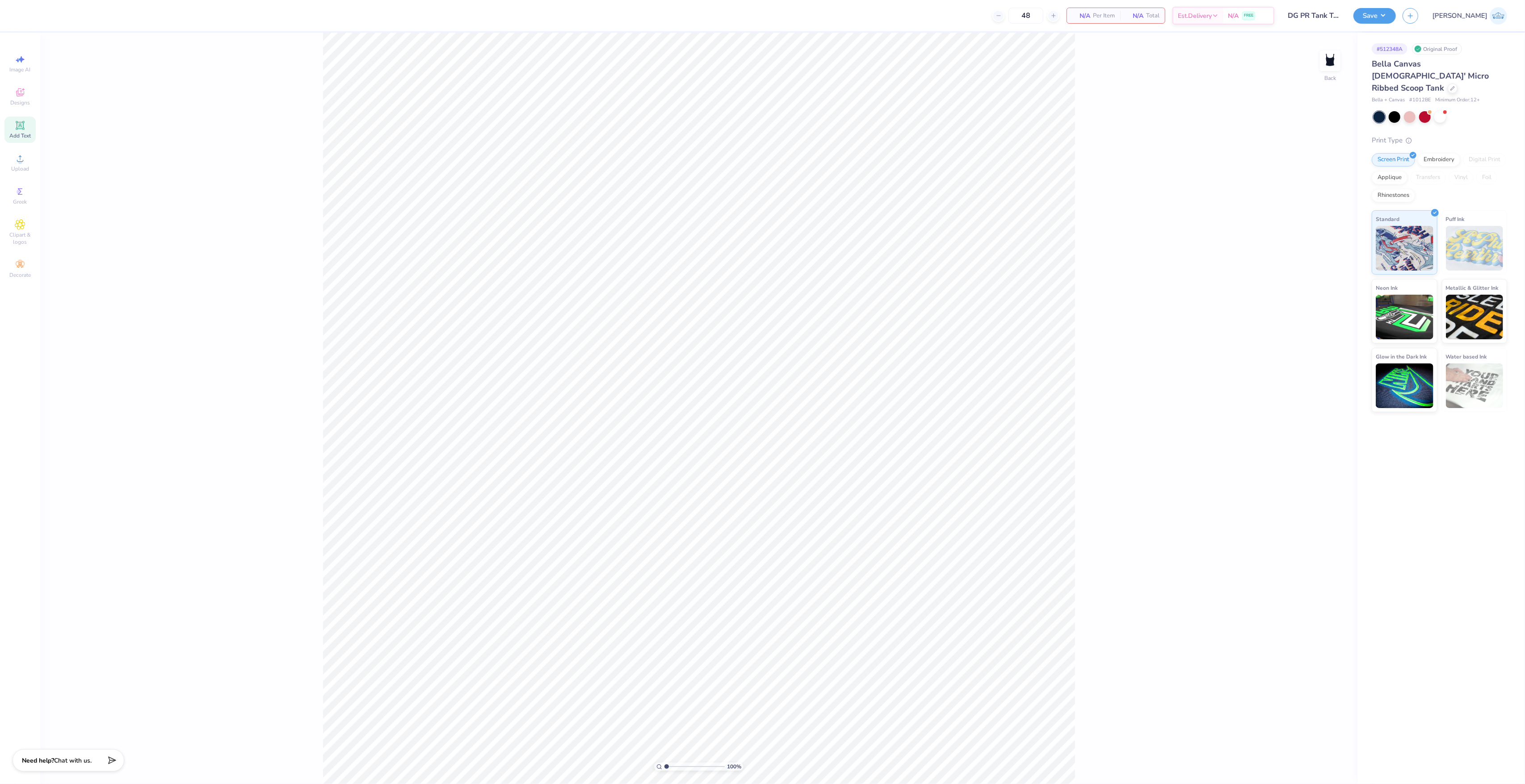
click at [21, 128] on icon at bounding box center [20, 125] width 8 height 8
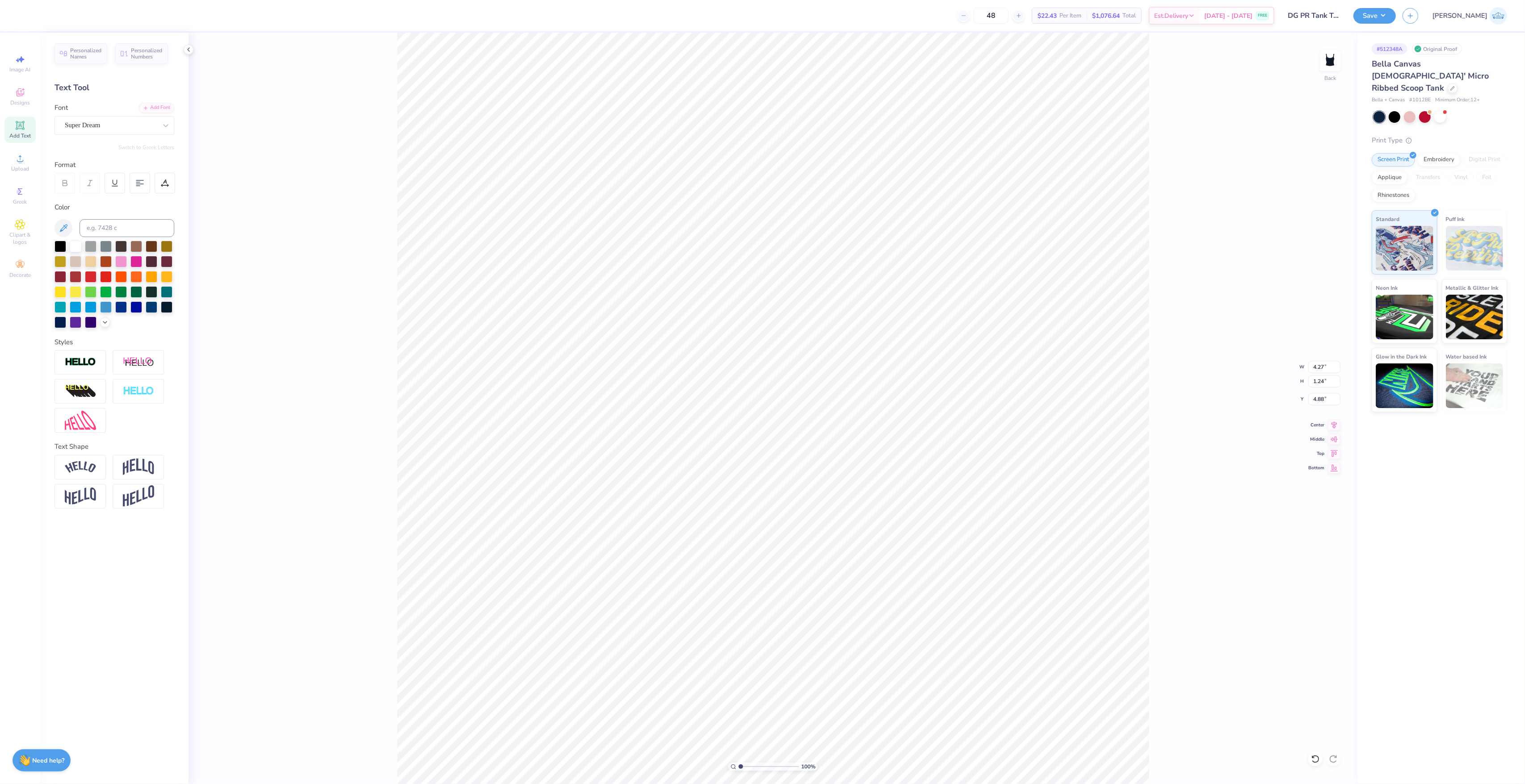
paste textarea "Delta Gamma"
type textarea "Delta Gamma"
click at [1312, 360] on div "100 % Back W 8.96 8.96 " H 1.05 1.05 " Y 4.98 4.98 " Center Middle Top Bottom" at bounding box center [773, 408] width 1169 height 751
click at [1320, 367] on input "8.96" at bounding box center [1324, 367] width 32 height 12
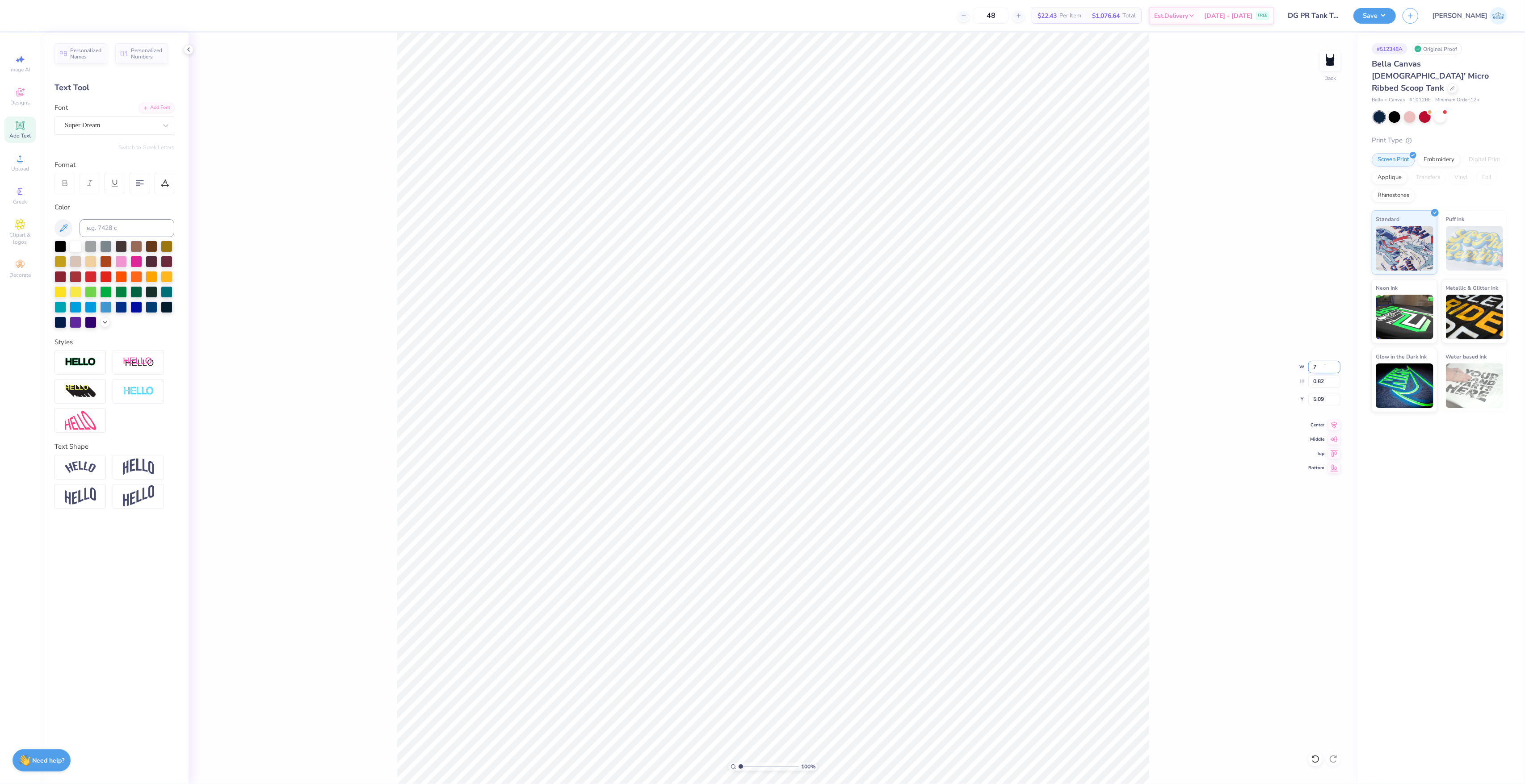
type input "7.00"
type input "0.82"
type input "5.09"
click at [154, 102] on div "Personalized Names Personalized Numbers Text Tool Add Font Font Super Dream Swi…" at bounding box center [114, 408] width 149 height 751
click at [152, 116] on div "Super Dream" at bounding box center [114, 125] width 120 height 19
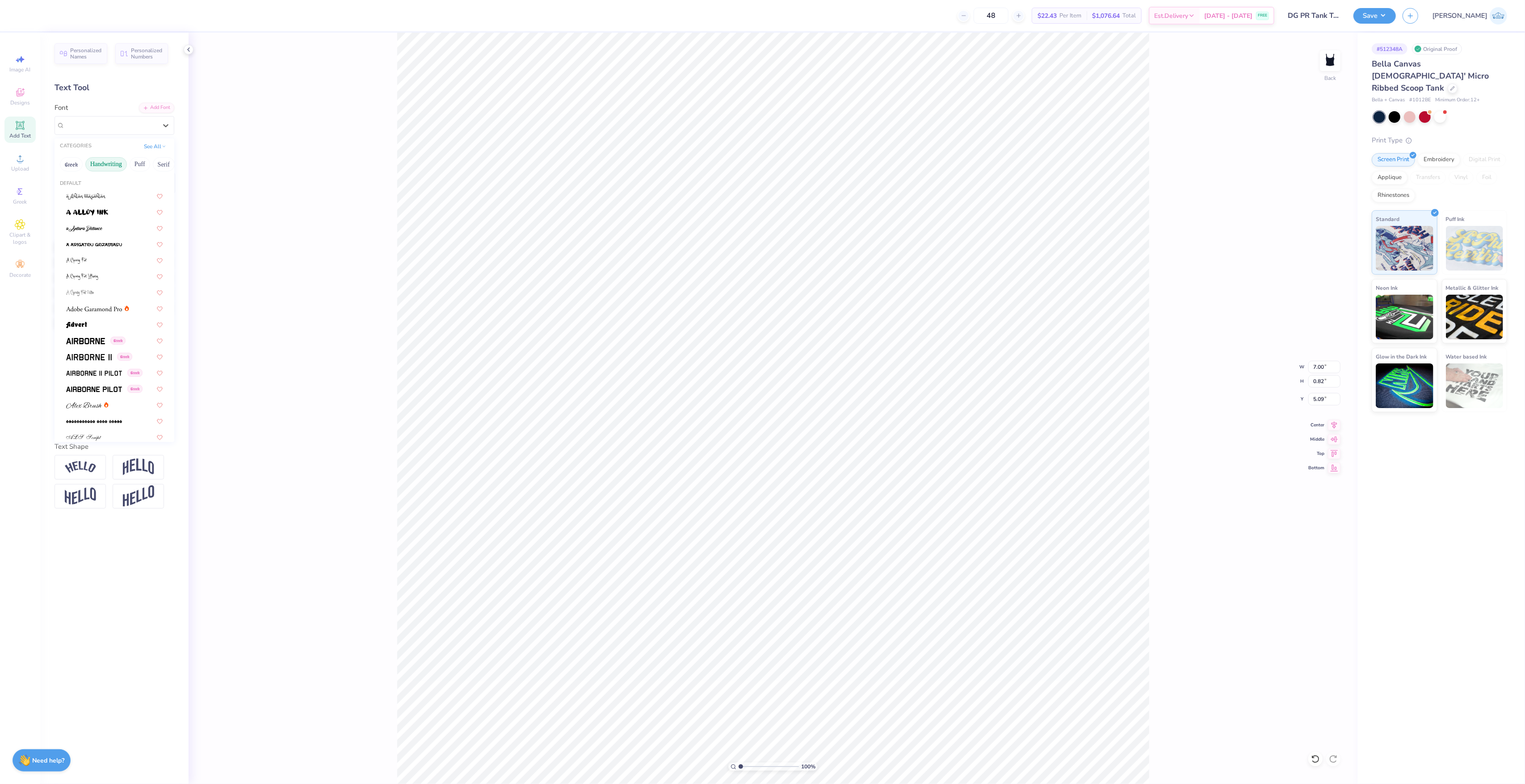
click at [114, 163] on button "Handwriting" at bounding box center [106, 164] width 41 height 14
click at [107, 219] on div at bounding box center [114, 212] width 112 height 15
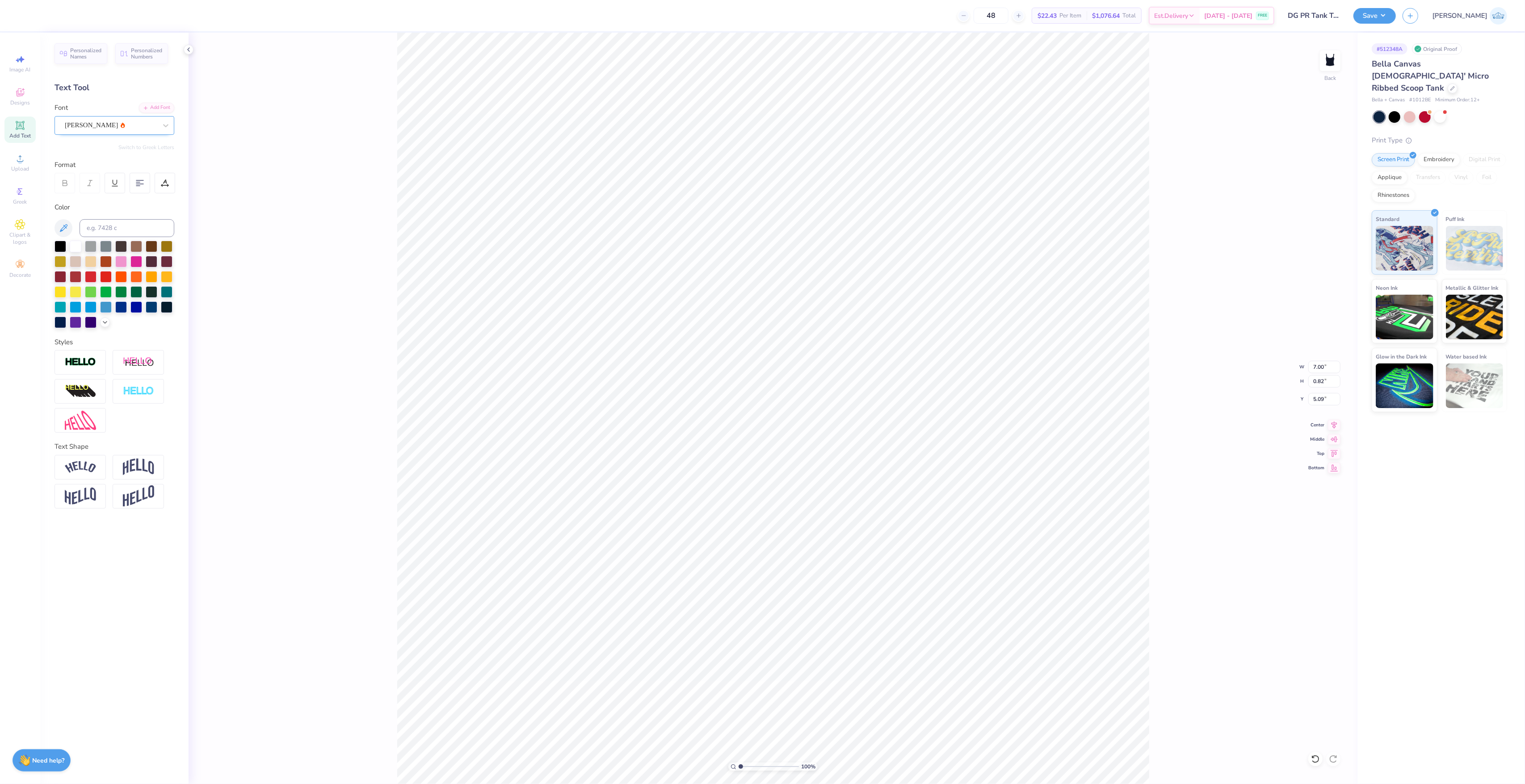
type input "4.15"
type input "1.18"
type input "4.91"
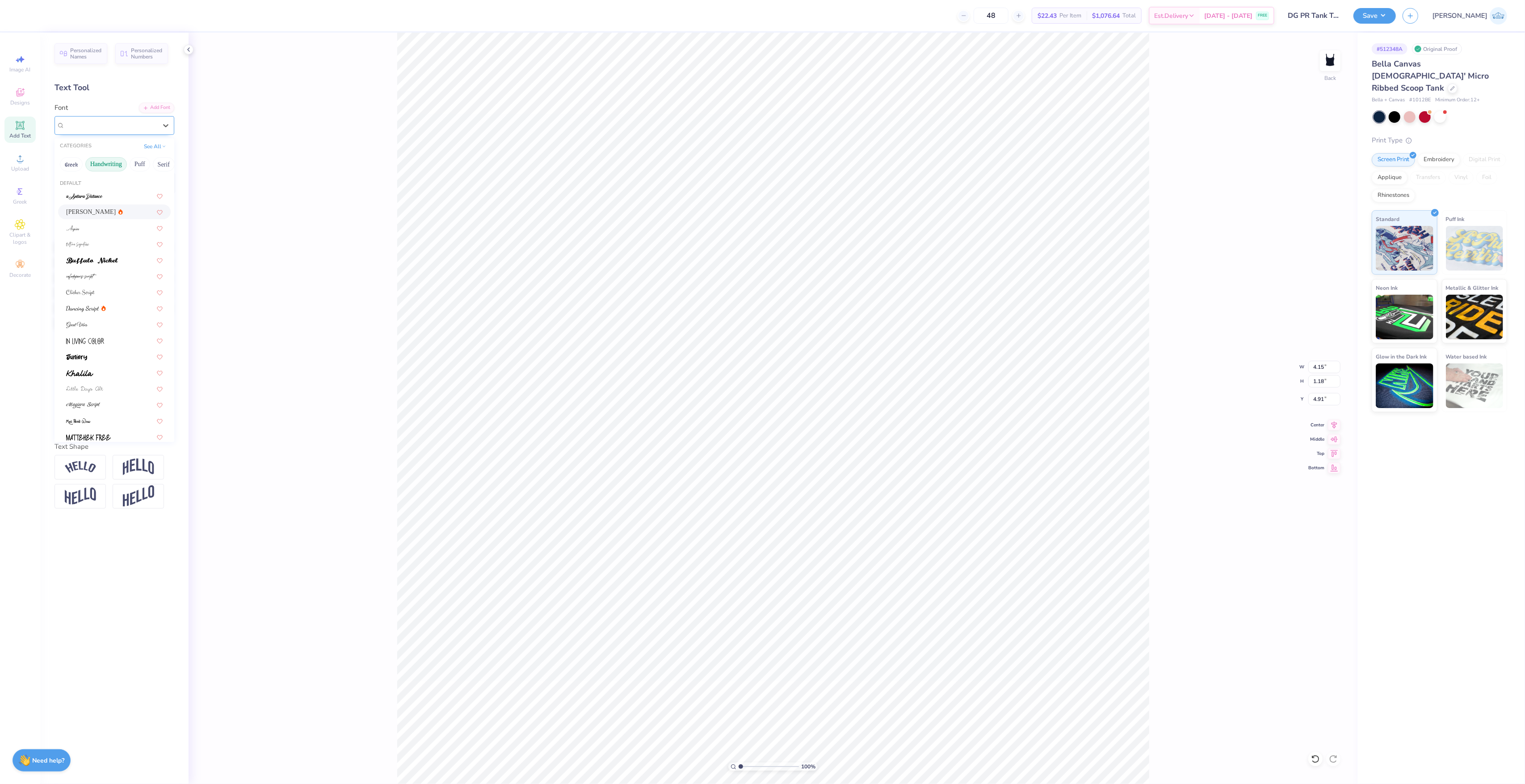
click at [115, 118] on div "[PERSON_NAME]" at bounding box center [111, 125] width 94 height 14
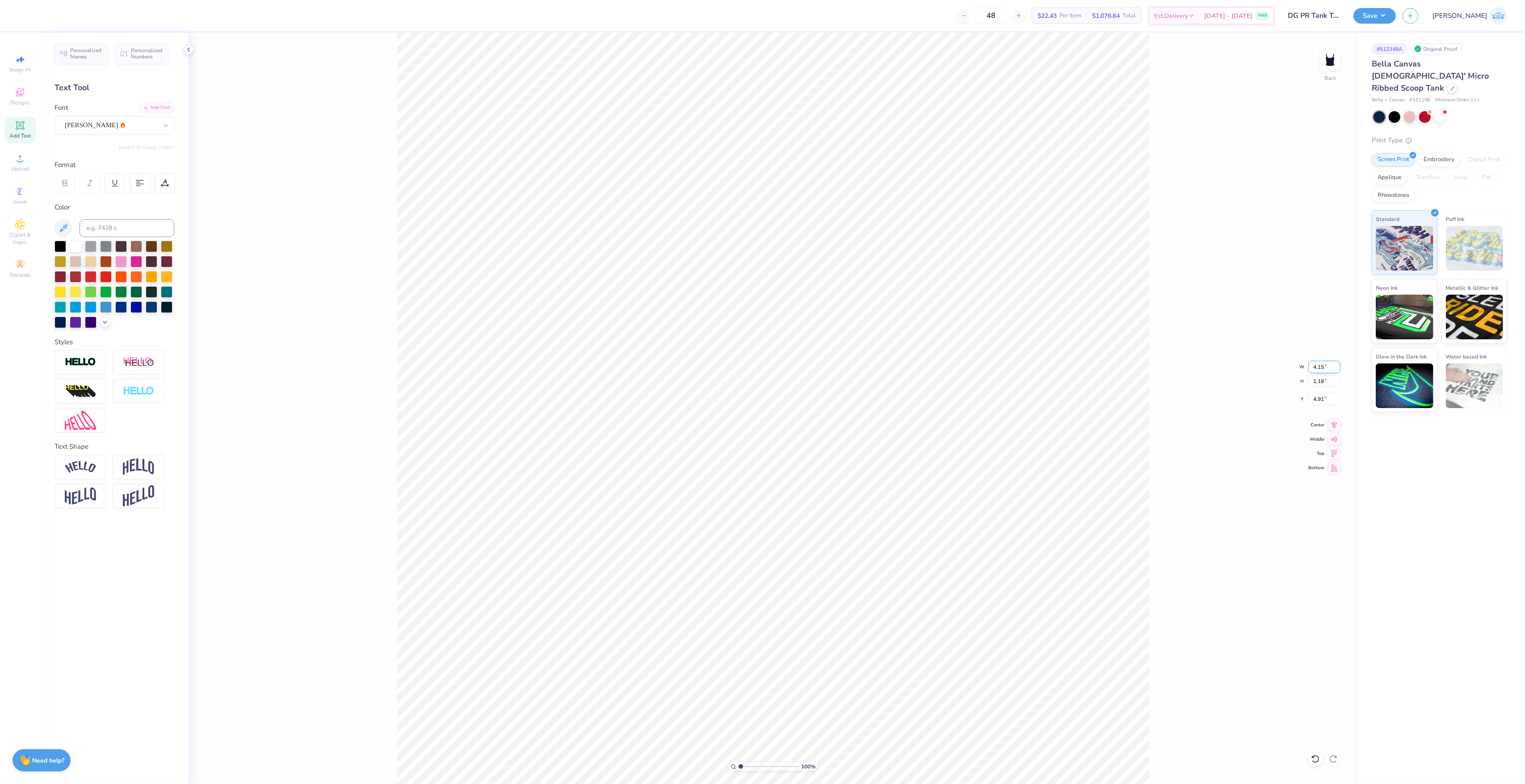
click at [1320, 369] on input "4.15" at bounding box center [1324, 367] width 32 height 12
type input "7.00"
type input "1.98"
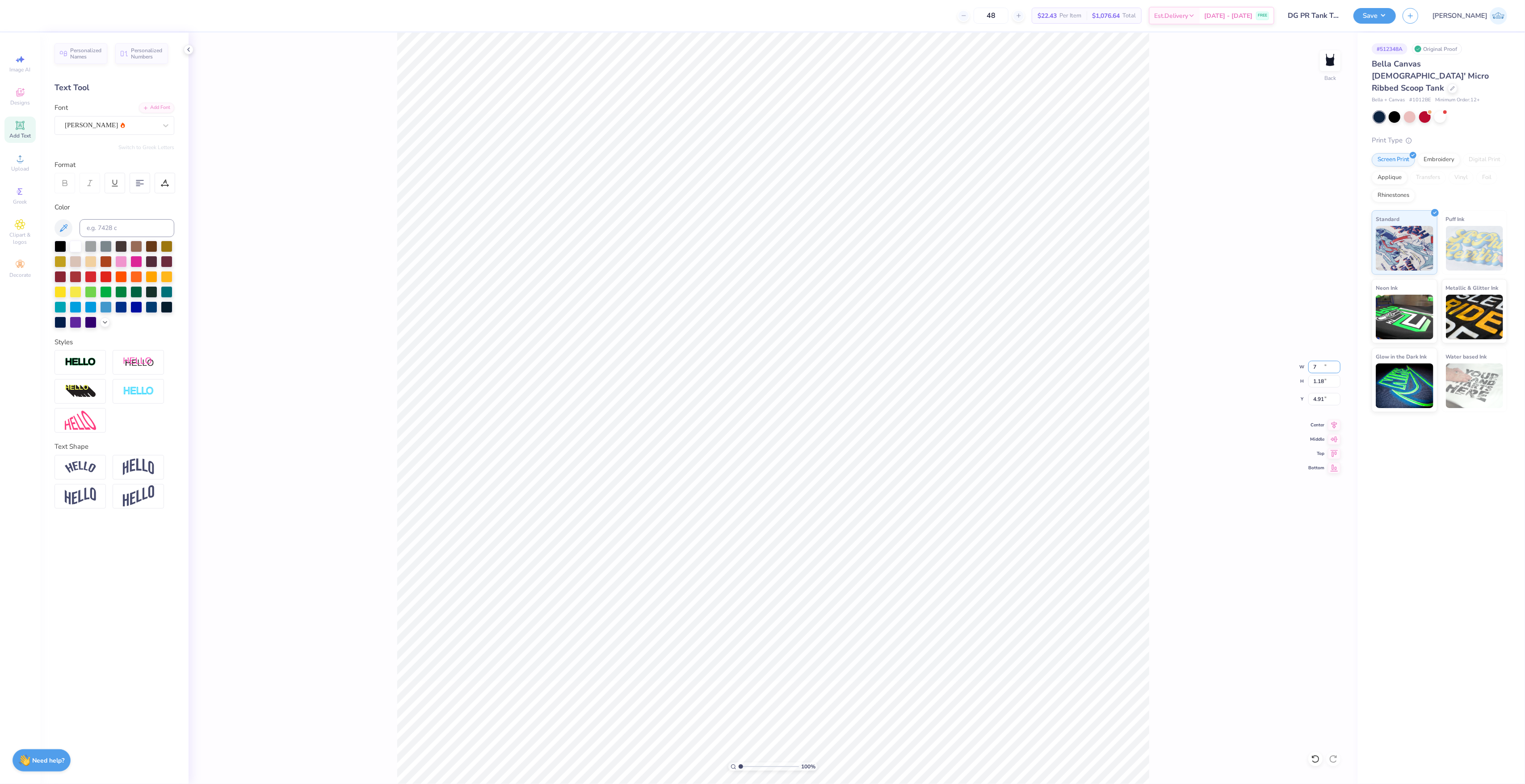
type input "4.51"
click at [1320, 405] on input "4.51" at bounding box center [1324, 399] width 32 height 12
click at [1331, 368] on input "7.00" at bounding box center [1324, 367] width 32 height 12
click at [1316, 400] on input "4.51" at bounding box center [1324, 399] width 32 height 12
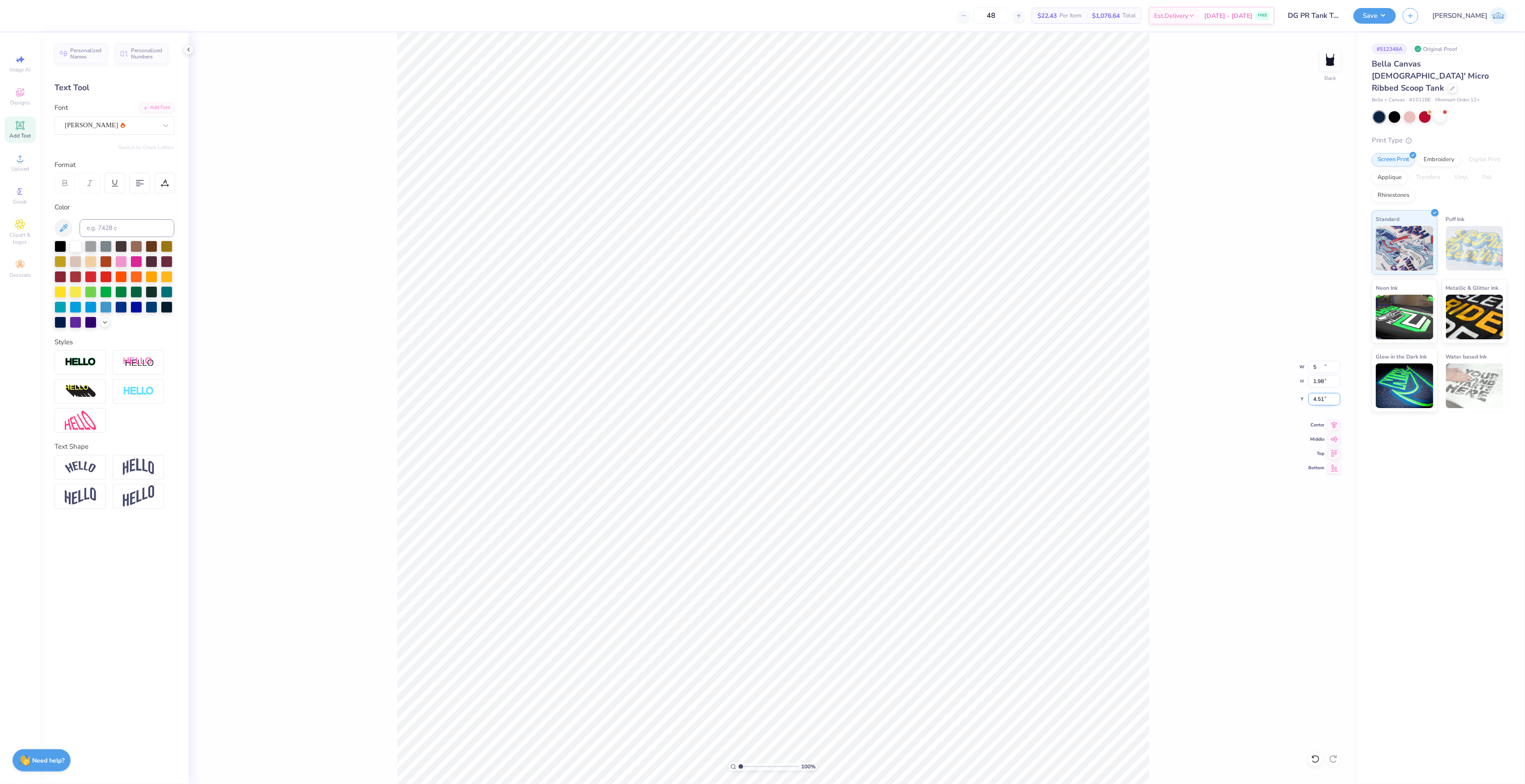
type input "5.00"
type input "1.42"
click at [1316, 400] on input "4.79" at bounding box center [1324, 399] width 32 height 12
type input "2.00"
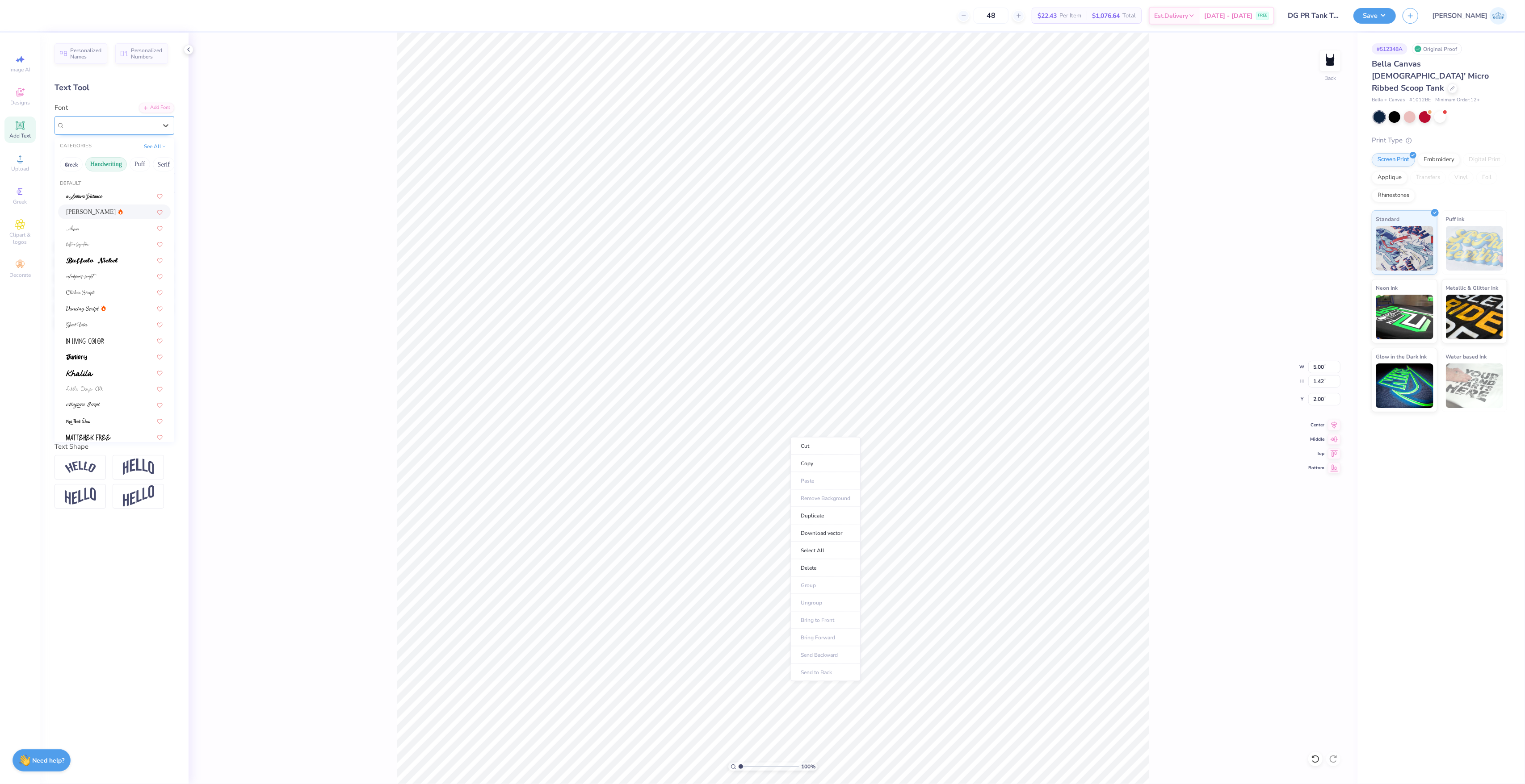
click at [93, 118] on div "[PERSON_NAME]" at bounding box center [114, 125] width 120 height 19
click at [112, 257] on img at bounding box center [92, 260] width 52 height 7
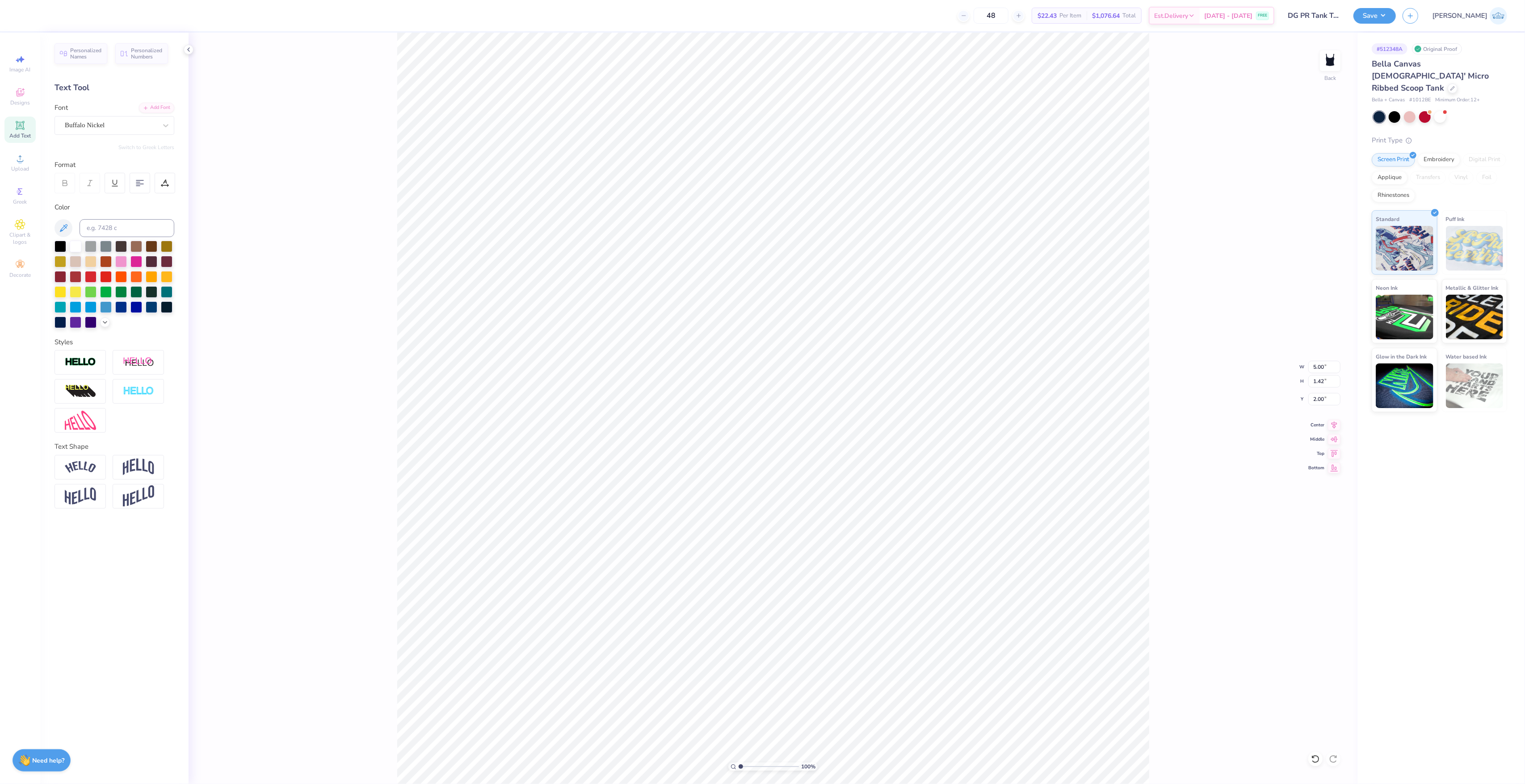
type input "8.24"
type input "1.32"
type input "2.05"
click at [1315, 760] on icon at bounding box center [1315, 759] width 9 height 9
type input "5.00"
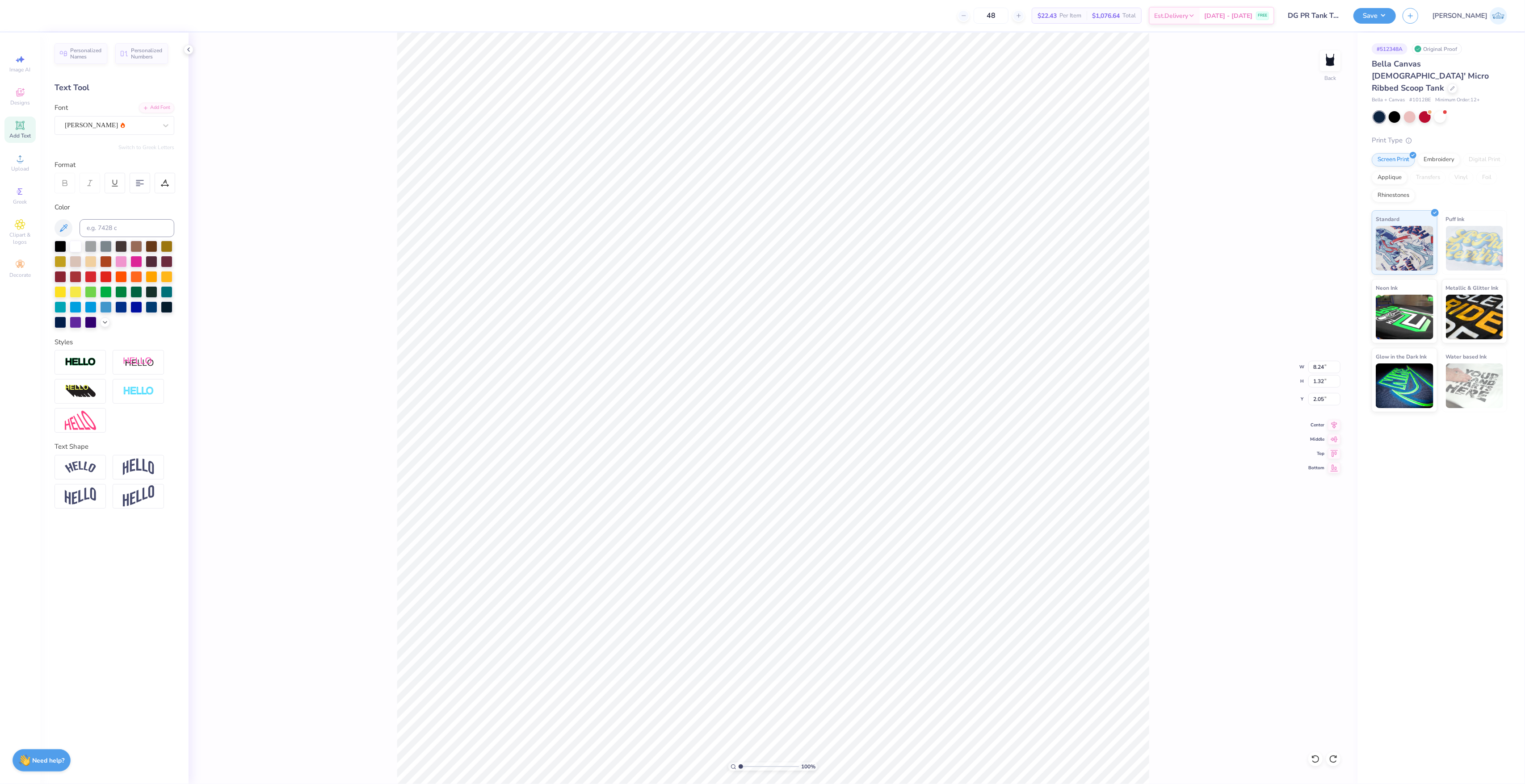
type input "1.42"
type input "2.00"
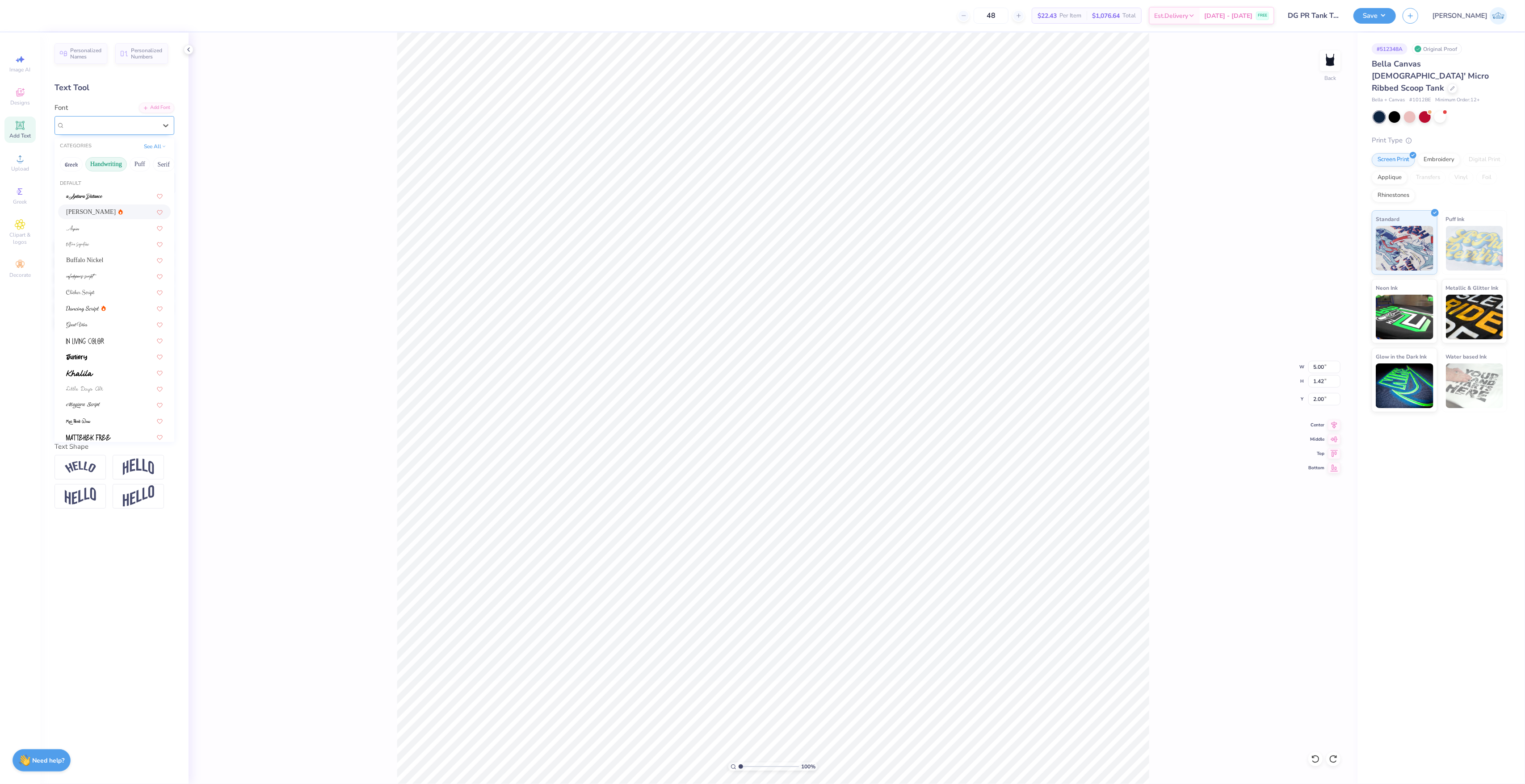
click at [107, 124] on div "[PERSON_NAME]" at bounding box center [111, 125] width 94 height 14
click at [107, 365] on div at bounding box center [114, 372] width 112 height 15
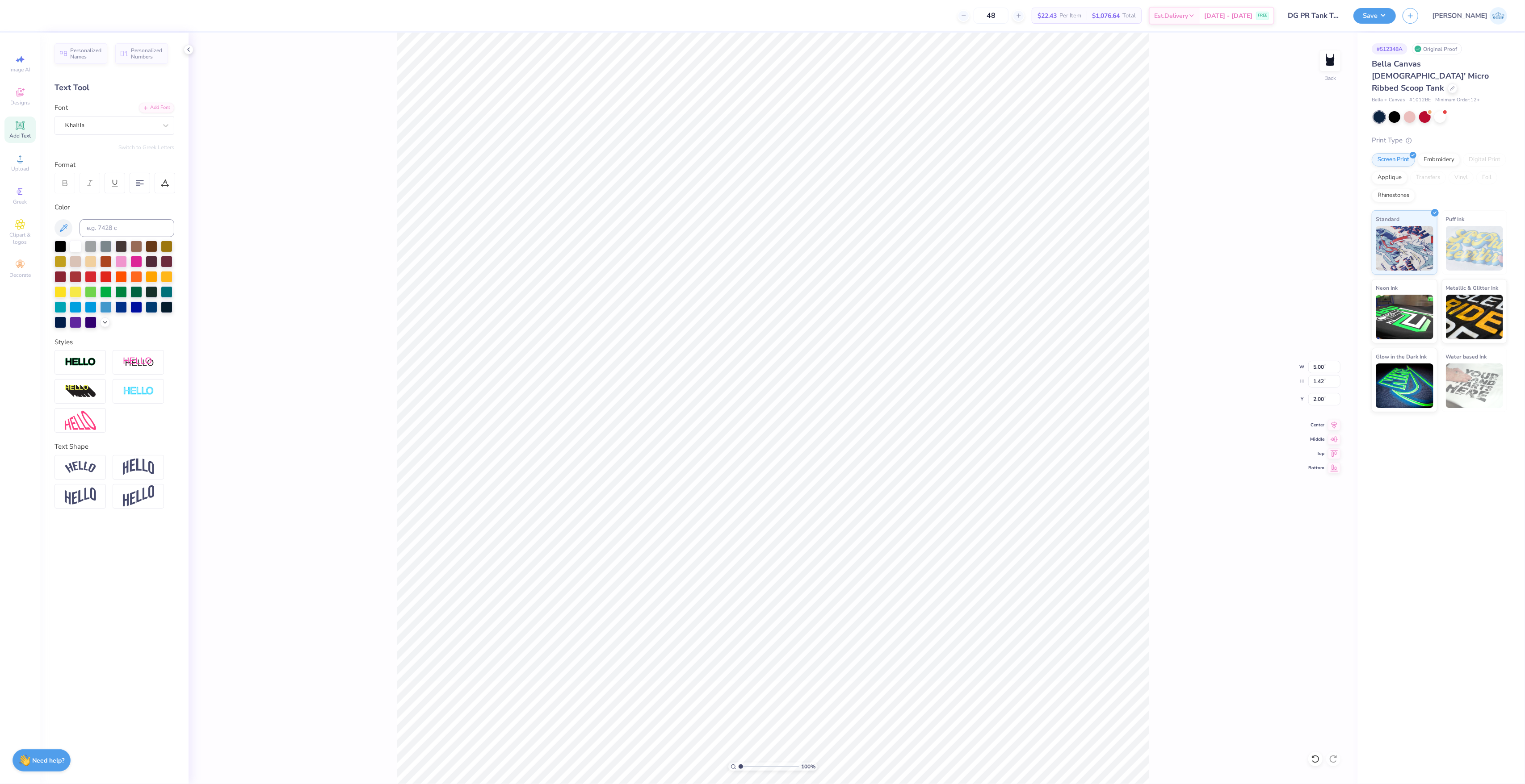
type input "8.26"
type input "1.04"
type input "2.19"
click at [1318, 762] on icon at bounding box center [1315, 759] width 8 height 8
type input "5.00"
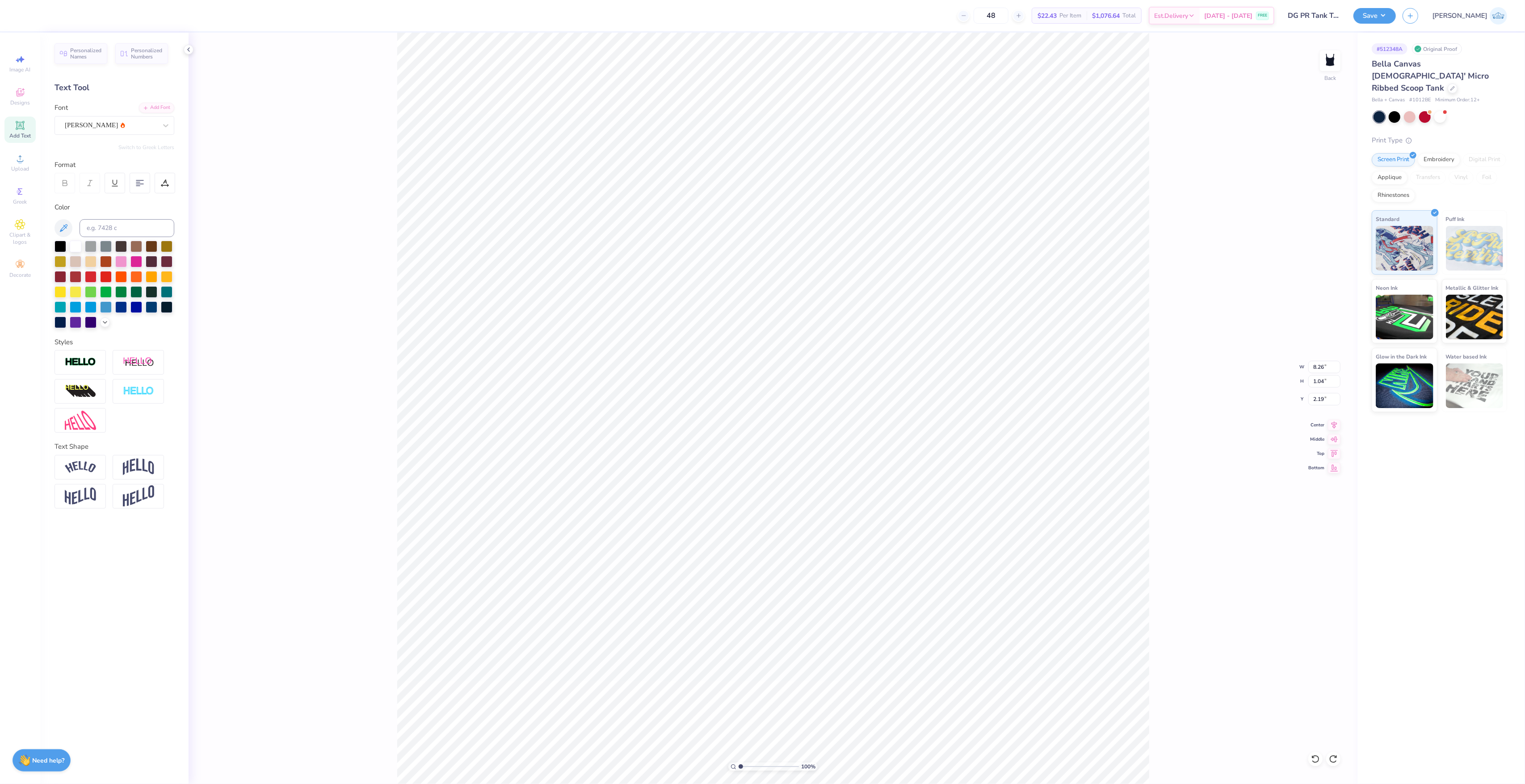
type input "1.42"
type input "2.00"
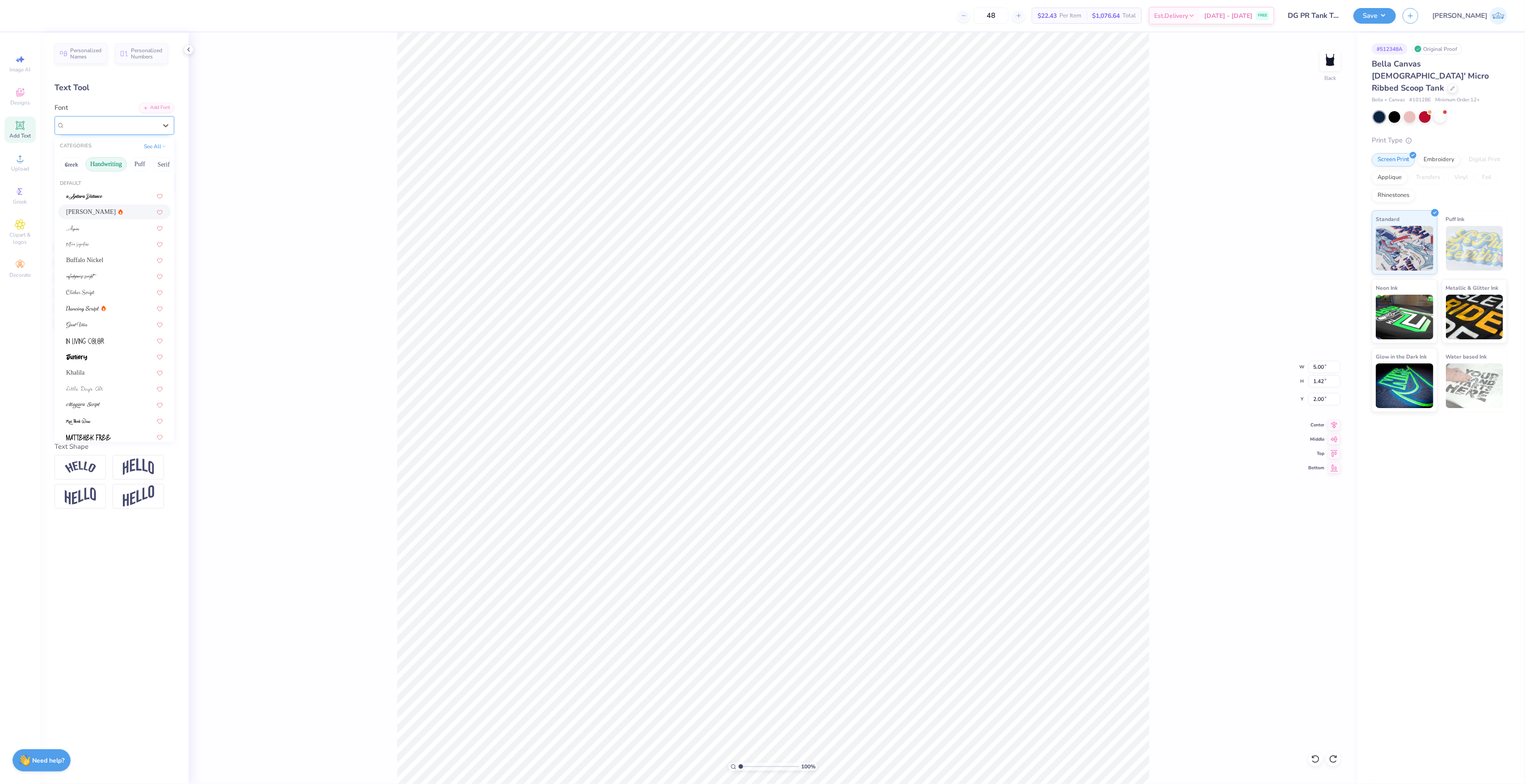
click at [121, 131] on div "[PERSON_NAME]" at bounding box center [111, 125] width 94 height 14
click at [77, 193] on img at bounding box center [85, 196] width 37 height 7
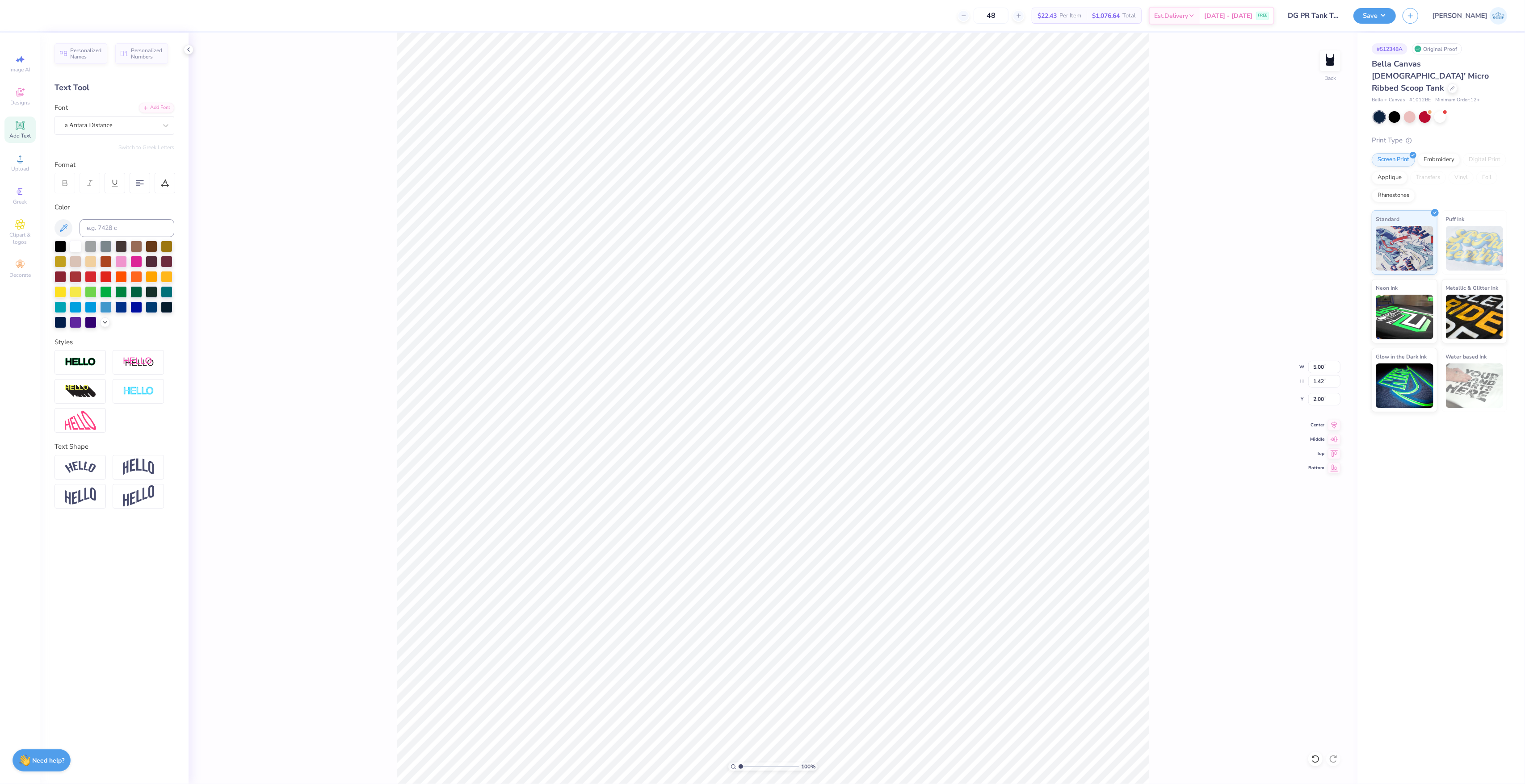
type input "5.72"
type input "1.58"
type input "1.92"
click at [1321, 757] on div at bounding box center [1315, 759] width 14 height 14
type input "5.00"
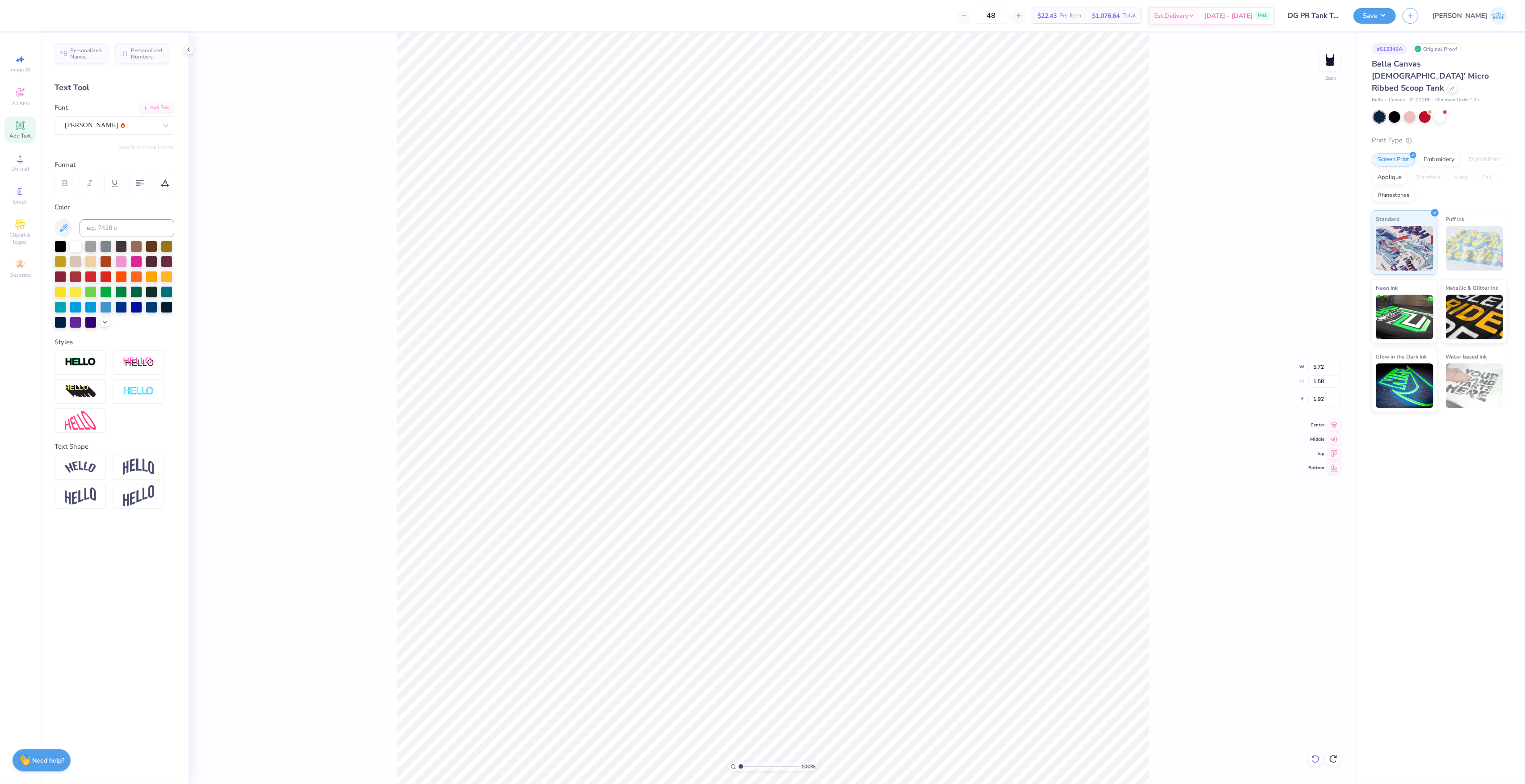
type input "1.42"
type input "2.00"
click at [1311, 401] on input "2.00" at bounding box center [1324, 399] width 32 height 12
type input "1.00"
click at [1325, 402] on input "1.00" at bounding box center [1324, 399] width 32 height 12
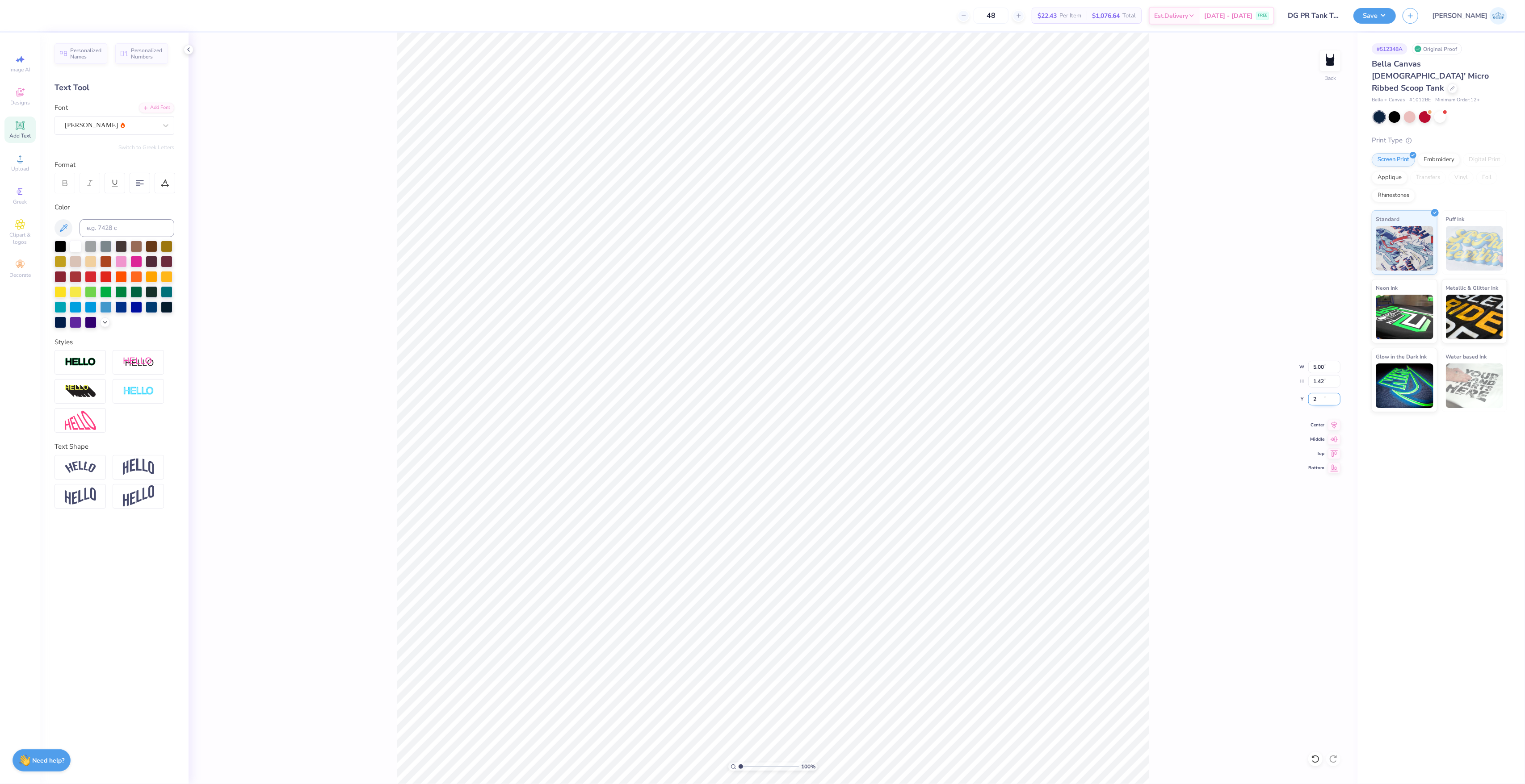
type input "2.00"
click at [758, 767] on input "range" at bounding box center [769, 767] width 60 height 8
drag, startPoint x: 719, startPoint y: 764, endPoint x: 670, endPoint y: 754, distance: 50.0
type input "1"
click at [739, 763] on input "range" at bounding box center [769, 767] width 60 height 8
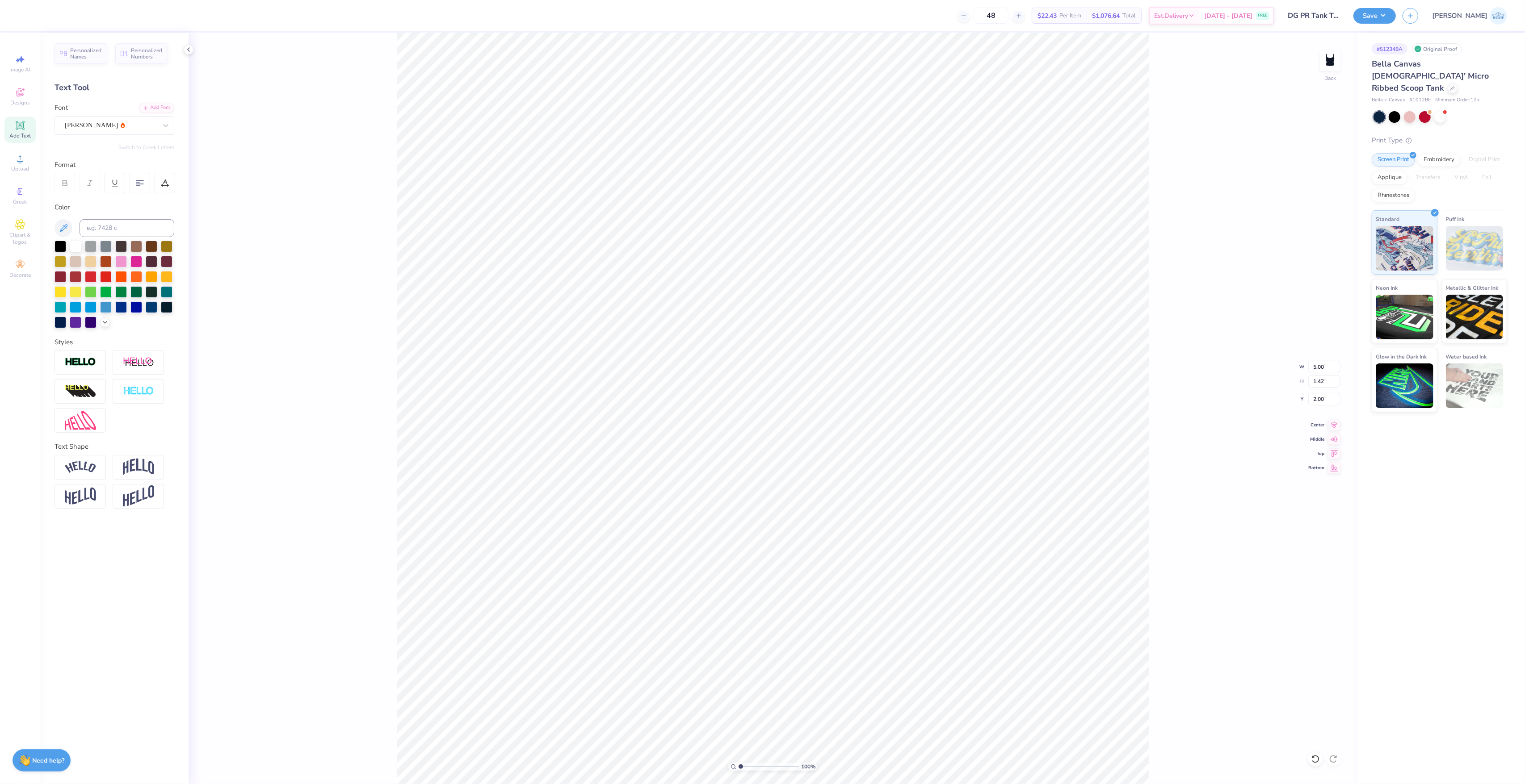
click at [1396, 20] on div "48 $22.43 Per Item $1,076.64 Total Est. Delivery [DATE] - [DATE] FREE Design Ti…" at bounding box center [762, 15] width 1525 height 31
click at [1396, 16] on button "Save" at bounding box center [1375, 14] width 43 height 15
click at [1417, 89] on button "Yes" at bounding box center [1413, 83] width 23 height 14
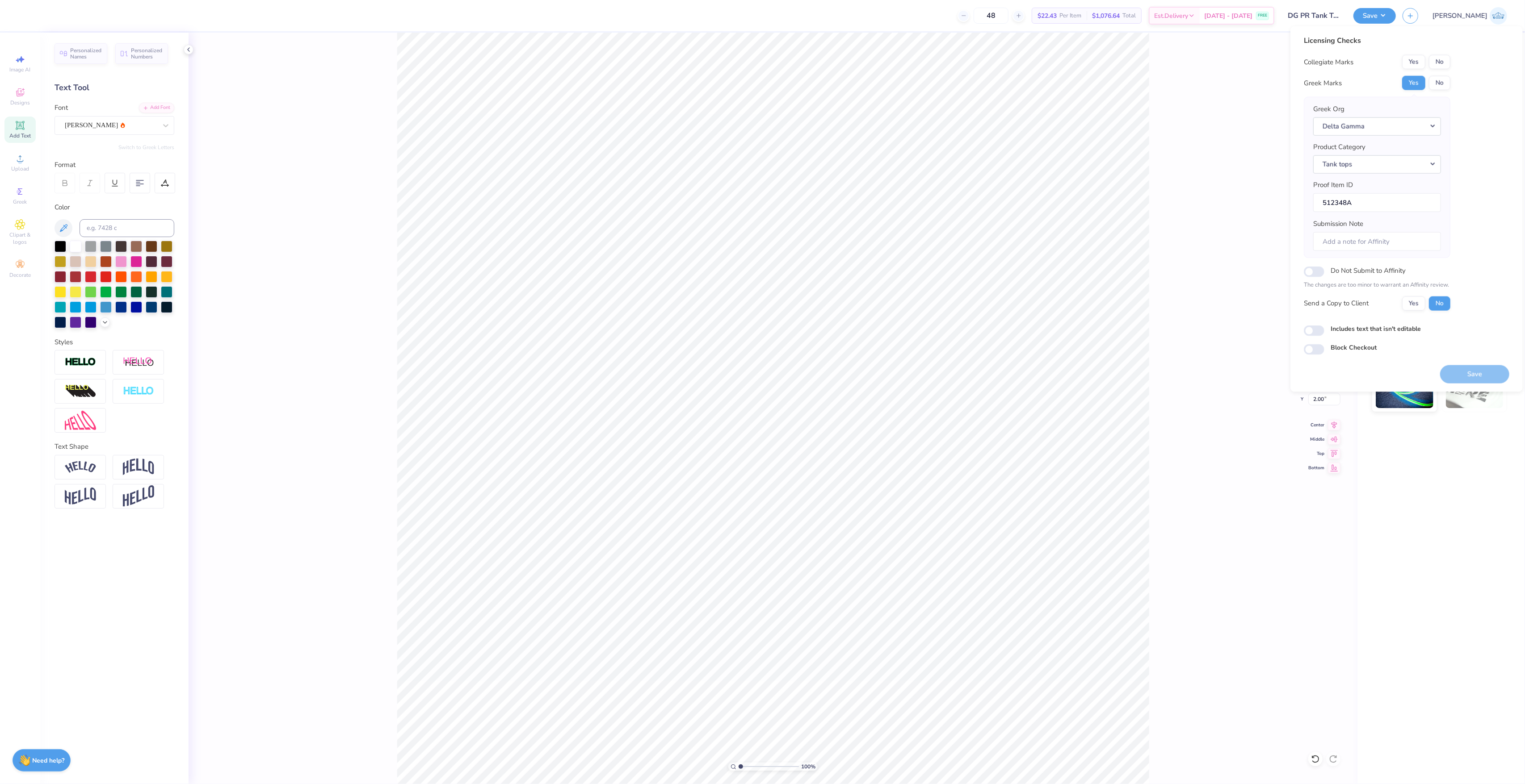
click at [1439, 69] on div "Collegiate Marks Yes No Greek Marks Yes No Greek Org Delta Gamma Product Catego…" at bounding box center [1377, 183] width 147 height 256
click at [1440, 63] on button "No" at bounding box center [1440, 62] width 21 height 14
click at [1400, 306] on div "Send a Copy to Client Yes No" at bounding box center [1377, 303] width 147 height 14
click at [1411, 311] on button "Yes" at bounding box center [1413, 303] width 23 height 14
click at [383, 159] on div "100 % Back W 5.00 5.00 " H 1.42 1.42 " Y 2.00 2.00 " Center Middle Top Bottom" at bounding box center [773, 408] width 1169 height 751
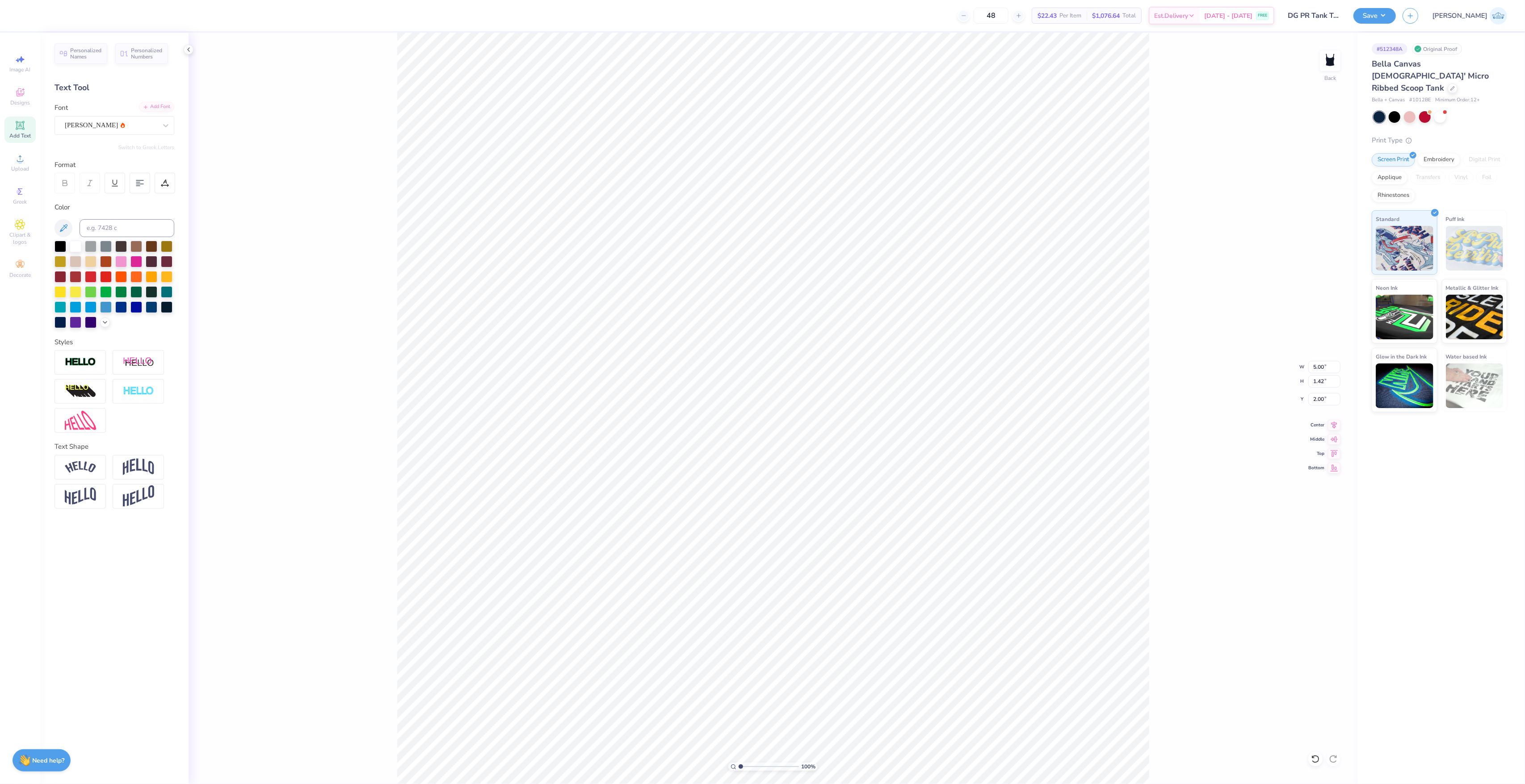
click at [151, 103] on div "Add Font" at bounding box center [157, 107] width 36 height 10
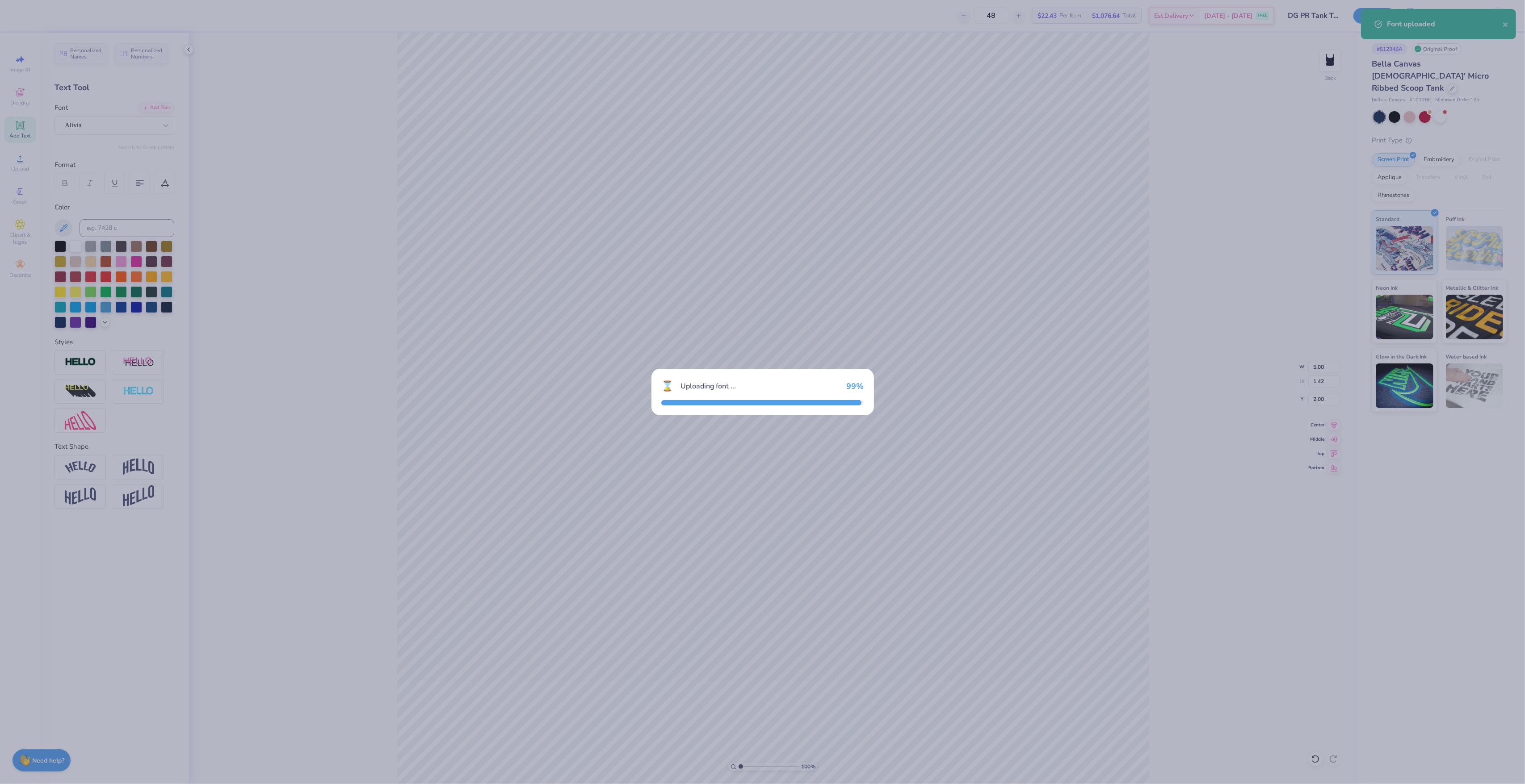
type input "8.95"
type input "1.76"
type input "1.83"
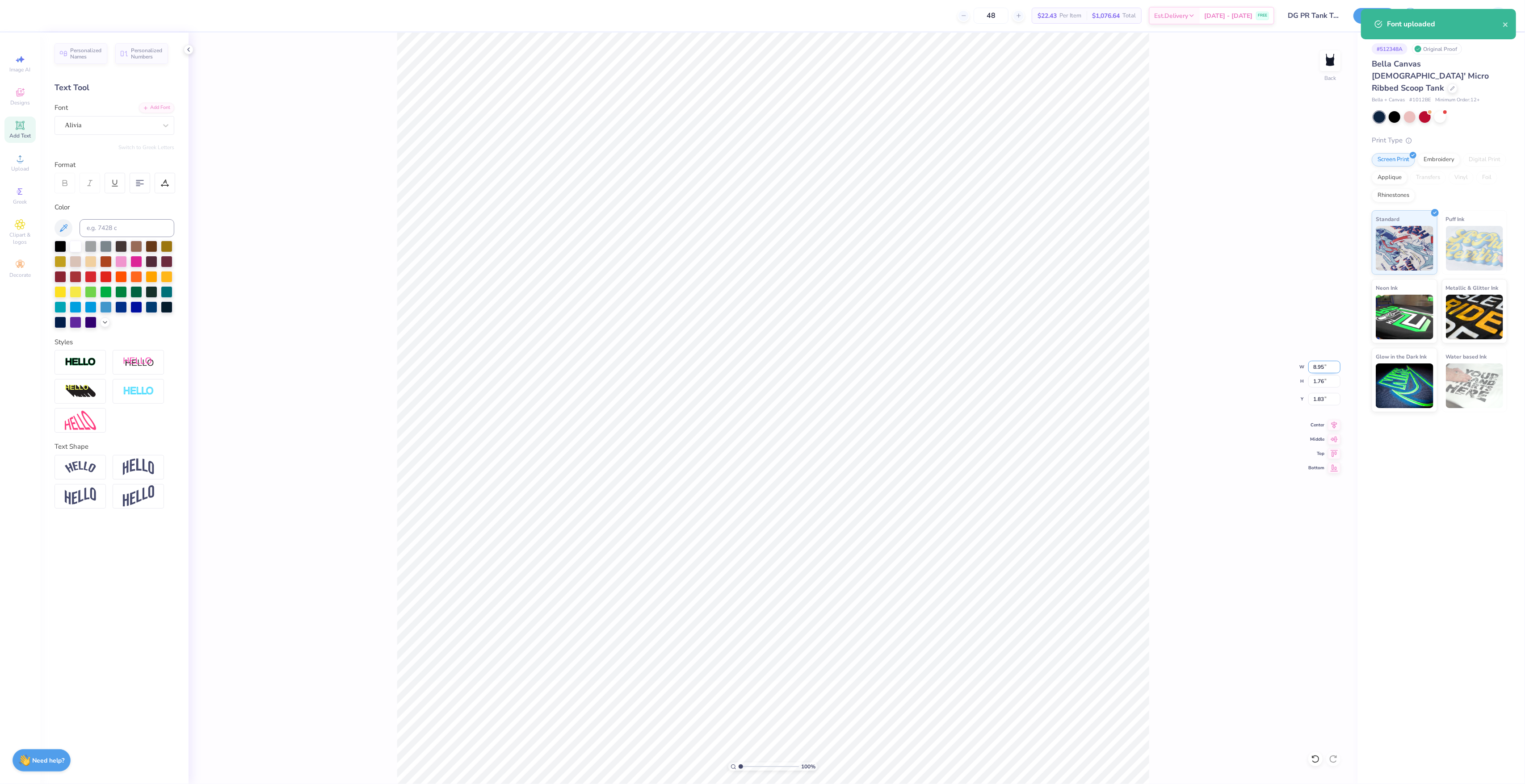
click at [1315, 365] on input "8.95" at bounding box center [1324, 367] width 32 height 12
type input "6.00"
type input "1.18"
type input "2.12"
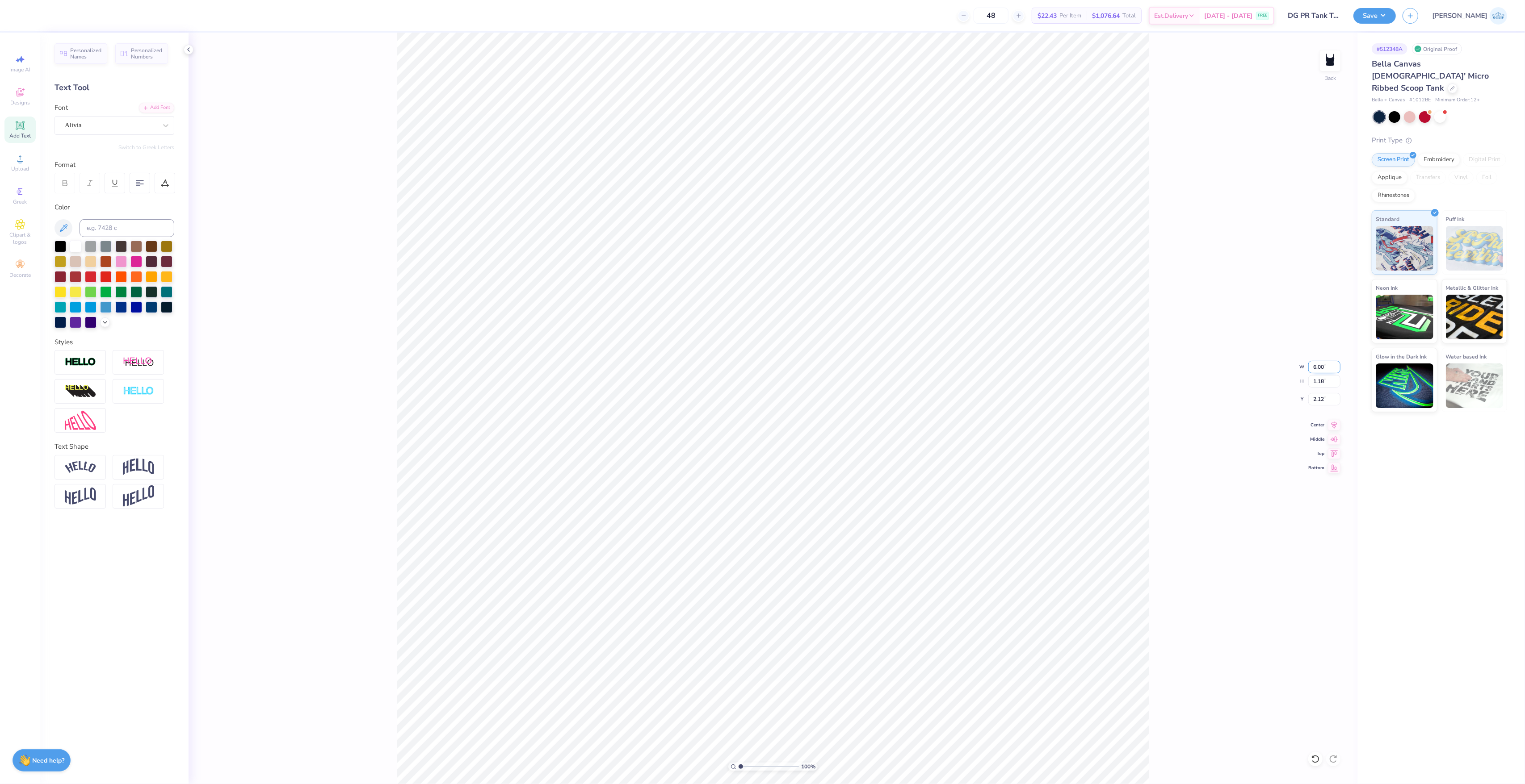
click at [1315, 365] on input "6.00" at bounding box center [1324, 367] width 32 height 12
type input "5.00"
type input "0.98"
click at [1317, 400] on input "2.22" at bounding box center [1324, 399] width 32 height 12
type input "2.00"
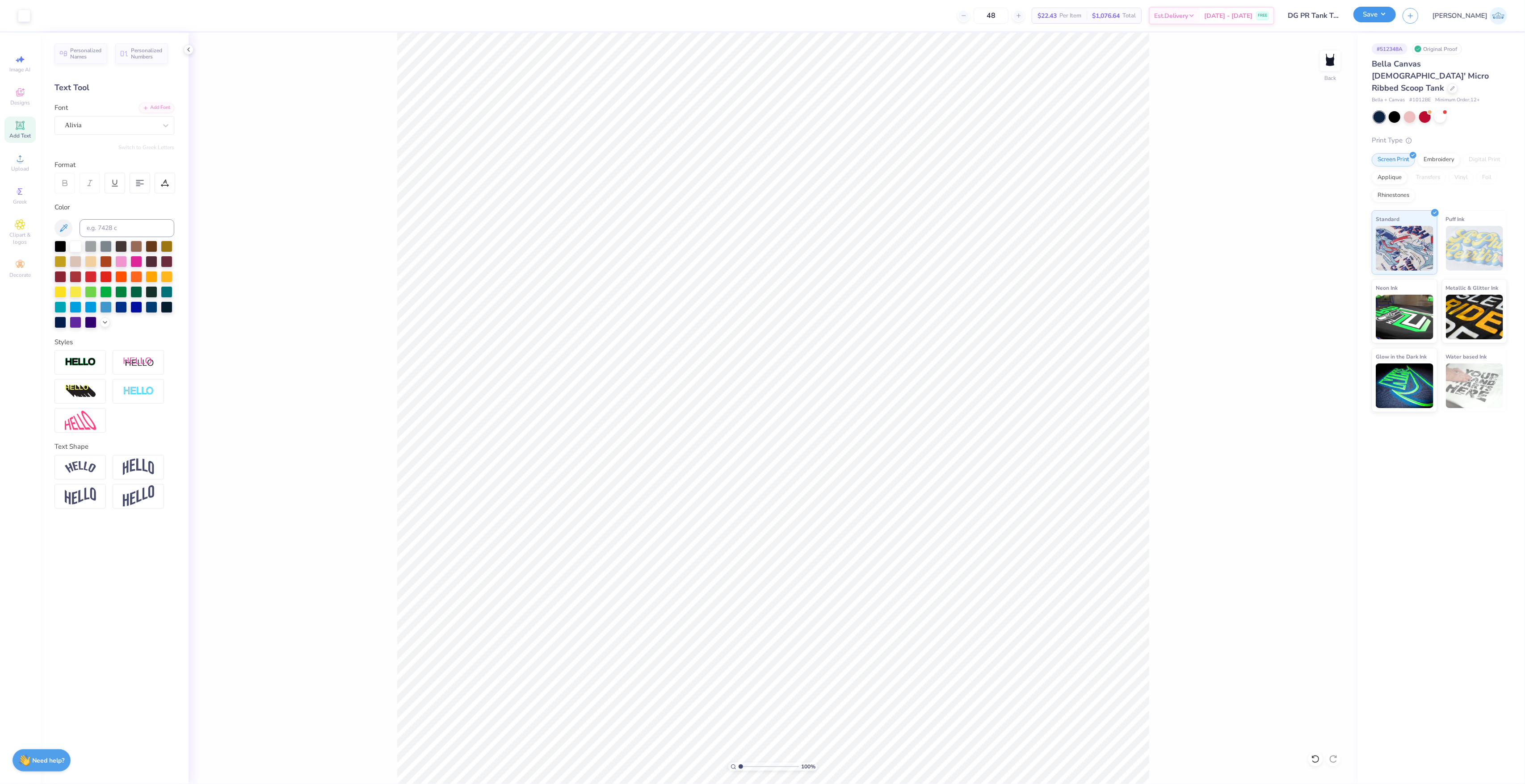
click at [1396, 15] on button "Save" at bounding box center [1375, 14] width 43 height 15
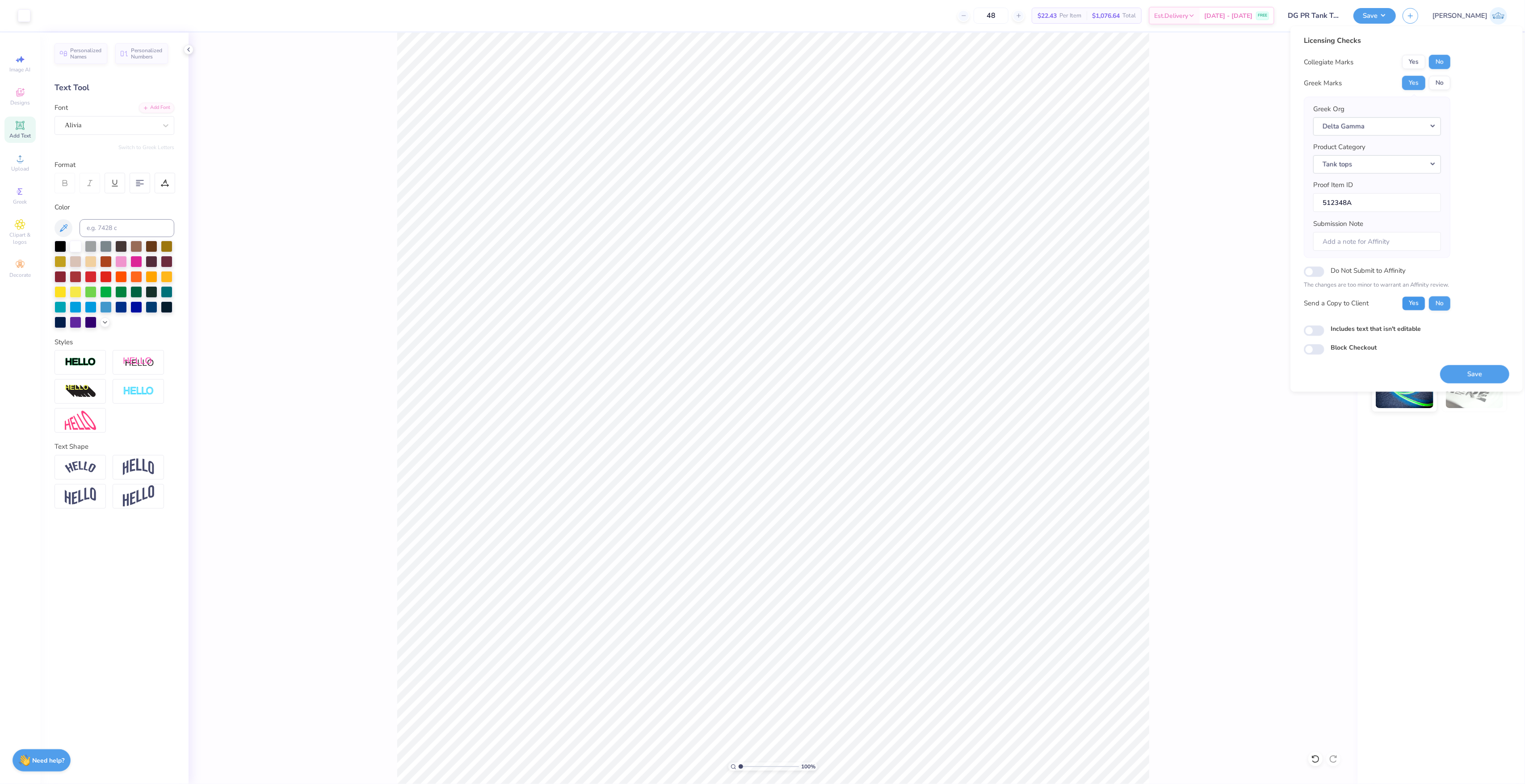
click at [1410, 301] on button "Yes" at bounding box center [1413, 303] width 23 height 14
click at [1469, 380] on button "Save" at bounding box center [1475, 374] width 69 height 18
